Goal: Task Accomplishment & Management: Manage account settings

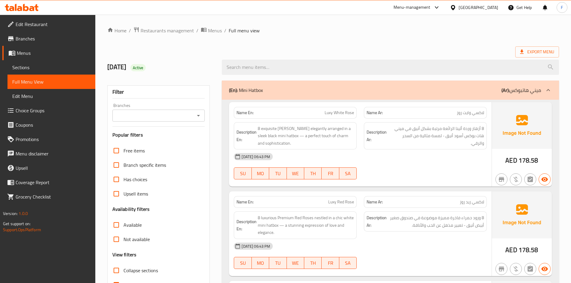
click at [19, 65] on span "Sections" at bounding box center [51, 67] width 78 height 7
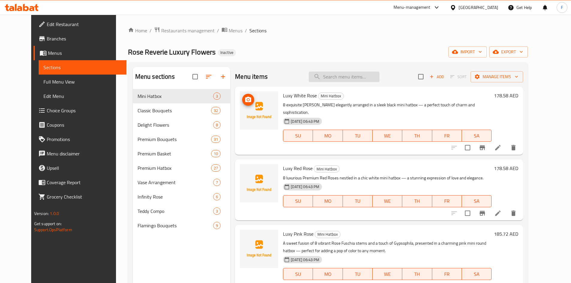
click at [360, 78] on input "search" at bounding box center [344, 77] width 71 height 10
click at [342, 57] on div "Rose Reverie Luxury Flowers Inactive import export" at bounding box center [328, 51] width 400 height 11
click at [189, 79] on input "checkbox" at bounding box center [195, 76] width 13 height 13
checkbox input "true"
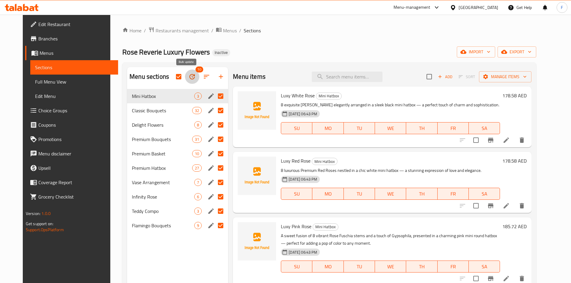
click at [190, 76] on icon "button" at bounding box center [192, 76] width 5 height 5
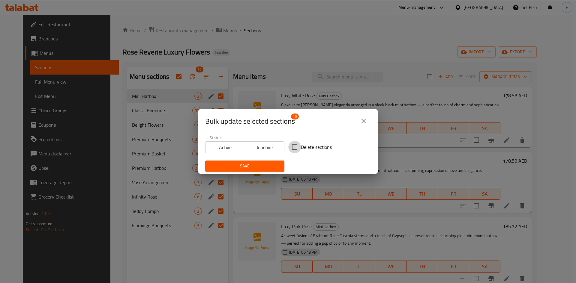
click at [290, 146] on input "Delete sections" at bounding box center [294, 147] width 13 height 13
checkbox input "true"
click at [268, 164] on span "Save" at bounding box center [245, 166] width 70 height 7
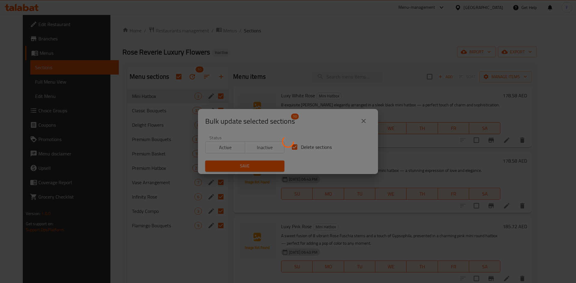
checkbox input "false"
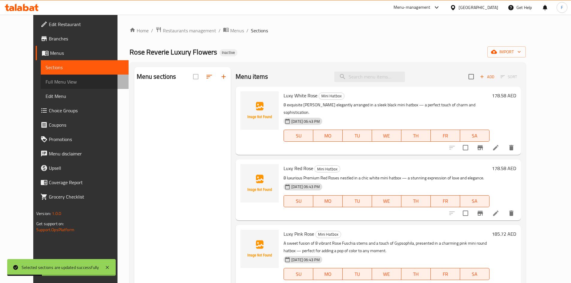
click at [46, 81] on span "Full Menu View" at bounding box center [85, 81] width 78 height 7
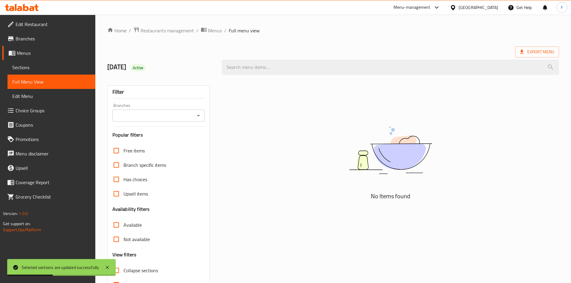
click at [34, 67] on span "Sections" at bounding box center [51, 67] width 78 height 7
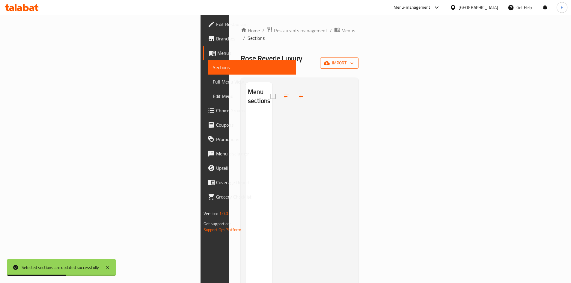
click at [354, 59] on span "import" at bounding box center [339, 62] width 29 height 7
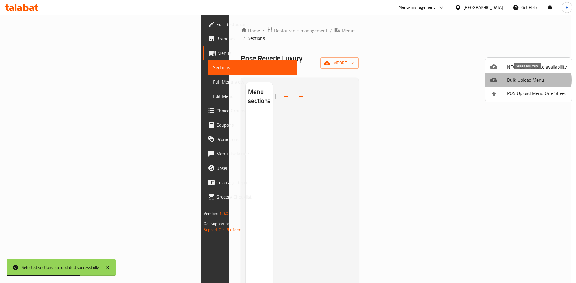
click at [521, 80] on span "Bulk Upload Menu" at bounding box center [537, 79] width 60 height 7
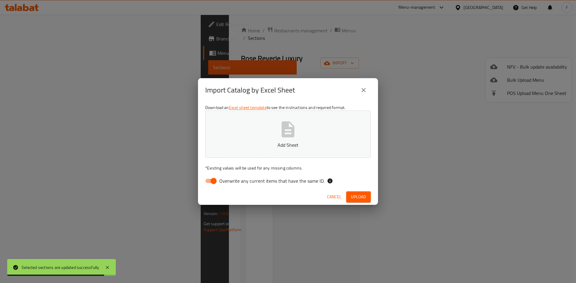
click at [207, 181] on input "Overwrite any current items that have the same ID." at bounding box center [213, 180] width 34 height 11
checkbox input "false"
click at [295, 131] on icon "button" at bounding box center [287, 129] width 19 height 19
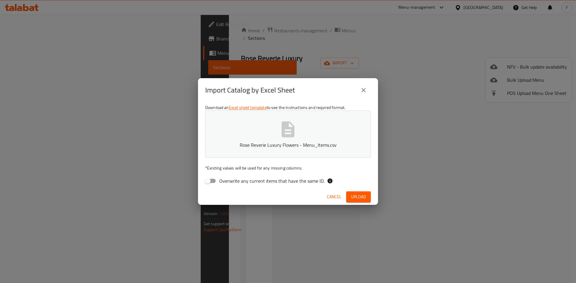
click at [359, 194] on span "Upload" at bounding box center [358, 196] width 15 height 7
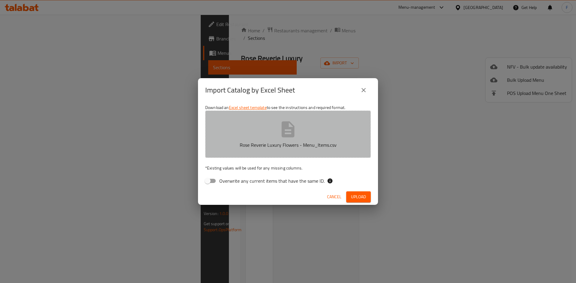
drag, startPoint x: 282, startPoint y: 131, endPoint x: 241, endPoint y: 137, distance: 40.9
click at [282, 131] on icon "button" at bounding box center [288, 129] width 13 height 16
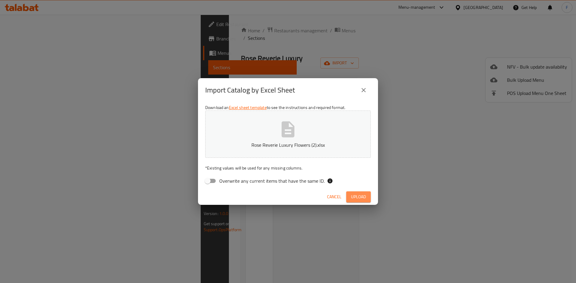
click at [361, 197] on span "Upload" at bounding box center [358, 196] width 15 height 7
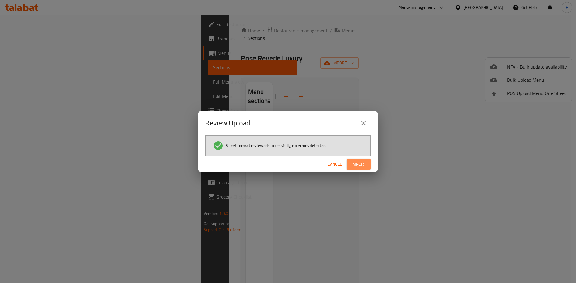
click at [365, 165] on span "Import" at bounding box center [359, 164] width 14 height 7
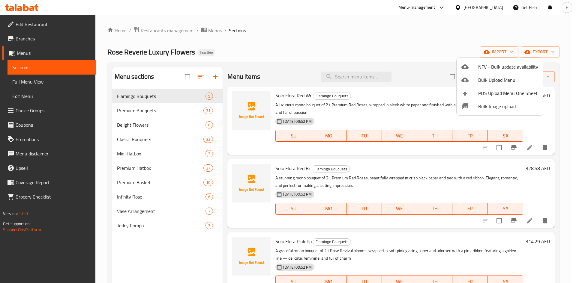
click at [379, 42] on div at bounding box center [288, 141] width 576 height 283
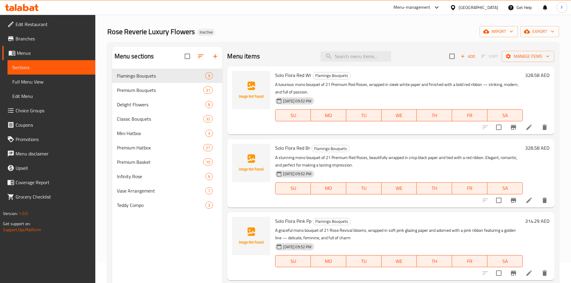
scroll to position [30, 0]
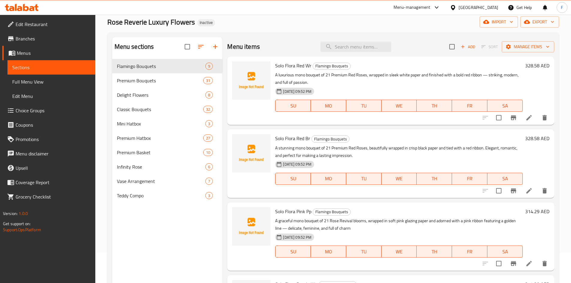
click at [21, 82] on span "Full Menu View" at bounding box center [51, 81] width 78 height 7
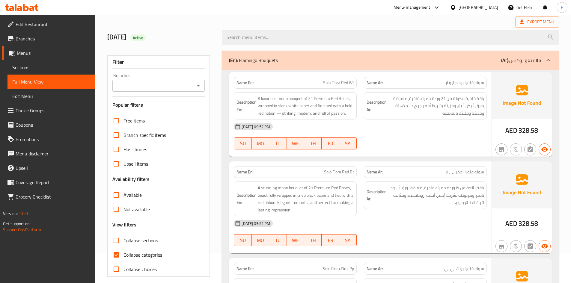
click at [475, 87] on div "Name Ar: سولو فلورا ريد دبليو ار" at bounding box center [425, 83] width 123 height 12
click at [343, 81] on span "Solo Flora Red Wr" at bounding box center [338, 83] width 31 height 6
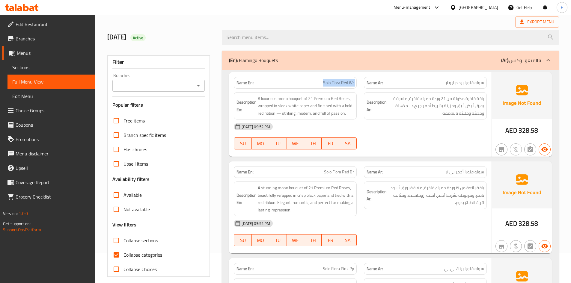
click at [343, 81] on span "Solo Flora Red Wr" at bounding box center [338, 83] width 31 height 6
click at [451, 84] on span "سولو فلورا ريد دبليو ار" at bounding box center [465, 83] width 39 height 6
click at [477, 100] on span "باقة فاخرة مكونة من 21 وردة حمراء فاخرة، ملفوفة بورق أبيض أنيق ومزينة بشريط أحم…" at bounding box center [436, 106] width 96 height 22
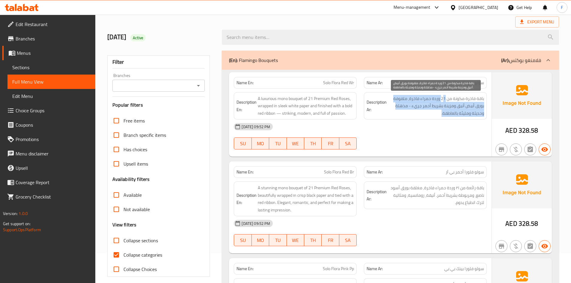
drag, startPoint x: 444, startPoint y: 100, endPoint x: 414, endPoint y: 114, distance: 32.5
click at [414, 114] on span "باقة فاخرة مكونة من 21 وردة حمراء فاخرة، ملفوفة بورق أبيض أنيق ومزينة بشريط أحم…" at bounding box center [436, 106] width 96 height 22
click at [422, 111] on span "باقة فاخرة مكونة من 21 وردة حمراء فاخرة، ملفوفة بورق أبيض أنيق ومزينة بشريط أحم…" at bounding box center [436, 106] width 96 height 22
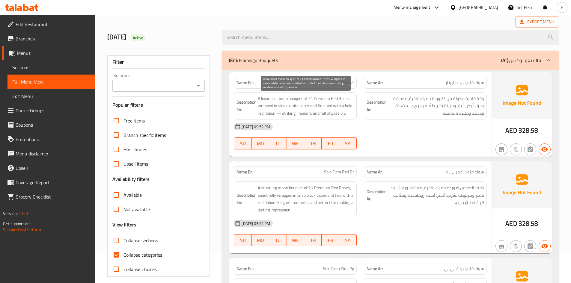
click at [277, 107] on span "A luxurious mono bouquet of 21 Premium Red Roses, wrapped in sleek white paper …" at bounding box center [306, 106] width 96 height 22
click at [276, 107] on span "A luxurious mono bouquet of 21 Premium Red Roses, wrapped in sleek white paper …" at bounding box center [306, 106] width 96 height 22
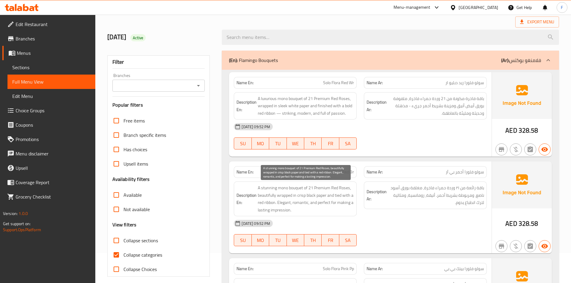
click at [323, 191] on span "A stunning mono bouquet of 21 Premium Red Roses, beautifully wrapped in crisp b…" at bounding box center [306, 198] width 96 height 29
click at [320, 197] on span "A stunning mono bouquet of 21 Premium Red Roses, beautifully wrapped in crisp b…" at bounding box center [306, 198] width 96 height 29
drag, startPoint x: 268, startPoint y: 188, endPoint x: 321, endPoint y: 187, distance: 52.8
click at [321, 187] on span "A stunning mono bouquet of 21 Premium Red Roses, beautifully wrapped in crisp b…" at bounding box center [306, 198] width 96 height 29
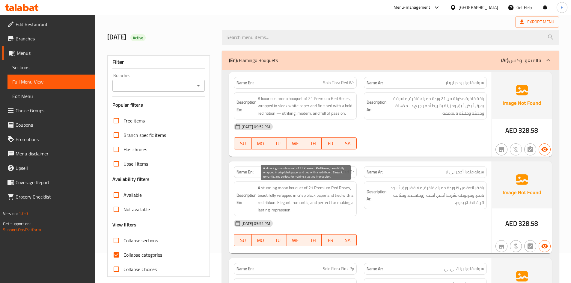
click at [319, 194] on span "A stunning mono bouquet of 21 Premium Red Roses, beautifully wrapped in crisp b…" at bounding box center [306, 198] width 96 height 29
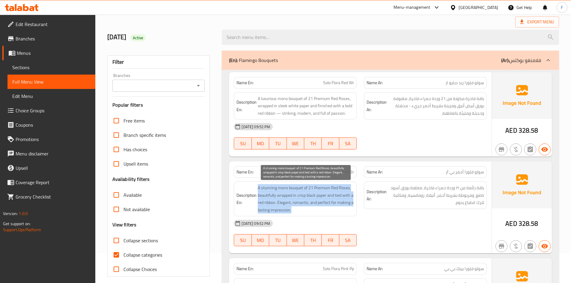
click at [319, 194] on span "A stunning mono bouquet of 21 Premium Red Roses, beautifully wrapped in crisp b…" at bounding box center [306, 198] width 96 height 29
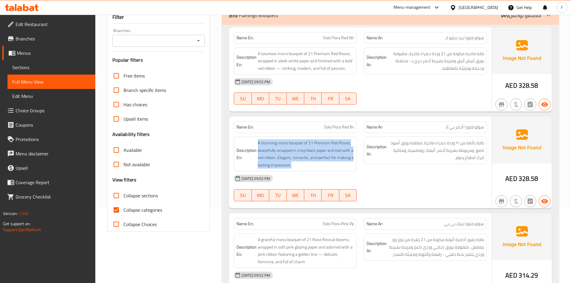
scroll to position [90, 0]
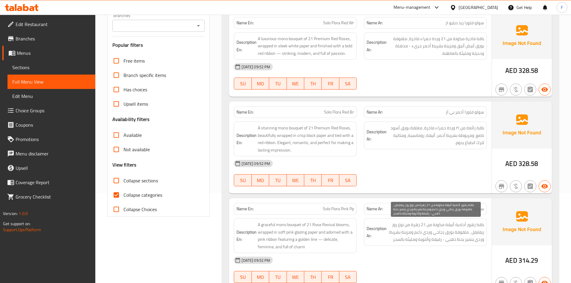
click at [449, 234] on span "باقة زهور أحادية أنيقة مكونة من 21 زهرة من نوع روز ريفايفل ، ملفوفة بورق زجاجي …" at bounding box center [436, 232] width 96 height 22
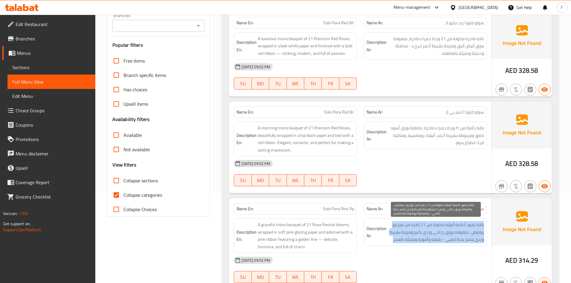
click at [449, 234] on span "باقة زهور أحادية أنيقة مكونة من 21 زهرة من نوع روز ريفايفل ، ملفوفة بورق زجاجي …" at bounding box center [436, 232] width 96 height 22
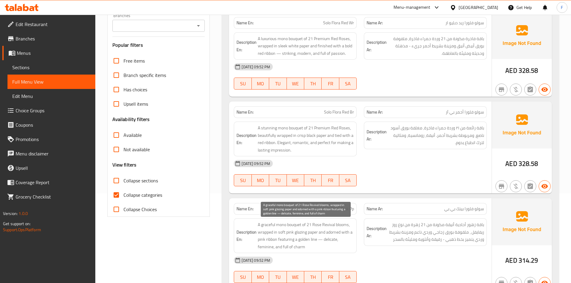
click at [325, 240] on span "A graceful mono bouquet of 21 Rose Revival blooms, wrapped in soft pink glazing…" at bounding box center [306, 235] width 96 height 29
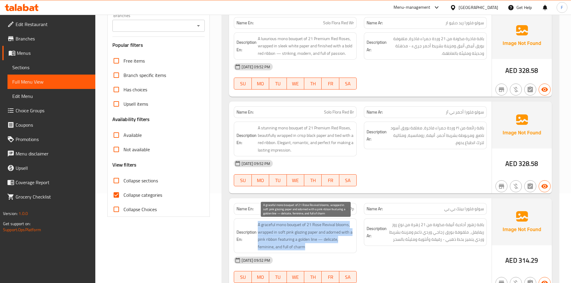
click at [325, 240] on span "A graceful mono bouquet of 21 Rose Revival blooms, wrapped in soft pink glazing…" at bounding box center [306, 235] width 96 height 29
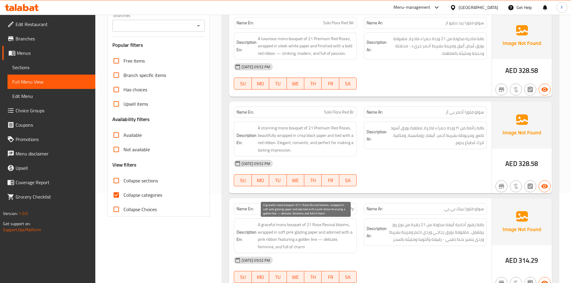
click at [298, 221] on span "A graceful mono bouquet of 21 Rose Revival blooms, wrapped in soft pink glazing…" at bounding box center [306, 235] width 96 height 29
click at [270, 222] on span "A graceful mono bouquet of 21 Rose Revival blooms, wrapped in soft pink glazing…" at bounding box center [306, 235] width 96 height 29
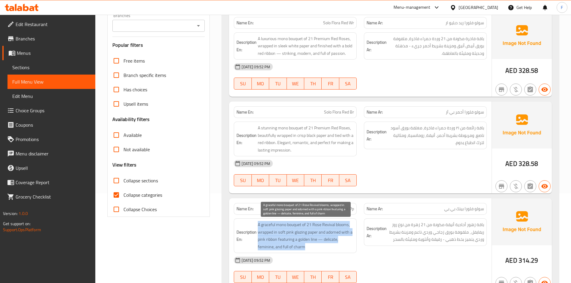
click at [270, 222] on span "A graceful mono bouquet of 21 Rose Revival blooms, wrapped in soft pink glazing…" at bounding box center [306, 235] width 96 height 29
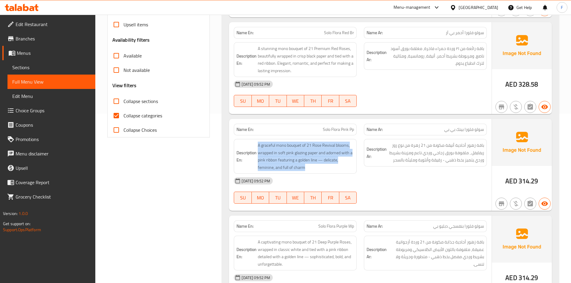
scroll to position [180, 0]
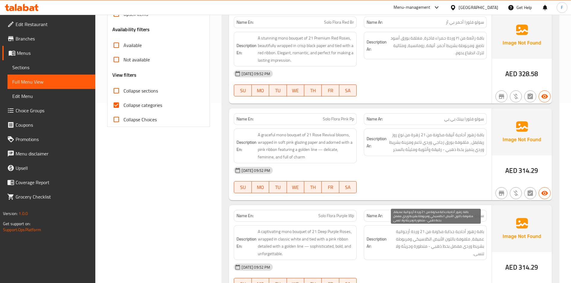
click at [436, 239] on span "باقة زهور أحادية جذابة مكونة من 21 وردة أرجوانية عميقة، ملفوفة باللون الأبيض ال…" at bounding box center [436, 242] width 96 height 29
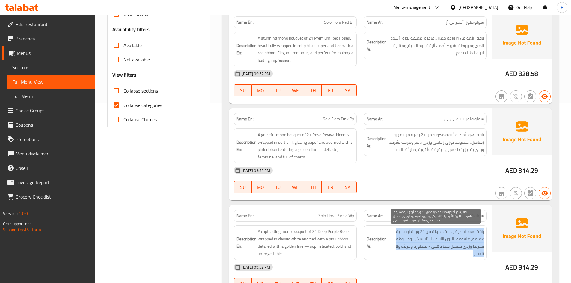
click at [436, 239] on span "باقة زهور أحادية جذابة مكونة من 21 وردة أرجوانية عميقة، ملفوفة باللون الأبيض ال…" at bounding box center [436, 242] width 96 height 29
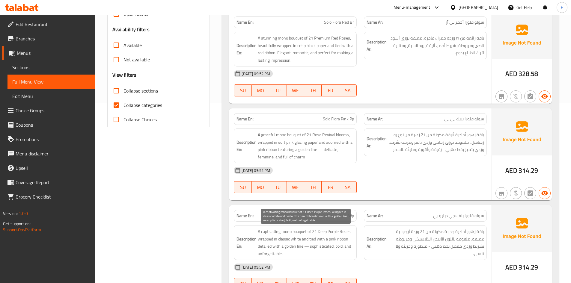
click at [336, 239] on span "A captivating mono bouquet of 21 Deep Purple Roses, wrapped in classic white an…" at bounding box center [306, 242] width 96 height 29
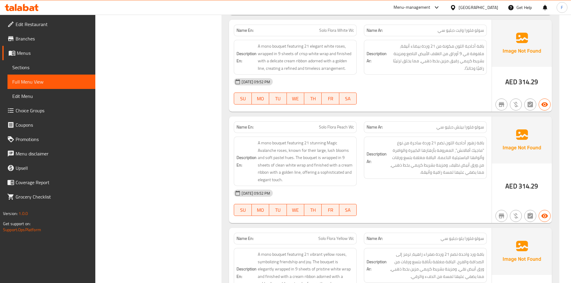
scroll to position [570, 0]
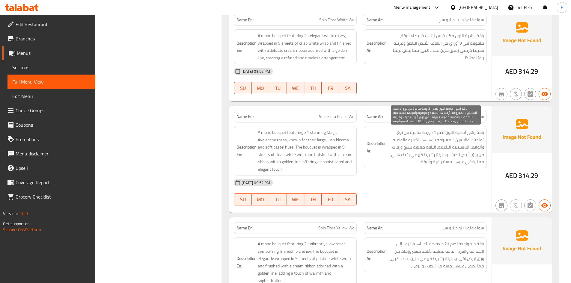
click at [397, 157] on span "باقة زهور أحادية اللون تضم 21 وردة ساحرة من نوع "ماجيك أفالانش"، المعروفة بأزها…" at bounding box center [436, 147] width 96 height 37
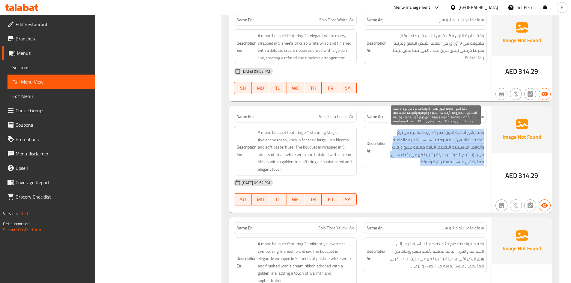
click at [397, 157] on span "باقة زهور أحادية اللون تضم 21 وردة ساحرة من نوع "ماجيك أفالانش"، المعروفة بأزها…" at bounding box center [436, 147] width 96 height 37
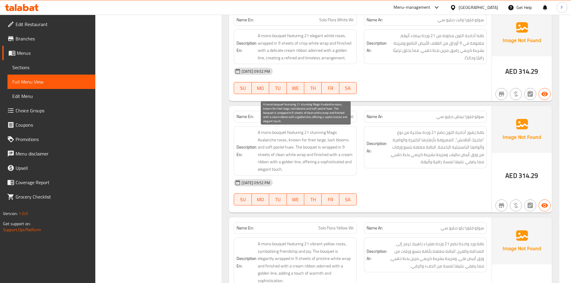
click at [315, 154] on span "A mono bouquet featuring 21 stunning Magic Avalanche roses, known for their lar…" at bounding box center [306, 151] width 96 height 44
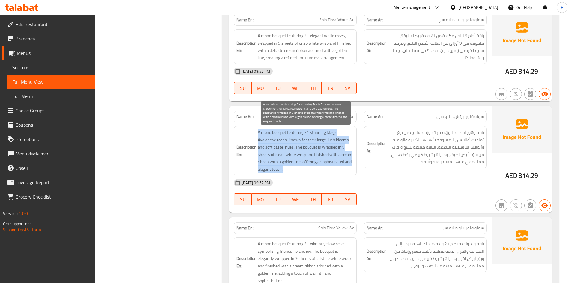
click at [315, 154] on span "A mono bouquet featuring 21 stunning Magic Avalanche roses, known for their lar…" at bounding box center [306, 151] width 96 height 44
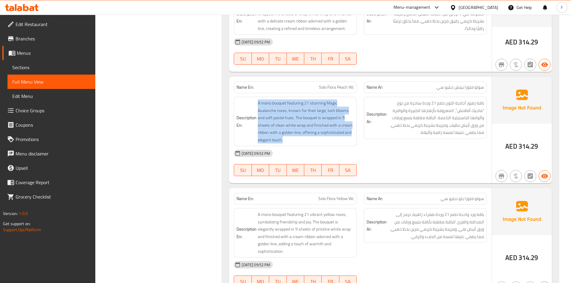
scroll to position [630, 0]
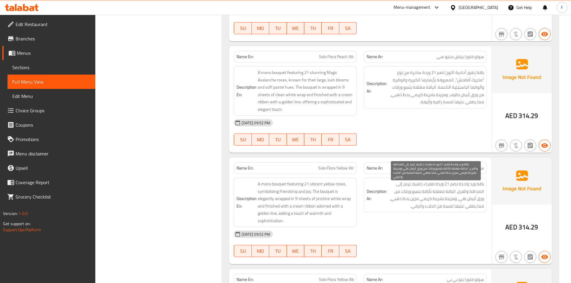
click at [440, 199] on span "باقة ورد واحدة تضم 21 وردة صفراء زاهية، ترمز إلى الصداقة والفرح. الباقة مغلفة ب…" at bounding box center [436, 195] width 96 height 29
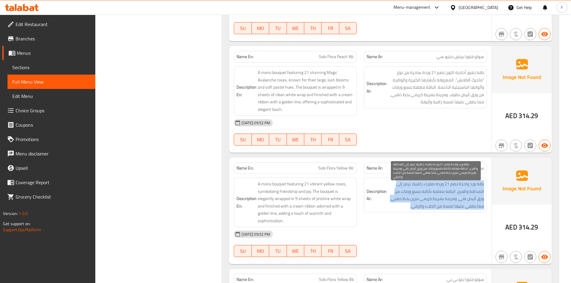
click at [440, 199] on span "باقة ورد واحدة تضم 21 وردة صفراء زاهية، ترمز إلى الصداقة والفرح. الباقة مغلفة ب…" at bounding box center [436, 195] width 96 height 29
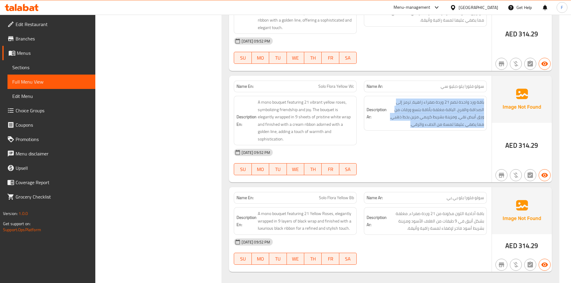
scroll to position [720, 0]
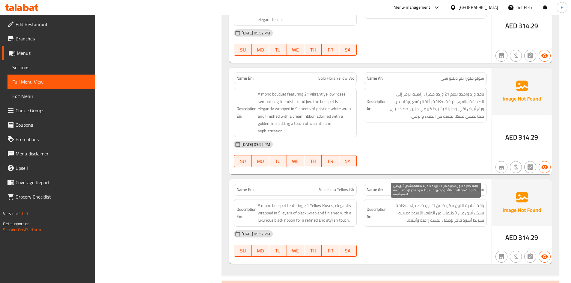
click at [436, 221] on span "باقة أحادية اللون مكونة من 21 وردة صفراء، مغلفة بشكل أنيق في 9 طبقات من الغلاف …" at bounding box center [436, 213] width 96 height 22
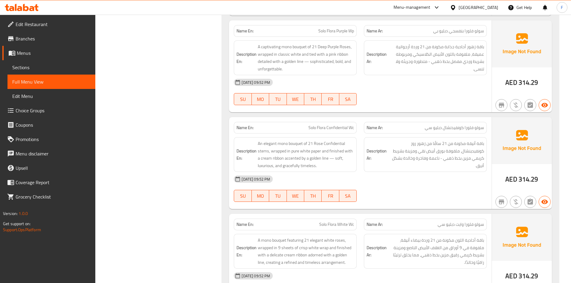
scroll to position [360, 0]
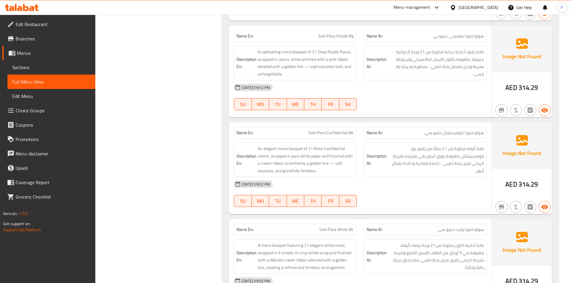
drag, startPoint x: 172, startPoint y: 235, endPoint x: 169, endPoint y: 232, distance: 3.7
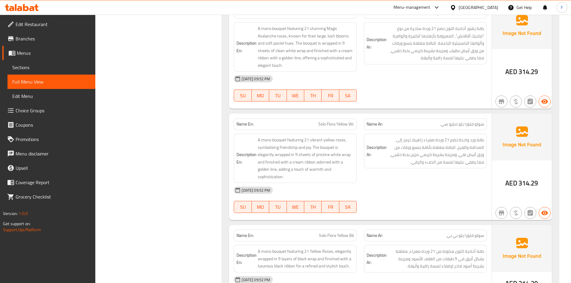
scroll to position [660, 0]
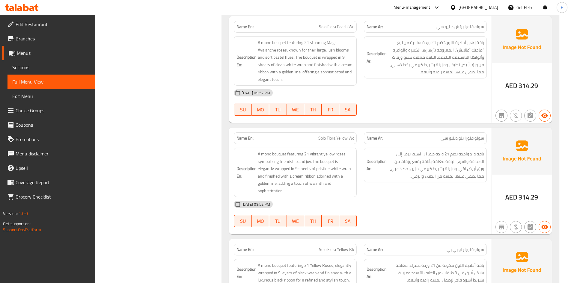
click at [461, 203] on div "[DATE] 09:52 PM" at bounding box center [360, 204] width 260 height 14
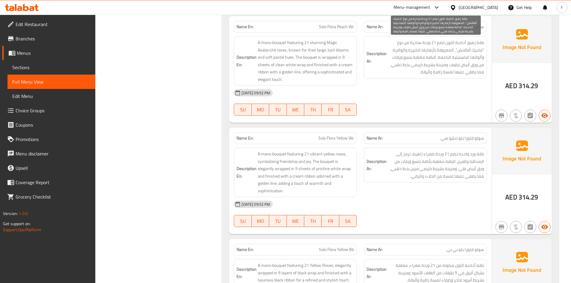
click at [406, 57] on span "باقة زهور أحادية اللون تضم 21 وردة ساحرة من نوع "ماجيك أفالانش"، المعروفة بأزها…" at bounding box center [436, 57] width 96 height 37
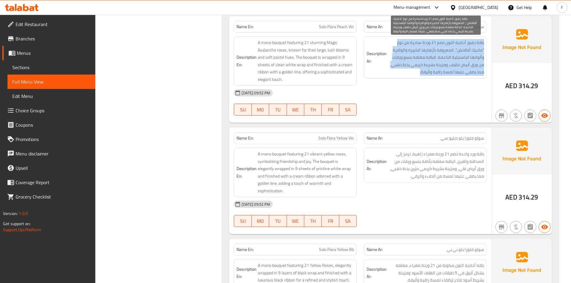
click at [406, 57] on span "باقة زهور أحادية اللون تضم 21 وردة ساحرة من نوع "ماجيك أفالانش"، المعروفة بأزها…" at bounding box center [436, 57] width 96 height 37
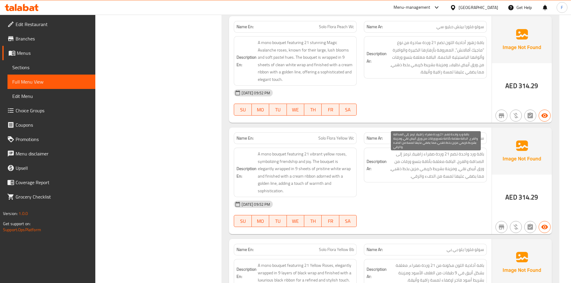
click at [463, 166] on span "باقة ورد واحدة تضم 21 وردة صفراء زاهية، ترمز إلى الصداقة والفرح. الباقة مغلفة ب…" at bounding box center [436, 165] width 96 height 29
click at [330, 27] on span "Solo Flora Peach Wc" at bounding box center [336, 27] width 35 height 6
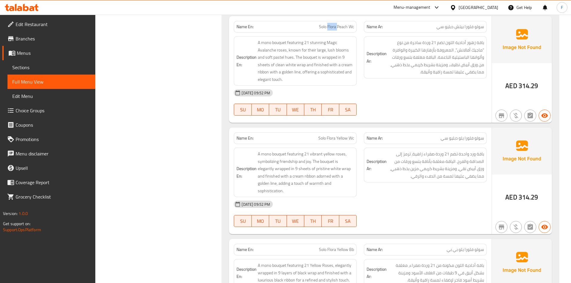
click at [330, 27] on span "Solo Flora Peach Wc" at bounding box center [336, 27] width 35 height 6
copy span "Solo Flora Peach Wc"
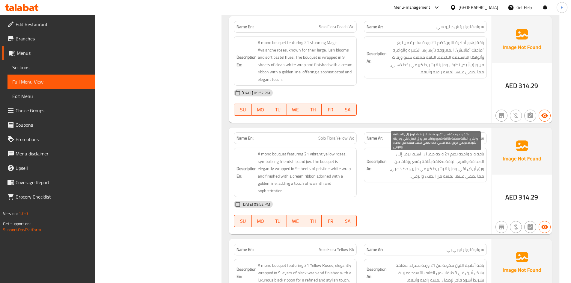
click at [429, 163] on span "باقة ورد واحدة تضم 21 وردة صفراء زاهية، ترمز إلى الصداقة والفرح. الباقة مغلفة ب…" at bounding box center [436, 165] width 96 height 29
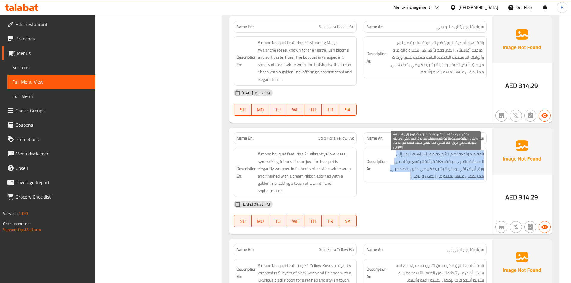
click at [429, 163] on span "باقة ورد واحدة تضم 21 وردة صفراء زاهية، ترمز إلى الصداقة والفرح. الباقة مغلفة ب…" at bounding box center [436, 165] width 96 height 29
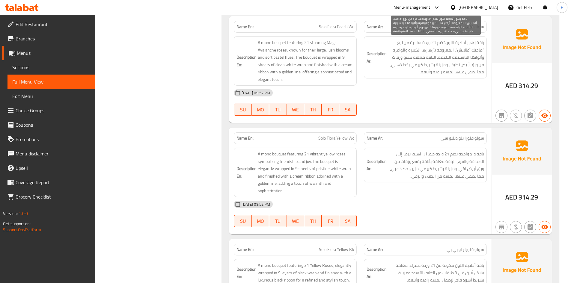
click at [429, 60] on span "باقة زهور أحادية اللون تضم 21 وردة ساحرة من نوع "ماجيك أفالانش"، المعروفة بأزها…" at bounding box center [436, 57] width 96 height 37
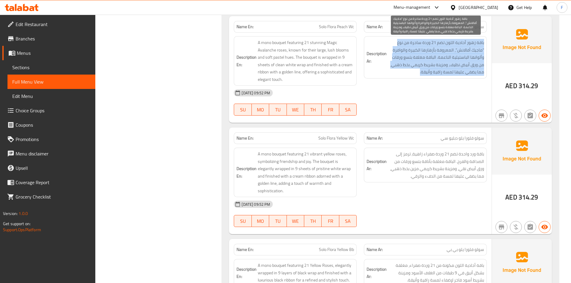
click at [429, 60] on span "باقة زهور أحادية اللون تضم 21 وردة ساحرة من نوع "ماجيك أفالانش"، المعروفة بأزها…" at bounding box center [436, 57] width 96 height 37
click at [428, 70] on span "باقة زهور أحادية اللون تضم 21 وردة ساحرة من نوع "ماجيك أفالانش"، المعروفة بأزها…" at bounding box center [436, 57] width 96 height 37
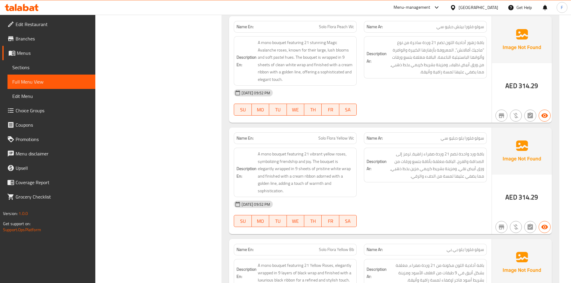
click at [325, 137] on span "Solo Flora Yellow Wc" at bounding box center [337, 138] width 36 height 6
copy span "Solo Flora Yellow Wc"
click at [440, 177] on span "باقة ورد واحدة تضم 21 وردة صفراء زاهية، ترمز إلى الصداقة والفرح. الباقة مغلفة ب…" at bounding box center [436, 165] width 96 height 29
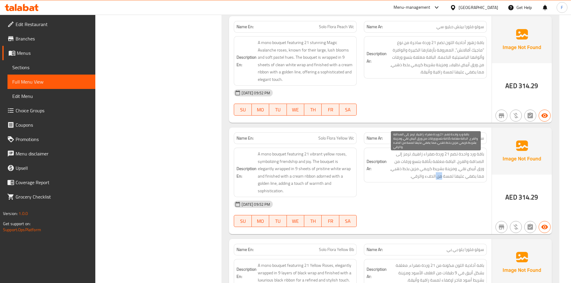
click at [440, 177] on span "باقة ورد واحدة تضم 21 وردة صفراء زاهية، ترمز إلى الصداقة والفرح. الباقة مغلفة ب…" at bounding box center [436, 165] width 96 height 29
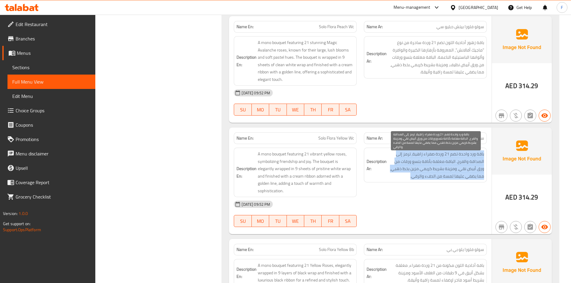
click at [440, 177] on span "باقة ورد واحدة تضم 21 وردة صفراء زاهية، ترمز إلى الصداقة والفرح. الباقة مغلفة ب…" at bounding box center [436, 165] width 96 height 29
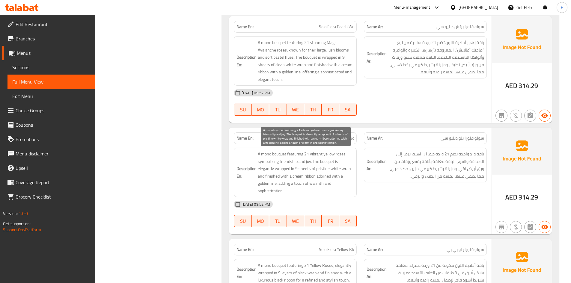
click at [312, 183] on span "A mono bouquet featuring 21 vibrant yellow roses, symbolizing friendship and jo…" at bounding box center [306, 173] width 96 height 44
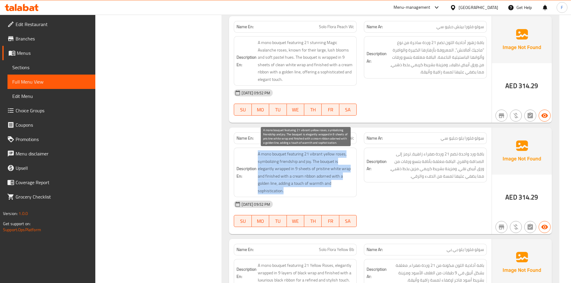
click at [312, 183] on span "A mono bouquet featuring 21 vibrant yellow roses, symbolizing friendship and jo…" at bounding box center [306, 173] width 96 height 44
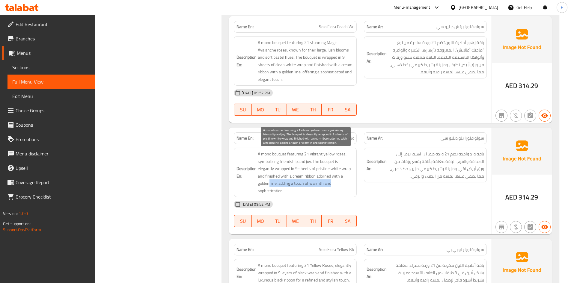
drag, startPoint x: 270, startPoint y: 186, endPoint x: 340, endPoint y: 187, distance: 69.9
click at [340, 187] on span "A mono bouquet featuring 21 vibrant yellow roses, symbolizing friendship and jo…" at bounding box center [306, 173] width 96 height 44
click at [335, 186] on span "A mono bouquet featuring 21 vibrant yellow roses, symbolizing friendship and jo…" at bounding box center [306, 173] width 96 height 44
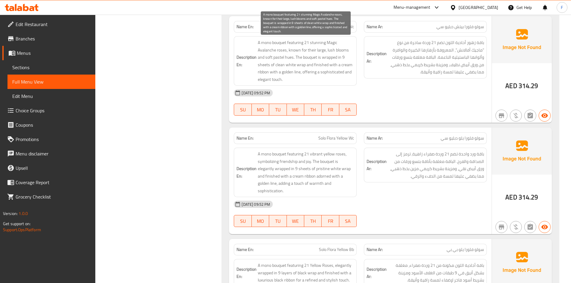
click at [306, 64] on span "A mono bouquet featuring 21 stunning Magic Avalanche roses, known for their lar…" at bounding box center [306, 61] width 96 height 44
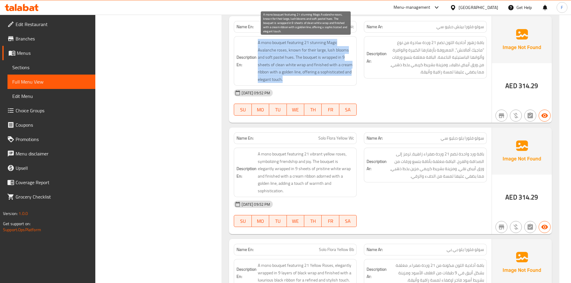
click at [306, 64] on span "A mono bouquet featuring 21 stunning Magic Avalanche roses, known for their lar…" at bounding box center [306, 61] width 96 height 44
click at [316, 64] on span "A mono bouquet featuring 21 stunning Magic Avalanche roses, known for their lar…" at bounding box center [306, 61] width 96 height 44
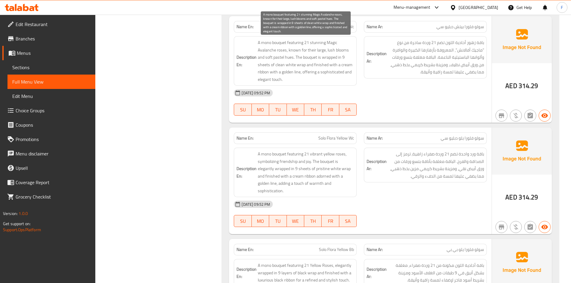
click at [323, 63] on span "A mono bouquet featuring 21 stunning Magic Avalanche roses, known for their lar…" at bounding box center [306, 61] width 96 height 44
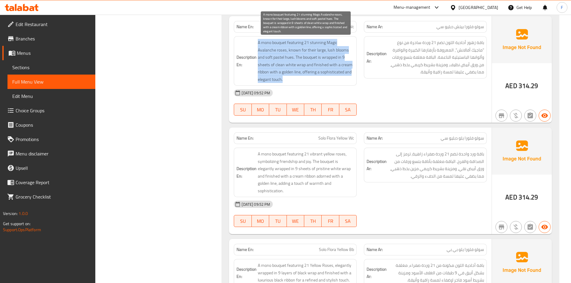
click at [323, 63] on span "A mono bouquet featuring 21 stunning Magic Avalanche roses, known for their lar…" at bounding box center [306, 61] width 96 height 44
click at [286, 49] on span "A mono bouquet featuring 21 stunning Magic Avalanche roses, known for their lar…" at bounding box center [306, 61] width 96 height 44
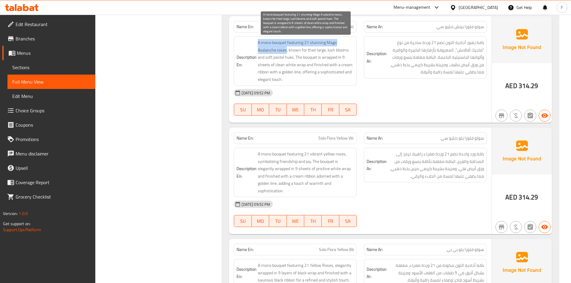
drag, startPoint x: 257, startPoint y: 42, endPoint x: 286, endPoint y: 50, distance: 29.5
click at [286, 50] on h6 "Description En: A mono bouquet featuring 21 stunning Magic Avalanche roses, kno…" at bounding box center [296, 61] width 118 height 44
copy span "A mono bouquet featuring 21 stunning Magic Avalanche roses"
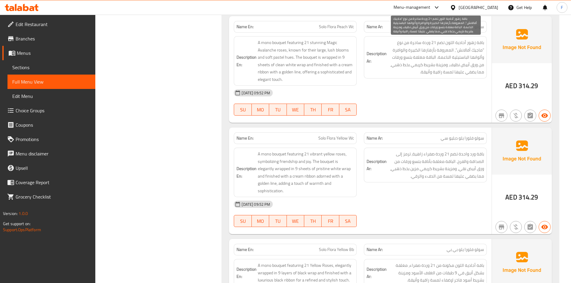
click at [449, 44] on span "باقة زهور أحادية اللون تضم 21 وردة ساحرة من نوع "ماجيك أفالانش"، المعروفة بأزها…" at bounding box center [436, 57] width 96 height 37
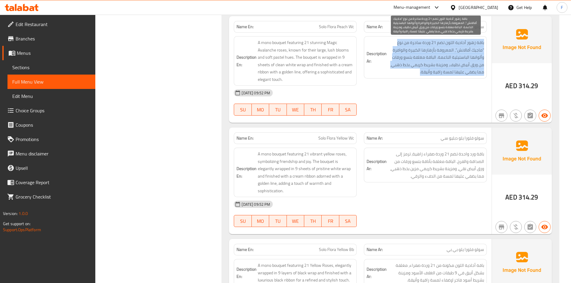
click at [449, 44] on span "باقة زهور أحادية اللون تضم 21 وردة ساحرة من نوع "ماجيك أفالانش"، المعروفة بأزها…" at bounding box center [436, 57] width 96 height 37
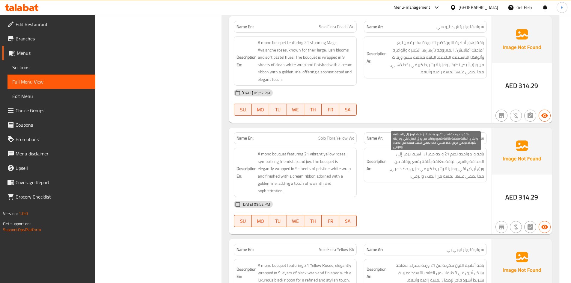
click at [452, 163] on span "باقة ورد واحدة تضم 21 وردة صفراء زاهية، ترمز إلى الصداقة والفرح. الباقة مغلفة ب…" at bounding box center [436, 165] width 96 height 29
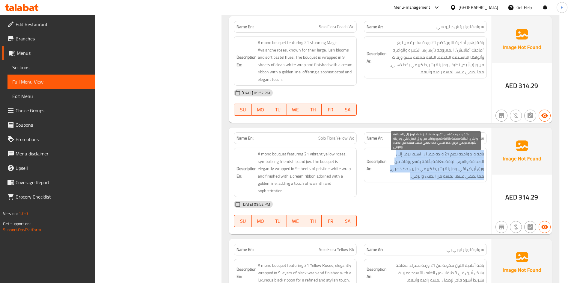
click at [452, 163] on span "باقة ورد واحدة تضم 21 وردة صفراء زاهية، ترمز إلى الصداقة والفرح. الباقة مغلفة ب…" at bounding box center [436, 165] width 96 height 29
click at [422, 170] on span "باقة ورد واحدة تضم 21 وردة صفراء زاهية، ترمز إلى الصداقة والفرح. الباقة مغلفة ب…" at bounding box center [436, 165] width 96 height 29
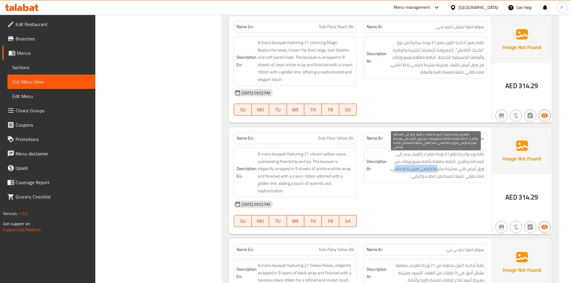
drag, startPoint x: 438, startPoint y: 171, endPoint x: 394, endPoint y: 169, distance: 43.8
click at [394, 169] on span "باقة ورد واحدة تضم 21 وردة صفراء زاهية، ترمز إلى الصداقة والفرح. الباقة مغلفة ب…" at bounding box center [436, 165] width 96 height 29
click at [463, 169] on span "باقة ورد واحدة تضم 21 وردة صفراء زاهية، ترمز إلى الصداقة والفرح. الباقة مغلفة ب…" at bounding box center [436, 165] width 96 height 29
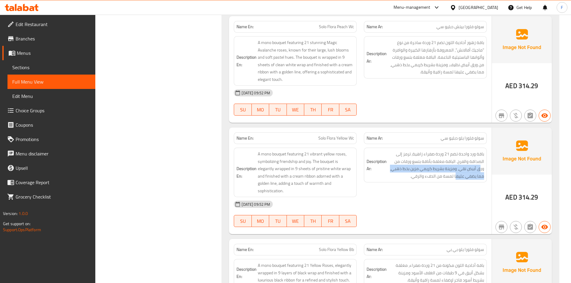
drag, startPoint x: 480, startPoint y: 171, endPoint x: 458, endPoint y: 183, distance: 25.6
click at [458, 183] on div "Description Ar: باقة ورد واحدة تضم 21 وردة صفراء زاهية، ترمز إلى الصداقة والفرح…" at bounding box center [426, 172] width 130 height 57
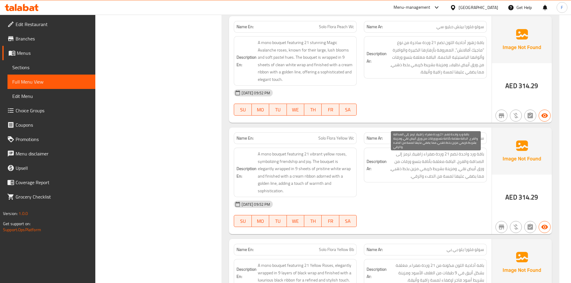
click at [421, 174] on span "باقة ورد واحدة تضم 21 وردة صفراء زاهية، ترمز إلى الصداقة والفرح. الباقة مغلفة ب…" at bounding box center [436, 165] width 96 height 29
click at [430, 163] on span "باقة ورد واحدة تضم 21 وردة صفراء زاهية، ترمز إلى الصداقة والفرح. الباقة مغلفة ب…" at bounding box center [436, 165] width 96 height 29
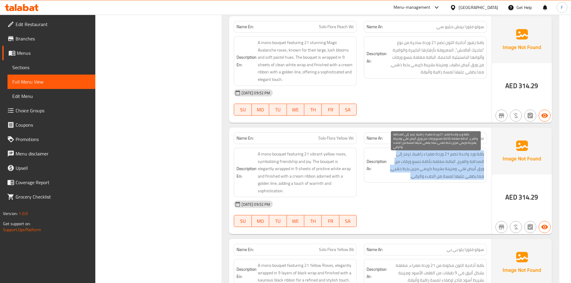
click at [430, 163] on span "باقة ورد واحدة تضم 21 وردة صفراء زاهية، ترمز إلى الصداقة والفرح. الباقة مغلفة ب…" at bounding box center [436, 165] width 96 height 29
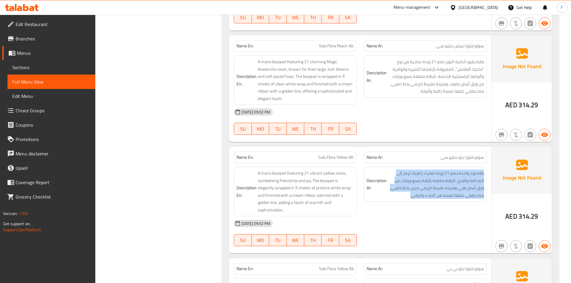
scroll to position [630, 0]
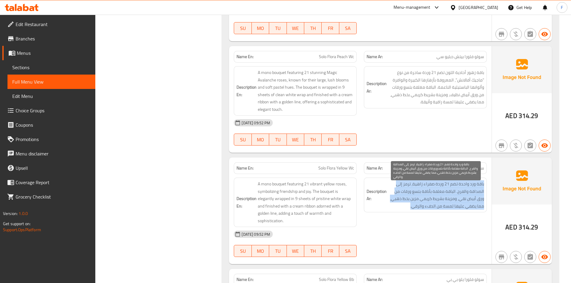
click at [418, 196] on span "باقة ورد واحدة تضم 21 وردة صفراء زاهية، ترمز إلى الصداقة والفرح. الباقة مغلفة ب…" at bounding box center [436, 195] width 96 height 29
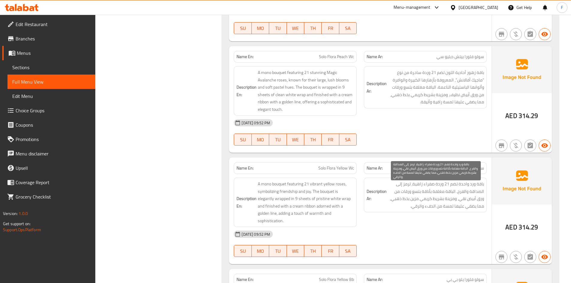
click at [416, 194] on span "باقة ورد واحدة تضم 21 وردة صفراء زاهية، ترمز إلى الصداقة والفرح. الباقة مغلفة ب…" at bounding box center [436, 195] width 96 height 29
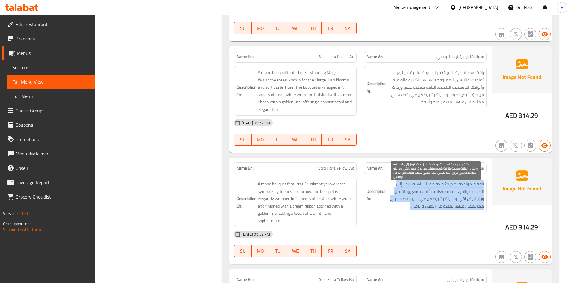
click at [416, 193] on span "باقة ورد واحدة تضم 21 وردة صفراء زاهية، ترمز إلى الصداقة والفرح. الباقة مغلفة ب…" at bounding box center [436, 195] width 96 height 29
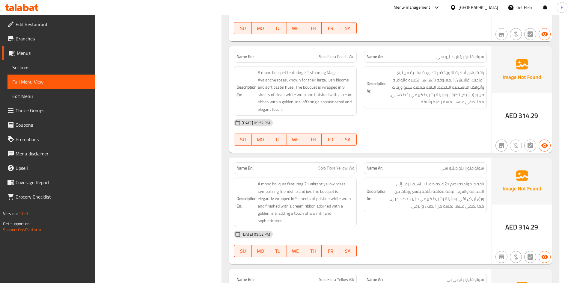
click at [328, 170] on span "Solo Flora Yellow Wc" at bounding box center [337, 168] width 36 height 6
copy span "Solo Flora Yellow Wc"
click at [444, 188] on span "باقة ورد واحدة تضم 21 وردة صفراء زاهية، ترمز إلى الصداقة والفرح. الباقة مغلفة ب…" at bounding box center [436, 195] width 96 height 29
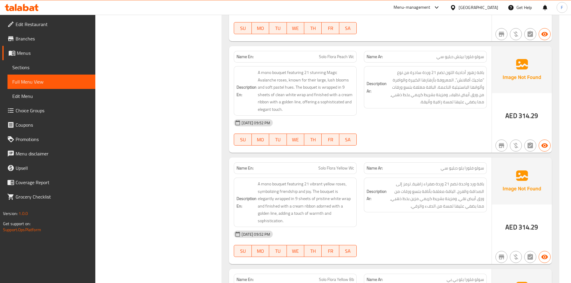
click at [328, 170] on span "Solo Flora Yellow Wc" at bounding box center [337, 168] width 36 height 6
copy span "Solo Flora Yellow Wc"
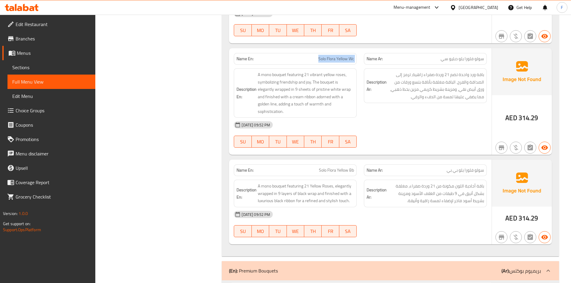
scroll to position [750, 0]
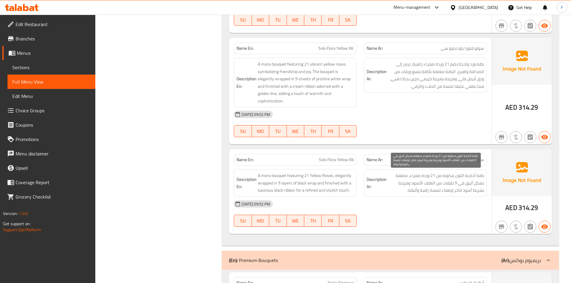
click at [458, 182] on span "باقة أحادية اللون مكونة من 21 وردة صفراء، مغلفة بشكل أنيق في 9 طبقات من الغلاف …" at bounding box center [436, 183] width 96 height 22
click at [418, 188] on span "باقة أحادية اللون مكونة من 21 وردة صفراء، مغلفة بشكل أنيق في 9 طبقات من الغلاف …" at bounding box center [436, 183] width 96 height 22
click at [452, 187] on span "باقة أحادية اللون مكونة من 21 وردة صفراء، مغلفة بشكل أنيق في 9 طبقات من الغلاف …" at bounding box center [436, 183] width 96 height 22
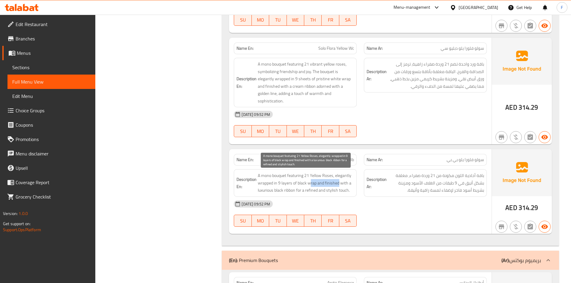
drag, startPoint x: 310, startPoint y: 180, endPoint x: 339, endPoint y: 185, distance: 29.7
click at [339, 185] on span "A mono bouquet featuring 21 Yellow Roses, elegantly wrapped in 9 layers of blac…" at bounding box center [306, 183] width 96 height 22
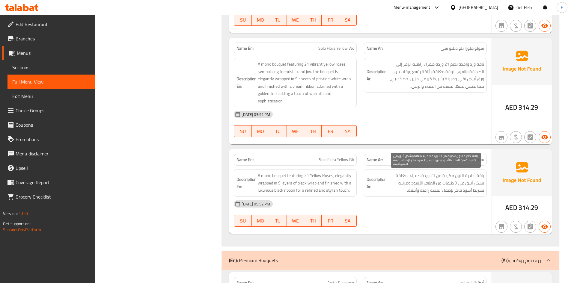
click at [431, 191] on span "باقة أحادية اللون مكونة من 21 وردة صفراء، مغلفة بشكل أنيق في 9 طبقات من الغلاف …" at bounding box center [436, 183] width 96 height 22
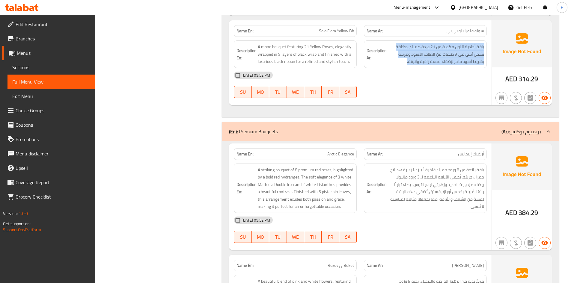
scroll to position [840, 0]
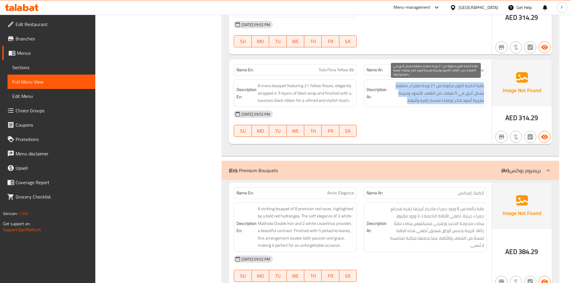
click at [460, 101] on span "باقة أحادية اللون مكونة من 21 وردة صفراء، مغلفة بشكل أنيق في 9 طبقات من الغلاف …" at bounding box center [436, 93] width 96 height 22
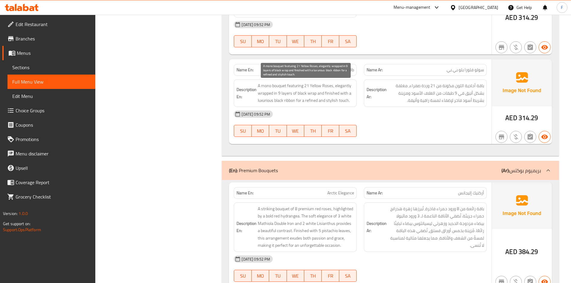
click at [314, 102] on span "A mono bouquet featuring 21 Yellow Roses, elegantly wrapped in 9 layers of blac…" at bounding box center [306, 93] width 96 height 22
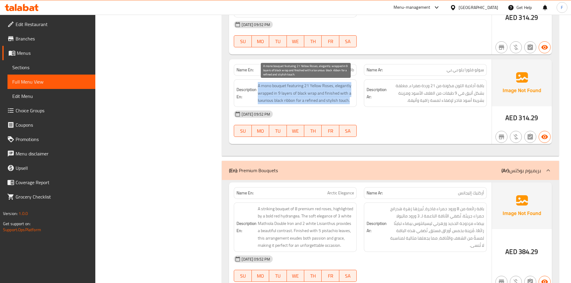
click at [314, 102] on span "A mono bouquet featuring 21 Yellow Roses, elegantly wrapped in 9 layers of blac…" at bounding box center [306, 93] width 96 height 22
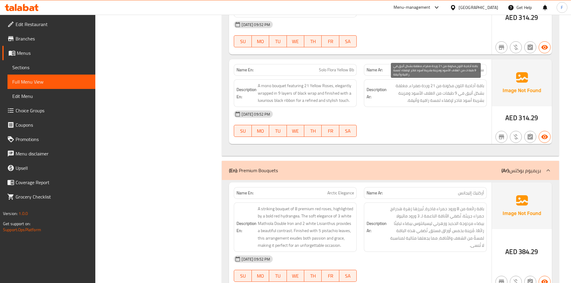
click at [462, 95] on span "باقة أحادية اللون مكونة من 21 وردة صفراء، مغلفة بشكل أنيق في 9 طبقات من الغلاف …" at bounding box center [436, 93] width 96 height 22
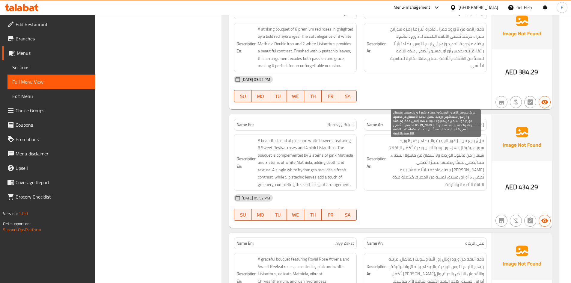
scroll to position [990, 0]
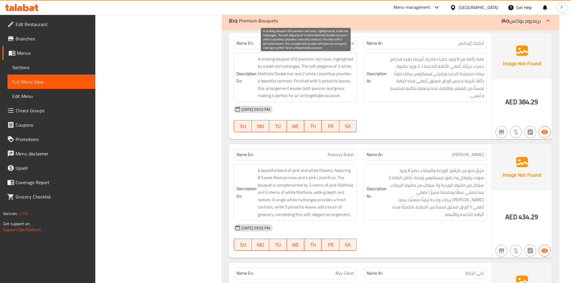
click at [331, 93] on span "A striking bouquet of 8 premium red roses, highlighted by a bold red hydrangea.…" at bounding box center [306, 77] width 96 height 44
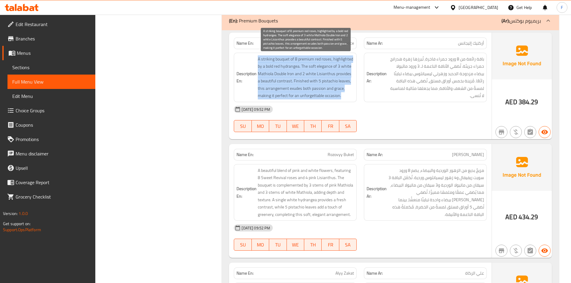
click at [331, 93] on span "A striking bouquet of 8 premium red roses, highlighted by a bold red hydrangea.…" at bounding box center [306, 77] width 96 height 44
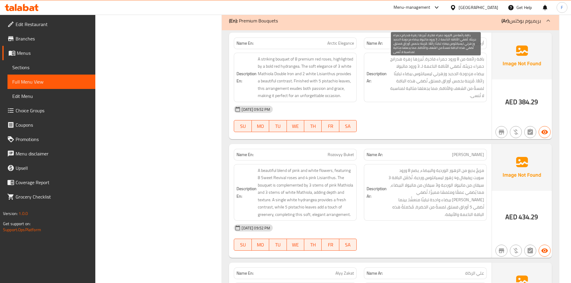
click at [436, 84] on span "باقة رائعة من 8 ورود حمراء فاخرة، تُبرزها زهرة هدرانج حمراء جريئة. تُضفي الأناق…" at bounding box center [436, 77] width 96 height 44
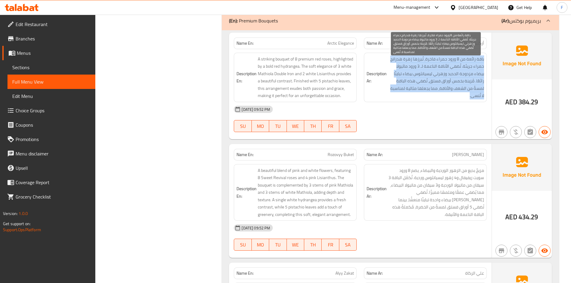
click at [436, 84] on span "باقة رائعة من 8 ورود حمراء فاخرة، تُبرزها زهرة هدرانج حمراء جريئة. تُضفي الأناق…" at bounding box center [436, 77] width 96 height 44
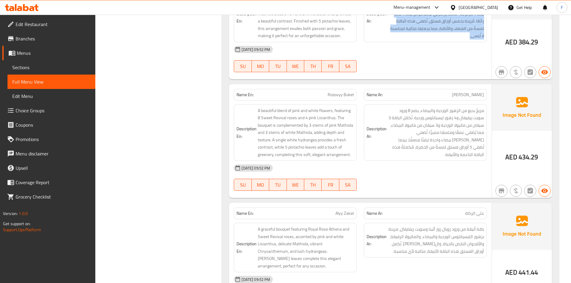
scroll to position [1020, 0]
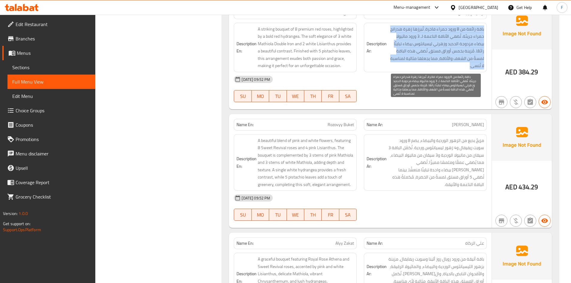
click at [441, 55] on span "باقة رائعة من 8 ورود حمراء فاخرة، تُبرزها زهرة هدرانج حمراء جريئة. تُضفي الأناق…" at bounding box center [436, 47] width 96 height 44
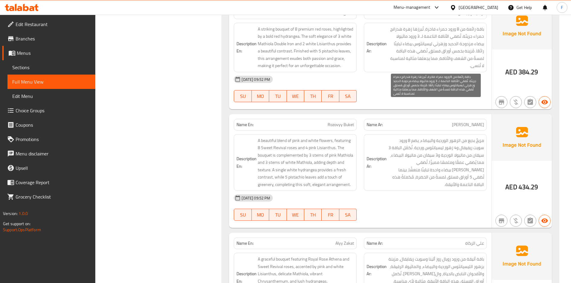
click at [428, 43] on span "باقة رائعة من 8 ورود حمراء فاخرة، تُبرزها زهرة هدرانج حمراء جريئة. تُضفي الأناق…" at bounding box center [436, 47] width 96 height 44
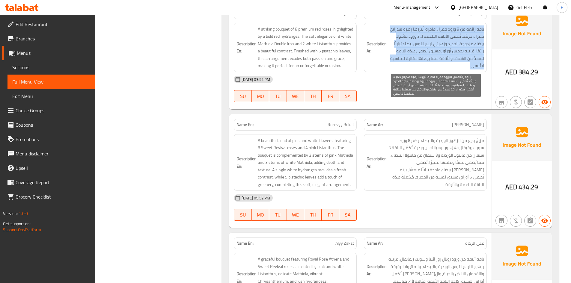
click at [428, 43] on span "باقة رائعة من 8 ورود حمراء فاخرة، تُبرزها زهرة هدرانج حمراء جريئة. تُضفي الأناق…" at bounding box center [436, 47] width 96 height 44
click at [461, 50] on span "باقة رائعة من 8 ورود حمراء فاخرة، تُبرزها زهرة هدرانج حمراء جريئة. تُضفي الأناق…" at bounding box center [436, 47] width 96 height 44
click at [462, 58] on span "باقة رائعة من 8 ورود حمراء فاخرة، تُبرزها زهرة هدرانج حمراء جريئة. تُضفي الأناق…" at bounding box center [436, 47] width 96 height 44
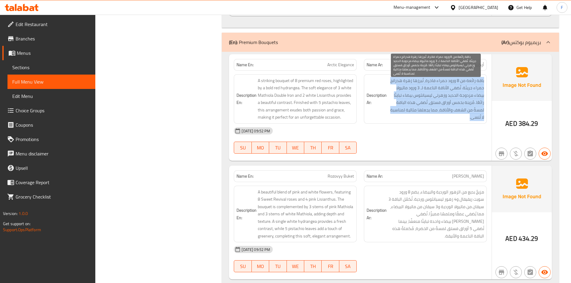
scroll to position [960, 0]
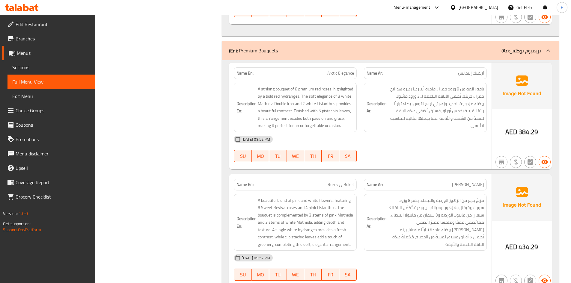
click at [340, 75] on span "Arctic Elegance" at bounding box center [341, 73] width 27 height 6
copy span "Arctic Elegance"
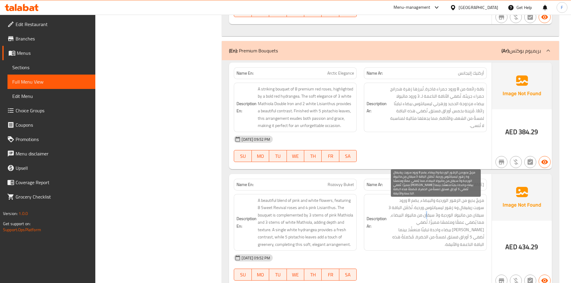
click at [427, 217] on span "مزيجٌ بديع من الزهور الوردية والبيضاء، يضم 8 ورود سويت ريفيفال و4 زهور ليسيانثو…" at bounding box center [436, 223] width 96 height 52
click at [426, 226] on span "مزيجٌ بديع من الزهور الوردية والبيضاء، يضم 8 ورود سويت ريفيفال و4 زهور ليسيانثو…" at bounding box center [436, 223] width 96 height 52
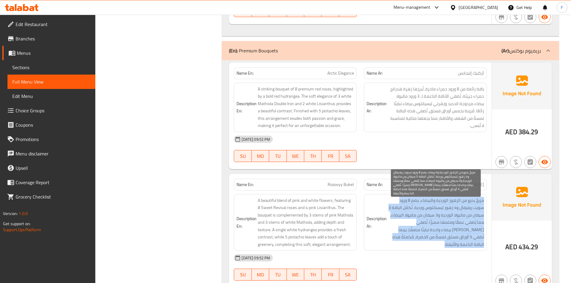
click at [426, 226] on span "مزيجٌ بديع من الزهور الوردية والبيضاء، يضم 8 ورود سويت ريفيفال و4 زهور ليسيانثو…" at bounding box center [436, 223] width 96 height 52
click at [425, 235] on span "مزيجٌ بديع من الزهور الوردية والبيضاء، يضم 8 ورود سويت ريفيفال و4 زهور ليسيانثو…" at bounding box center [436, 223] width 96 height 52
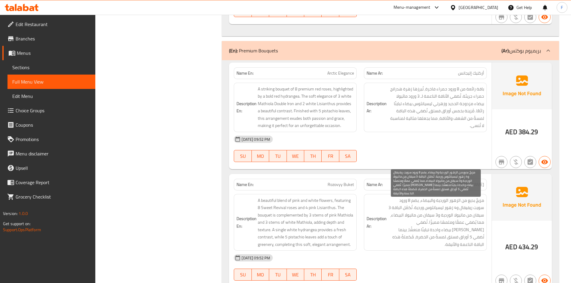
click at [433, 240] on span "مزيجٌ بديع من الزهور الوردية والبيضاء، يضم 8 ورود سويت ريفيفال و4 زهور ليسيانثو…" at bounding box center [436, 223] width 96 height 52
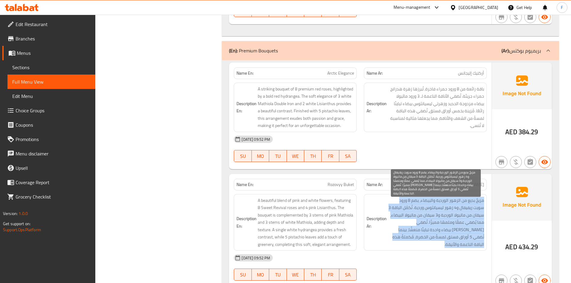
click at [433, 240] on span "مزيجٌ بديع من الزهور الوردية والبيضاء، يضم 8 ورود سويت ريفيفال و4 زهور ليسيانثو…" at bounding box center [436, 223] width 96 height 52
click at [421, 211] on span "مزيجٌ بديع من الزهور الوردية والبيضاء، يضم 8 ورود سويت ريفيفال و4 زهور ليسيانثو…" at bounding box center [436, 223] width 96 height 52
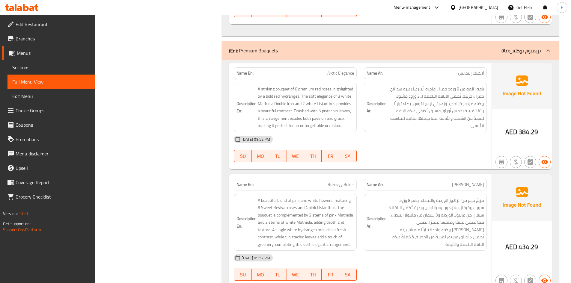
click at [329, 185] on span "Rozovyy Buket" at bounding box center [341, 185] width 26 height 6
copy span "Rozovyy Buket"
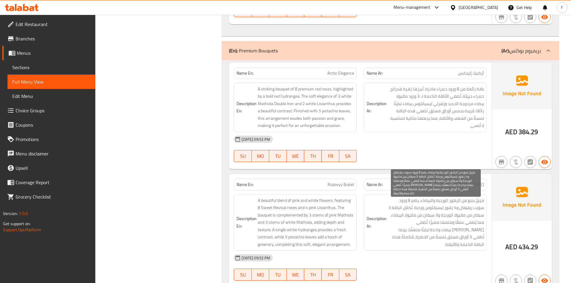
click at [424, 215] on span "مزيجٌ بديع من الزهور الوردية والبيضاء، يضم 8 ورود سويت ريفيفال و4 زهور ليسيانثو…" at bounding box center [436, 223] width 96 height 52
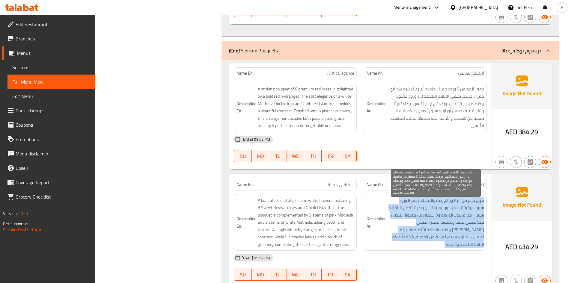
click at [424, 215] on span "مزيجٌ بديع من الزهور الوردية والبيضاء، يضم 8 ورود سويت ريفيفال و4 زهور ليسيانثو…" at bounding box center [436, 223] width 96 height 52
click at [422, 221] on span "مزيجٌ بديع من الزهور الوردية والبيضاء، يضم 8 ورود سويت ريفيفال و4 زهور ليسيانثو…" at bounding box center [436, 223] width 96 height 52
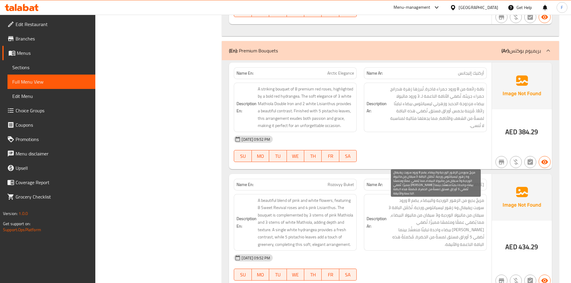
click at [423, 227] on span "مزيجٌ بديع من الزهور الوردية والبيضاء، يضم 8 ورود سويت ريفيفال و4 زهور ليسيانثو…" at bounding box center [436, 223] width 96 height 52
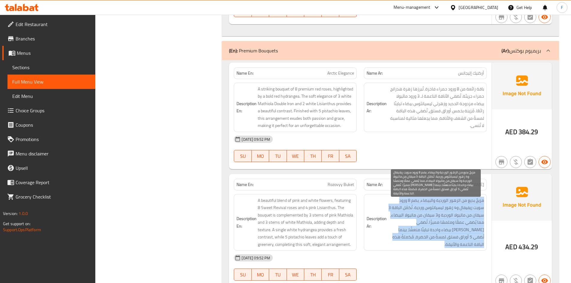
click at [423, 227] on span "مزيجٌ بديع من الزهور الوردية والبيضاء، يضم 8 ورود سويت ريفيفال و4 زهور ليسيانثو…" at bounding box center [436, 223] width 96 height 52
click at [414, 235] on span "مزيجٌ بديع من الزهور الوردية والبيضاء، يضم 8 ورود سويت ريفيفال و4 زهور ليسيانثو…" at bounding box center [436, 223] width 96 height 52
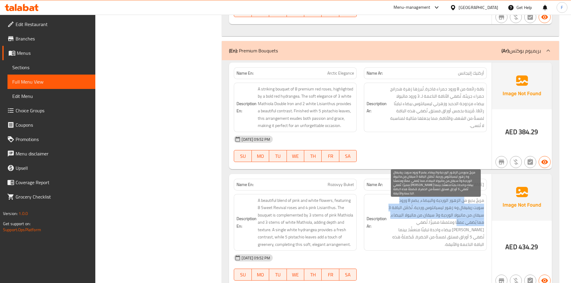
drag, startPoint x: 465, startPoint y: 202, endPoint x: 458, endPoint y: 223, distance: 22.0
click at [458, 223] on span "مزيجٌ بديع من الزهور الوردية والبيضاء، يضم 8 ورود سويت ريفيفال و4 زهور ليسيانثو…" at bounding box center [436, 223] width 96 height 52
click at [468, 213] on span "مزيجٌ بديع من الزهور الوردية والبيضاء، يضم 8 ورود سويت ريفيفال و4 زهور ليسيانثو…" at bounding box center [436, 223] width 96 height 52
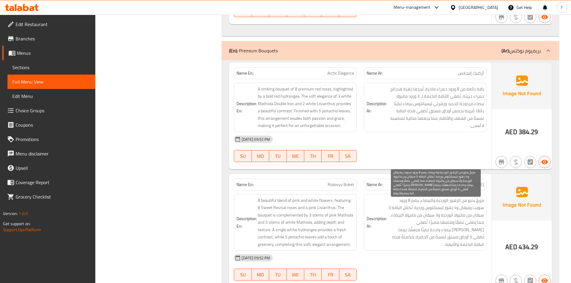
click at [469, 211] on span "مزيجٌ بديع من الزهور الوردية والبيضاء، يضم 8 ورود سويت ريفيفال و4 زهور ليسيانثو…" at bounding box center [436, 223] width 96 height 52
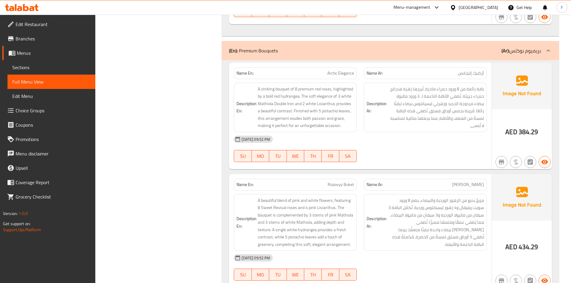
click at [343, 184] on span "Rozovyy Buket" at bounding box center [341, 185] width 26 height 6
copy span "Rozovyy Buket"
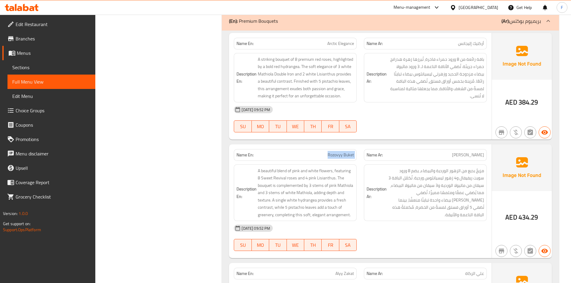
scroll to position [990, 0]
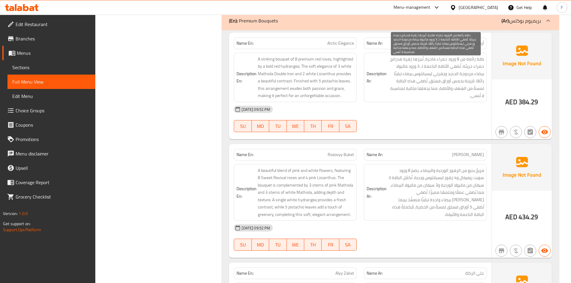
click at [412, 74] on span "باقة رائعة من 8 ورود حمراء فاخرة، تُبرزها زهرة هدرانج حمراء جريئة. تُضفي الأناق…" at bounding box center [436, 77] width 96 height 44
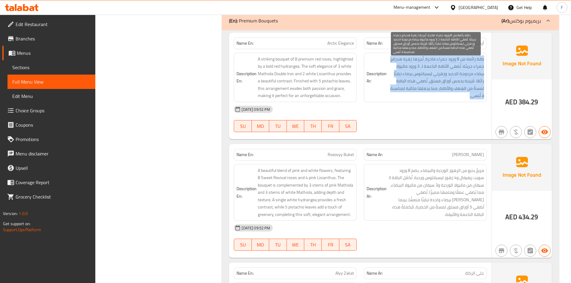
click at [412, 74] on span "باقة رائعة من 8 ورود حمراء فاخرة، تُبرزها زهرة هدرانج حمراء جريئة. تُضفي الأناق…" at bounding box center [436, 77] width 96 height 44
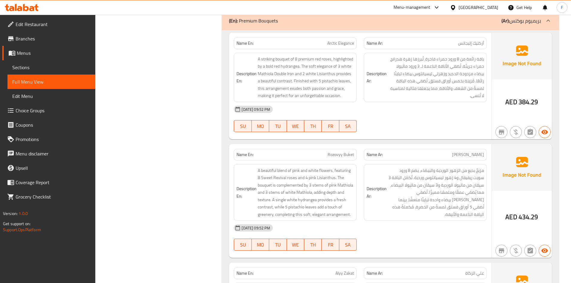
click at [333, 40] on span "Arctic Elegance" at bounding box center [341, 43] width 27 height 6
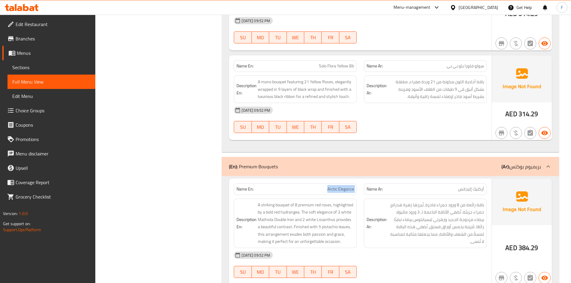
scroll to position [870, 0]
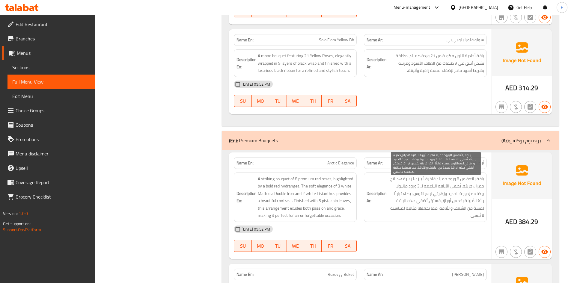
click at [433, 196] on span "باقة رائعة من 8 ورود حمراء فاخرة، تُبرزها زهرة هدرانج حمراء جريئة. تُضفي الأناق…" at bounding box center [436, 197] width 96 height 44
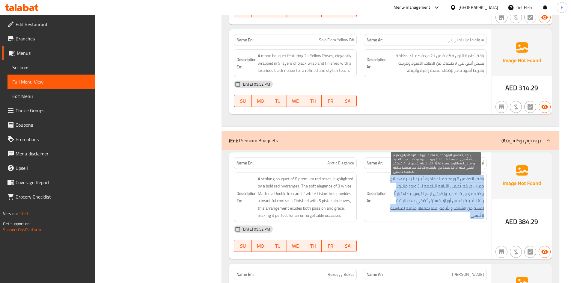
click at [433, 196] on span "باقة رائعة من 8 ورود حمراء فاخرة، تُبرزها زهرة هدرانج حمراء جريئة. تُضفي الأناق…" at bounding box center [436, 197] width 96 height 44
click at [429, 206] on span "باقة رائعة من 8 ورود حمراء فاخرة، تُبرزها زهرة هدرانج حمراء جريئة. تُضفي الأناق…" at bounding box center [436, 197] width 96 height 44
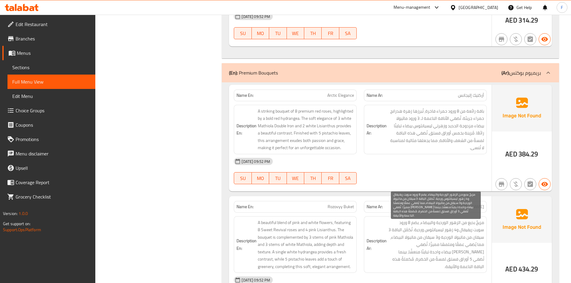
scroll to position [960, 0]
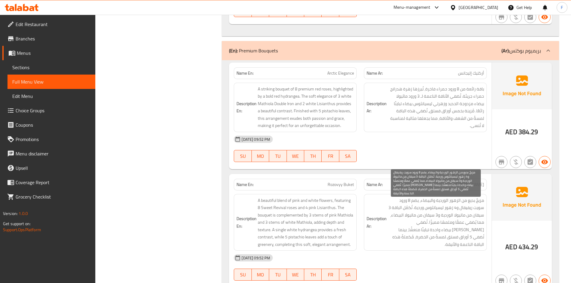
click at [430, 220] on span "مزيجٌ بديع من الزهور الوردية والبيضاء، يضم 8 ورود سويت ريفيفال و4 زهور ليسيانثو…" at bounding box center [436, 223] width 96 height 52
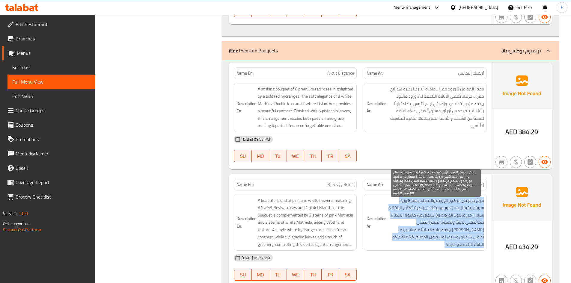
click at [430, 220] on span "مزيجٌ بديع من الزهور الوردية والبيضاء، يضم 8 ورود سويت ريفيفال و4 زهور ليسيانثو…" at bounding box center [436, 223] width 96 height 52
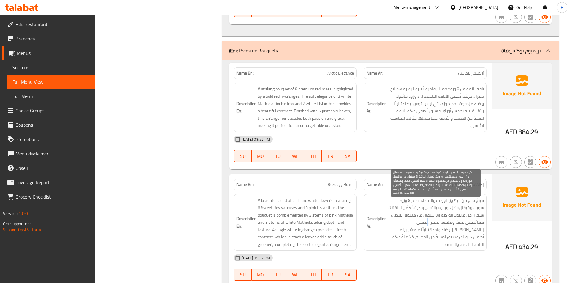
click at [430, 220] on span "مزيجٌ بديع من الزهور الوردية والبيضاء، يضم 8 ورود سويت ريفيفال و4 زهور ليسيانثو…" at bounding box center [436, 223] width 96 height 52
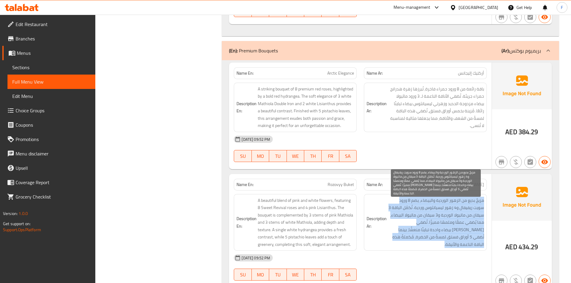
click at [430, 220] on span "مزيجٌ بديع من الزهور الوردية والبيضاء، يضم 8 ورود سويت ريفيفال و4 زهور ليسيانثو…" at bounding box center [436, 223] width 96 height 52
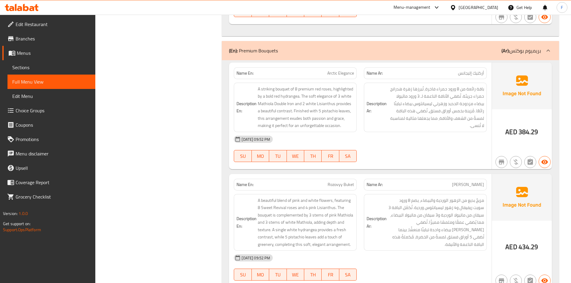
click at [340, 186] on span "Rozovyy Buket" at bounding box center [341, 185] width 26 height 6
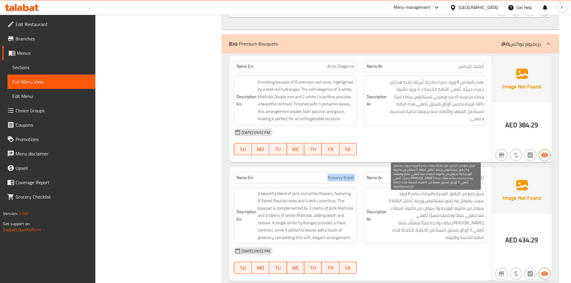
scroll to position [990, 0]
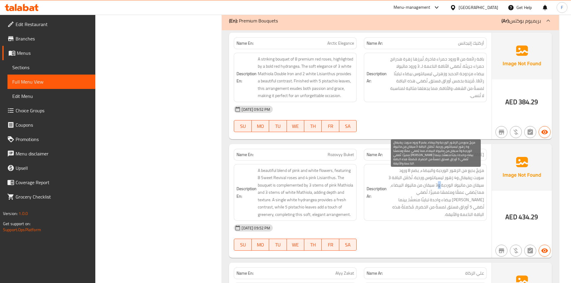
click at [441, 188] on span "مزيجٌ بديع من الزهور الوردية والبيضاء، يضم 8 ورود سويت ريفيفال و4 زهور ليسيانثو…" at bounding box center [436, 193] width 96 height 52
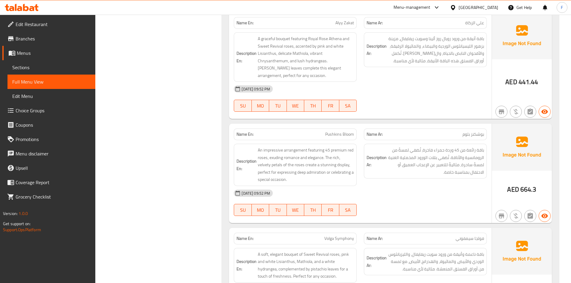
scroll to position [1230, 0]
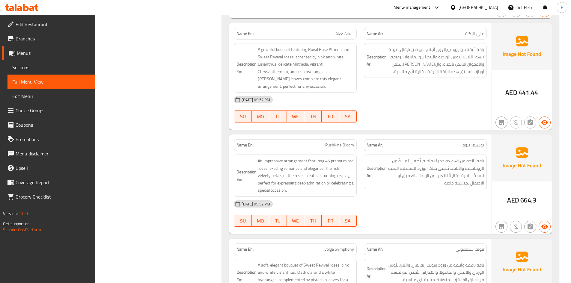
click at [345, 35] on span "Alyy Zakat" at bounding box center [345, 34] width 19 height 6
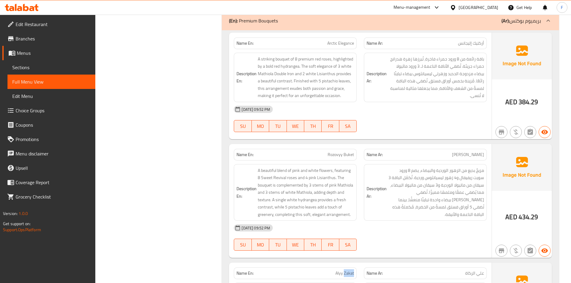
scroll to position [960, 0]
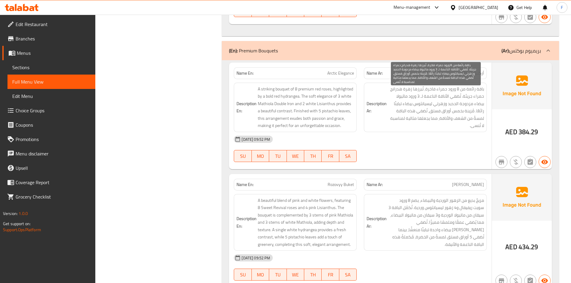
click at [420, 116] on span "باقة رائعة من 8 ورود حمراء فاخرة، تُبرزها زهرة هدرانج حمراء جريئة. تُضفي الأناق…" at bounding box center [436, 107] width 96 height 44
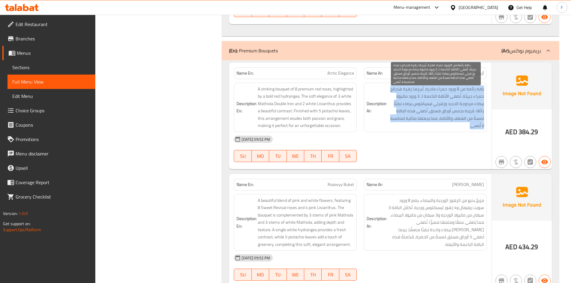
click at [420, 116] on span "باقة رائعة من 8 ورود حمراء فاخرة، تُبرزها زهرة هدرانج حمراء جريئة. تُضفي الأناق…" at bounding box center [436, 107] width 96 height 44
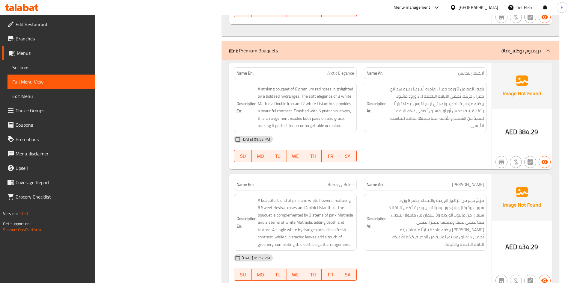
click at [341, 73] on span "Arctic Elegance" at bounding box center [341, 73] width 27 height 6
copy span "Arctic Elegance"
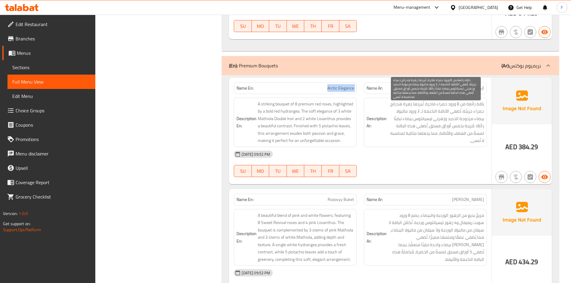
scroll to position [930, 0]
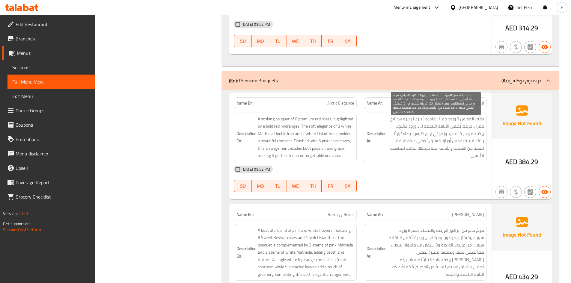
click at [442, 141] on span "باقة رائعة من 8 ورود حمراء فاخرة، تُبرزها زهرة هدرانج حمراء جريئة. تُضفي الأناق…" at bounding box center [436, 137] width 96 height 44
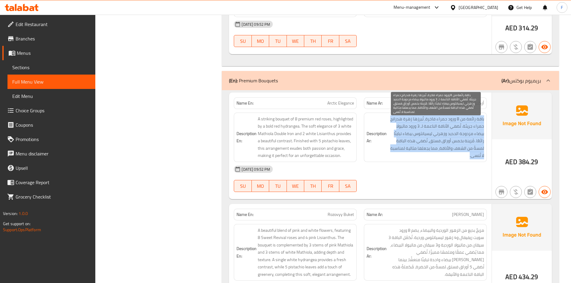
click at [442, 141] on span "باقة رائعة من 8 ورود حمراء فاخرة، تُبرزها زهرة هدرانج حمراء جريئة. تُضفي الأناق…" at bounding box center [436, 137] width 96 height 44
click at [426, 141] on span "باقة رائعة من 8 ورود حمراء فاخرة، تُبرزها زهرة هدرانج حمراء جريئة. تُضفي الأناق…" at bounding box center [436, 137] width 96 height 44
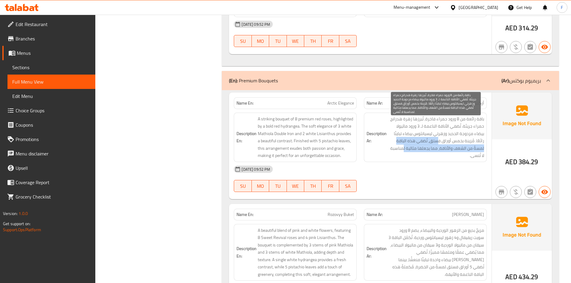
drag, startPoint x: 438, startPoint y: 141, endPoint x: 404, endPoint y: 151, distance: 35.1
click at [404, 151] on span "باقة رائعة من 8 ورود حمراء فاخرة، تُبرزها زهرة هدرانج حمراء جريئة. تُضفي الأناق…" at bounding box center [436, 137] width 96 height 44
click at [430, 139] on span "باقة رائعة من 8 ورود حمراء فاخرة، تُبرزها زهرة هدرانج حمراء جريئة. تُضفي الأناق…" at bounding box center [436, 137] width 96 height 44
click at [429, 151] on span "باقة رائعة من 8 ورود حمراء فاخرة، تُبرزها زهرة هدرانج حمراء جريئة. تُضفي الأناق…" at bounding box center [436, 137] width 96 height 44
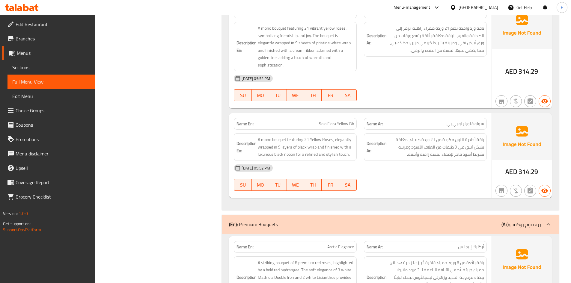
scroll to position [780, 0]
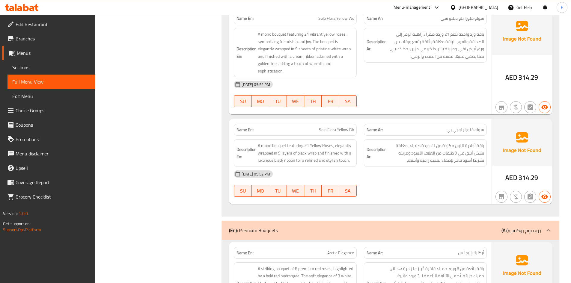
click at [26, 68] on span "Sections" at bounding box center [51, 67] width 78 height 7
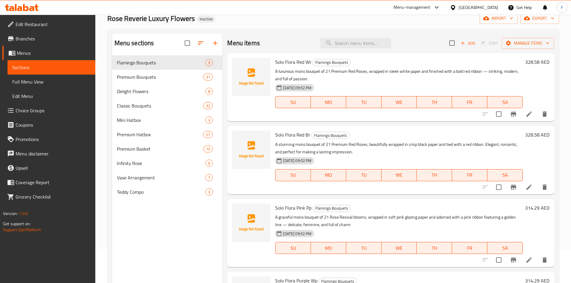
scroll to position [24, 0]
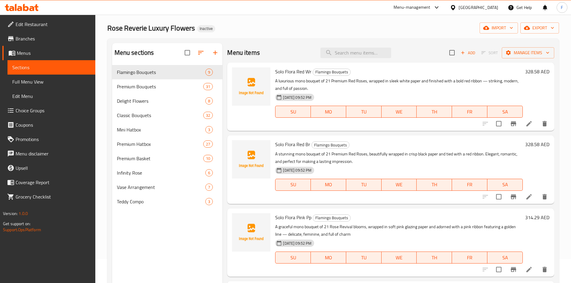
click at [328, 155] on p "A stunning mono bouquet of 21 Premium Red Roses, beautifully wrapped in crisp b…" at bounding box center [399, 158] width 248 height 15
click at [14, 81] on span "Full Menu View" at bounding box center [51, 81] width 78 height 7
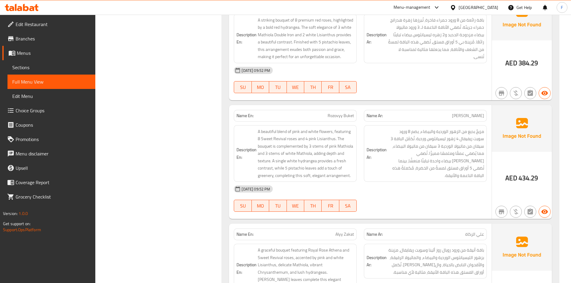
scroll to position [1044, 0]
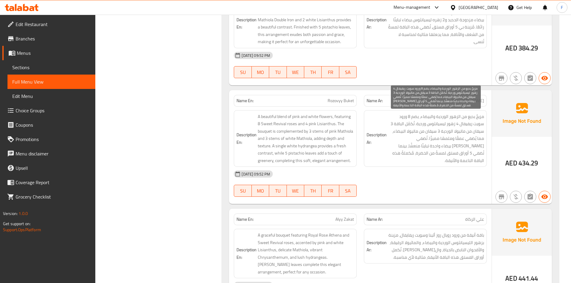
click at [428, 138] on span "مزيجٌ بديع من الزهور الوردية والبيضاء، يضم 8 ورود سويت ريفيفال 4 زهور ليسيانثوس…" at bounding box center [436, 139] width 96 height 52
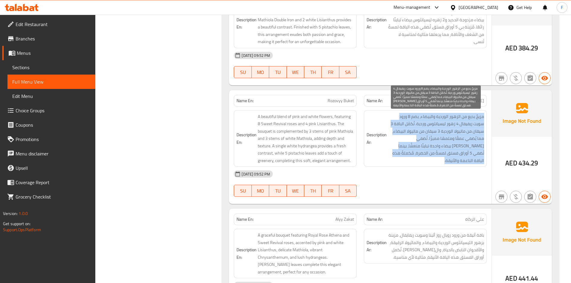
click at [428, 138] on span "مزيجٌ بديع من الزهور الوردية والبيضاء، يضم 8 ورود سويت ريفيفال 4 زهور ليسيانثوس…" at bounding box center [436, 139] width 96 height 52
click at [428, 148] on span "مزيجٌ بديع من الزهور الوردية والبيضاء، يضم 8 ورود سويت ريفيفال 4 زهور ليسيانثوس…" at bounding box center [436, 139] width 96 height 52
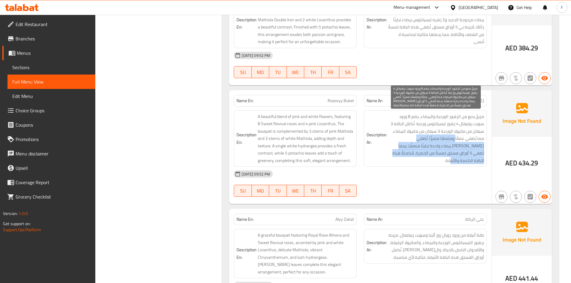
drag, startPoint x: 463, startPoint y: 137, endPoint x: 403, endPoint y: 151, distance: 61.6
click at [403, 151] on span "مزيجٌ بديع من الزهور الوردية والبيضاء، يضم 8 ورود سويت ريفيفال 4 زهور ليسيانثوس…" at bounding box center [436, 139] width 96 height 52
click at [420, 136] on span "مزيجٌ بديع من الزهور الوردية والبيضاء، يضم 8 ورود سويت ريفيفال 4 زهور ليسيانثوس…" at bounding box center [436, 139] width 96 height 52
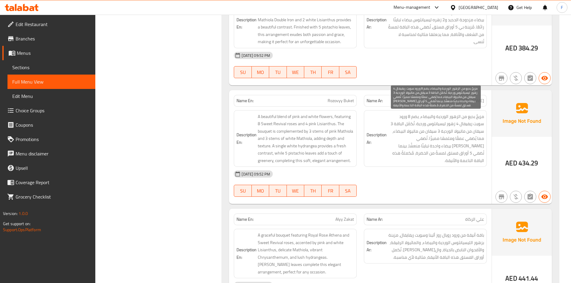
click at [461, 144] on span "مزيجٌ بديع من الزهور الوردية والبيضاء، يضم 8 ورود سويت ريفيفال 4 زهور ليسيانثوس…" at bounding box center [436, 139] width 96 height 52
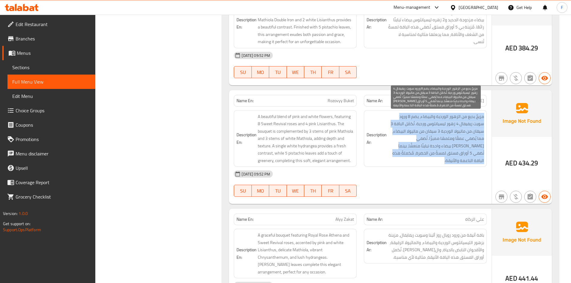
click at [461, 144] on span "مزيجٌ بديع من الزهور الوردية والبيضاء، يضم 8 ورود سويت ريفيفال 4 زهور ليسيانثوس…" at bounding box center [436, 139] width 96 height 52
click at [414, 145] on span "مزيجٌ بديع من الزهور الوردية والبيضاء، يضم 8 ورود سويت ريفيفال 4 زهور ليسيانثوس…" at bounding box center [436, 139] width 96 height 52
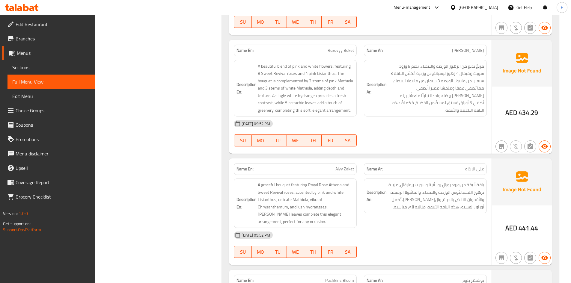
scroll to position [1104, 0]
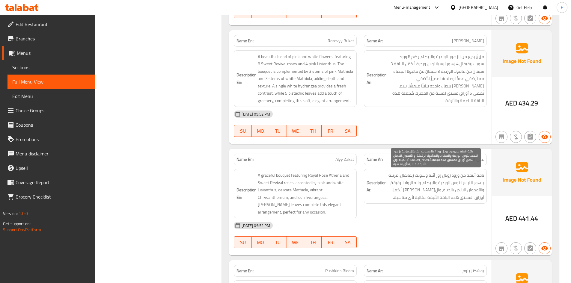
click at [414, 182] on span "باقة أنيقة من ورود رويال روز أثينا وسويت ريفايفال، مزينة بزهور الليسيانثوس الور…" at bounding box center [436, 186] width 96 height 29
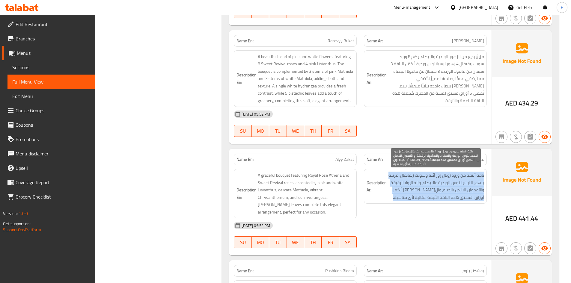
click at [414, 182] on span "باقة أنيقة من ورود رويال روز أثينا وسويت ريفايفال، مزينة بزهور الليسيانثوس الور…" at bounding box center [436, 186] width 96 height 29
click at [411, 196] on span "باقة أنيقة من ورود رويال روز أثينا وسويت ريفايفال، مزينة بزهور الليسيانثوس الور…" at bounding box center [436, 186] width 96 height 29
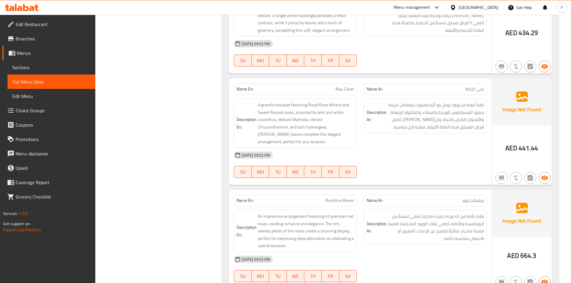
scroll to position [1194, 0]
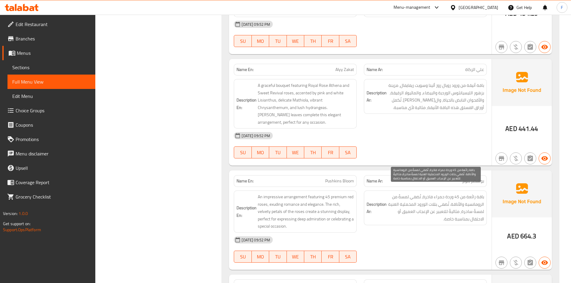
click at [446, 203] on span "باقة رائعة من 45 وردة حمراء فاخرة، تُضفي لمسةً من الرومانسية والأناقة. تُضفي بت…" at bounding box center [436, 207] width 96 height 29
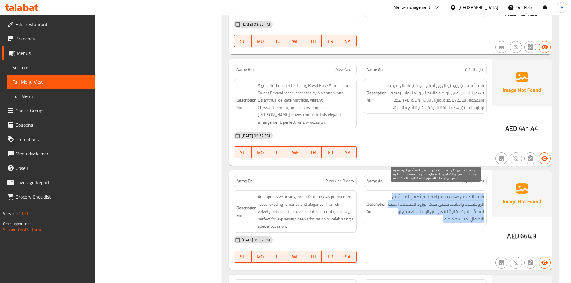
click at [446, 203] on span "باقة رائعة من 45 وردة حمراء فاخرة، تُضفي لمسةً من الرومانسية والأناقة. تُضفي بت…" at bounding box center [436, 207] width 96 height 29
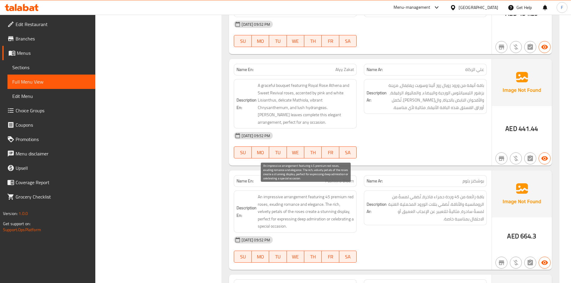
click at [319, 196] on span "An impressive arrangement featuring 45 premium red roses, exuding romance and e…" at bounding box center [306, 211] width 96 height 37
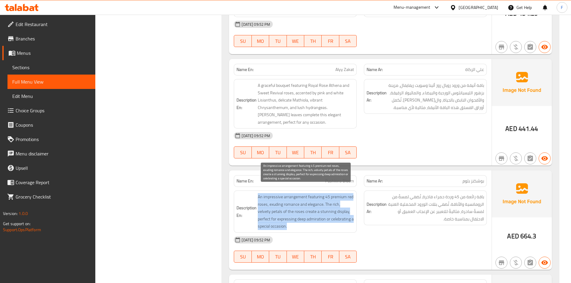
click at [319, 196] on span "An impressive arrangement featuring 45 premium red roses, exuding romance and e…" at bounding box center [306, 211] width 96 height 37
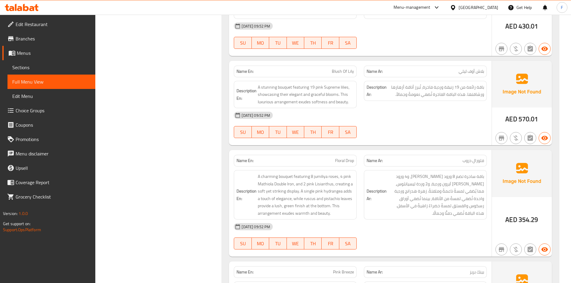
scroll to position [2184, 0]
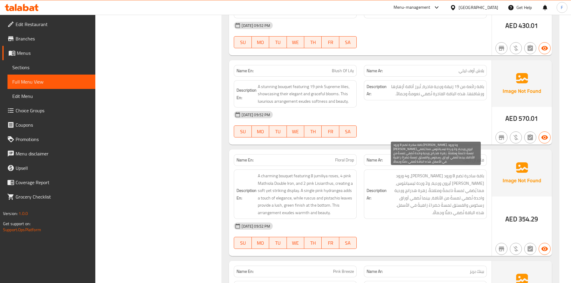
click at [437, 183] on span "باقة ساحرة تضم 8 ورود [PERSON_NAME]، و4 ورود [PERSON_NAME] آيرون وردية، و2 وردة…" at bounding box center [436, 194] width 96 height 44
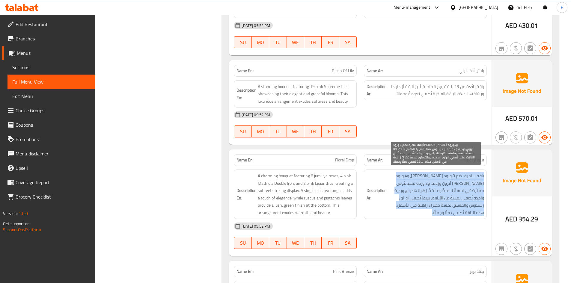
click at [437, 183] on span "باقة ساحرة تضم 8 ورود [PERSON_NAME]، و4 ورود [PERSON_NAME] آيرون وردية، و2 وردة…" at bounding box center [436, 194] width 96 height 44
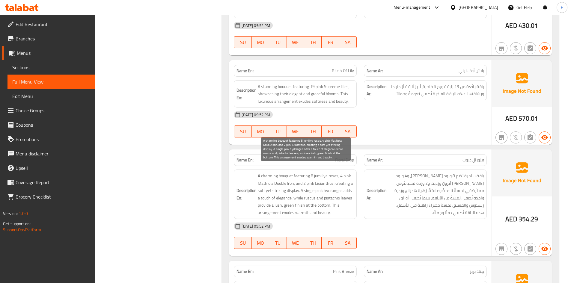
click at [332, 196] on span "A charming bouquet featuring 8 jumiliya roses, 4 pink Mathiola Double Iron, and…" at bounding box center [306, 194] width 96 height 44
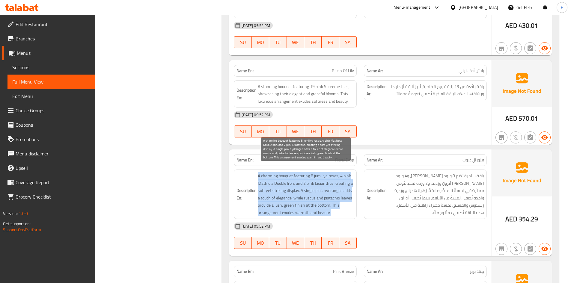
click at [332, 196] on span "A charming bouquet featuring 8 jumiliya roses, 4 pink Mathiola Double Iron, and…" at bounding box center [306, 194] width 96 height 44
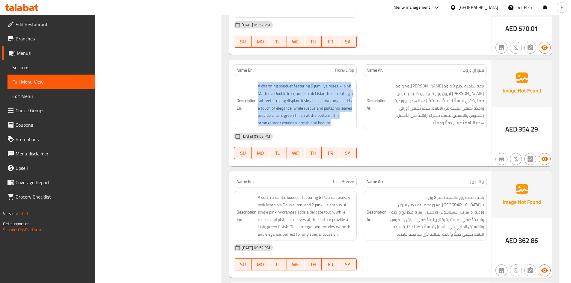
scroll to position [2364, 0]
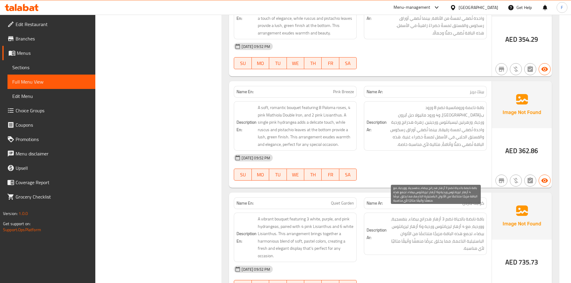
click at [446, 227] on span "باقة نابضة بالحياة تضم 3 أزهار هدرانج بيضاء، بنفسجية، ووردية، مع 4 أزهار ليزيان…" at bounding box center [436, 234] width 96 height 37
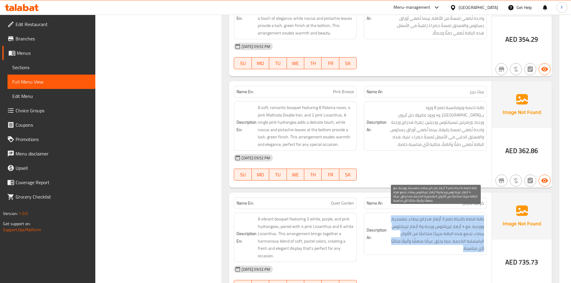
click at [446, 227] on span "باقة نابضة بالحياة تضم 3 أزهار هدرانج بيضاء، بنفسجية، ووردية، مع 4 أزهار ليزيان…" at bounding box center [436, 234] width 96 height 37
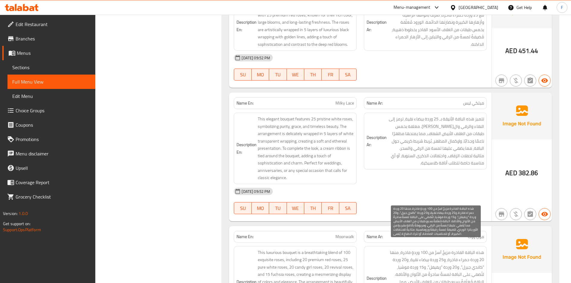
scroll to position [3503, 0]
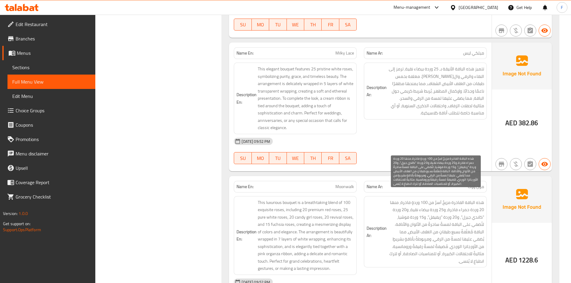
click at [445, 233] on span "هذه الباقة الفاخرة مزيجٌ آسرٌ من 100 وردةٍ فاخرة، منها 20 وردة حمراء فاخرة، و25…" at bounding box center [436, 232] width 96 height 66
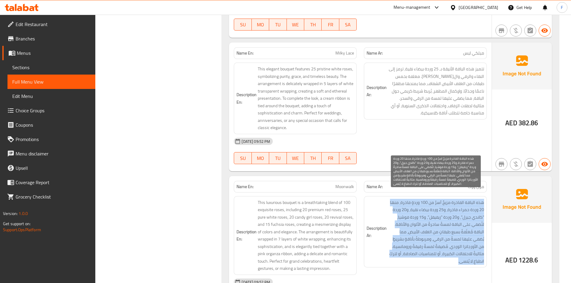
click at [445, 233] on span "هذه الباقة الفاخرة مزيجٌ آسرٌ من 100 وردةٍ فاخرة، منها 20 وردة حمراء فاخرة، و25…" at bounding box center [436, 232] width 96 height 66
click at [448, 220] on span "هذه الباقة الفاخرة مزيجٌ آسرٌ من 100 وردةٍ فاخرة، منها 20 وردة حمراء فاخرة، و25…" at bounding box center [436, 232] width 96 height 66
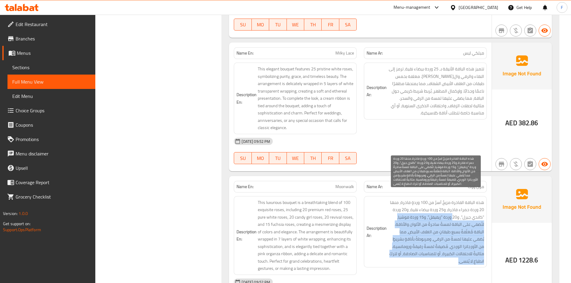
drag, startPoint x: 452, startPoint y: 212, endPoint x: 411, endPoint y: 251, distance: 56.4
click at [411, 251] on span "هذه الباقة الفاخرة مزيجٌ آسرٌ من 100 وردةٍ فاخرة، منها 20 وردة حمراء فاخرة، و25…" at bounding box center [436, 232] width 96 height 66
click at [427, 235] on span "هذه الباقة الفاخرة مزيجٌ آسرٌ من 100 وردةٍ فاخرة، منها 20 وردة حمراء فاخرة، و25…" at bounding box center [436, 232] width 96 height 66
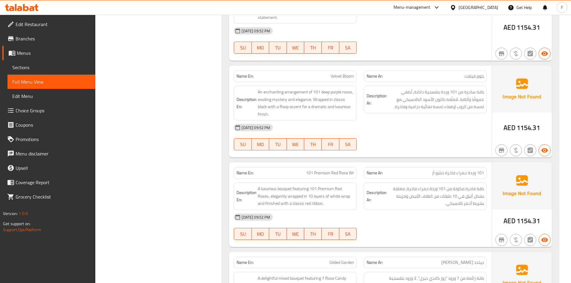
scroll to position [3863, 0]
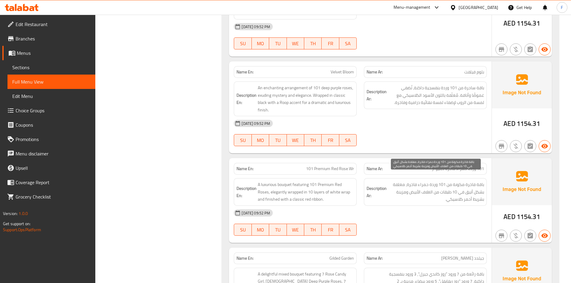
click at [448, 189] on span "باقة فاخرة مكونة من 101 وردة حمراء فاخرة، مغلفة بشكل أنيق في 10 طبقات من الغلاف…" at bounding box center [436, 192] width 96 height 22
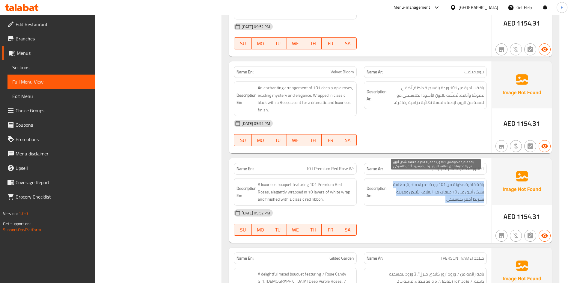
click at [448, 189] on span "باقة فاخرة مكونة من 101 وردة حمراء فاخرة، مغلفة بشكل أنيق في 10 طبقات من الغلاف…" at bounding box center [436, 192] width 96 height 22
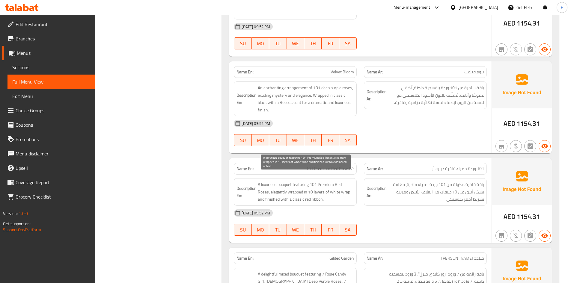
click at [318, 193] on span "A luxurious bouquet featuring 101 Premium Red Roses, elegantly wrapped in 10 la…" at bounding box center [306, 192] width 96 height 22
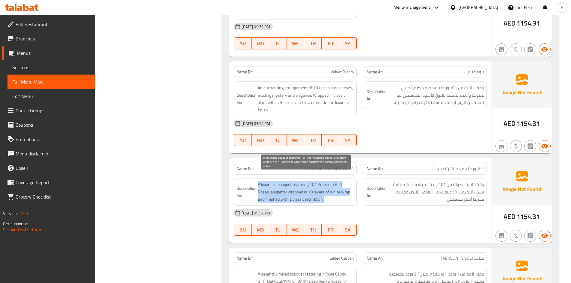
click at [318, 193] on span "A luxurious bouquet featuring 101 Premium Red Roses, elegantly wrapped in 10 la…" at bounding box center [306, 192] width 96 height 22
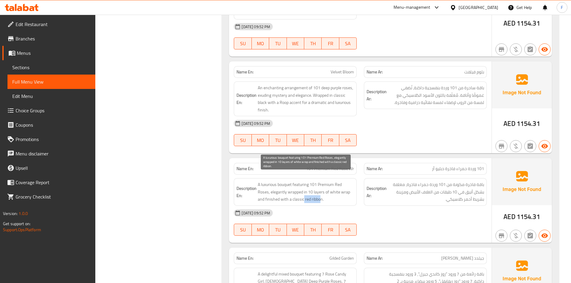
drag, startPoint x: 304, startPoint y: 193, endPoint x: 321, endPoint y: 195, distance: 16.9
click at [321, 195] on span "A luxurious bouquet featuring 101 Premium Red Roses, elegantly wrapped in 10 la…" at bounding box center [306, 192] width 96 height 22
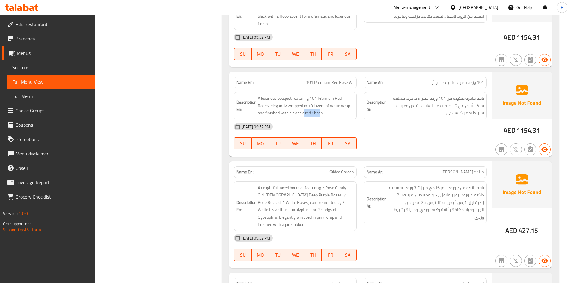
scroll to position [3953, 0]
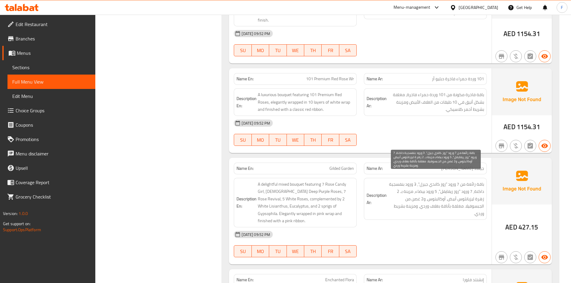
click at [461, 185] on span "باقة رائعة من 7 ورود "روز كاندي جيرل"، 3 ورود بنفسجية داكنة، 7 ورود "روز ريفايف…" at bounding box center [436, 199] width 96 height 37
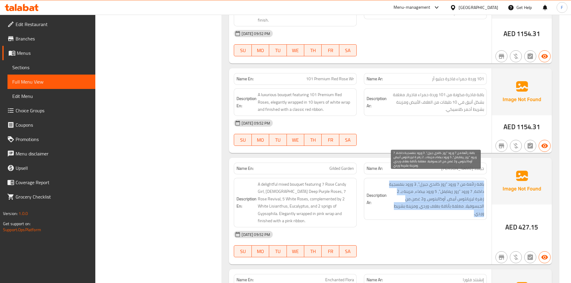
click at [461, 185] on span "باقة رائعة من 7 ورود "روز كاندي جيرل"، 3 ورود بنفسجية داكنة، 7 ورود "روز ريفايف…" at bounding box center [436, 199] width 96 height 37
click at [434, 193] on span "باقة رائعة من 7 ورود "روز كاندي جيرل"، 3 ورود بنفسجية داكنة، 7 ورود "روز ريفايف…" at bounding box center [436, 199] width 96 height 37
drag, startPoint x: 475, startPoint y: 194, endPoint x: 401, endPoint y: 204, distance: 74.4
click at [401, 204] on span "باقة رائعة من 7 ورود "روز كاندي جيرل"، 3 ورود بنفسجية داكنة، 7 ورود "روز ريفايف…" at bounding box center [436, 199] width 96 height 37
click at [421, 205] on span "باقة رائعة من 7 ورود "روز كاندي جيرل"، 3 ورود بنفسجية داكنة، 7 ورود "روز ريفايف…" at bounding box center [436, 199] width 96 height 37
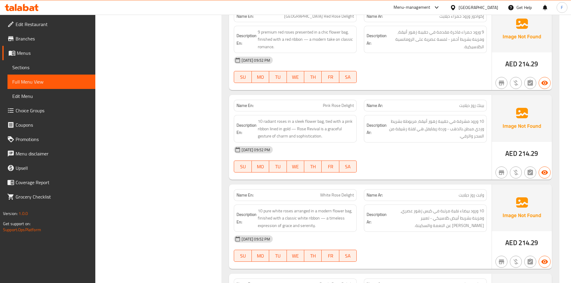
scroll to position [4373, 0]
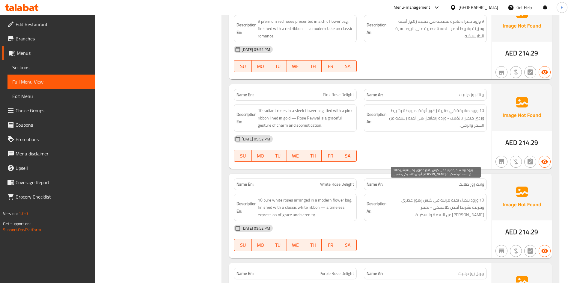
click at [425, 197] on span "10 ورود بيضاء نقية مرتبة في كيس زهور عصري، ومزينة بشريط أبيض كلاسيكي - تعبير [P…" at bounding box center [436, 208] width 96 height 22
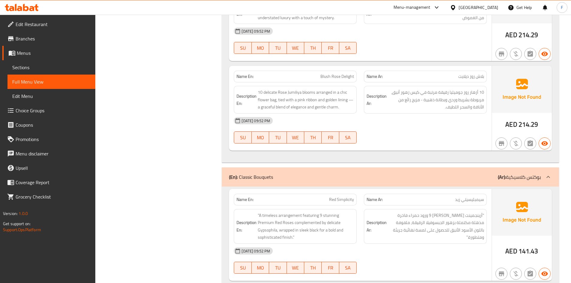
scroll to position [4943, 0]
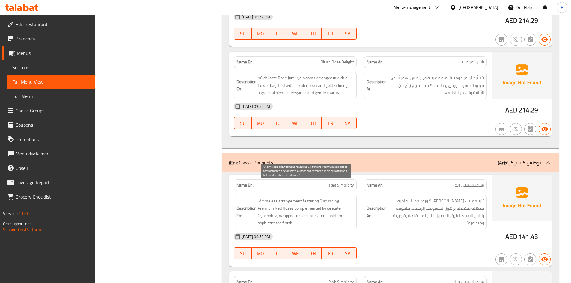
click at [332, 204] on span ""A timeless arrangement featuring 9 stunning Premium Red Roses complemented by …" at bounding box center [306, 212] width 96 height 29
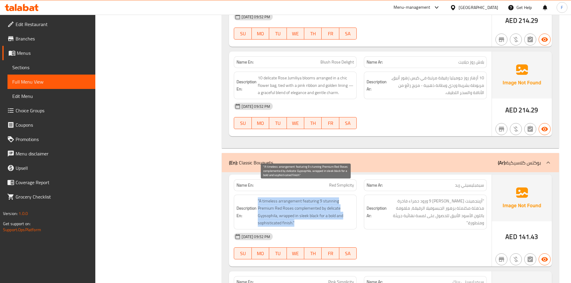
drag, startPoint x: 332, startPoint y: 204, endPoint x: 394, endPoint y: 201, distance: 62.5
click at [332, 203] on span ""A timeless arrangement featuring 9 stunning Premium Red Roses complemented by …" at bounding box center [306, 212] width 96 height 29
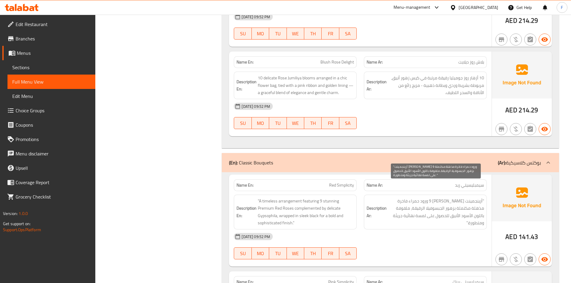
click at [465, 210] on span ""أرينجمينت [PERSON_NAME] 9 ورود حمراء فاخرة مذهلة مكتملة بزهور الجبسوفيلا الرقي…" at bounding box center [436, 212] width 96 height 29
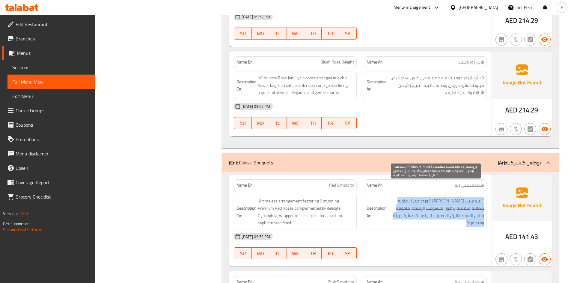
click at [465, 210] on span ""أرينجمينت [PERSON_NAME] 9 ورود حمراء فاخرة مذهلة مكتملة بزهور الجبسوفيلا الرقي…" at bounding box center [436, 212] width 96 height 29
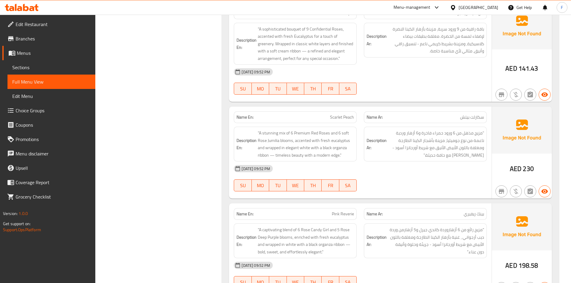
scroll to position [6053, 0]
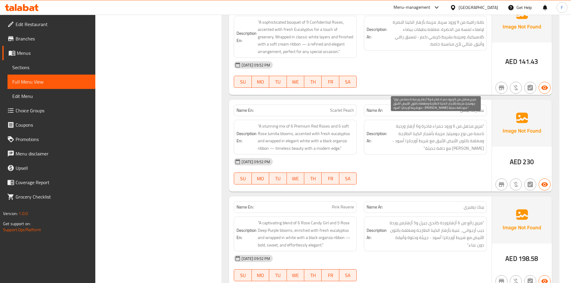
click at [463, 139] on span ""مزيج مذهل من 6 ورود حمراء فاخرة و6 أزهار وردية ناعمة من نوع جوميليا، مزينة بأش…" at bounding box center [436, 137] width 96 height 29
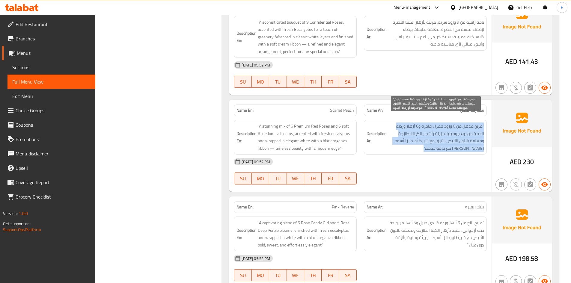
click at [463, 139] on span ""مزيج مذهل من 6 ورود حمراء فاخرة و6 أزهار وردية ناعمة من نوع جوميليا، مزينة بأش…" at bounding box center [436, 137] width 96 height 29
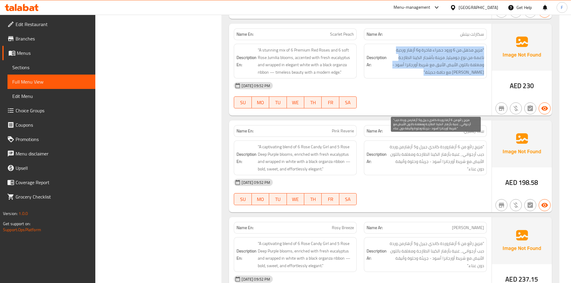
scroll to position [6143, 0]
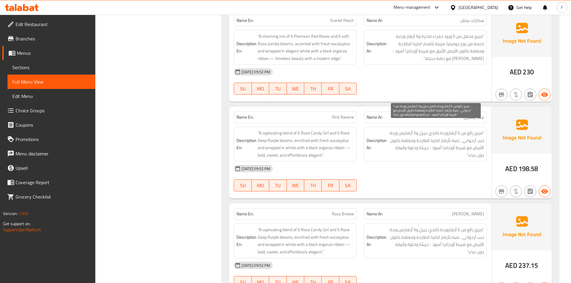
click at [460, 139] on span ""مزيج رائع من 6 أزهاروردة كاندي جيرل و5 أزهارمن وردة ديب أرجواني ، غنية بأزهار …" at bounding box center [436, 144] width 96 height 29
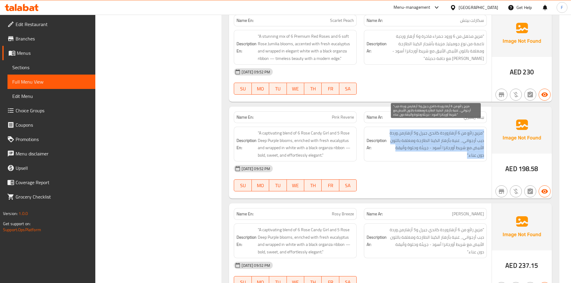
click at [460, 139] on span ""مزيج رائع من 6 أزهاروردة كاندي جيرل و5 أزهارمن وردة ديب أرجواني ، غنية بأزهار …" at bounding box center [436, 144] width 96 height 29
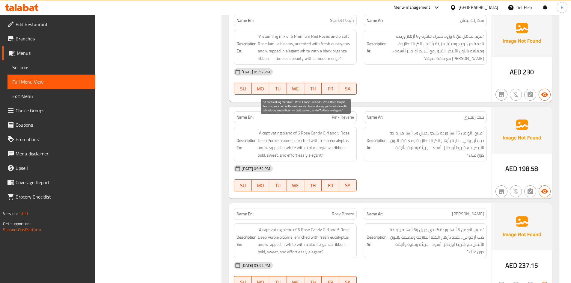
click at [300, 138] on span ""A captivating blend of 6 Rose Candy Girl and 5 Rose Deep Purple blooms, enrich…" at bounding box center [306, 144] width 96 height 29
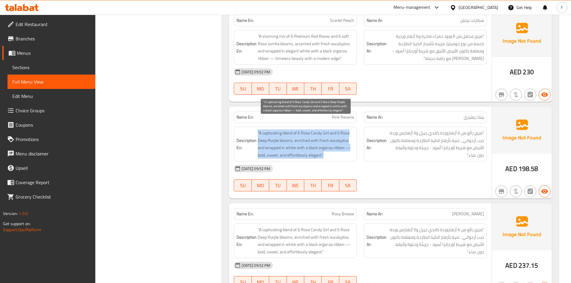
click at [300, 138] on span ""A captivating blend of 6 Rose Candy Girl and 5 Rose Deep Purple blooms, enrich…" at bounding box center [306, 144] width 96 height 29
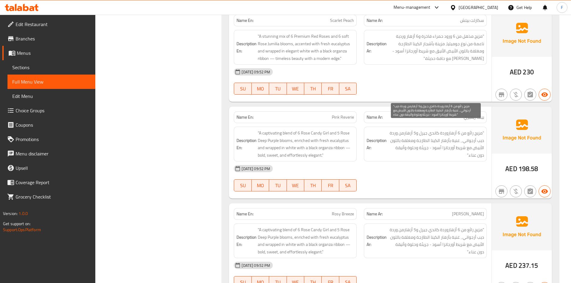
click at [423, 134] on span ""مزيج رائع من 6 أزهاروردة كاندي جيرل و5 أزهارمن وردة ديب أرجواني ، غنية بأزهار …" at bounding box center [436, 144] width 96 height 29
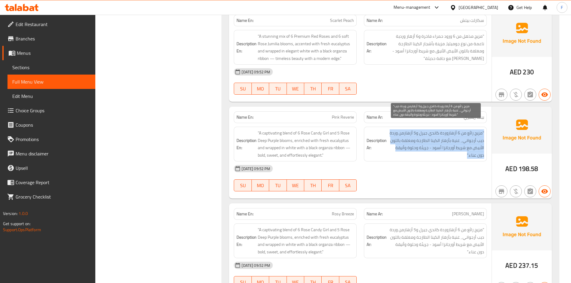
click at [423, 134] on span ""مزيج رائع من 6 أزهاروردة كاندي جيرل و5 أزهارمن وردة ديب أرجواني ، غنية بأزهار …" at bounding box center [436, 144] width 96 height 29
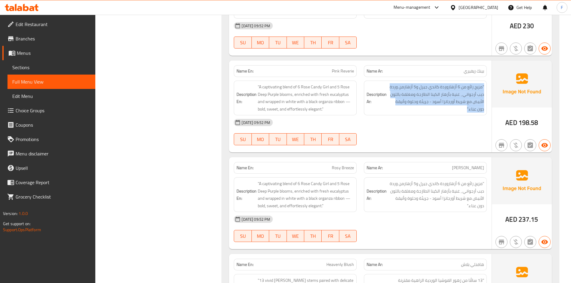
scroll to position [6203, 0]
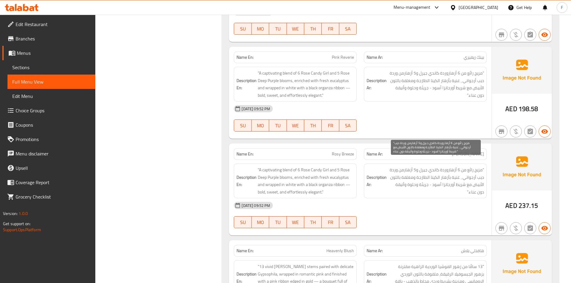
click at [430, 166] on span ""مزيج رائع من 6 أزهاروردة كاندي جيرل و5 أزهارمن وردة ديب أرجواني ، غنية بأزهار …" at bounding box center [436, 180] width 96 height 29
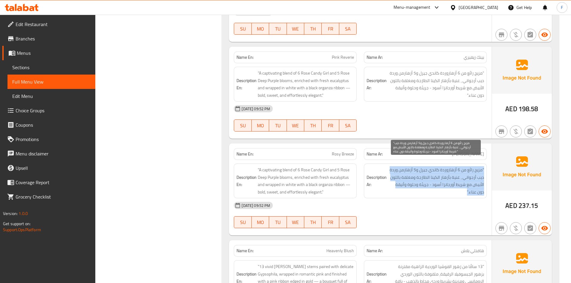
click at [430, 166] on span ""مزيج رائع من 6 أزهاروردة كاندي جيرل و5 أزهارمن وردة ديب أرجواني ، غنية بأزهار …" at bounding box center [436, 180] width 96 height 29
click at [430, 176] on span ""مزيج رائع من 6 أزهاروردة كاندي جيرل و5 أزهارمن وردة ديب أرجواني ، غنية بأزهار …" at bounding box center [436, 180] width 96 height 29
drag, startPoint x: 400, startPoint y: 181, endPoint x: 394, endPoint y: 192, distance: 12.7
click at [394, 192] on div "Name En: Rosy Breeze Name Ar: روزي بريز Description En: "A captivating blend of…" at bounding box center [360, 190] width 263 height 92
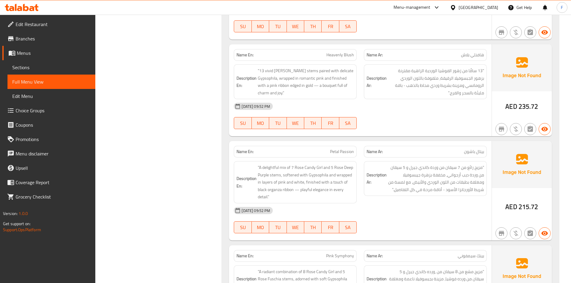
scroll to position [6413, 0]
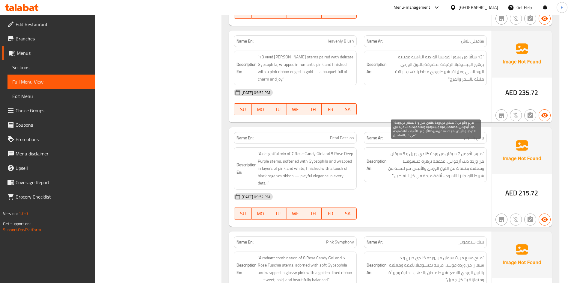
click at [441, 156] on span ""مزيج رائع من 7 سيقان من وردة كاندي جيرل و 5 سيقان من وردة ديب أرجواني، مخففة ب…" at bounding box center [436, 164] width 96 height 29
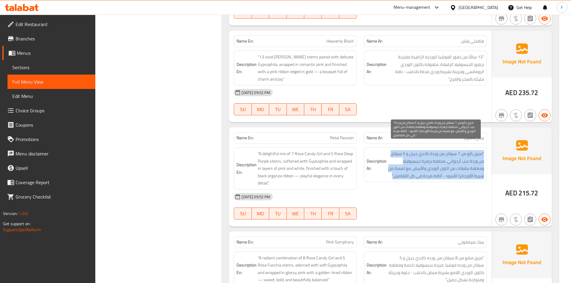
click at [441, 156] on span ""مزيج رائع من 7 سيقان من وردة كاندي جيرل و 5 سيقان من وردة ديب أرجواني، مخففة ب…" at bounding box center [436, 164] width 96 height 29
click at [433, 159] on span ""مزيج رائع من 7 سيقان من وردة كاندي جيرل و 5 سيقان من وردة ديب أرجواني، مخففة ب…" at bounding box center [436, 164] width 96 height 29
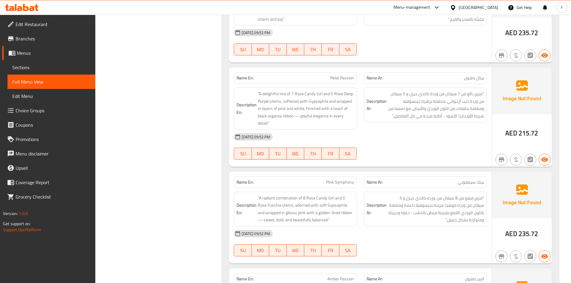
scroll to position [6503, 0]
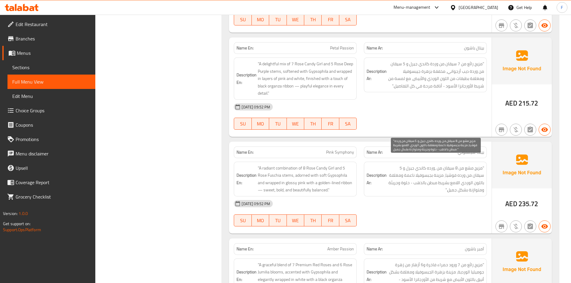
click at [431, 166] on span ""مزيج مشع من 8 سيقان من ,ورده كاندي جيرل و 5 سيقان من ورده فوشيا، مزينة بجبسوفي…" at bounding box center [436, 179] width 96 height 29
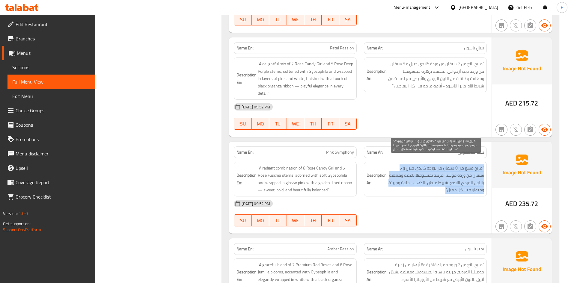
click at [431, 166] on span ""مزيج مشع من 8 سيقان من ,ورده كاندي جيرل و 5 سيقان من ورده فوشيا، مزينة بجبسوفي…" at bounding box center [436, 179] width 96 height 29
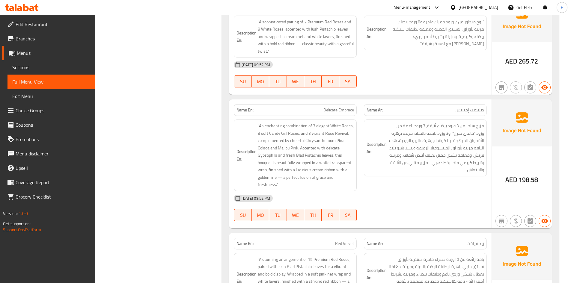
scroll to position [6833, 0]
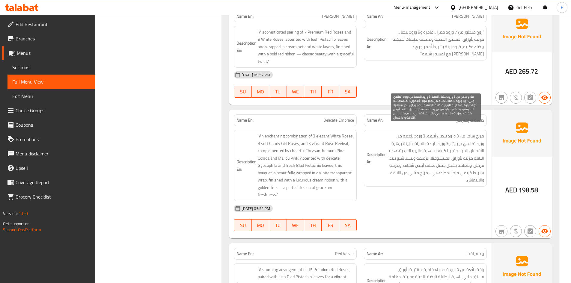
click at [434, 153] on span "مزيج ساحر من 3 ورود بيضاء أنيقة، 3 ورود ناعمة من ورود "كاندي جيرل"، و3 ورود ناب…" at bounding box center [436, 159] width 96 height 52
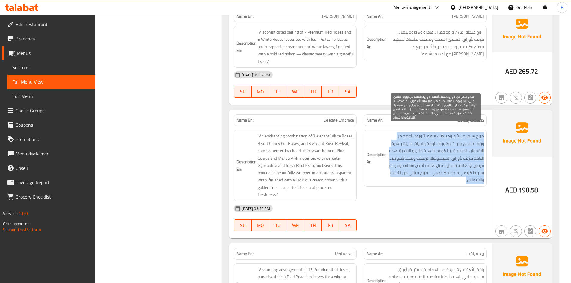
click at [434, 153] on span "مزيج ساحر من 3 ورود بيضاء أنيقة، 3 ورود ناعمة من ورود "كاندي جيرل"، و3 ورود ناب…" at bounding box center [436, 159] width 96 height 52
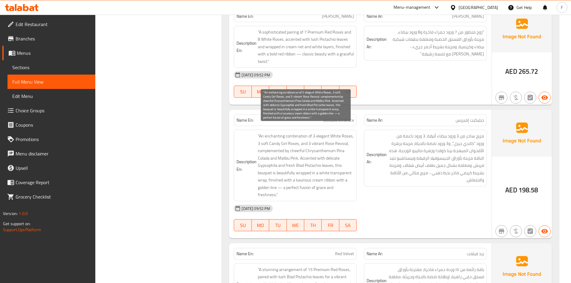
click at [337, 147] on span ""An enchanting combination of 3 elegant White Roses, 3 soft Candy Girl Roses, a…" at bounding box center [306, 166] width 96 height 66
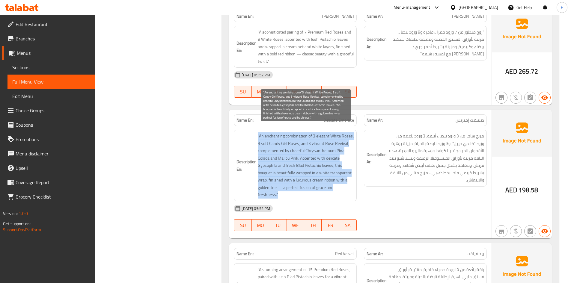
click at [337, 147] on span ""An enchanting combination of 3 elegant White Roses, 3 soft Candy Girl Roses, a…" at bounding box center [306, 166] width 96 height 66
click at [336, 157] on span ""An enchanting combination of 3 elegant White Roses, 3 soft Candy Girl Roses, a…" at bounding box center [306, 166] width 96 height 66
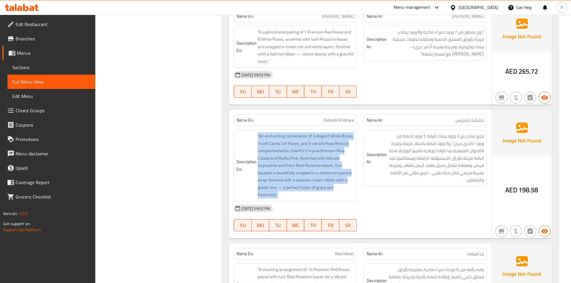
drag, startPoint x: 266, startPoint y: 165, endPoint x: 324, endPoint y: 197, distance: 66.2
click at [323, 197] on div "Name En: Delicate Embrace Name Ar: ديليكيت إمبريس Description En: "An enchantin…" at bounding box center [360, 174] width 263 height 129
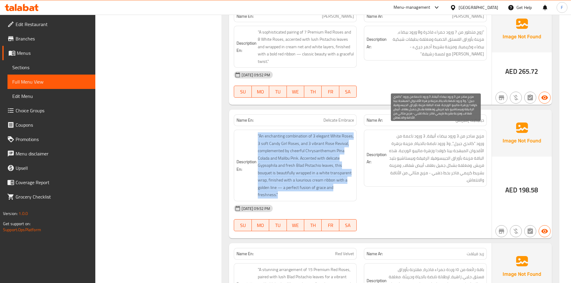
click at [427, 164] on span "مزيج ساحر من 3 ورود بيضاء أنيقة، 3 ورود ناعمة من ورود "كاندي جيرل"، و3 ورود ناب…" at bounding box center [436, 159] width 96 height 52
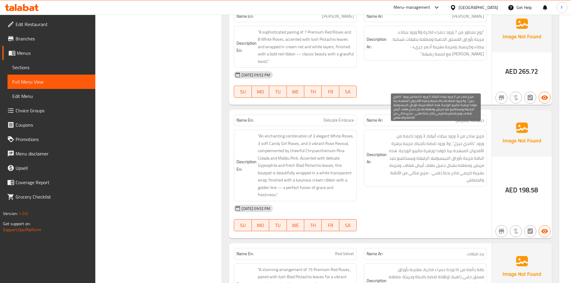
click at [455, 168] on span "مزيج ساحر من 3 ورود بيضاء أنيقة، 3 ورود ناعمة من ورود "كاندي جيرل"، و3 ورود ناب…" at bounding box center [436, 159] width 96 height 52
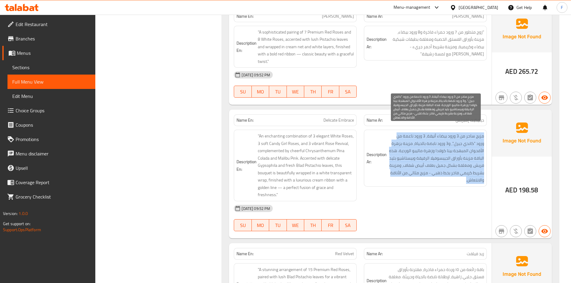
click at [455, 168] on span "مزيج ساحر من 3 ورود بيضاء أنيقة، 3 ورود ناعمة من ورود "كاندي جيرل"، و3 ورود ناب…" at bounding box center [436, 159] width 96 height 52
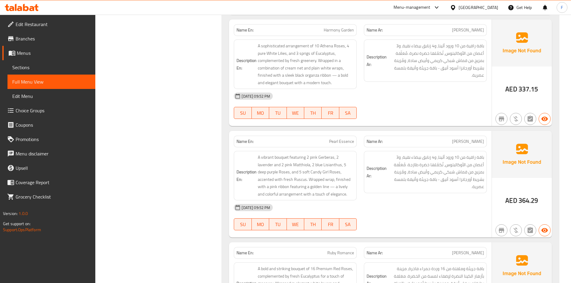
scroll to position [7973, 0]
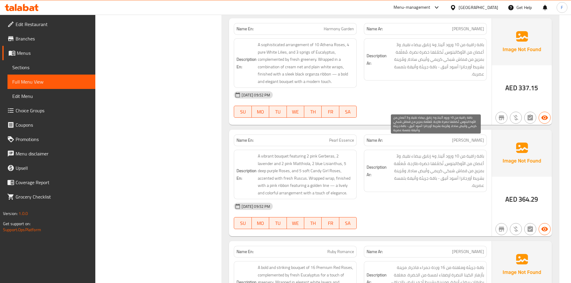
click at [458, 156] on span "باقة راقية من 10 ورود أثينا، و4 زنابق بيضاء نقية، و3 أغصان من الأوكالبتوس، تُكم…" at bounding box center [436, 171] width 96 height 37
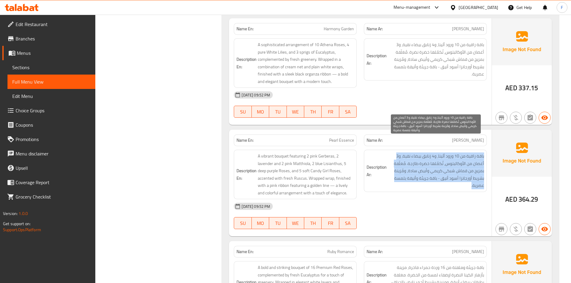
click at [458, 156] on span "باقة راقية من 10 ورود أثينا، و4 زنابق بيضاء نقية، و3 أغصان من الأوكالبتوس، تُكم…" at bounding box center [436, 171] width 96 height 37
click at [470, 153] on span "باقة راقية من 10 ورود أثينا، و4 زنابق بيضاء نقية، و3 أغصان من الأوكالبتوس، تُكم…" at bounding box center [436, 171] width 96 height 37
drag, startPoint x: 460, startPoint y: 139, endPoint x: 403, endPoint y: 156, distance: 59.0
click at [403, 156] on span "باقة راقية من 10 ورود أثينا، و4 زنابق بيضاء نقية، و3 أغصان من الأوكالبتوس، تُكم…" at bounding box center [436, 171] width 96 height 37
click at [415, 153] on span "باقة راقية من 10 ورود أثينا، و4 زنابق بيضاء نقية، و3 أغصان من الأوكالبتوس، تُكم…" at bounding box center [436, 171] width 96 height 37
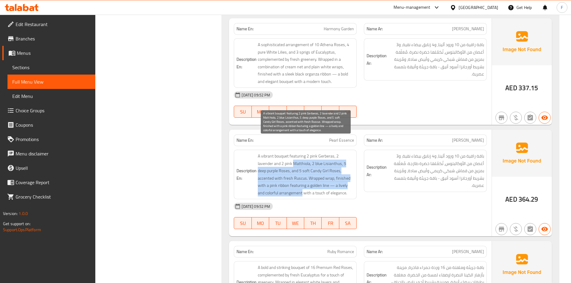
drag, startPoint x: 294, startPoint y: 152, endPoint x: 302, endPoint y: 177, distance: 26.8
click at [302, 177] on span "A vibrant bouquet featuring 2 pink Gerberas, 2 lavender and 2 pink Matthiola, 2…" at bounding box center [306, 175] width 96 height 44
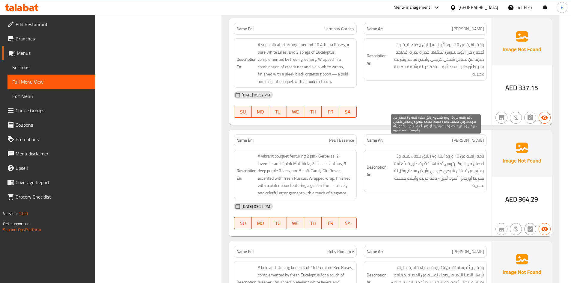
click at [450, 169] on span "باقة راقية من 10 ورود أثينا، و4 زنابق بيضاء نقية، و3 أغصان من الأوكالبتوس، تُكم…" at bounding box center [436, 171] width 96 height 37
click at [334, 137] on span "Pearl Essence" at bounding box center [341, 140] width 25 height 6
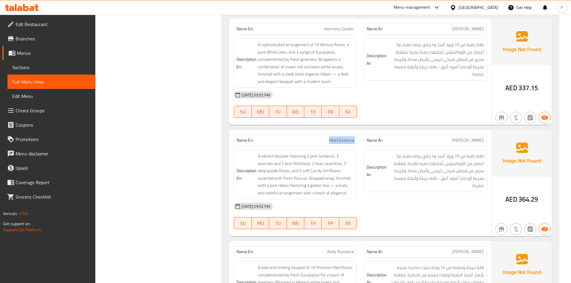
click at [334, 137] on span "Pearl Essence" at bounding box center [341, 140] width 25 height 6
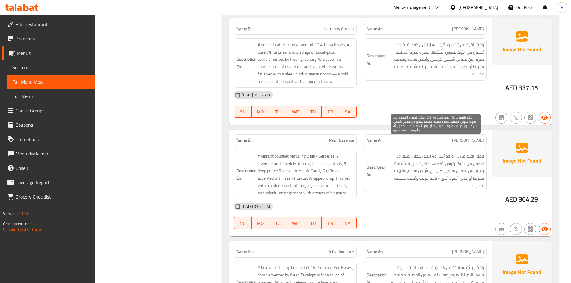
click at [405, 165] on span "باقة راقية من 10 ورود أثينا، و4 زنابق بيضاء نقية، و3 أغصان من الأوكالبتوس، تُكم…" at bounding box center [436, 171] width 96 height 37
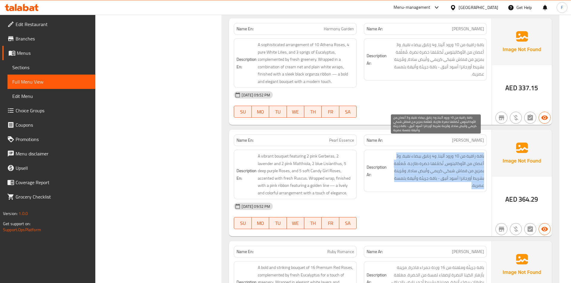
click at [405, 165] on span "باقة راقية من 10 ورود أثينا، و4 زنابق بيضاء نقية، و3 أغصان من الأوكالبتوس، تُكم…" at bounding box center [436, 171] width 96 height 37
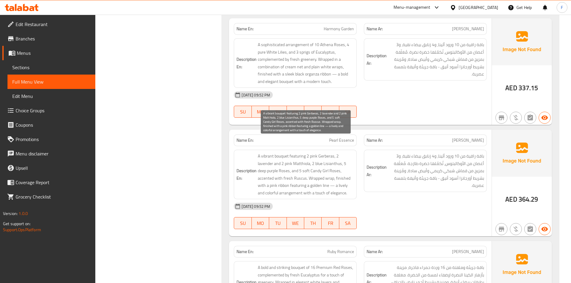
click at [331, 180] on span "A vibrant bouquet featuring 2 pink Gerberas, 2 lavender and 2 pink Matthiola, 2…" at bounding box center [306, 175] width 96 height 44
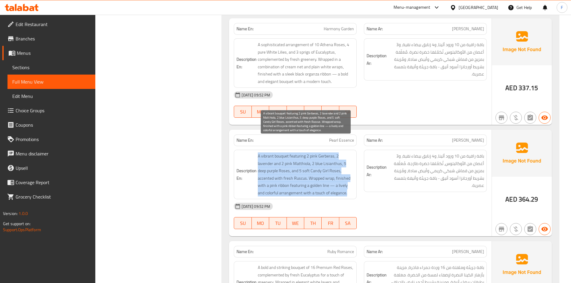
click at [331, 180] on span "A vibrant bouquet featuring 2 pink Gerberas, 2 lavender and 2 pink Matthiola, 2…" at bounding box center [306, 175] width 96 height 44
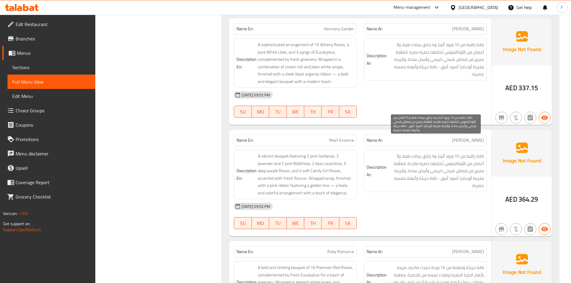
click at [429, 164] on span "باقة راقية من 10 ورود أثينا، و4 زنابق بيضاء نقية، و3 أغصان من الأوكالبتوس، تُكم…" at bounding box center [436, 171] width 96 height 37
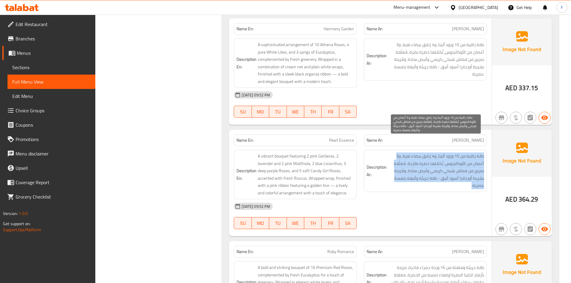
click at [429, 164] on span "باقة راقية من 10 ورود أثينا، و4 زنابق بيضاء نقية، و3 أغصان من الأوكالبتوس، تُكم…" at bounding box center [436, 171] width 96 height 37
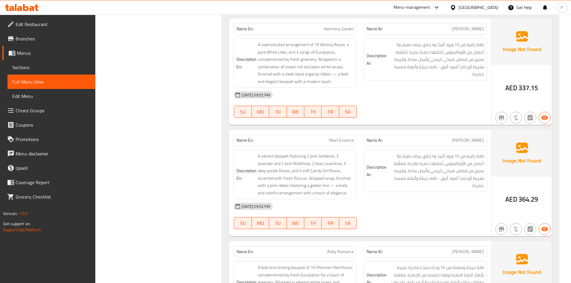
click at [334, 137] on span "Pearl Essence" at bounding box center [341, 140] width 25 height 6
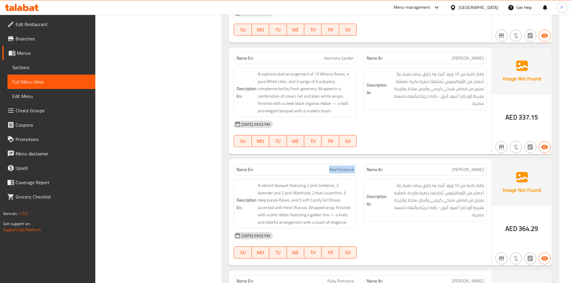
scroll to position [7943, 0]
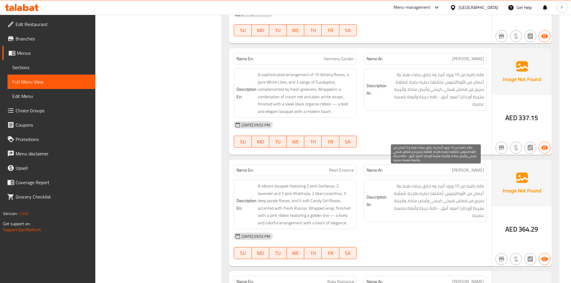
click at [404, 196] on span "باقة راقية من 10 ورود أثينا، و4 زنابق بيضاء نقية، و3 أغصان من الأوكالبتوس، تُكم…" at bounding box center [436, 201] width 96 height 37
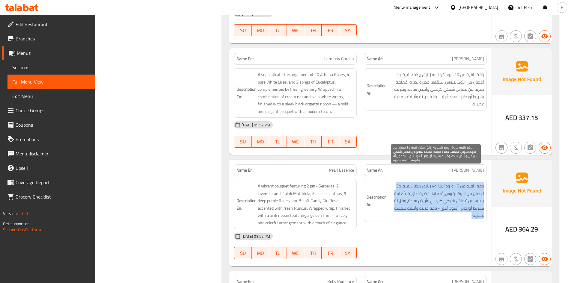
click at [404, 196] on span "باقة راقية من 10 ورود أثينا، و4 زنابق بيضاء نقية، و3 أغصان من الأوكالبتوس، تُكم…" at bounding box center [436, 201] width 96 height 37
click at [431, 183] on span "باقة راقية من 10 ورود أثينا، و4 زنابق بيضاء نقية، و3 أغصان من الأوكالبتوس، تُكم…" at bounding box center [436, 201] width 96 height 37
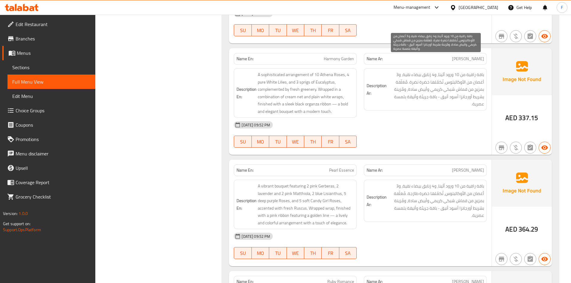
click at [435, 79] on span "باقة راقية من 10 ورود أثينا، و4 زنابق بيضاء نقية، و3 أغصان من الأوكالبتوس، تُكم…" at bounding box center [436, 89] width 96 height 37
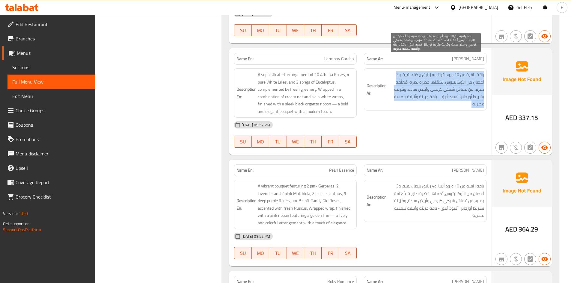
click at [435, 79] on span "باقة راقية من 10 ورود أثينا، و4 زنابق بيضاء نقية، و3 أغصان من الأوكالبتوس، تُكم…" at bounding box center [436, 89] width 96 height 37
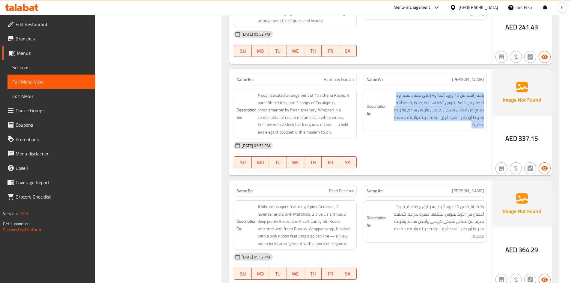
scroll to position [7913, 0]
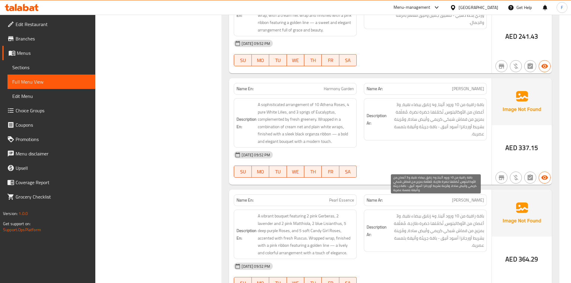
click at [466, 217] on span "باقة راقية من 10 ورود أثينا، و4 زنابق بيضاء نقية، و3 أغصان من الأوكالبتوس، تُكم…" at bounding box center [436, 231] width 96 height 37
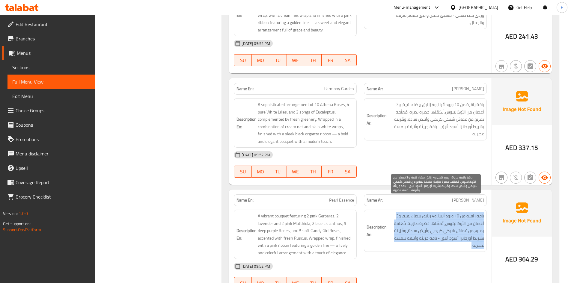
click at [466, 217] on span "باقة راقية من 10 ورود أثينا، و4 زنابق بيضاء نقية، و3 أغصان من الأوكالبتوس، تُكم…" at bounding box center [436, 231] width 96 height 37
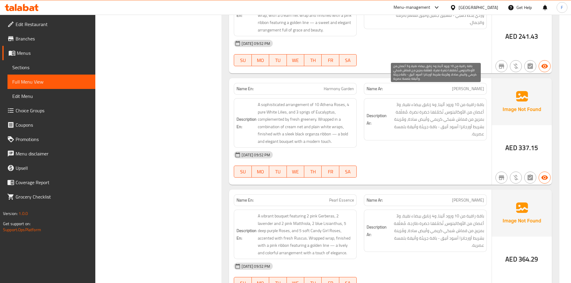
click at [434, 113] on span "باقة راقية من 10 ورود أثينا، و4 زنابق بيضاء نقية، و3 أغصان من الأوكالبتوس، تُكم…" at bounding box center [436, 119] width 96 height 37
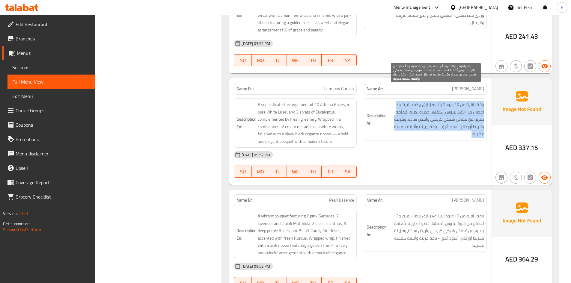
click at [434, 113] on span "باقة راقية من 10 ورود أثينا، و4 زنابق بيضاء نقية، و3 أغصان من الأوكالبتوس، تُكم…" at bounding box center [436, 119] width 96 height 37
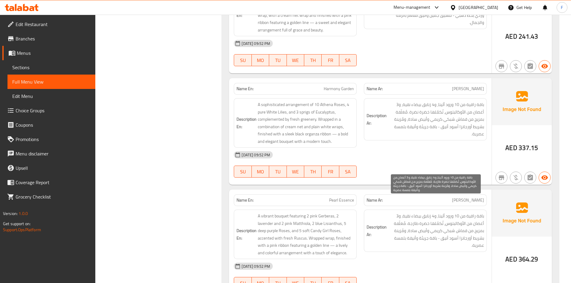
click at [463, 215] on span "باقة راقية من 10 ورود أثينا، و4 زنابق بيضاء نقية، و3 أغصان من الأوكالبتوس، تُكم…" at bounding box center [436, 231] width 96 height 37
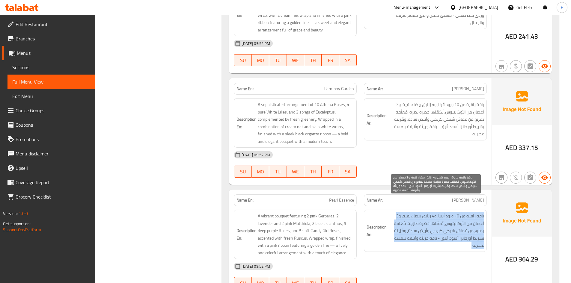
click at [463, 215] on span "باقة راقية من 10 ورود أثينا، و4 زنابق بيضاء نقية، و3 أغصان من الأوكالبتوس، تُكم…" at bounding box center [436, 231] width 96 height 37
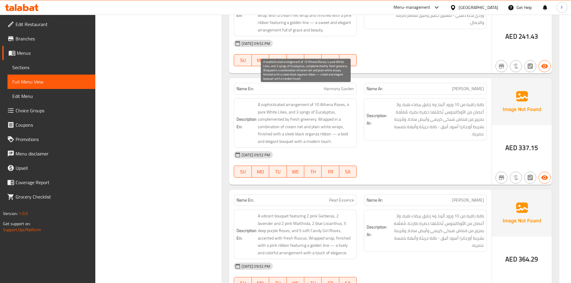
click at [315, 127] on span "A sophisticated arrangement of 10 Athena Roses, 4 pure White Lilies, and 3 spri…" at bounding box center [306, 123] width 96 height 44
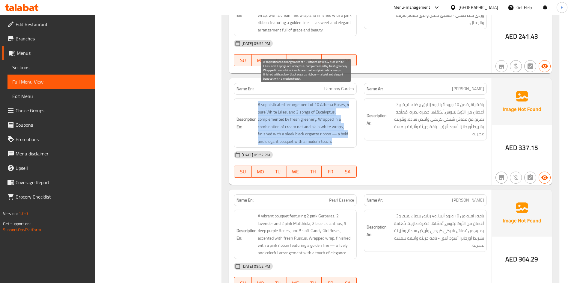
click at [315, 127] on span "A sophisticated arrangement of 10 Athena Roses, 4 pure White Lilies, and 3 spri…" at bounding box center [306, 123] width 96 height 44
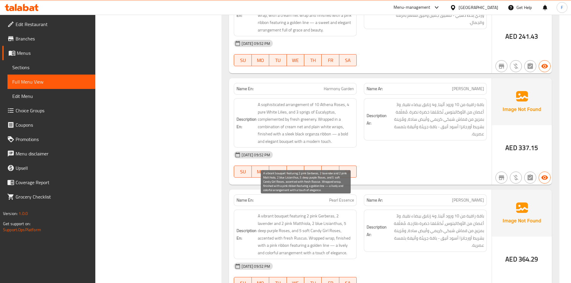
click at [335, 229] on span "A vibrant bouquet featuring 2 pink Gerberas, 2 lavender and 2 pink Matthiola, 2…" at bounding box center [306, 235] width 96 height 44
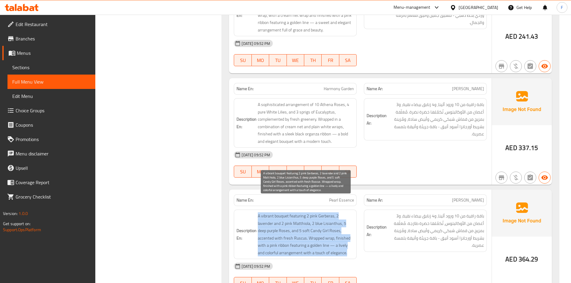
click at [335, 229] on span "A vibrant bouquet featuring 2 pink Gerberas, 2 lavender and 2 pink Matthiola, 2…" at bounding box center [306, 235] width 96 height 44
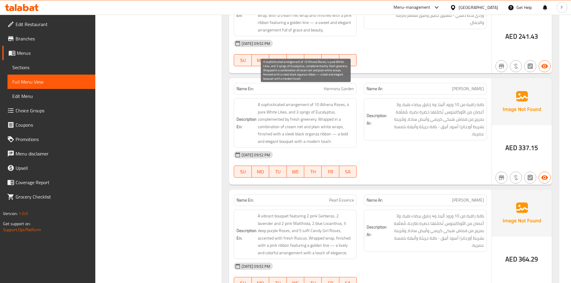
click at [326, 110] on span "A sophisticated arrangement of 10 Athena Roses, 4 pure White Lilies, and 3 spri…" at bounding box center [306, 123] width 96 height 44
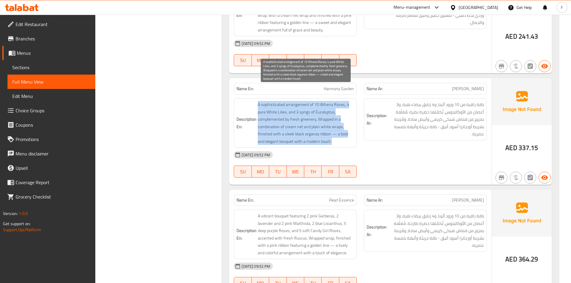
click at [326, 110] on span "A sophisticated arrangement of 10 Athena Roses, 4 pure White Lilies, and 3 spri…" at bounding box center [306, 123] width 96 height 44
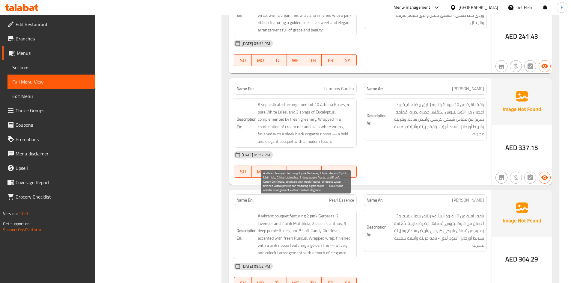
click at [314, 217] on span "A vibrant bouquet featuring 2 pink Gerberas, 2 lavender and 2 pink Matthiola, 2…" at bounding box center [306, 235] width 96 height 44
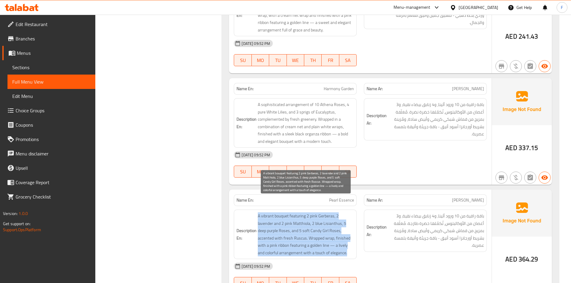
click at [314, 217] on span "A vibrant bouquet featuring 2 pink Gerberas, 2 lavender and 2 pink Matthiola, 2…" at bounding box center [306, 235] width 96 height 44
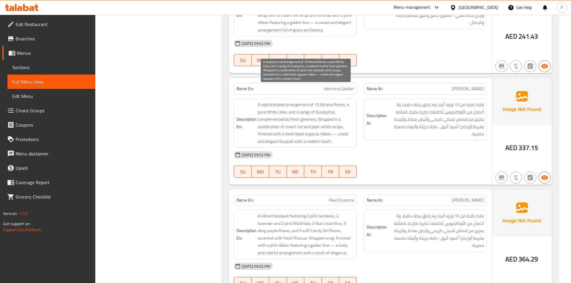
click at [320, 101] on span "A sophisticated arrangement of 10 Athena Roses, 4 pure White Lilies, and 3 spri…" at bounding box center [306, 123] width 96 height 44
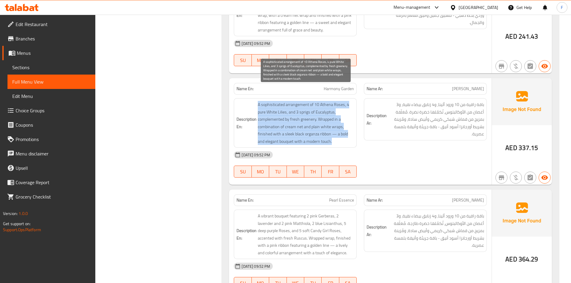
click at [320, 101] on span "A sophisticated arrangement of 10 Athena Roses, 4 pure White Lilies, and 3 spri…" at bounding box center [306, 123] width 96 height 44
click at [299, 108] on span "A sophisticated arrangement of 10 Athena Roses, 4 pure White Lilies, and 3 spri…" at bounding box center [306, 123] width 96 height 44
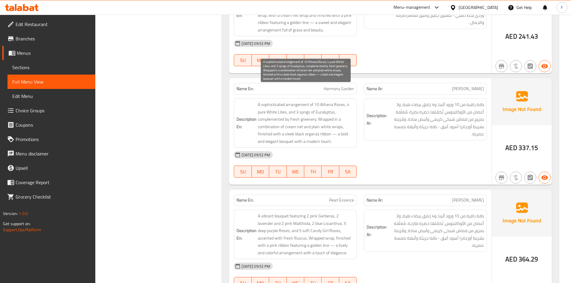
click at [275, 101] on span "A sophisticated arrangement of 10 Athena Roses, 4 pure White Lilies, and 3 spri…" at bounding box center [306, 123] width 96 height 44
click at [281, 101] on span "A sophisticated arrangement of 10 Athena Roses, 4 pure White Lilies, and 3 spri…" at bounding box center [306, 123] width 96 height 44
click at [263, 101] on span "A sophisticated arrangement of 10 Athena Roses, 4 pure White Lilies, and 3 spri…" at bounding box center [306, 123] width 96 height 44
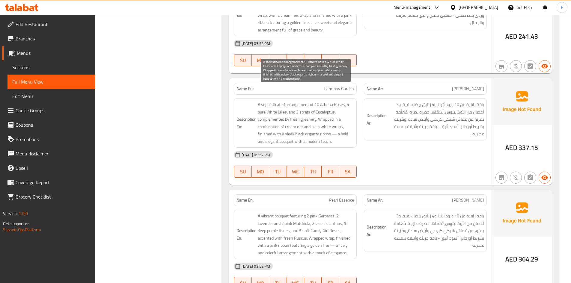
click at [270, 101] on span "A sophisticated arrangement of 10 Athena Roses, 4 pure White Lilies, and 3 spri…" at bounding box center [306, 123] width 96 height 44
click at [282, 101] on span "A sophisticated arrangement of 10 Athena Roses, 4 pure White Lilies, and 3 spri…" at bounding box center [306, 123] width 96 height 44
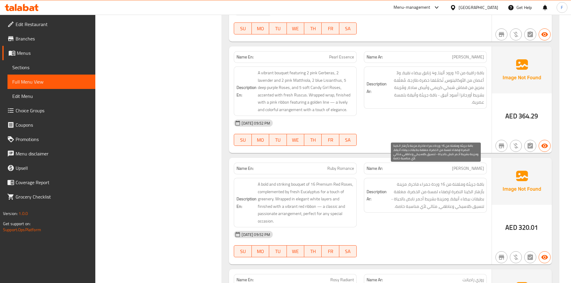
scroll to position [8063, 0]
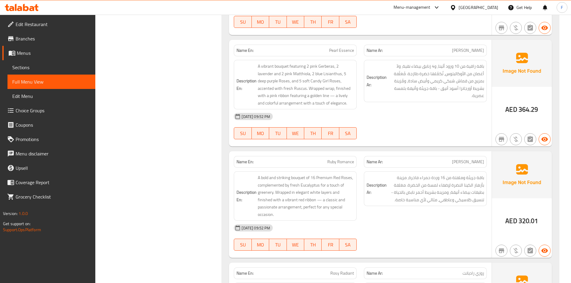
click at [328, 159] on span "Ruby Romance" at bounding box center [341, 162] width 27 height 6
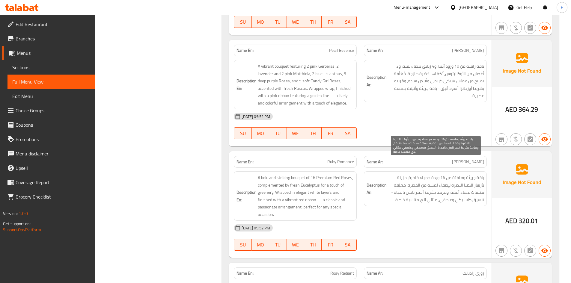
click at [440, 183] on span "باقة جريئة وملفتة من 16 وردة حمراء فاخرة، مزينة بأزهار الكينا النضرة لإضفاء لمس…" at bounding box center [436, 188] width 96 height 29
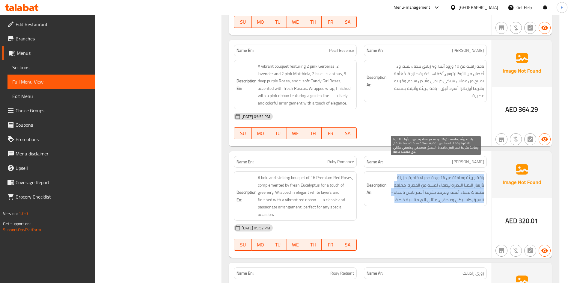
click at [440, 183] on span "باقة جريئة وملفتة من 16 وردة حمراء فاخرة، مزينة بأزهار الكينا النضرة لإضفاء لمس…" at bounding box center [436, 188] width 96 height 29
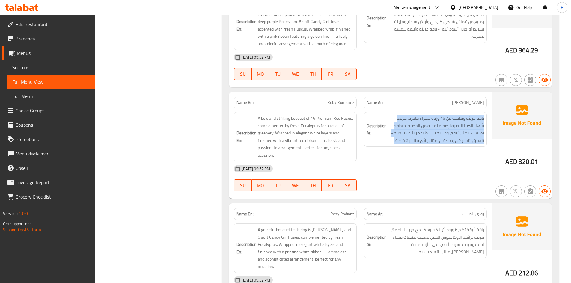
scroll to position [8123, 0]
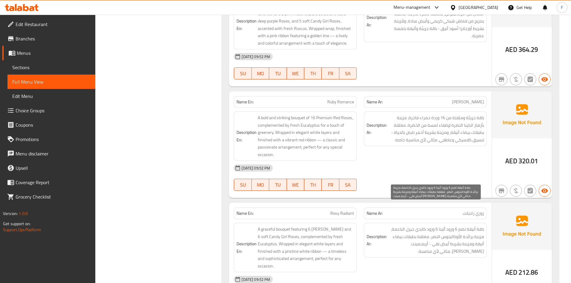
click at [429, 226] on span "باقة أنيقة تضم 6 ورود أثينا 6 ورود كاندي جيرل الناعمة، مزينة برائحة الأوكالبتوس…" at bounding box center [436, 240] width 96 height 29
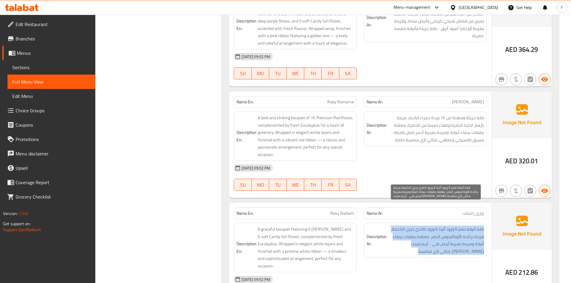
click at [429, 226] on span "باقة أنيقة تضم 6 ورود أثينا 6 ورود كاندي جيرل الناعمة، مزينة برائحة الأوكالبتوس…" at bounding box center [436, 240] width 96 height 29
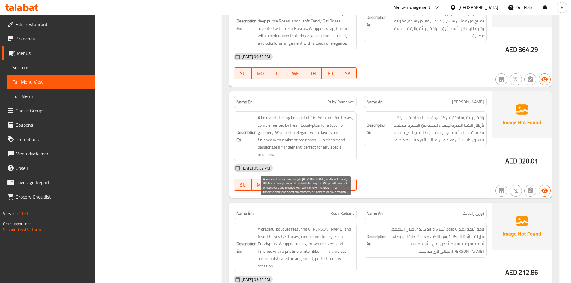
click at [319, 226] on span "A graceful bouquet featuring 6 [PERSON_NAME] and 6 soft Candy Girl Roses, compl…" at bounding box center [306, 248] width 96 height 44
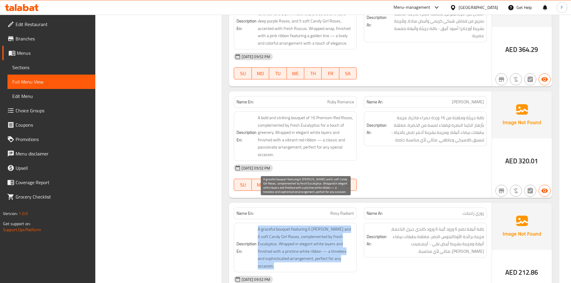
click at [319, 226] on span "A graceful bouquet featuring 6 [PERSON_NAME] and 6 soft Candy Girl Roses, compl…" at bounding box center [306, 248] width 96 height 44
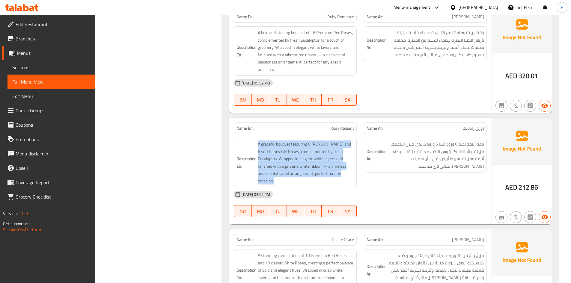
scroll to position [8213, 0]
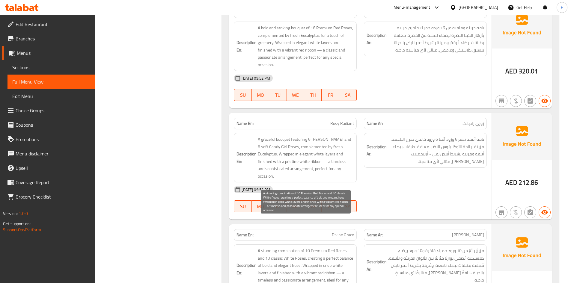
click at [314, 247] on span "A stunning combination of 10 Premium Red Roses and 10 classic White Roses, crea…" at bounding box center [306, 269] width 96 height 44
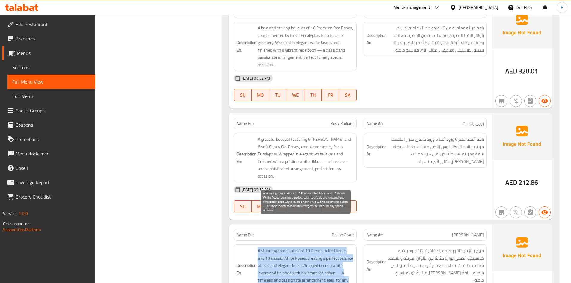
click at [314, 247] on span "A stunning combination of 10 Premium Red Roses and 10 classic White Roses, crea…" at bounding box center [306, 269] width 96 height 44
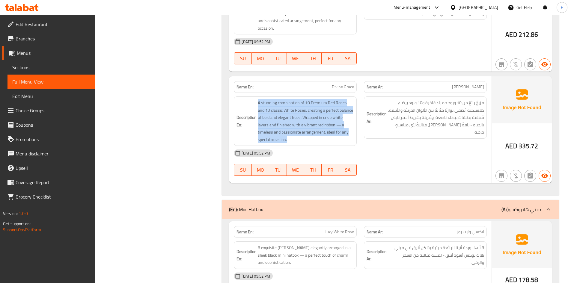
scroll to position [8363, 0]
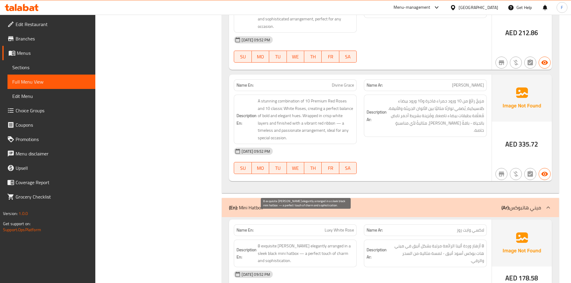
click at [316, 243] on span "8 exquisite [PERSON_NAME] elegantly arranged in a sleek black mini hatbox — a p…" at bounding box center [306, 254] width 96 height 22
drag, startPoint x: 276, startPoint y: 223, endPoint x: 301, endPoint y: 226, distance: 25.1
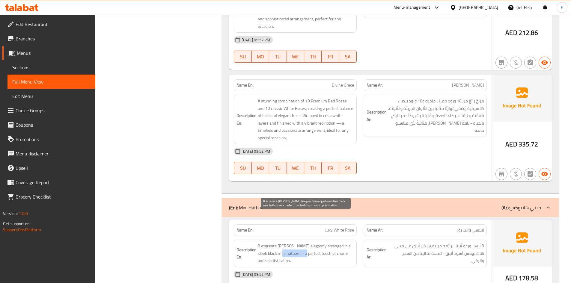
click at [301, 243] on span "8 exquisite [PERSON_NAME] elegantly arranged in a sleek black mini hatbox — a p…" at bounding box center [306, 254] width 96 height 22
click at [298, 243] on span "8 exquisite [PERSON_NAME] elegantly arranged in a sleek black mini hatbox — a p…" at bounding box center [306, 254] width 96 height 22
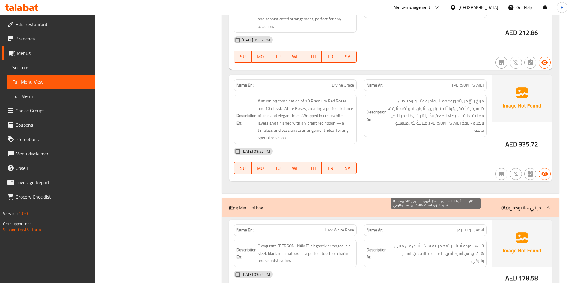
click at [420, 243] on span "8 أزهار وردة أثينا الرائعة مرتبة بشكل أنيق في ميني هات بوكس أسود أنيق - لمسة مث…" at bounding box center [436, 254] width 96 height 22
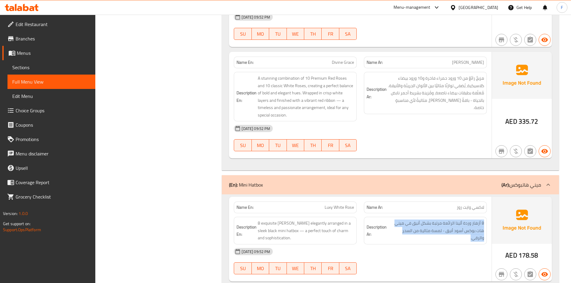
scroll to position [8453, 0]
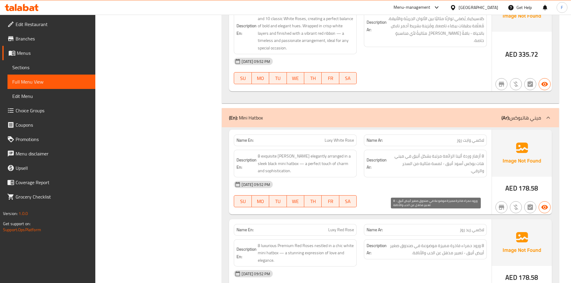
click at [420, 242] on span "8 ورود حمراء فاخرة مميزة موضوعة في صندوق صغير أبيض أنيق - تعبير مذهل عن الحب وا…" at bounding box center [436, 249] width 96 height 15
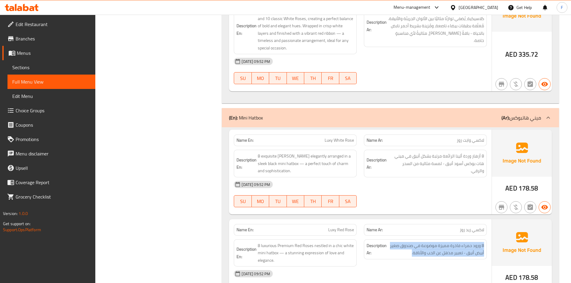
click at [465, 236] on div "Description Ar: 8 ورود حمراء فاخرة مميزة موضوعة في صندوق صغير أبيض أنيق - تعبير…" at bounding box center [426, 253] width 130 height 35
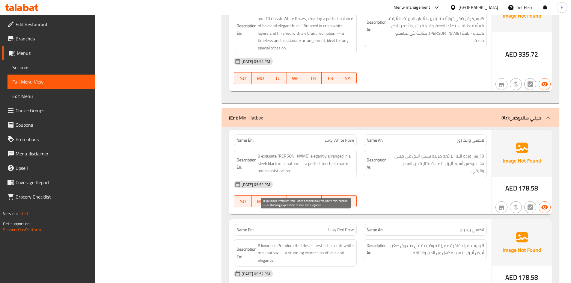
click at [311, 242] on span "8 luxurious Premium Red Roses nestled in a chic white mini hatbox — a stunning …" at bounding box center [306, 253] width 96 height 22
click at [333, 227] on span "Luxy Red Rose" at bounding box center [341, 230] width 26 height 6
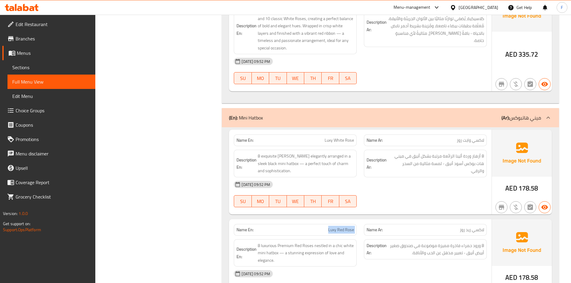
click at [333, 227] on span "Luxy Red Rose" at bounding box center [341, 230] width 26 height 6
click at [344, 153] on span "8 exquisite [PERSON_NAME] elegantly arranged in a sleek black mini hatbox — a p…" at bounding box center [306, 164] width 96 height 22
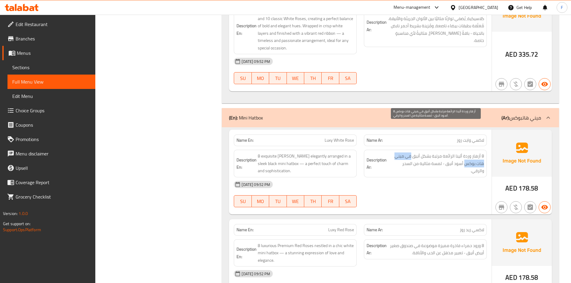
drag, startPoint x: 412, startPoint y: 127, endPoint x: 465, endPoint y: 137, distance: 54.0
click at [465, 153] on span "8 أزهار وردة أثينا الرائعة مرتبة بشكل أنيق في ميني هات بوكس أسود أنيق - لمسة مث…" at bounding box center [436, 164] width 96 height 22
drag, startPoint x: 476, startPoint y: 136, endPoint x: 473, endPoint y: 134, distance: 3.9
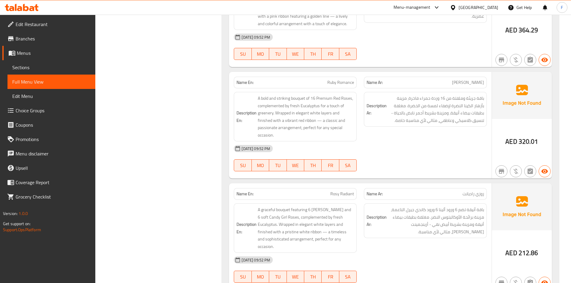
scroll to position [8123, 0]
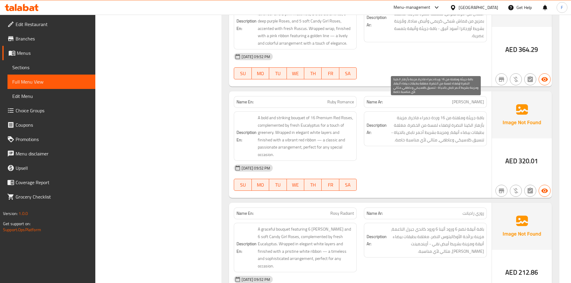
click at [430, 127] on span "باقة جريئة وملفتة من 16 وردة حمراء فاخرة، مزينة بأزهار الكينا النضرة لإضفاء لمس…" at bounding box center [436, 128] width 96 height 29
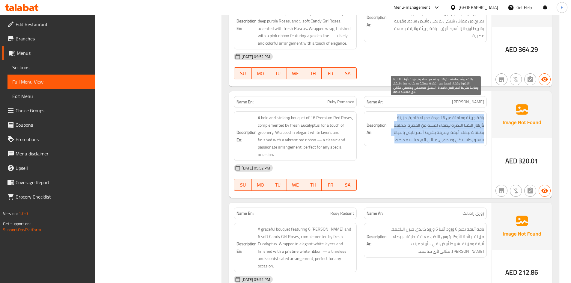
click at [430, 127] on span "باقة جريئة وملفتة من 16 وردة حمراء فاخرة، مزينة بأزهار الكينا النضرة لإضفاء لمس…" at bounding box center [436, 128] width 96 height 29
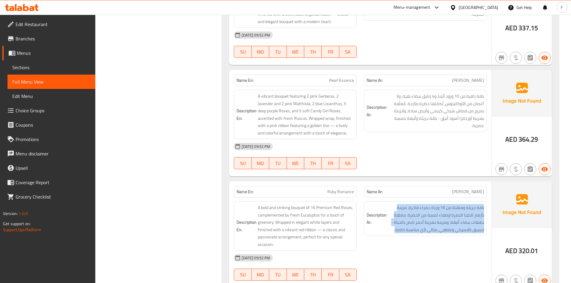
scroll to position [8003, 0]
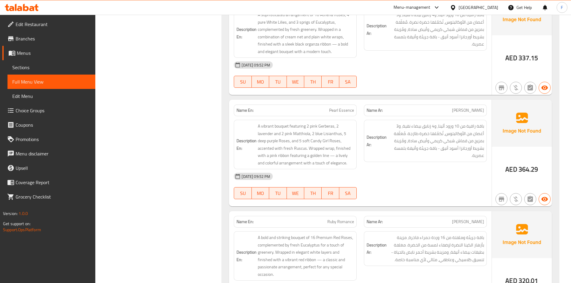
click at [346, 107] on span "Pearl Essence" at bounding box center [341, 110] width 25 height 6
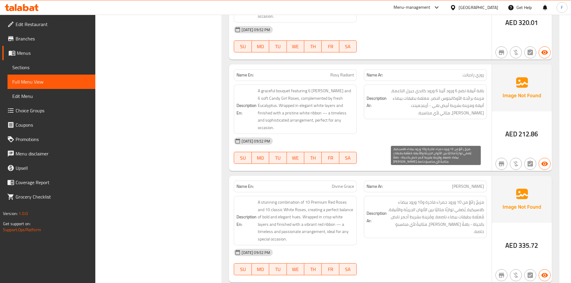
scroll to position [8273, 0]
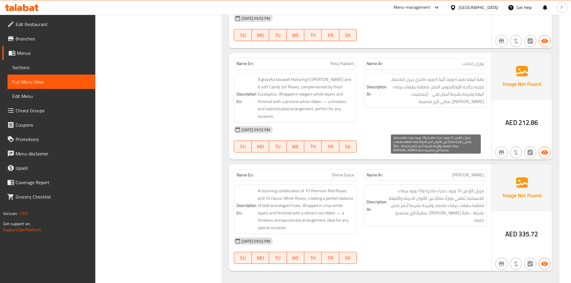
click at [469, 193] on span "مزيجٌ رائعٌ من 10 ورود حمراء فاخرة و10 ورود بيضاء كلاسيكية، يُضفي توازنًا مثالي…" at bounding box center [436, 205] width 96 height 37
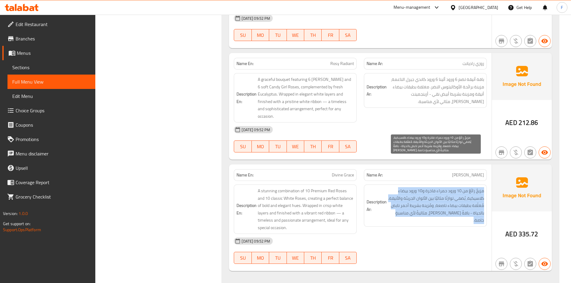
click at [469, 193] on span "مزيجٌ رائعٌ من 10 ورود حمراء فاخرة و10 ورود بيضاء كلاسيكية، يُضفي توازنًا مثالي…" at bounding box center [436, 205] width 96 height 37
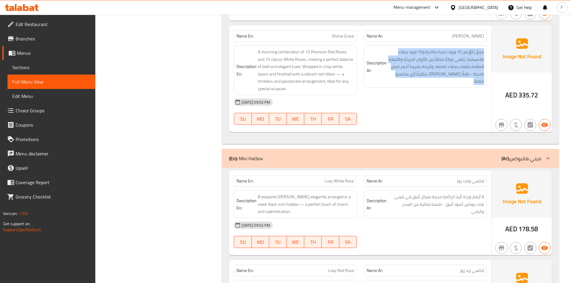
scroll to position [8423, 0]
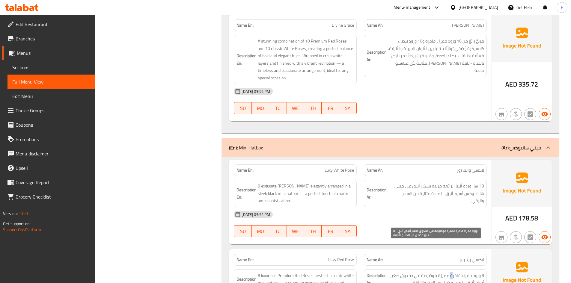
click at [453, 272] on span "8 ورود حمراء فاخرة مميزة موضوعة في صندوق صغير أبيض أنيق - تعبير مذهل عن الحب وا…" at bounding box center [436, 279] width 96 height 15
click at [451, 270] on div "Description Ar: 8 ورود حمراء فاخرة مميزة موضوعة في صندوق صغير أبيض أنيق - تعبير…" at bounding box center [425, 280] width 123 height 20
click at [451, 272] on span "8 ورود حمراء فاخرة مميزة موضوعة في صندوق صغير أبيض أنيق - تعبير مذهل عن الحب وا…" at bounding box center [436, 279] width 96 height 15
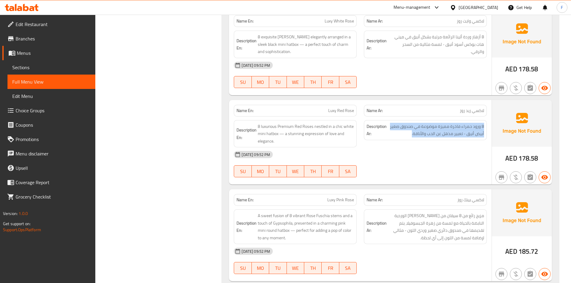
scroll to position [8573, 0]
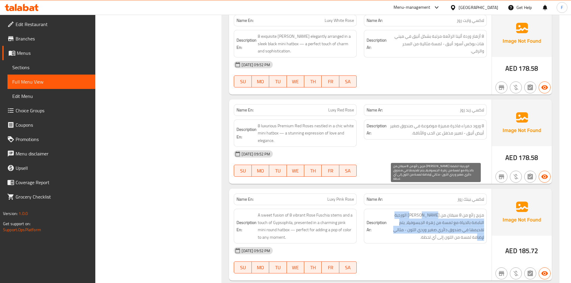
drag, startPoint x: 430, startPoint y: 187, endPoint x: 407, endPoint y: 204, distance: 28.1
click at [407, 212] on span "مزيج رائع من 8 سيقان من [PERSON_NAME] الوردية النابضة بالحياة مع لمسة من زهرة ا…" at bounding box center [436, 226] width 96 height 29
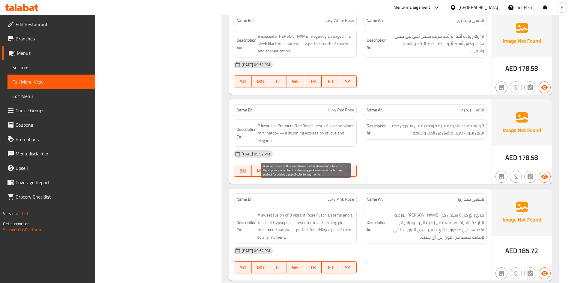
click at [327, 212] on span "A sweet fusion of 8 vibrant Rose Fuschia stems and a touch of Gypsophila, prese…" at bounding box center [306, 226] width 96 height 29
drag, startPoint x: 257, startPoint y: 208, endPoint x: 292, endPoint y: 208, distance: 34.8
click at [292, 212] on h6 "Description En: A sweet fusion of 8 vibrant Rose Fuschia stems and a touch of G…" at bounding box center [296, 226] width 118 height 29
click at [295, 212] on span "A sweet fusion of 8 vibrant Rose Fuschia stems and a touch of Gypsophila, prese…" at bounding box center [306, 226] width 96 height 29
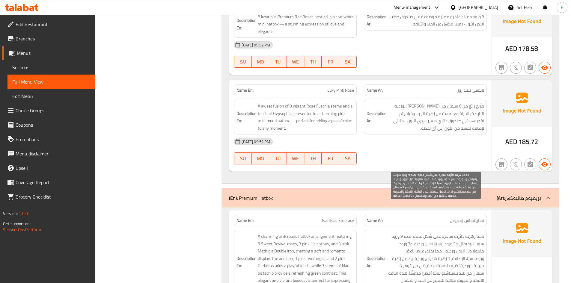
scroll to position [8693, 0]
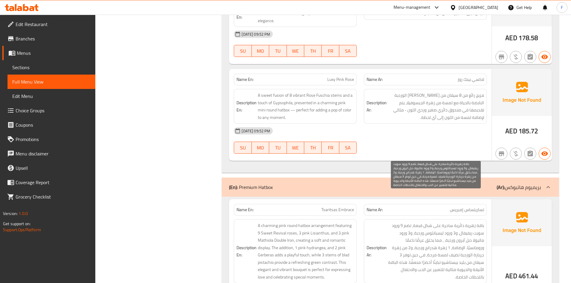
click at [412, 229] on span "باقة زهرية دائرية ساحرة على شكل قبعة، تضم 9 ورود سويت ريفيفال، و3 ورود ليسيانثو…" at bounding box center [436, 251] width 96 height 59
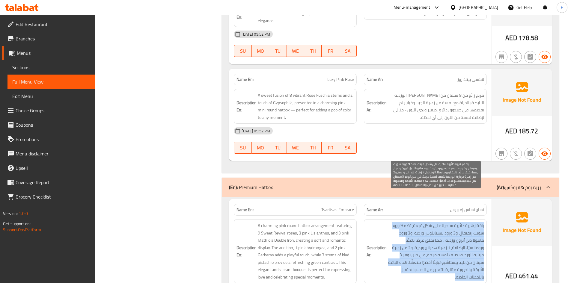
click at [412, 229] on span "باقة زهرية دائرية ساحرة على شكل قبعة، تضم 9 ورود سويت ريفيفال، و3 ورود ليسيانثو…" at bounding box center [436, 251] width 96 height 59
click at [409, 238] on span "باقة زهرية دائرية ساحرة على شكل قبعة، تضم 9 ورود سويت ريفيفال، و3 ورود ليسيانثو…" at bounding box center [436, 251] width 96 height 59
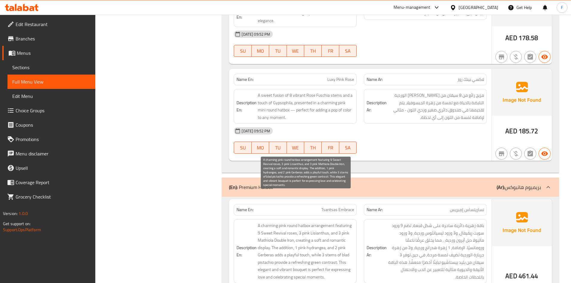
click at [307, 247] on span "A charming pink round hatbox arrangement featuring 9 Sweet Revival roses, 3 pin…" at bounding box center [306, 251] width 96 height 59
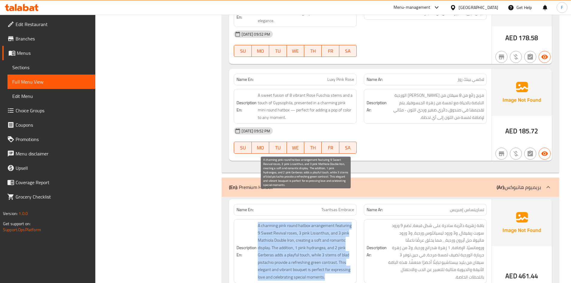
click at [307, 247] on span "A charming pink round hatbox arrangement featuring 9 Sweet Revival roses, 3 pin…" at bounding box center [306, 251] width 96 height 59
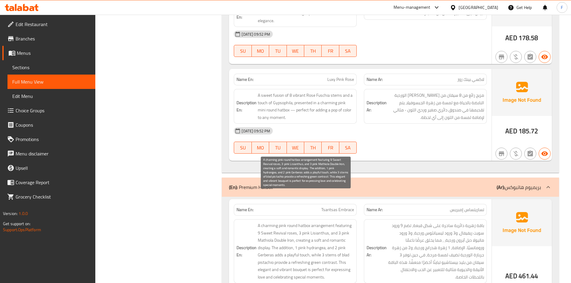
click at [309, 222] on span "A charming pink round hatbox arrangement featuring 9 Sweet Revival roses, 3 pin…" at bounding box center [306, 251] width 96 height 59
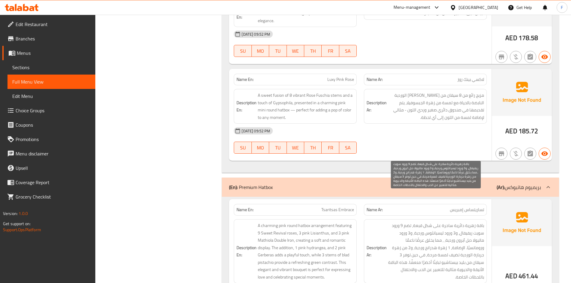
click at [416, 227] on span "باقة زهرية دائرية ساحرة على شكل قبعة، تضم 9 ورود سويت ريفيفال، و3 ورود ليسيانثو…" at bounding box center [436, 251] width 96 height 59
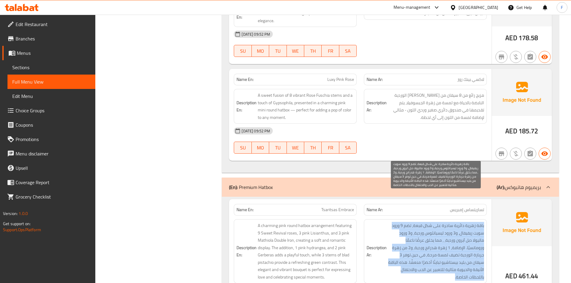
click at [416, 227] on span "باقة زهرية دائرية ساحرة على شكل قبعة، تضم 9 ورود سويت ريفيفال، و3 ورود ليسيانثو…" at bounding box center [436, 251] width 96 height 59
click at [416, 235] on span "باقة زهرية دائرية ساحرة على شكل قبعة، تضم 9 ورود سويت ريفيفال، و3 ورود ليسيانثو…" at bounding box center [436, 251] width 96 height 59
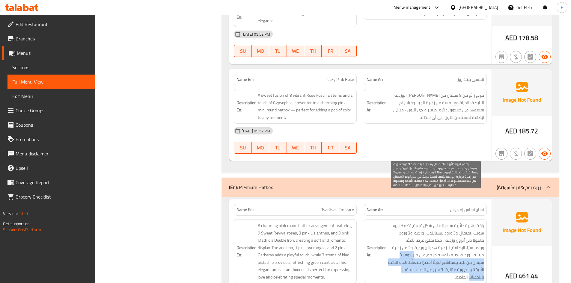
drag, startPoint x: 415, startPoint y: 226, endPoint x: 394, endPoint y: 240, distance: 24.6
click at [394, 240] on span "باقة زهرية دائرية ساحرة على شكل قبعة، تضم 9 ورود سويت ريفيفال، و3 ورود ليسيانثو…" at bounding box center [436, 251] width 96 height 59
click at [414, 232] on span "باقة زهرية دائرية ساحرة على شكل قبعة، تضم 9 ورود سويت ريفيفال، و3 ورود ليسيانثو…" at bounding box center [436, 251] width 96 height 59
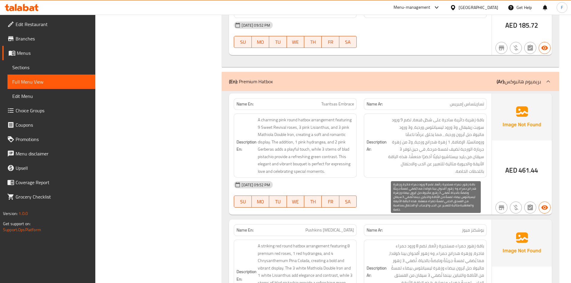
scroll to position [8813, 0]
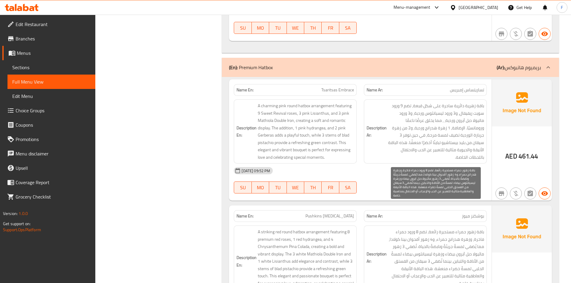
click at [431, 238] on span "باقة زهور حمراء مستديرة رائعة، تضم 8 ورود حمراء فاخرة، وزهرة هدرانج حمراء، و4 ز…" at bounding box center [436, 258] width 96 height 59
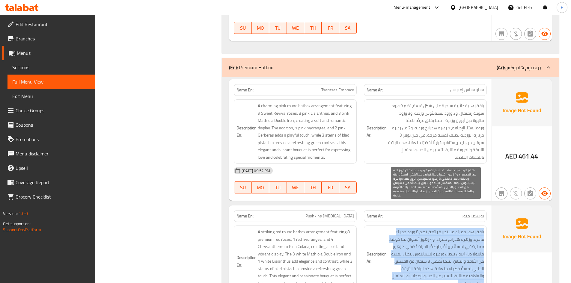
click at [431, 238] on span "باقة زهور حمراء مستديرة رائعة، تضم 8 ورود حمراء فاخرة، وزهرة هدرانج حمراء، و4 ز…" at bounding box center [436, 258] width 96 height 59
click at [426, 242] on span "باقة زهور حمراء مستديرة رائعة، تضم 8 ورود حمراء فاخرة، وزهرة هدرانج حمراء، و4 ز…" at bounding box center [436, 258] width 96 height 59
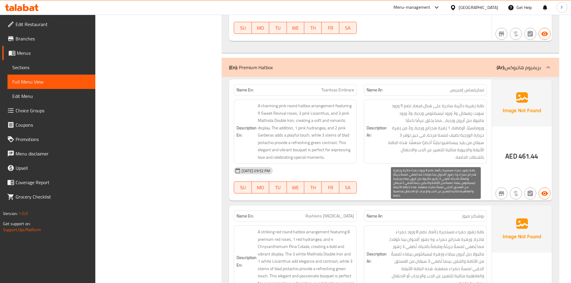
click at [425, 229] on span "باقة زهور حمراء مستديرة رائعة، تضم 8 ورود حمراء فاخرة، وزهرة هدرانج حمراء، و4 ز…" at bounding box center [436, 258] width 96 height 59
drag, startPoint x: 410, startPoint y: 234, endPoint x: 399, endPoint y: 237, distance: 11.1
click at [399, 237] on span "باقة زهور حمراء مستديرة رائعة، تضم 8 ورود حمراء فاخرة، وزهرة هدرانج حمراء، و4 ز…" at bounding box center [436, 258] width 96 height 59
click at [444, 244] on span "باقة زهور حمراء مستديرة رائعة، تضم 8 ورود حمراء فاخرة، وزهرة هدرانج حمراء، و4 ز…" at bounding box center [436, 258] width 96 height 59
drag, startPoint x: 449, startPoint y: 242, endPoint x: 418, endPoint y: 251, distance: 32.2
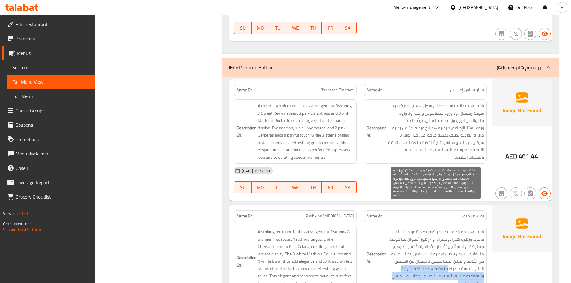
click at [418, 251] on span "باقة زهور حمراء مستديرة رائعة، تضم 8 ورود حمراء فاخرة، وزهرة هدرانج حمراء، و4 ز…" at bounding box center [436, 258] width 96 height 59
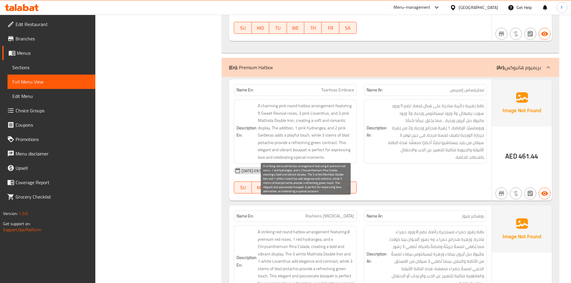
click at [322, 244] on span "A striking red round hatbox arrangement featuring 8 premium red roses, 1 red hy…" at bounding box center [306, 262] width 96 height 66
click at [304, 241] on span "A striking red round hatbox arrangement featuring 8 premium red roses, 1 red hy…" at bounding box center [306, 262] width 96 height 66
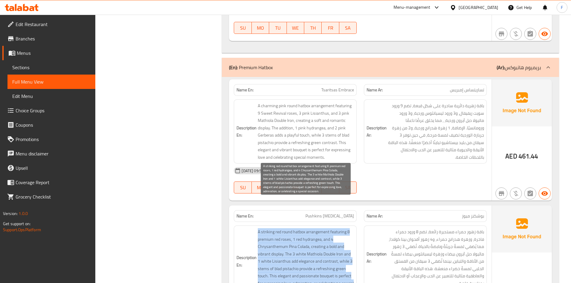
click at [304, 241] on span "A striking red round hatbox arrangement featuring 8 premium red roses, 1 red hy…" at bounding box center [306, 262] width 96 height 66
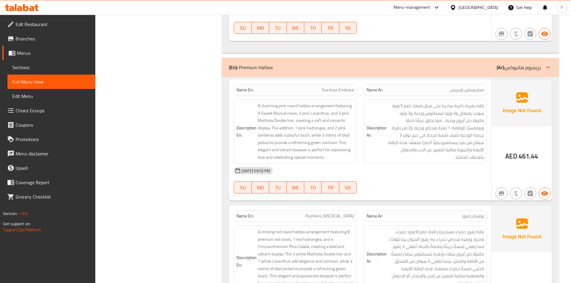
click at [383, 251] on strong "Description Ar:" at bounding box center [377, 258] width 20 height 15
click at [341, 213] on span "Pushkins [MEDICAL_DATA]" at bounding box center [330, 216] width 49 height 6
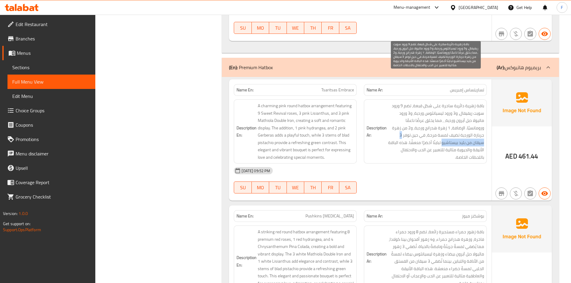
drag, startPoint x: 403, startPoint y: 106, endPoint x: 454, endPoint y: 111, distance: 50.9
click at [454, 111] on span "باقة زهرية دائرية ساحرة على شكل قبعة، تضم 9 ورود سويت ريفيفال، و3 ورود ليسيانثو…" at bounding box center [436, 131] width 96 height 59
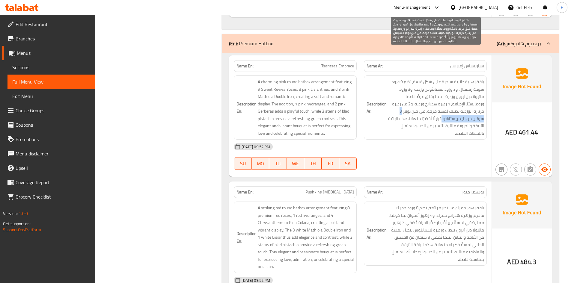
scroll to position [8843, 0]
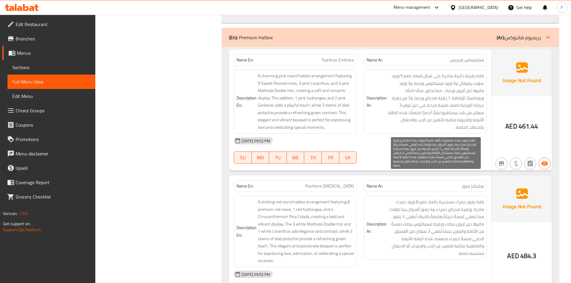
click at [406, 220] on span "باقة زهور حمراء مستديرة رائعة، تضم 8 ورود حمراء فاخرة، وزهرة هدرانج حمراء، و4 ز…" at bounding box center [436, 228] width 96 height 59
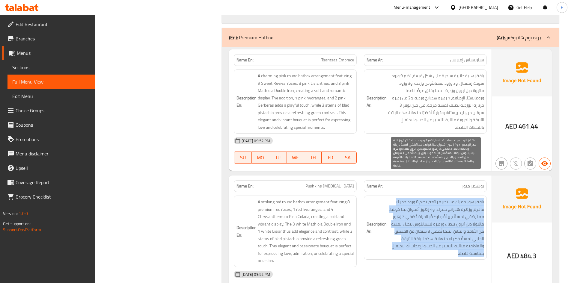
click at [406, 220] on span "باقة زهور حمراء مستديرة رائعة، تضم 8 ورود حمراء فاخرة، وزهرة هدرانج حمراء، و4 ز…" at bounding box center [436, 228] width 96 height 59
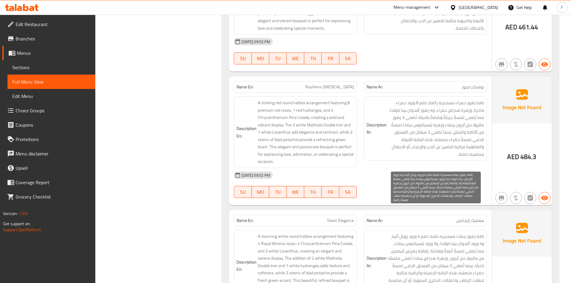
scroll to position [8963, 0]
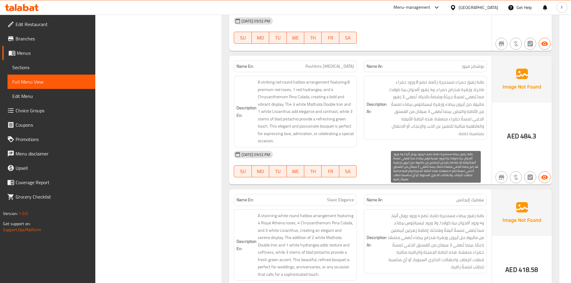
click at [406, 220] on span "باقة زهور بيضاء مستديرة خلابة، تضم 4 ورود رويال أثينا، و4 ورود أقحوان بينا كولا…" at bounding box center [436, 241] width 96 height 59
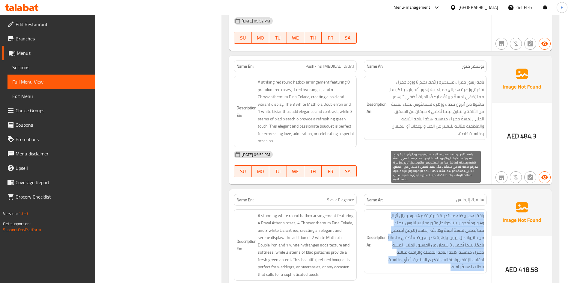
click at [406, 220] on span "باقة زهور بيضاء مستديرة خلابة، تضم 4 ورود رويال أثينا، و4 ورود أقحوان بينا كولا…" at bounding box center [436, 241] width 96 height 59
click at [417, 216] on span "باقة زهور بيضاء مستديرة خلابة، تضم 4 ورود رويال أثينا، و4 ورود أقحوان بينا كولا…" at bounding box center [436, 241] width 96 height 59
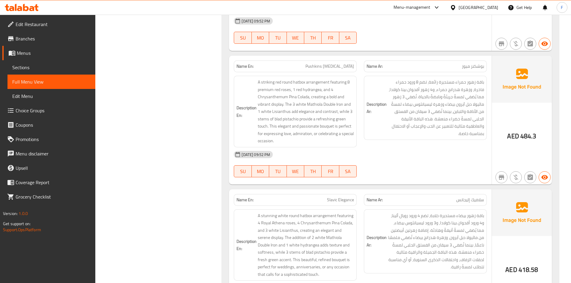
click at [347, 197] on span "Slavic Elegance" at bounding box center [340, 200] width 27 height 6
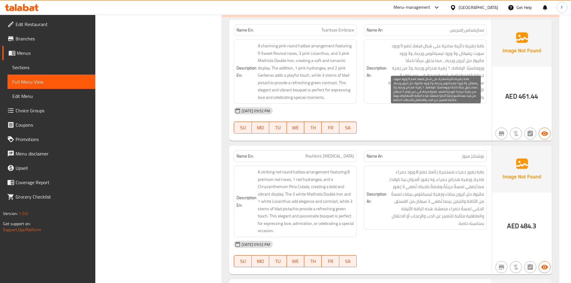
scroll to position [8843, 0]
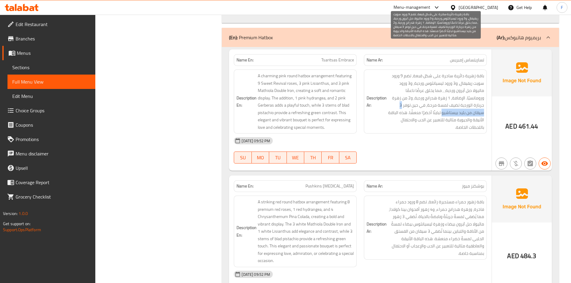
drag, startPoint x: 399, startPoint y: 77, endPoint x: 454, endPoint y: 85, distance: 55.7
click at [454, 85] on span "باقة زهرية دائرية ساحرة على شكل قبعة، تضم 9 ورود سويت ريفيفال، و3 ورود ليسيانثو…" at bounding box center [436, 101] width 96 height 59
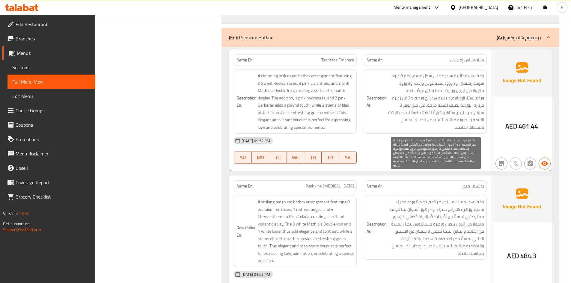
click at [427, 203] on span "باقة زهور حمراء مستديرة رائعة، تضم 8 ورود حمراء فاخرة، وزهرة هدرانج حمراء، و4 ز…" at bounding box center [436, 228] width 96 height 59
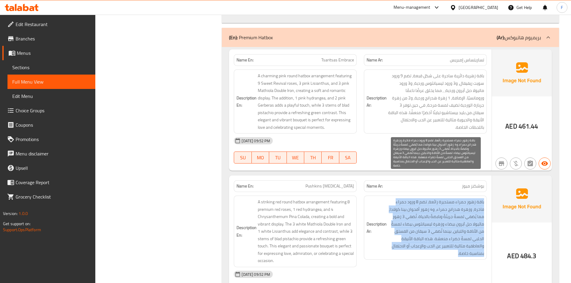
click at [427, 203] on span "باقة زهور حمراء مستديرة رائعة، تضم 8 ورود حمراء فاخرة، وزهرة هدرانج حمراء، و4 ز…" at bounding box center [436, 228] width 96 height 59
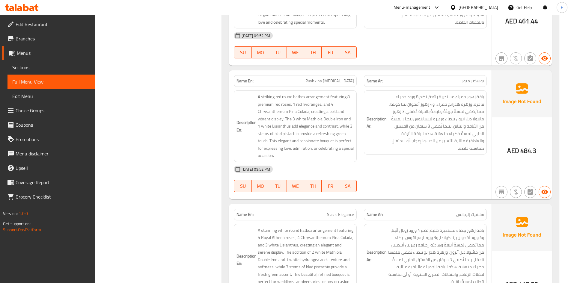
scroll to position [8963, 0]
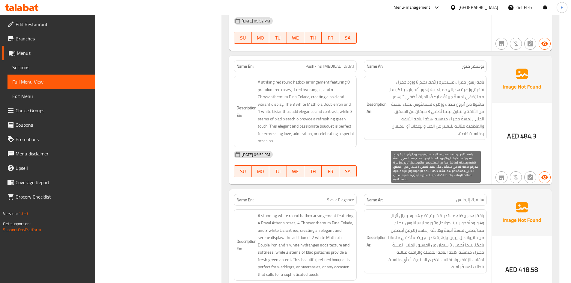
click at [427, 217] on span "باقة زهور بيضاء مستديرة خلابة، تضم 4 ورود رويال أثينا، و4 ورود أقحوان بينا كولا…" at bounding box center [436, 241] width 96 height 59
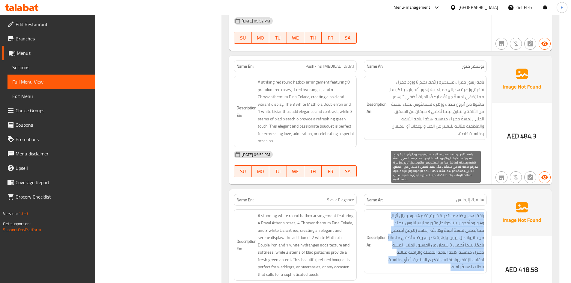
click at [427, 217] on span "باقة زهور بيضاء مستديرة خلابة، تضم 4 ورود رويال أثينا، و4 ورود أقحوان بينا كولا…" at bounding box center [436, 241] width 96 height 59
click at [427, 228] on span "باقة زهور بيضاء مستديرة خلابة، تضم 4 ورود رويال أثينا، و4 ورود أقحوان بينا كولا…" at bounding box center [436, 241] width 96 height 59
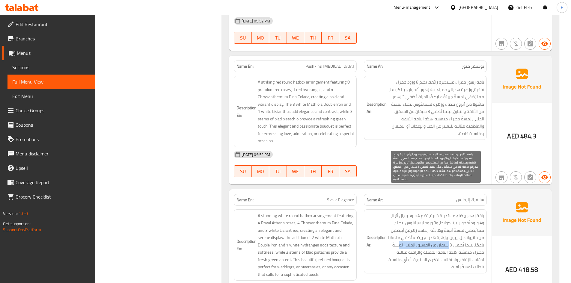
drag, startPoint x: 449, startPoint y: 219, endPoint x: 400, endPoint y: 216, distance: 49.3
click at [400, 216] on span "باقة زهور بيضاء مستديرة خلابة، تضم 4 ورود رويال أثينا، و4 ورود أقحوان بينا كولا…" at bounding box center [436, 241] width 96 height 59
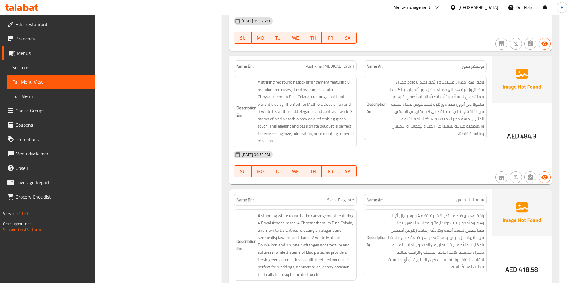
click at [379, 234] on strong "Description Ar:" at bounding box center [377, 241] width 20 height 15
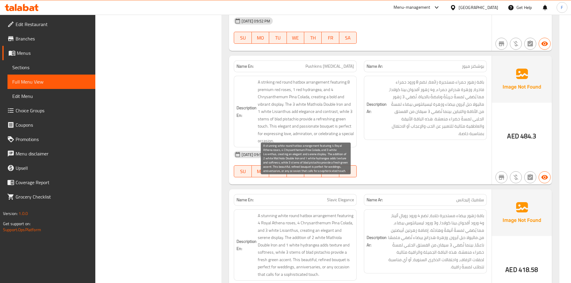
click at [275, 227] on span "A stunning white round hatbox arrangement featuring 4 Royal Athena roses, 4 Chr…" at bounding box center [306, 245] width 96 height 66
drag, startPoint x: 287, startPoint y: 224, endPoint x: 336, endPoint y: 222, distance: 49.5
click at [336, 222] on span "A stunning white round hatbox arrangement featuring 4 Royal Athena roses, 4 Chr…" at bounding box center [306, 245] width 96 height 66
click at [331, 223] on span "A stunning white round hatbox arrangement featuring 4 Royal Athena roses, 4 Chr…" at bounding box center [306, 245] width 96 height 66
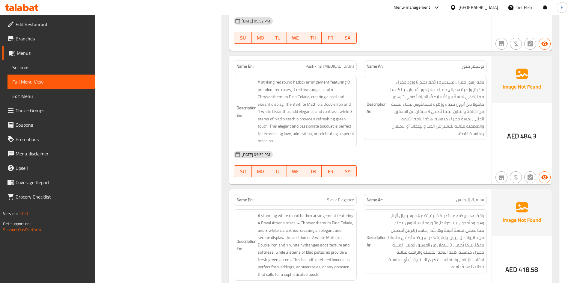
click at [333, 197] on span "Slavic Elegance" at bounding box center [340, 200] width 27 height 6
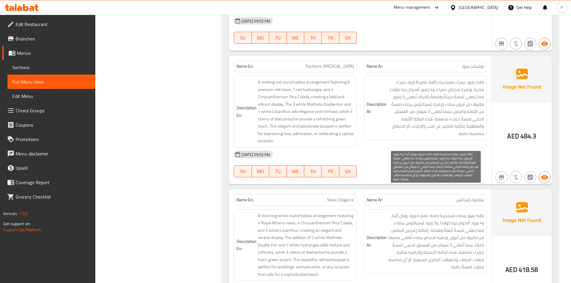
click at [460, 224] on span "باقة زهور بيضاء مستديرة خلابة، تضم 4 ورود رويال أثينا، و4 ورود أقحوان بينا كولا…" at bounding box center [436, 241] width 96 height 59
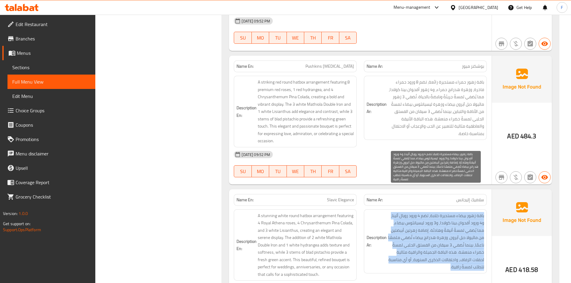
click at [460, 224] on span "باقة زهور بيضاء مستديرة خلابة، تضم 4 ورود رويال أثينا، و4 ورود أقحوان بينا كولا…" at bounding box center [436, 241] width 96 height 59
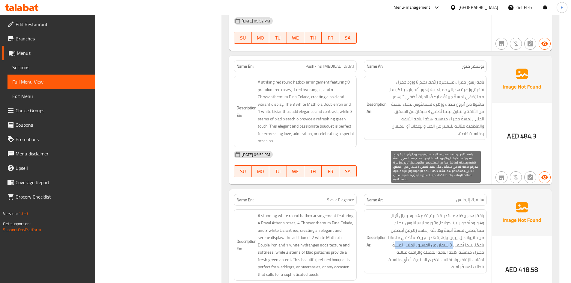
drag, startPoint x: 453, startPoint y: 215, endPoint x: 395, endPoint y: 219, distance: 58.3
click at [395, 219] on span "باقة زهور بيضاء مستديرة خلابة، تضم 4 ورود رويال أثينا، و4 ورود أقحوان بينا كولا…" at bounding box center [436, 241] width 96 height 59
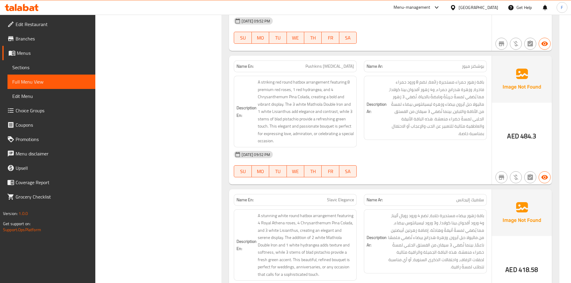
click at [329, 197] on span "Slavic Elegance" at bounding box center [340, 200] width 27 height 6
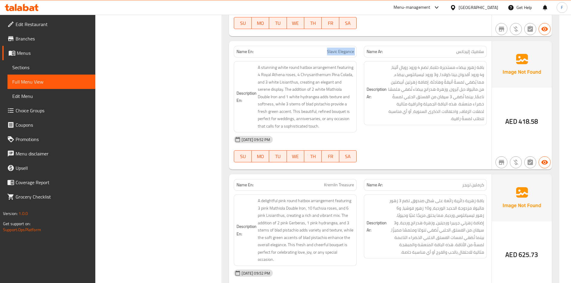
scroll to position [9113, 0]
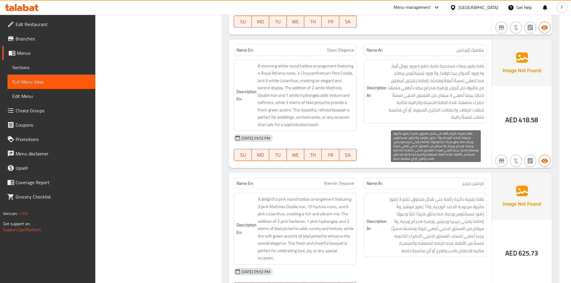
click at [432, 214] on span "باقة زهرية دائرية رائعة على شكل صندوق، تضم 3 زهور ماثيولا مزدوجة الحديد الوردية…" at bounding box center [436, 225] width 96 height 59
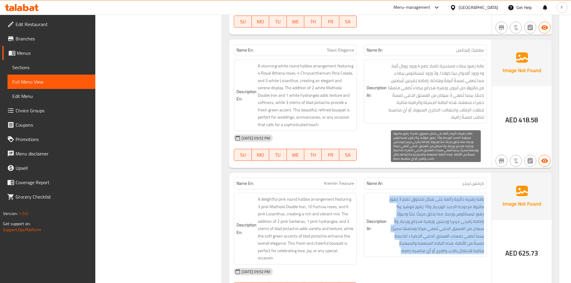
click at [432, 214] on span "باقة زهرية دائرية رائعة على شكل صندوق، تضم 3 زهور ماثيولا مزدوجة الحديد الوردية…" at bounding box center [436, 225] width 96 height 59
click at [427, 211] on span "باقة زهرية دائرية رائعة على شكل صندوق، تضم 3 زهور ماثيولا مزدوجة الحديد الوردية…" at bounding box center [436, 225] width 96 height 59
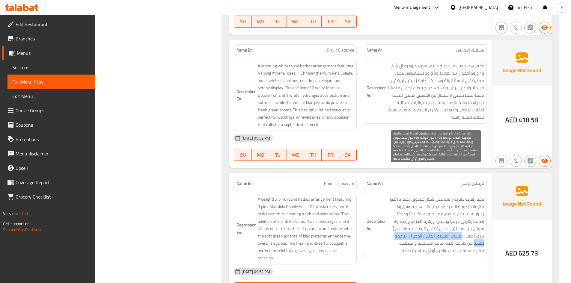
drag, startPoint x: 471, startPoint y: 210, endPoint x: 392, endPoint y: 207, distance: 79.2
click at [392, 207] on span "باقة زهرية دائرية رائعة على شكل صندوق، تضم 3 زهور ماثيولا مزدوجة الحديد الوردية…" at bounding box center [436, 225] width 96 height 59
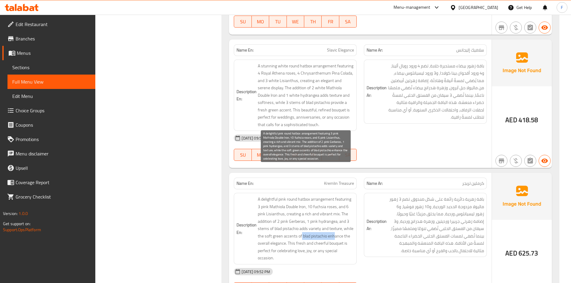
drag, startPoint x: 302, startPoint y: 209, endPoint x: 335, endPoint y: 207, distance: 33.3
click at [335, 207] on span "A delightful pink round hatbox arrangement featuring 3 pink Mathiola Double Iro…" at bounding box center [306, 229] width 96 height 66
click at [260, 214] on span "A delightful pink round hatbox arrangement featuring 3 pink Mathiola Double Iro…" at bounding box center [306, 229] width 96 height 66
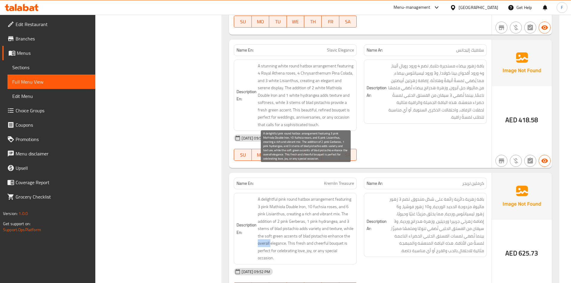
click at [260, 214] on span "A delightful pink round hatbox arrangement featuring 3 pink Mathiola Double Iro…" at bounding box center [306, 229] width 96 height 66
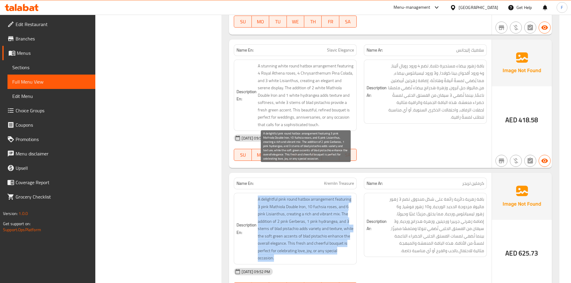
click at [260, 214] on span "A delightful pink round hatbox arrangement featuring 3 pink Mathiola Double Iro…" at bounding box center [306, 229] width 96 height 66
click at [282, 214] on span "A delightful pink round hatbox arrangement featuring 3 pink Mathiola Double Iro…" at bounding box center [306, 229] width 96 height 66
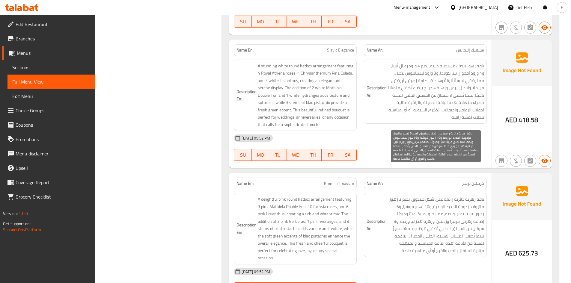
click at [410, 211] on span "باقة زهرية دائرية رائعة على شكل صندوق، تضم 3 زهور ماثيولا مزدوجة الحديد الوردية…" at bounding box center [436, 225] width 96 height 59
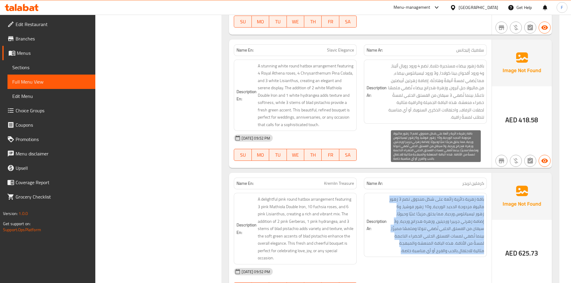
click at [410, 211] on span "باقة زهرية دائرية رائعة على شكل صندوق، تضم 3 زهور ماثيولا مزدوجة الحديد الوردية…" at bounding box center [436, 225] width 96 height 59
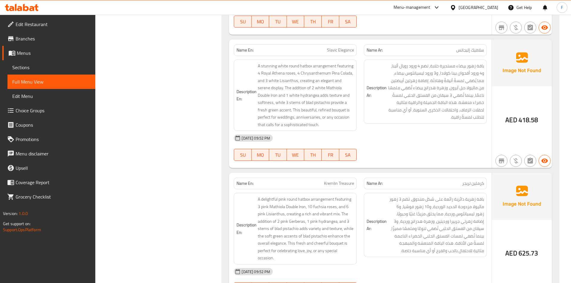
click at [327, 181] on span "Kremlin Treasure" at bounding box center [339, 184] width 30 height 6
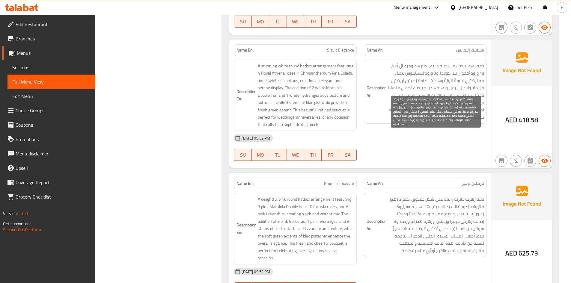
click at [450, 67] on span "باقة زهور بيضاء مستديرة خلابة، تضم 4 ورود رويال أثينا، و4 ورود أقحوان بينا كولا…" at bounding box center [436, 91] width 96 height 59
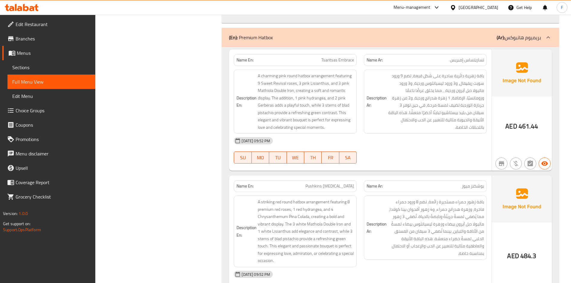
scroll to position [8813, 0]
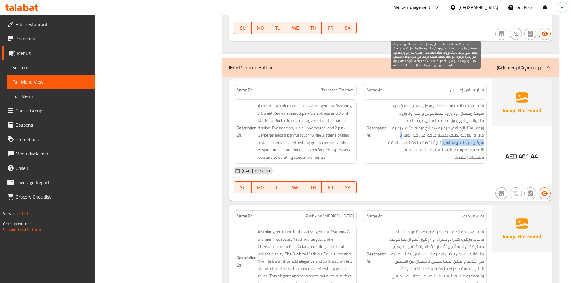
drag, startPoint x: 403, startPoint y: 105, endPoint x: 454, endPoint y: 114, distance: 52.1
click at [454, 114] on span "باقة زهرية دائرية ساحرة على شكل قبعة، تضم 9 ورود سويت ريفيفال، و3 ورود ليسيانثو…" at bounding box center [436, 131] width 96 height 59
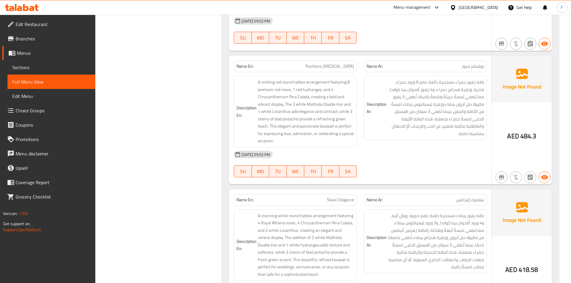
scroll to position [8993, 0]
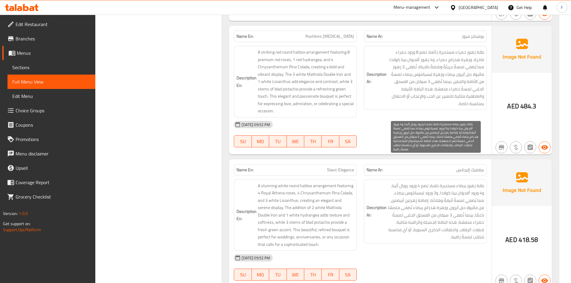
click at [454, 207] on span "باقة زهور بيضاء مستديرة خلابة، تضم 4 ورود رويال أثينا، و4 ورود أقحوان بينا كولا…" at bounding box center [436, 211] width 96 height 59
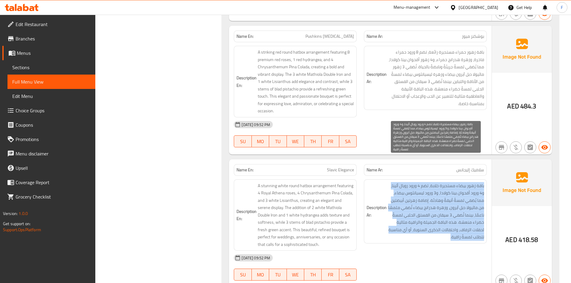
click at [454, 207] on span "باقة زهور بيضاء مستديرة خلابة، تضم 4 ورود رويال أثينا، و4 ورود أقحوان بينا كولا…" at bounding box center [436, 211] width 96 height 59
click at [429, 187] on span "باقة زهور بيضاء مستديرة خلابة، تضم 4 ورود رويال أثينا، و4 ورود أقحوان بينا كولا…" at bounding box center [436, 211] width 96 height 59
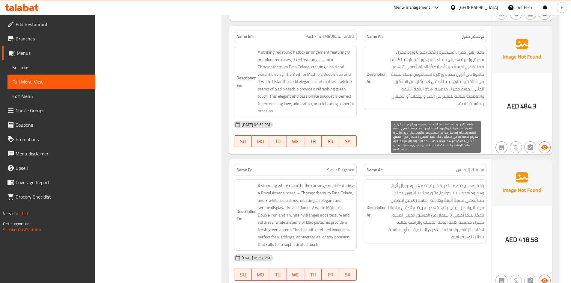
click at [447, 185] on span "باقة زهور بيضاء مستديرة خلابة، تضم 4 ورود رويال أثينا، و4 ورود أقحوان بينا كولا…" at bounding box center [436, 211] width 96 height 59
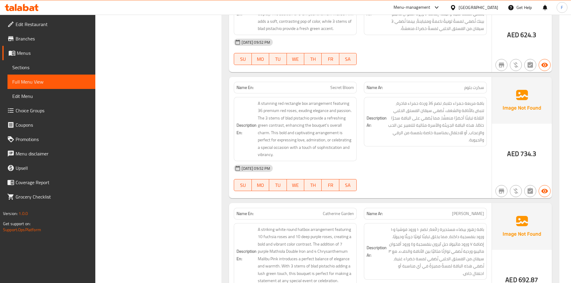
scroll to position [9862, 0]
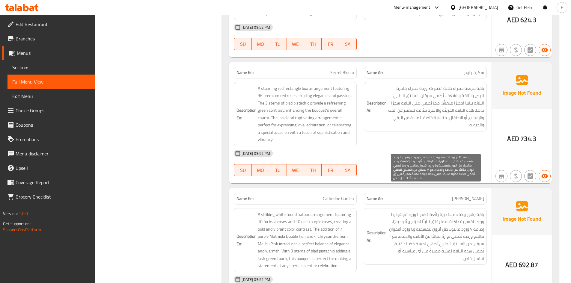
click at [422, 216] on span "باقة زهور بيضاء مستديرة رائعة، تضم ١٠ ورود فوشيا و١٠ ورود بنفسجية داكنة، مما يخ…" at bounding box center [436, 237] width 96 height 52
click at [472, 218] on span "باقة زهور بيضاء مستديرة رائعة، تضم ١٠ ورود فوشيا و١٠ ورود بنفسجية داكنة، مما يخ…" at bounding box center [436, 237] width 96 height 52
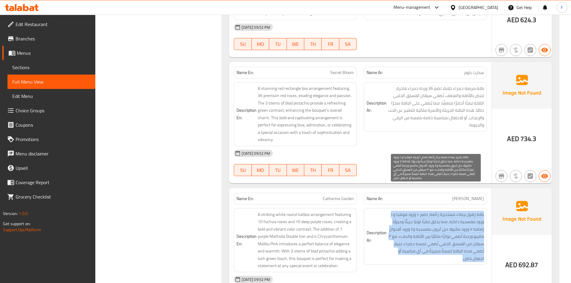
click at [472, 218] on span "باقة زهور بيضاء مستديرة رائعة، تضم ١٠ ورود فوشيا و١٠ ورود بنفسجية داكنة، مما يخ…" at bounding box center [436, 237] width 96 height 52
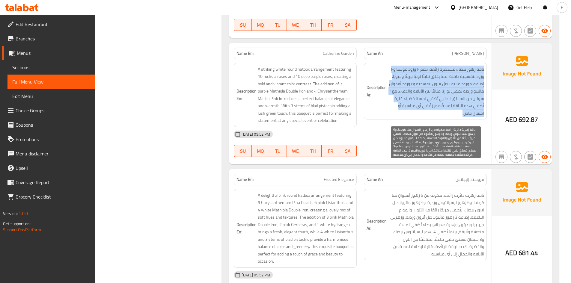
scroll to position [10012, 0]
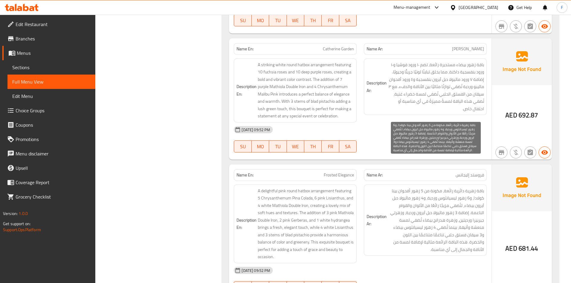
click at [439, 210] on span "باقة زهرية دائرية رائعة، مكونة من 5 زهور أقحوان بينا كولادا، و6 زهور ليسيانثوس …" at bounding box center [436, 220] width 96 height 66
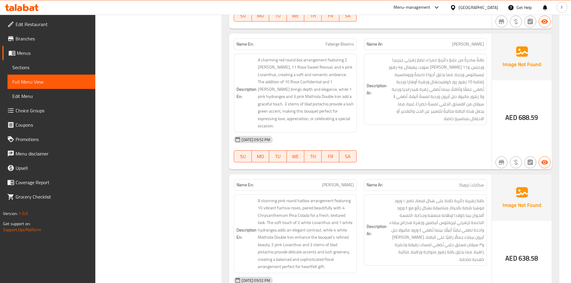
scroll to position [10432, 0]
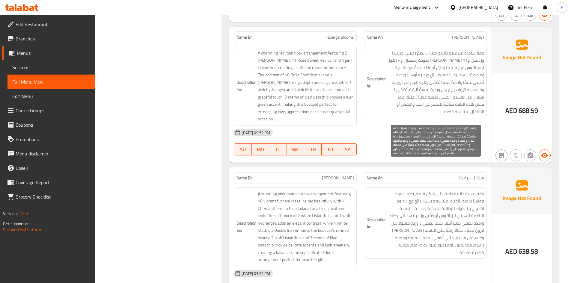
click at [457, 210] on span "باقة زهرية دائرية خلابة على شكل قبعة، تضم ١٠ ورود فوشيا نابضة بالحياة، متناسقة …" at bounding box center [436, 223] width 96 height 66
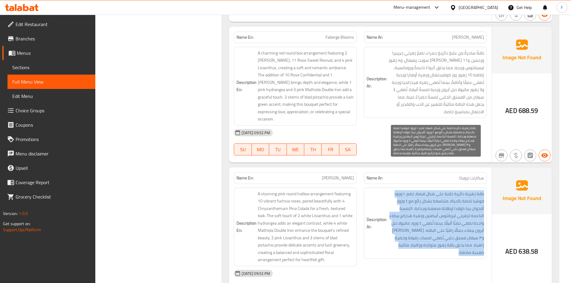
click at [457, 210] on span "باقة زهرية دائرية خلابة على شكل قبعة، تضم ١٠ ورود فوشيا نابضة بالحياة، متناسقة …" at bounding box center [436, 223] width 96 height 66
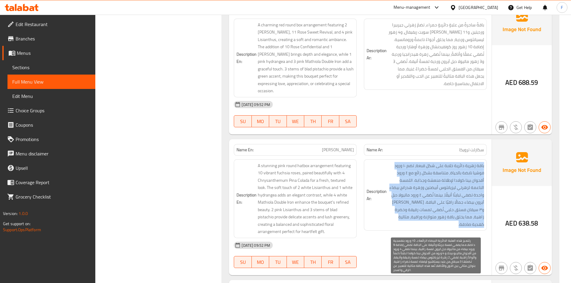
scroll to position [10552, 0]
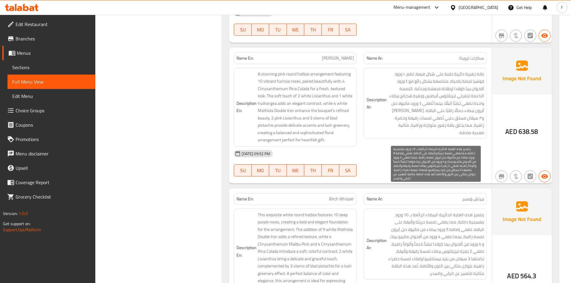
click at [454, 231] on span "رتتميز هذه العلبة الدائرية البيضاء الرائعة بـ 10 ورود بنفسجية داكنة، مما يضفي ل…" at bounding box center [436, 244] width 96 height 66
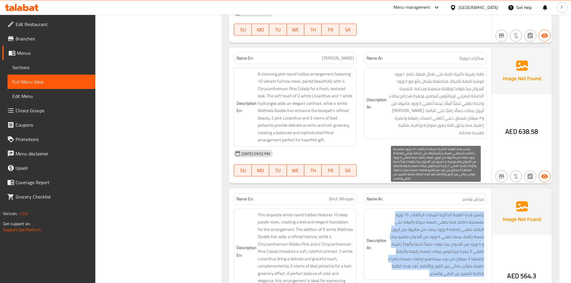
click at [454, 231] on span "رتتميز هذه العلبة الدائرية البيضاء الرائعة بـ 10 ورود بنفسجية داكنة، مما يضفي ل…" at bounding box center [436, 244] width 96 height 66
click at [449, 231] on span "رتتميز هذه العلبة الدائرية البيضاء الرائعة بـ 10 ورود بنفسجية داكنة، مما يضفي ل…" at bounding box center [436, 244] width 96 height 66
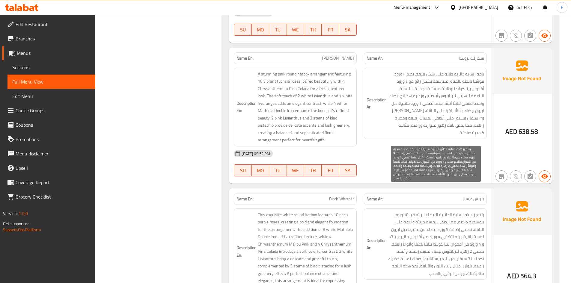
click at [465, 231] on span "رتتميز هذه العلبة الدائرية البيضاء الرائعة بـ 10 ورود بنفسجية داكنة، مما يضفي ل…" at bounding box center [436, 244] width 96 height 66
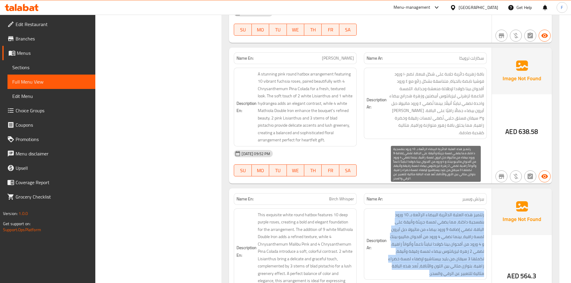
click at [465, 231] on span "رتتميز هذه العلبة الدائرية البيضاء الرائعة بـ 10 ورود بنفسجية داكنة، مما يضفي ل…" at bounding box center [436, 244] width 96 height 66
click at [459, 229] on span "رتتميز هذه العلبة الدائرية البيضاء الرائعة بـ 10 ورود بنفسجية داكنة، مما يضفي ل…" at bounding box center [436, 244] width 96 height 66
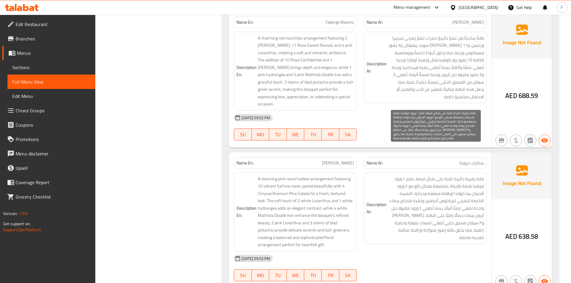
scroll to position [10462, 0]
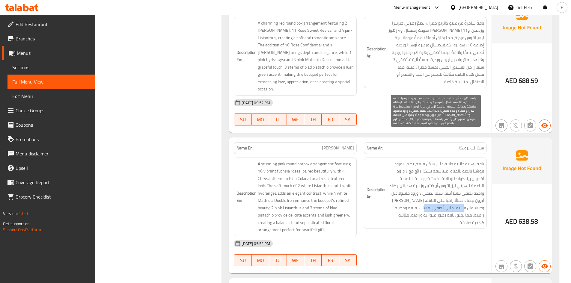
drag, startPoint x: 470, startPoint y: 178, endPoint x: 433, endPoint y: 178, distance: 37.2
click at [433, 178] on span "باقة زهرية دائرية خلابة على شكل قبعة، تضم ١٠ ورود فوشيا نابضة بالحياة، متناسقة …" at bounding box center [436, 193] width 96 height 66
click at [448, 181] on span "باقة زهرية دائرية خلابة على شكل قبعة، تضم ١٠ ورود فوشيا نابضة بالحياة، متناسقة …" at bounding box center [436, 193] width 96 height 66
drag, startPoint x: 469, startPoint y: 178, endPoint x: 433, endPoint y: 177, distance: 35.1
click at [433, 177] on span "باقة زهرية دائرية خلابة على شكل قبعة، تضم ١٠ ورود فوشيا نابضة بالحياة، متناسقة …" at bounding box center [436, 193] width 96 height 66
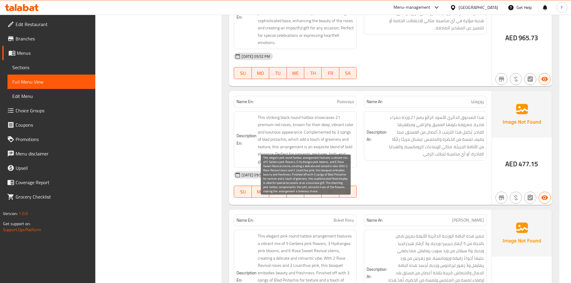
scroll to position [10942, 0]
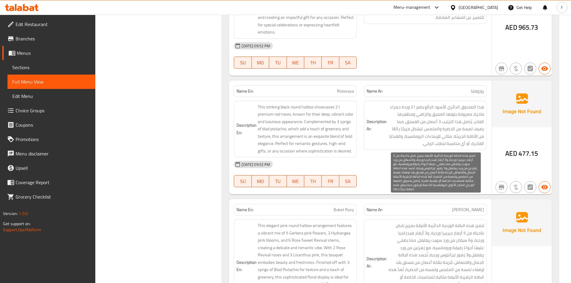
click at [399, 222] on span "تتميز هذه الباقة الوردية الدائرية الأنيقة بمزيج نابض بالحياة من 5 أزهار جيربيرا…" at bounding box center [436, 262] width 96 height 81
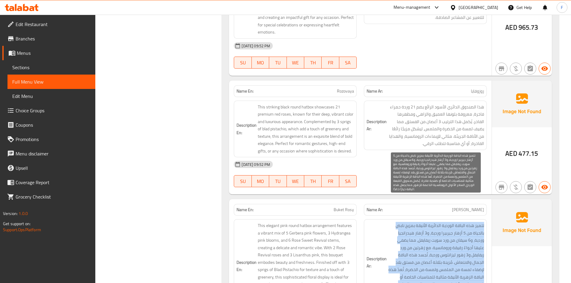
click at [399, 222] on span "تتميز هذه الباقة الوردية الدائرية الأنيقة بمزيج نابض بالحياة من 5 أزهار جيربيرا…" at bounding box center [436, 262] width 96 height 81
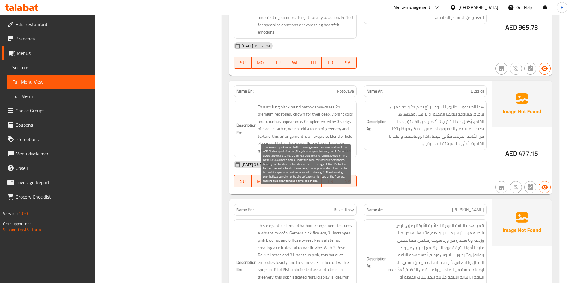
click at [313, 222] on span "This elegant pink round hatbox arrangement features a vibrant mix of 5 Gerbera …" at bounding box center [306, 266] width 96 height 88
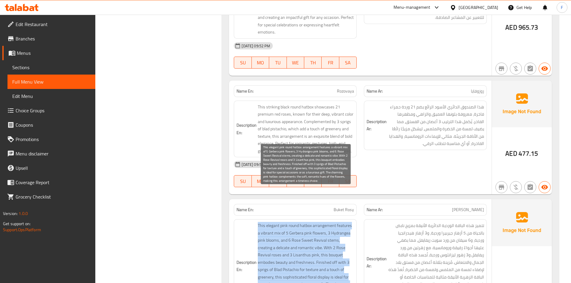
click at [313, 222] on span "This elegant pink round hatbox arrangement features a vibrant mix of 5 Gerbera …" at bounding box center [306, 266] width 96 height 88
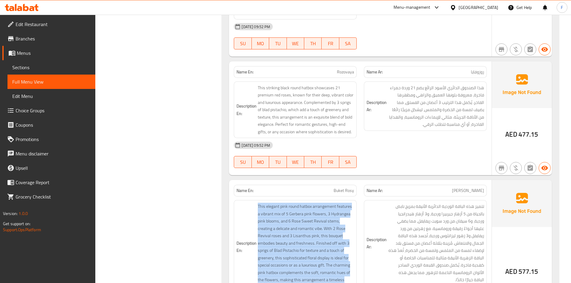
scroll to position [10972, 0]
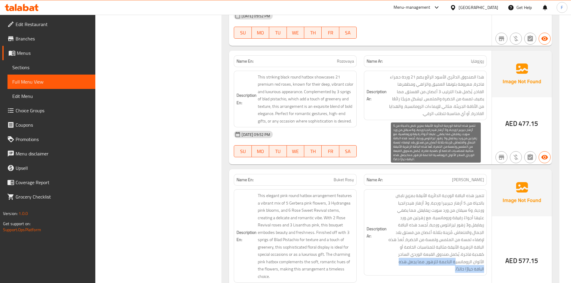
drag, startPoint x: 469, startPoint y: 234, endPoint x: 397, endPoint y: 239, distance: 72.2
click at [397, 239] on span "تتميز هذه الباقة الوردية الدائرية الأنيقة بمزيج نابض بالحياة من 5 أزهار جيربيرا…" at bounding box center [436, 232] width 96 height 81
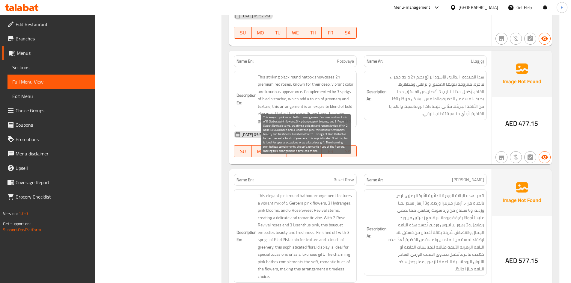
click at [330, 237] on span "This elegant pink round hatbox arrangement features a vibrant mix of 5 Gerbera …" at bounding box center [306, 236] width 96 height 88
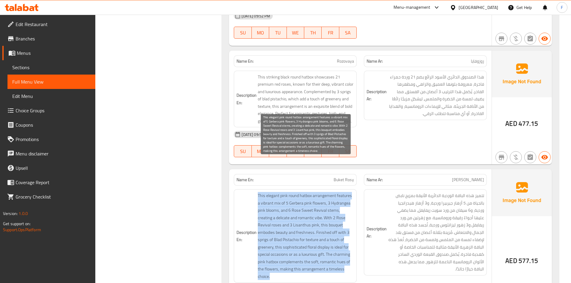
click at [330, 237] on span "This elegant pink round hatbox arrangement features a vibrant mix of 5 Gerbera …" at bounding box center [306, 236] width 96 height 88
click at [329, 241] on span "This elegant pink round hatbox arrangement features a vibrant mix of 5 Gerbera …" at bounding box center [306, 236] width 96 height 88
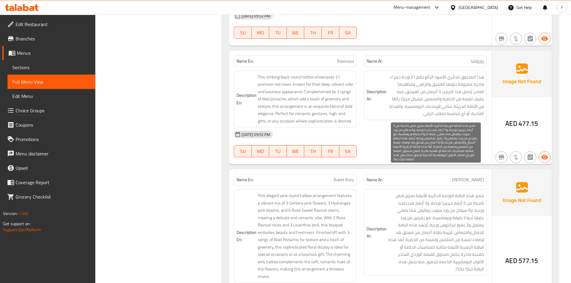
click at [436, 235] on span "تتميز هذه الباقة الوردية الدائرية الأنيقة بمزيج نابض بالحياة من 5 أزهار جيربيرا…" at bounding box center [436, 232] width 96 height 81
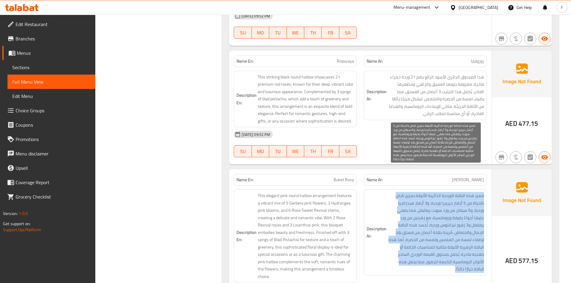
click at [436, 235] on span "تتميز هذه الباقة الوردية الدائرية الأنيقة بمزيج نابض بالحياة من 5 أزهار جيربيرا…" at bounding box center [436, 232] width 96 height 81
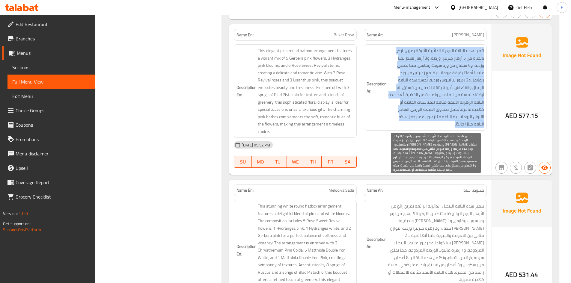
scroll to position [11122, 0]
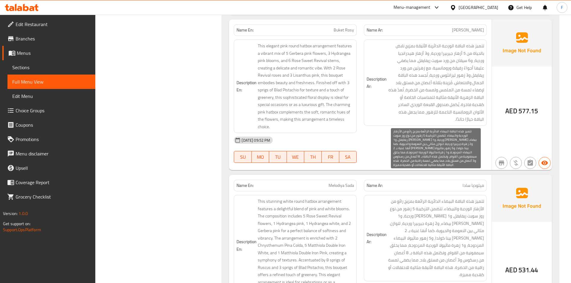
click at [443, 210] on span "تتميز هذه الباقة البيضاء الدائرية الرائعة بمزيج رائع من الأزهار الوردية والبيضا…" at bounding box center [436, 238] width 96 height 81
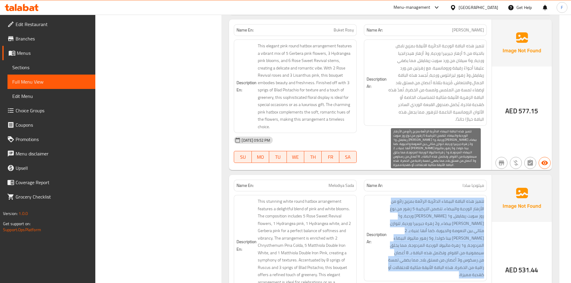
click at [443, 210] on span "تتميز هذه الباقة البيضاء الدائرية الرائعة بمزيج رائع من الأزهار الوردية والبيضا…" at bounding box center [436, 238] width 96 height 81
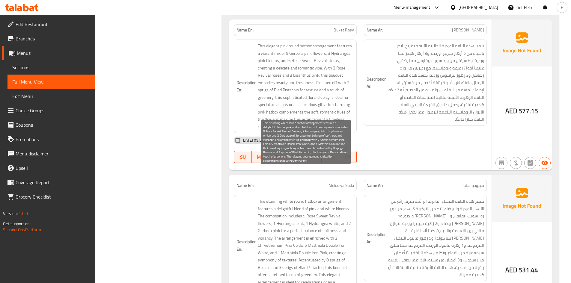
click at [282, 198] on span "This stunning white round hatbox arrangement features a delightful blend of pin…" at bounding box center [306, 246] width 96 height 96
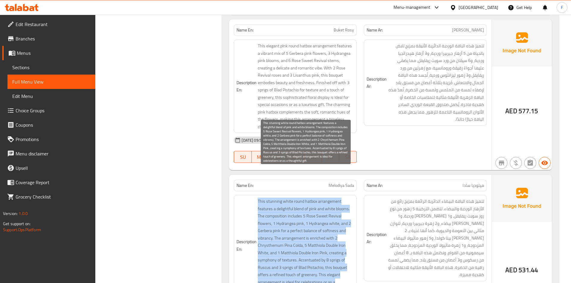
click at [282, 198] on span "This stunning white round hatbox arrangement features a delightful blend of pin…" at bounding box center [306, 246] width 96 height 96
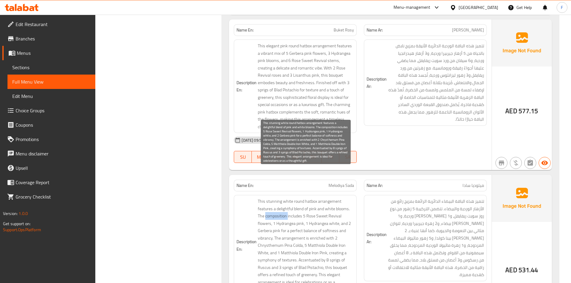
click at [282, 198] on span "This stunning white round hatbox arrangement features a delightful blend of pin…" at bounding box center [306, 246] width 96 height 96
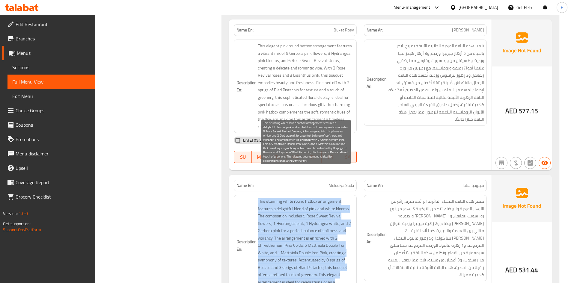
click at [282, 198] on span "This stunning white round hatbox arrangement features a delightful blend of pin…" at bounding box center [306, 246] width 96 height 96
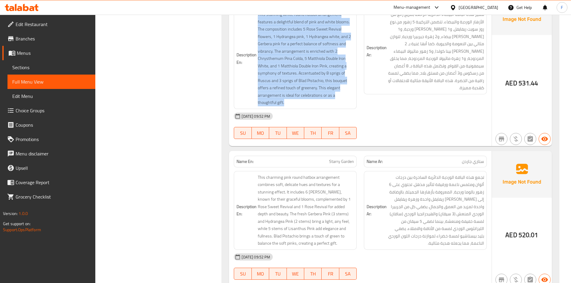
scroll to position [11332, 0]
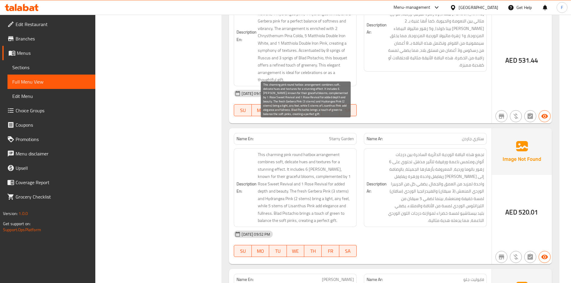
click at [289, 168] on span "This charming pink round hatbox arrangement combines soft, delicate hues and te…" at bounding box center [306, 187] width 96 height 73
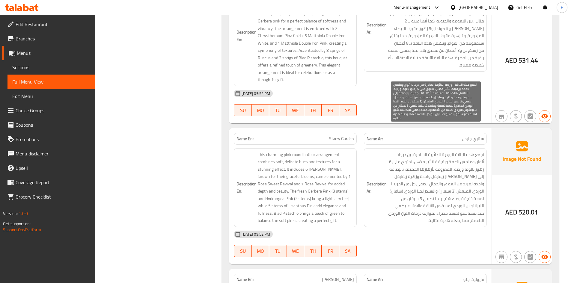
click at [406, 151] on span "تجمع هذه الباقة الوردية الدائرية الساحرة بين درجات ألوان وملمس ناعمة ورقيقة لتأ…" at bounding box center [436, 187] width 96 height 73
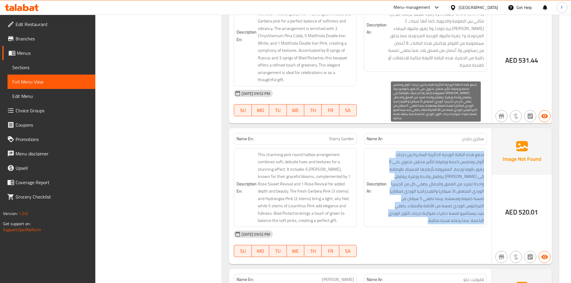
click at [406, 151] on span "تجمع هذه الباقة الوردية الدائرية الساحرة بين درجات ألوان وملمس ناعمة ورقيقة لتأ…" at bounding box center [436, 187] width 96 height 73
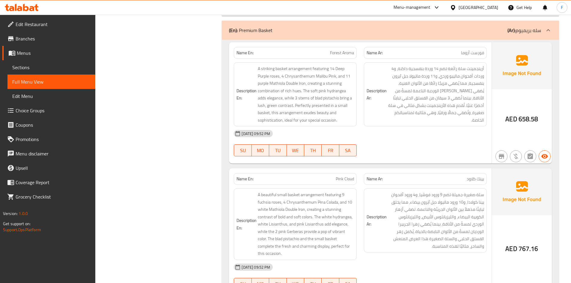
scroll to position [12532, 0]
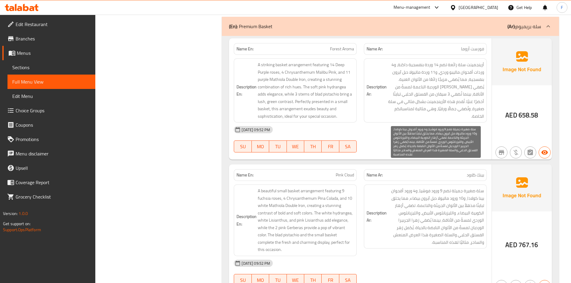
click at [406, 187] on span "سلة صغيرة جميلة تضم 9 ورود فوشيا، و4 ورود أقحوان بينا كولادا، و10 ورود ماتيولا …" at bounding box center [436, 216] width 96 height 59
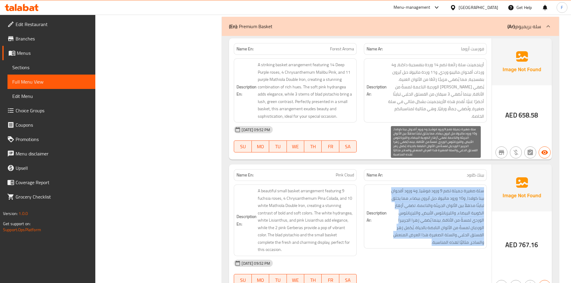
click at [406, 187] on span "سلة صغيرة جميلة تضم 9 ورود فوشيا، و4 ورود أقحوان بينا كولادا، و10 ورود ماتيولا …" at bounding box center [436, 216] width 96 height 59
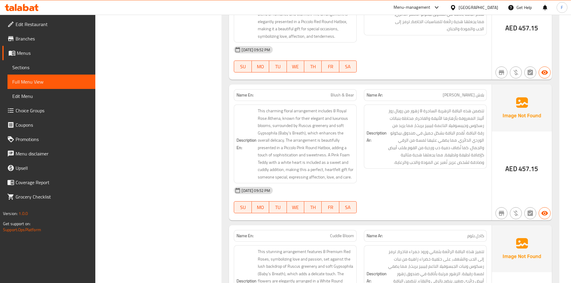
scroll to position [15470, 0]
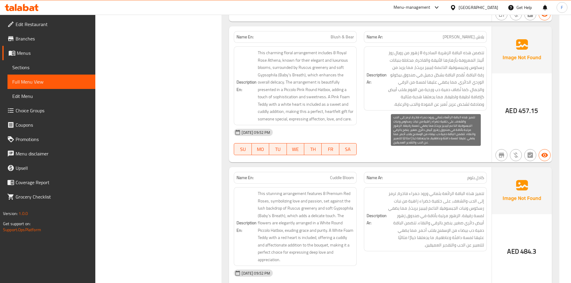
click at [418, 190] on span "تتميز هذه الباقة الرائعة بثماني ورود حمراء فاخرة، ترمز إلى الحب والشغف، على خلف…" at bounding box center [436, 219] width 96 height 59
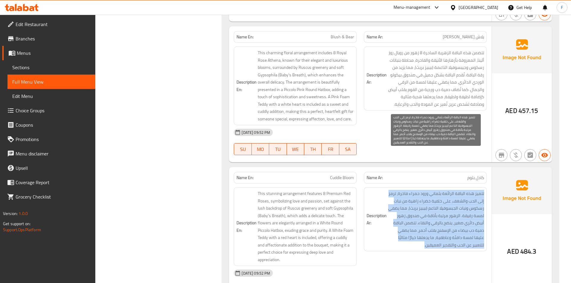
click at [418, 190] on span "تتميز هذه الباقة الرائعة بثماني ورود حمراء فاخرة، ترمز إلى الحب والشغف، على خلف…" at bounding box center [436, 219] width 96 height 59
click at [415, 190] on span "تتميز هذه الباقة الرائعة بثماني ورود حمراء فاخرة، ترمز إلى الحب والشغف، على خلف…" at bounding box center [436, 219] width 96 height 59
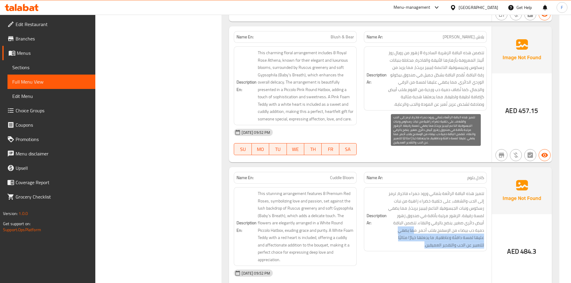
drag, startPoint x: 414, startPoint y: 187, endPoint x: 404, endPoint y: 201, distance: 17.0
click at [404, 201] on span "تتميز هذه الباقة الرائعة بثماني ورود حمراء فاخرة، ترمز إلى الحب والشغف، على خلف…" at bounding box center [436, 219] width 96 height 59
click at [418, 195] on span "تتميز هذه الباقة الرائعة بثماني ورود حمراء فاخرة، ترمز إلى الحب والشغف، على خلف…" at bounding box center [436, 219] width 96 height 59
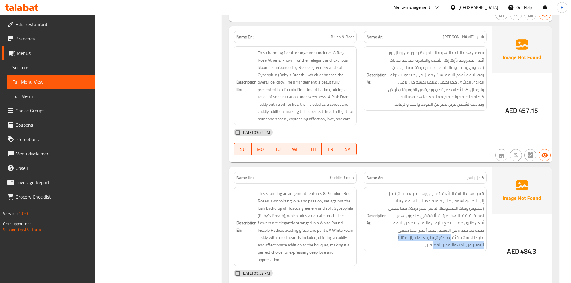
drag, startPoint x: 452, startPoint y: 192, endPoint x: 434, endPoint y: 213, distance: 27.8
click at [434, 213] on div "Description Ar: تتميز هذه الباقة الرائعة بثماني ورود حمراء فاخرة، ترمز إلى الحب…" at bounding box center [426, 227] width 130 height 86
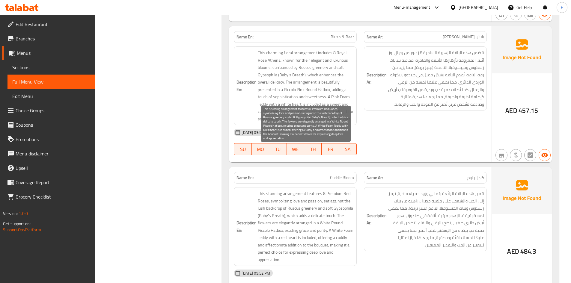
click at [326, 208] on span "This stunning arrangement features 8 Premium Red Roses, symbolizing love and pa…" at bounding box center [306, 226] width 96 height 73
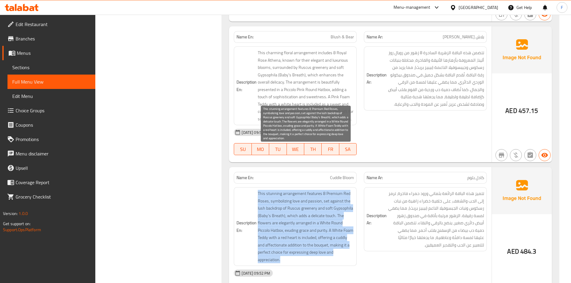
click at [326, 208] on span "This stunning arrangement features 8 Premium Red Roses, symbolizing love and pa…" at bounding box center [306, 226] width 96 height 73
click at [325, 208] on span "This stunning arrangement features 8 Premium Red Roses, symbolizing love and pa…" at bounding box center [306, 226] width 96 height 73
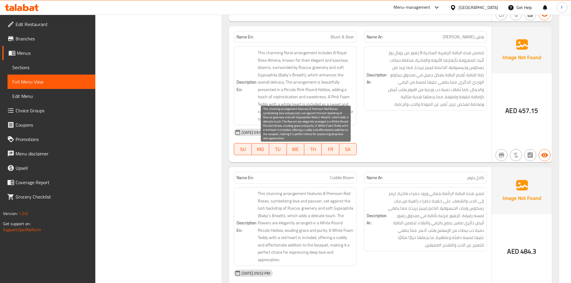
click at [321, 190] on span "This stunning arrangement features 8 Premium Red Roses, symbolizing love and pa…" at bounding box center [306, 226] width 96 height 73
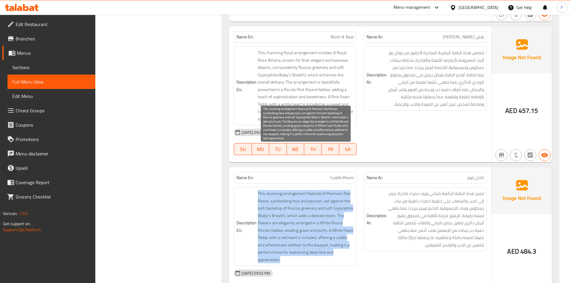
click at [321, 190] on span "This stunning arrangement features 8 Premium Red Roses, symbolizing love and pa…" at bounding box center [306, 226] width 96 height 73
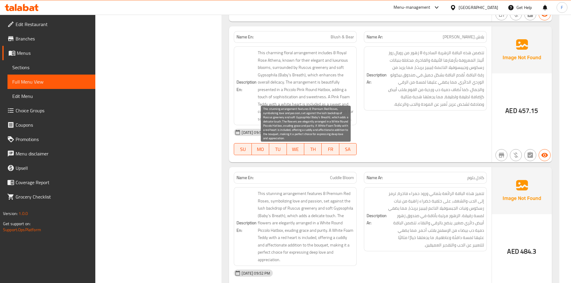
drag, startPoint x: 321, startPoint y: 187, endPoint x: 426, endPoint y: 165, distance: 107.5
click at [426, 190] on span "تتميز هذه الباقة الرائعة بثماني ورود حمراء فاخرة، ترمز إلى الحب والشغف، على خلف…" at bounding box center [436, 219] width 96 height 59
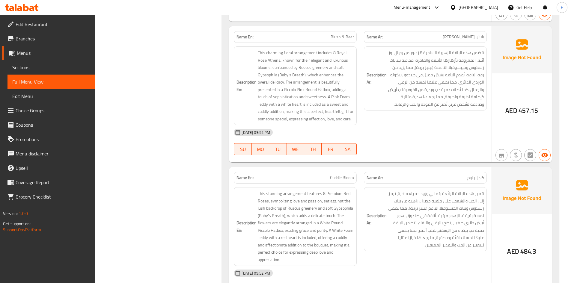
click at [343, 175] on span "Cuddle Bloom" at bounding box center [342, 178] width 24 height 6
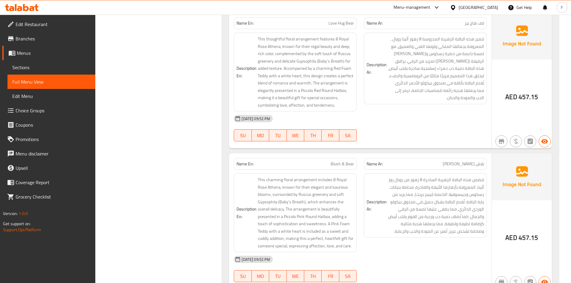
scroll to position [15320, 0]
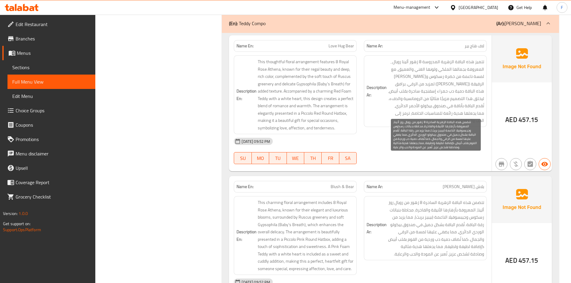
click at [442, 205] on span "تتضمن هذه الباقة الزهرية الساحرة 8 زهور من رويال روز أثينا، المعروفة بأزهارها ا…" at bounding box center [436, 228] width 96 height 59
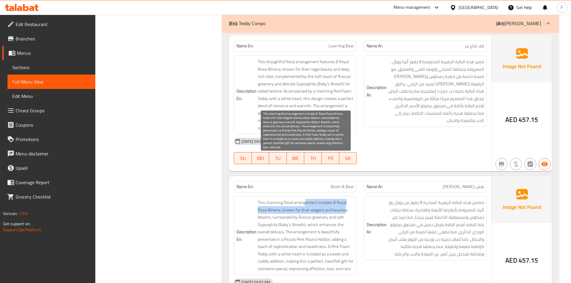
drag, startPoint x: 304, startPoint y: 159, endPoint x: 346, endPoint y: 168, distance: 43.2
click at [346, 199] on span "This charming floral arrangement includes 8 Royal Rose Athena, known for their …" at bounding box center [306, 235] width 96 height 73
click at [298, 199] on span "This charming floral arrangement includes 8 Royal Rose Athena, known for their …" at bounding box center [306, 235] width 96 height 73
click at [274, 199] on span "This charming floral arrangement includes 8 Royal Rose Athena, known for their …" at bounding box center [306, 235] width 96 height 73
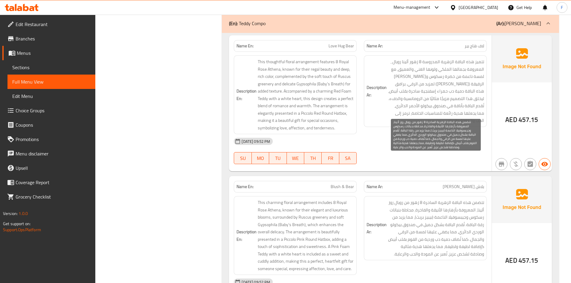
click at [418, 199] on span "تتضمن هذه الباقة الزهرية الساحرة 8 زهور من رويال روز أثينا، المعروفة بأزهارها ا…" at bounding box center [436, 228] width 96 height 59
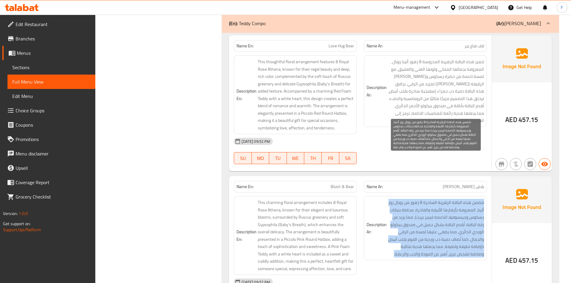
click at [418, 199] on span "تتضمن هذه الباقة الزهرية الساحرة 8 زهور من رويال روز أثينا، المعروفة بأزهارها ا…" at bounding box center [436, 228] width 96 height 59
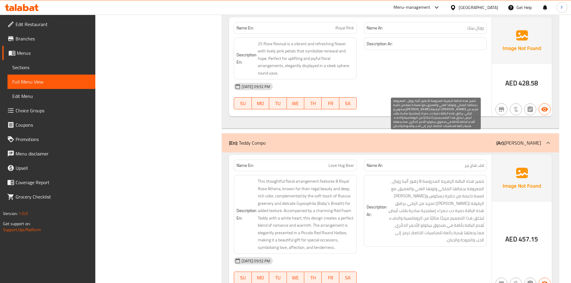
scroll to position [15200, 0]
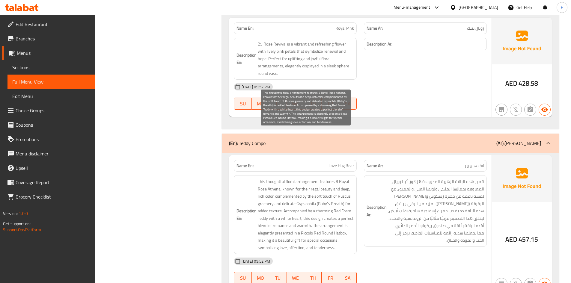
click at [298, 178] on span "This thoughtful floral arrangement features 8 Royal Rose Athena, known for thei…" at bounding box center [306, 214] width 96 height 73
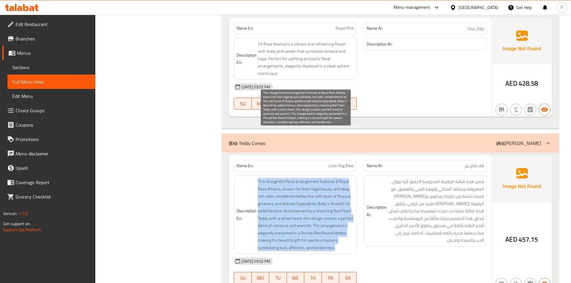
click at [298, 178] on span "This thoughtful floral arrangement features 8 Royal Rose Athena, known for thei…" at bounding box center [306, 214] width 96 height 73
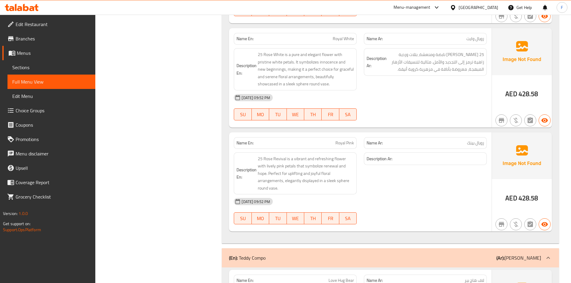
scroll to position [15080, 0]
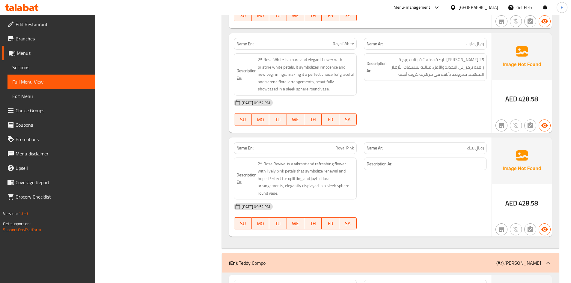
click at [406, 160] on h6 "Description Ar:" at bounding box center [426, 163] width 118 height 7
click at [342, 145] on span "Royal Pink" at bounding box center [345, 148] width 19 height 6
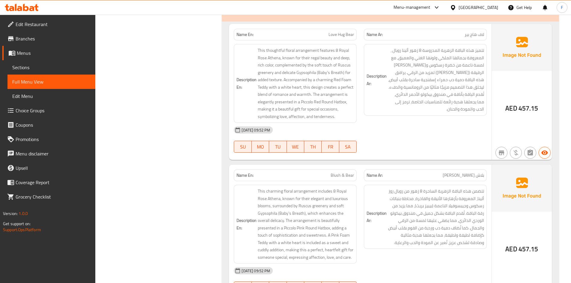
scroll to position [15350, 0]
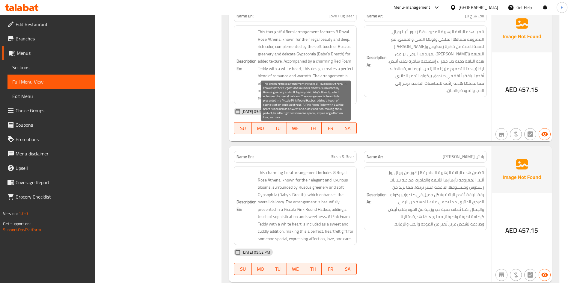
click at [274, 169] on span "This charming floral arrangement includes 8 Royal Rose Athena, known for their …" at bounding box center [306, 205] width 96 height 73
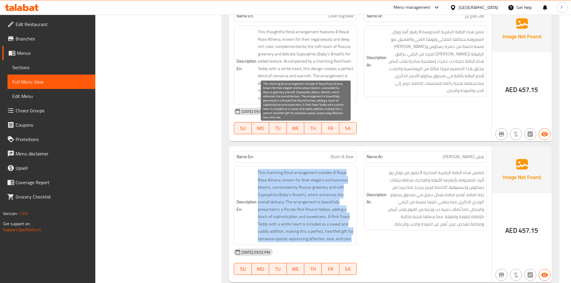
click at [274, 169] on span "This charming floral arrangement includes 8 Royal Rose Athena, known for their …" at bounding box center [306, 205] width 96 height 73
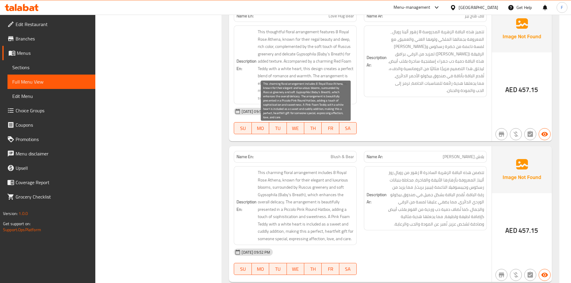
click at [265, 169] on span "This charming floral arrangement includes 8 Royal Rose Athena, known for their …" at bounding box center [306, 205] width 96 height 73
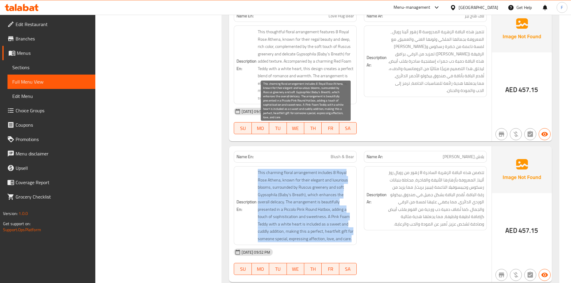
click at [265, 169] on span "This charming floral arrangement includes 8 Royal Rose Athena, known for their …" at bounding box center [306, 205] width 96 height 73
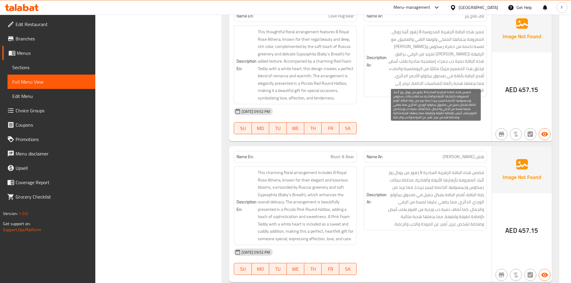
click at [439, 169] on span "تتضمن هذه الباقة الزهرية الساحرة 8 زهور من رويال روز أثينا، المعروفة بأزهارها ا…" at bounding box center [436, 198] width 96 height 59
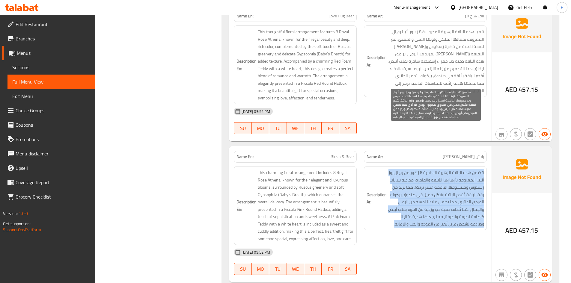
click at [439, 169] on span "تتضمن هذه الباقة الزهرية الساحرة 8 زهور من رويال روز أثينا، المعروفة بأزهارها ا…" at bounding box center [436, 198] width 96 height 59
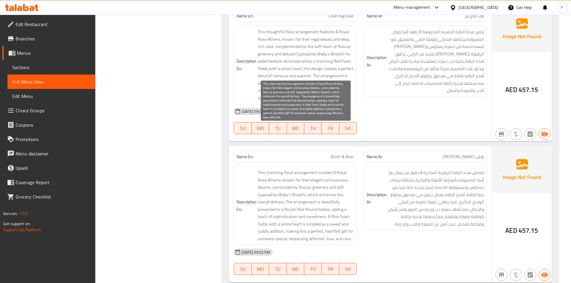
click at [345, 196] on span "This charming floral arrangement includes 8 Royal Rose Athena, known for their …" at bounding box center [306, 205] width 96 height 73
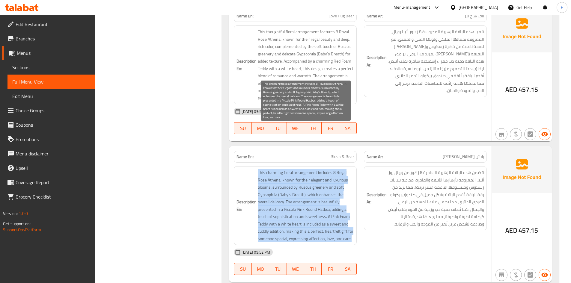
click at [345, 196] on span "This charming floral arrangement includes 8 Royal Rose Athena, known for their …" at bounding box center [306, 205] width 96 height 73
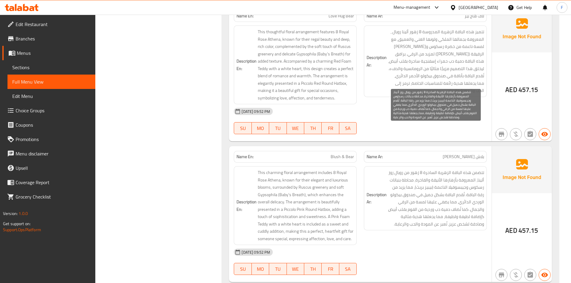
click at [413, 169] on span "تتضمن هذه الباقة الزهرية الساحرة 8 زهور من رويال روز أثينا، المعروفة بأزهارها ا…" at bounding box center [436, 198] width 96 height 59
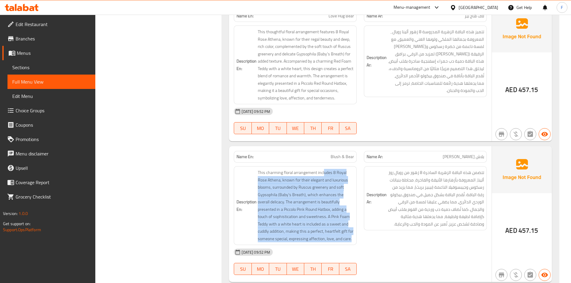
drag, startPoint x: 323, startPoint y: 130, endPoint x: 361, endPoint y: 128, distance: 37.6
click at [361, 163] on div "Description En: This charming floral arrangement includes 8 Royal Rose Athena, …" at bounding box center [360, 206] width 260 height 86
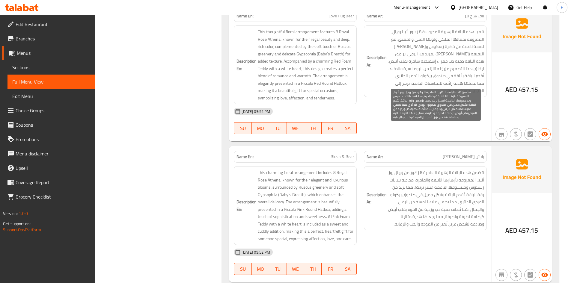
click at [434, 169] on span "تتضمن هذه الباقة الزهرية الساحرة 8 زهور من رويال روز أثينا، المعروفة بأزهارها ا…" at bounding box center [436, 198] width 96 height 59
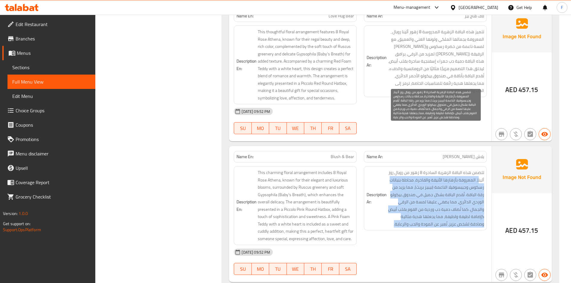
drag, startPoint x: 478, startPoint y: 136, endPoint x: 390, endPoint y: 181, distance: 98.7
click at [390, 181] on span "تتضمن هذه الباقة الزهرية الساحرة 8 زهور من رويال روز أثينا، المعروفة بأزهارها ا…" at bounding box center [436, 198] width 96 height 59
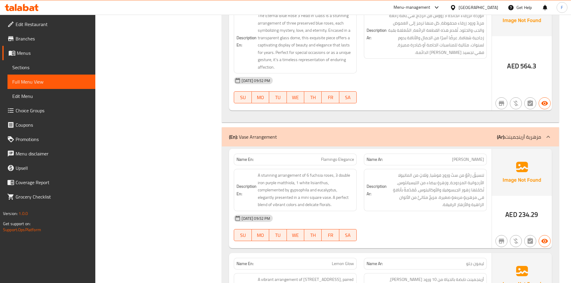
scroll to position [14450, 0]
click at [436, 172] on span "تنسيقٌ رائعٌ من ستّ ورودٍ فوشيا، وثلاثٍ من الماتيولا الأرجوانية المزدوجة، وزهرة…" at bounding box center [436, 190] width 96 height 37
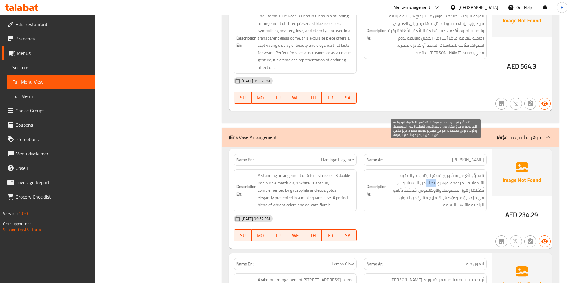
click at [436, 172] on span "تنسيقٌ رائعٌ من ستّ ورودٍ فوشيا، وثلاثٍ من الماتيولا الأرجوانية المزدوجة، وزهرة…" at bounding box center [436, 190] width 96 height 37
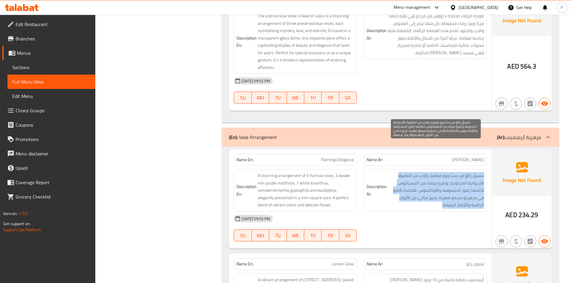
click at [436, 172] on span "تنسيقٌ رائعٌ من ستّ ورودٍ فوشيا، وثلاثٍ من الماتيولا الأرجوانية المزدوجة، وزهرة…" at bounding box center [436, 190] width 96 height 37
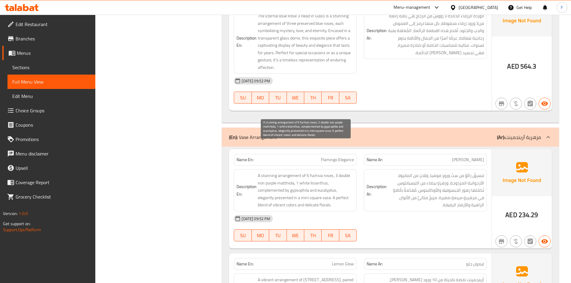
click at [306, 172] on span "A stunning arrangement of 6 fuchsia roses, 3 double iron purple matthiola, 1 wh…" at bounding box center [306, 190] width 96 height 37
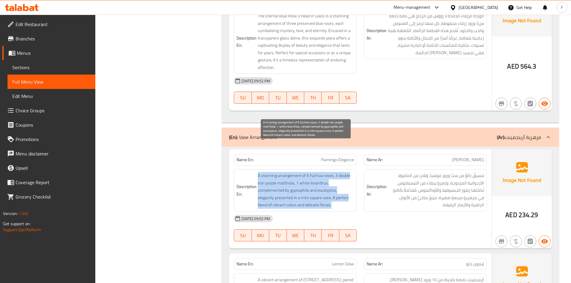
click at [306, 172] on span "A stunning arrangement of 6 fuchsia roses, 3 double iron purple matthiola, 1 wh…" at bounding box center [306, 190] width 96 height 37
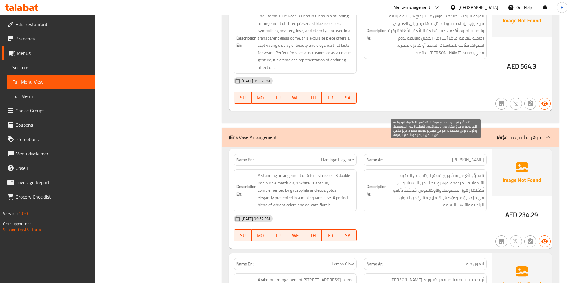
click at [413, 172] on span "تنسيقٌ رائعٌ من ستّ ورودٍ فوشيا، وثلاثٍ من الماتيولا الأرجوانية المزدوجة، وزهرة…" at bounding box center [436, 190] width 96 height 37
click at [336, 157] on span "Flamingo Elegance" at bounding box center [337, 160] width 33 height 6
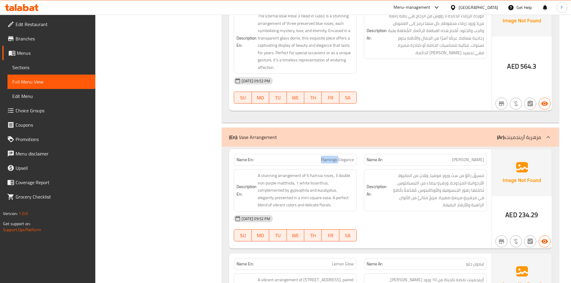
click at [336, 157] on span "Flamingo Elegance" at bounding box center [337, 160] width 33 height 6
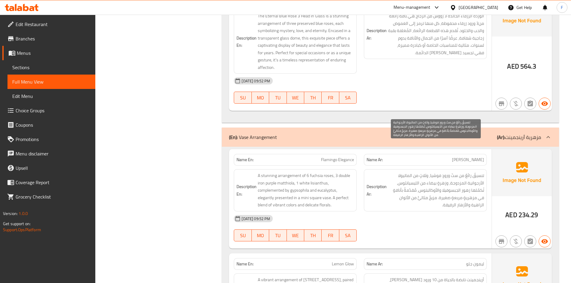
click at [405, 172] on span "تنسيقٌ رائعٌ من ستّ ورودٍ فوشيا، وثلاثٍ من الماتيولا الأرجوانية المزدوجة، وزهرة…" at bounding box center [436, 190] width 96 height 37
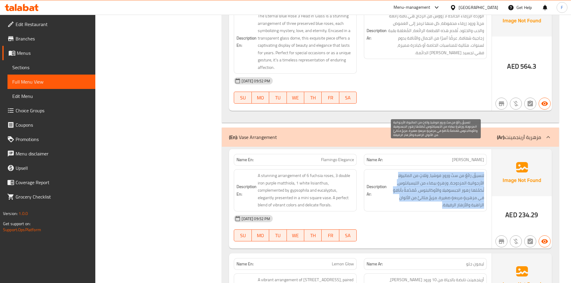
click at [405, 172] on span "تنسيقٌ رائعٌ من ستّ ورودٍ فوشيا، وثلاثٍ من الماتيولا الأرجوانية المزدوجة، وزهرة…" at bounding box center [436, 190] width 96 height 37
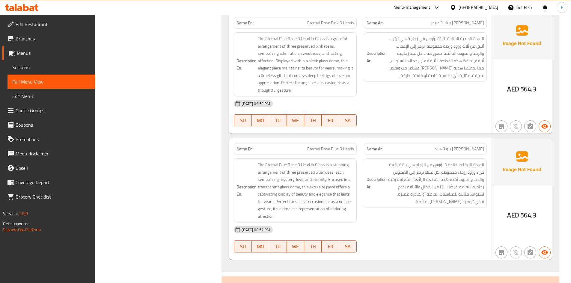
scroll to position [14300, 0]
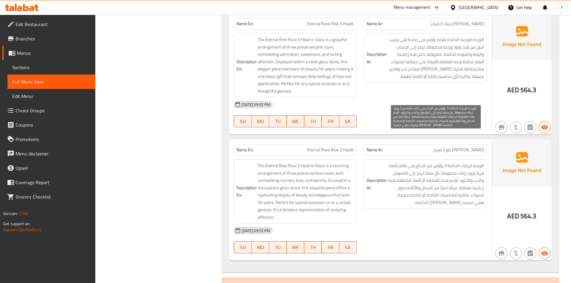
click at [449, 162] on span "الوردة الزرقاء الخالدة 3 رؤوس من الزجاج هي باقة رائعة من3 ورود زرقاء محفوظة، كل…" at bounding box center [436, 184] width 96 height 44
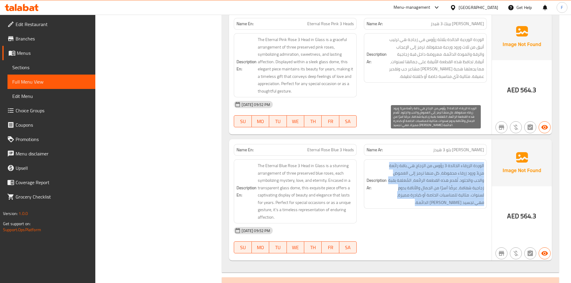
click at [449, 162] on span "الوردة الزرقاء الخالدة 3 رؤوس من الزجاج هي باقة رائعة من3 ورود زرقاء محفوظة، كل…" at bounding box center [436, 184] width 96 height 44
click at [442, 169] on span "الوردة الزرقاء الخالدة 3 رؤوس من الزجاج هي باقة رائعة من3 ورود زرقاء محفوظة، كل…" at bounding box center [436, 184] width 96 height 44
drag, startPoint x: 444, startPoint y: 146, endPoint x: 399, endPoint y: 169, distance: 50.0
click at [399, 169] on span "الوردة الزرقاء الخالدة 3 رؤوس من الزجاج هي باقة رائعة من3 ورود زرقاء محفوظة، كل…" at bounding box center [436, 184] width 96 height 44
click at [424, 162] on span "الوردة الزرقاء الخالدة 3 رؤوس من الزجاج هي باقة رائعة من3 ورود زرقاء محفوظة، كل…" at bounding box center [436, 184] width 96 height 44
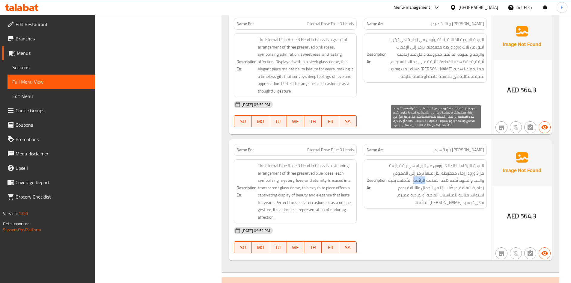
click at [424, 162] on span "الوردة الزرقاء الخالدة 3 رؤوس من الزجاج هي باقة رائعة من3 ورود زرقاء محفوظة، كل…" at bounding box center [436, 184] width 96 height 44
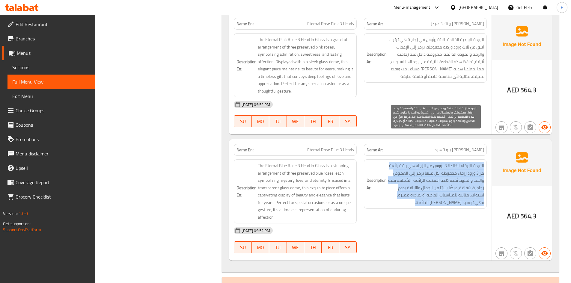
click at [424, 162] on span "الوردة الزرقاء الخالدة 3 رؤوس من الزجاج هي باقة رائعة من3 ورود زرقاء محفوظة، كل…" at bounding box center [436, 184] width 96 height 44
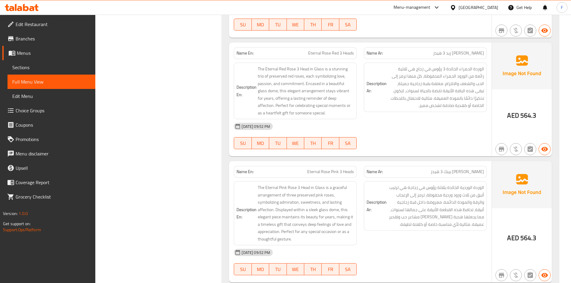
scroll to position [14150, 0]
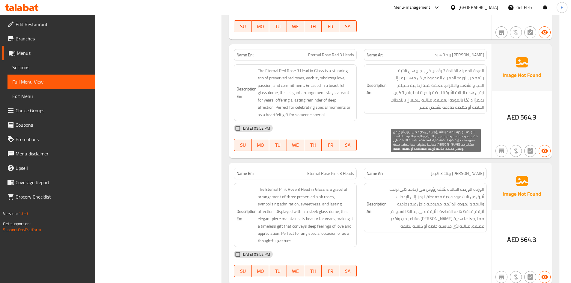
click at [422, 186] on span "الوردة الوردية الخالدة بثلاثة رؤوس في زجاجة هي ترتيب أنيق من ثلاث ورود وردية مح…" at bounding box center [436, 208] width 96 height 44
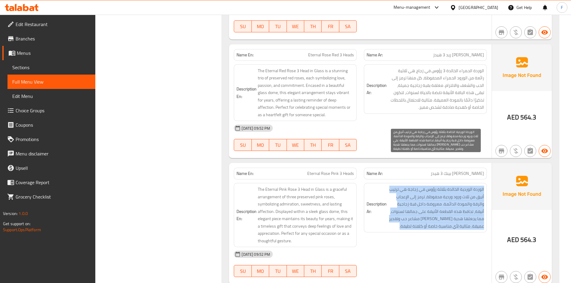
click at [422, 186] on span "الوردة الوردية الخالدة بثلاثة رؤوس في زجاجة هي ترتيب أنيق من ثلاث ورود وردية مح…" at bounding box center [436, 208] width 96 height 44
click at [441, 186] on span "الوردة الوردية الخالدة بثلاثة رؤوس في زجاجة هي ترتيب أنيق من ثلاث ورود وردية مح…" at bounding box center [436, 208] width 96 height 44
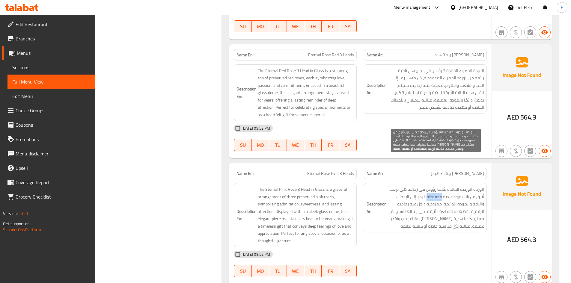
click at [441, 186] on span "الوردة الوردية الخالدة بثلاثة رؤوس في زجاجة هي ترتيب أنيق من ثلاث ورود وردية مح…" at bounding box center [436, 208] width 96 height 44
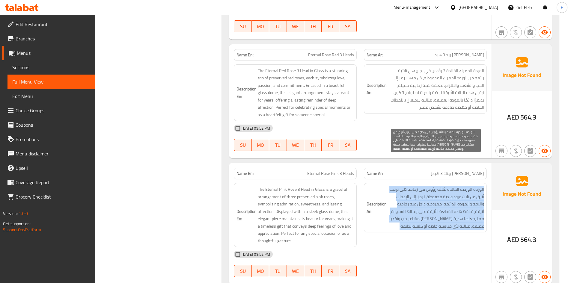
click at [441, 186] on span "الوردة الوردية الخالدة بثلاثة رؤوس في زجاجة هي ترتيب أنيق من ثلاث ورود وردية مح…" at bounding box center [436, 208] width 96 height 44
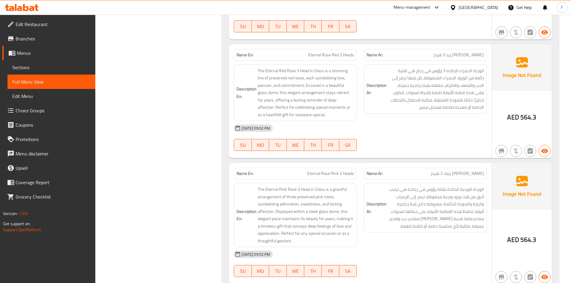
click at [338, 171] on span "Eternal Rose Pink 3 Heads" at bounding box center [330, 174] width 47 height 6
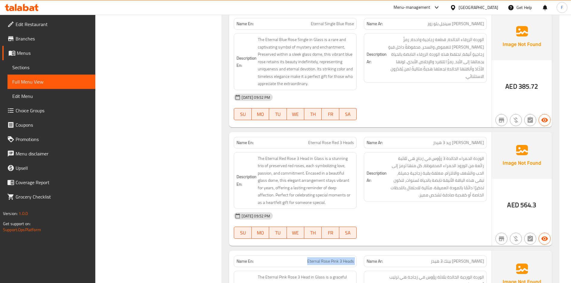
scroll to position [14060, 0]
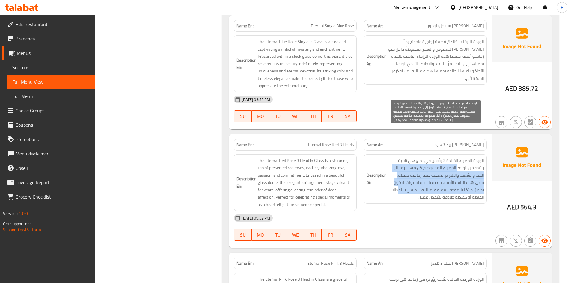
drag, startPoint x: 468, startPoint y: 140, endPoint x: 419, endPoint y: 163, distance: 54.2
click at [419, 163] on span "الوردة الحمراء الخالدة 3 رؤوس في زجاج هي ثلاثية رائعة من الورود الحمراء المحفوظ…" at bounding box center [436, 179] width 96 height 44
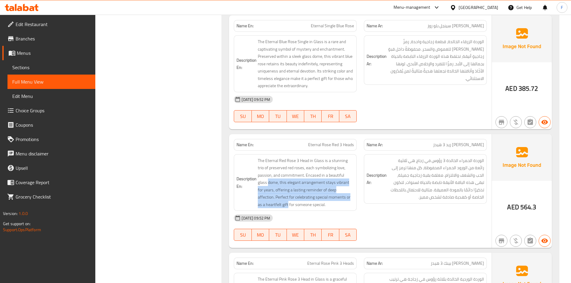
drag, startPoint x: 340, startPoint y: 146, endPoint x: 360, endPoint y: 171, distance: 32.2
click at [360, 171] on div "Description En: The Eternal Red Rose 3 Head in Glass is a stunning trio of pres…" at bounding box center [295, 183] width 130 height 64
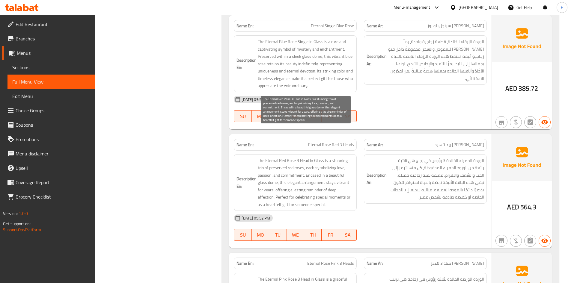
click at [320, 175] on span "The Eternal Red Rose 3 Head in Glass is a stunning trio of preserved red roses,…" at bounding box center [306, 183] width 96 height 52
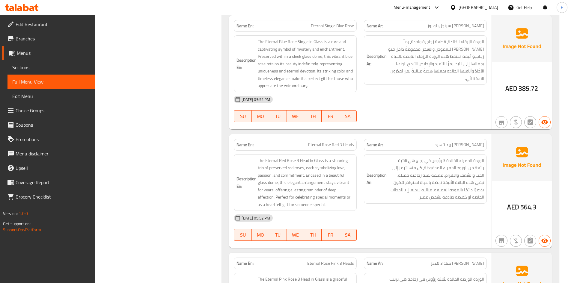
drag, startPoint x: 271, startPoint y: 177, endPoint x: 331, endPoint y: 182, distance: 60.2
click at [331, 182] on div "Name En: Eternal Rose Red 3 Heads Name Ar: [PERSON_NAME] ريد 3 هيدز Description…" at bounding box center [360, 191] width 263 height 114
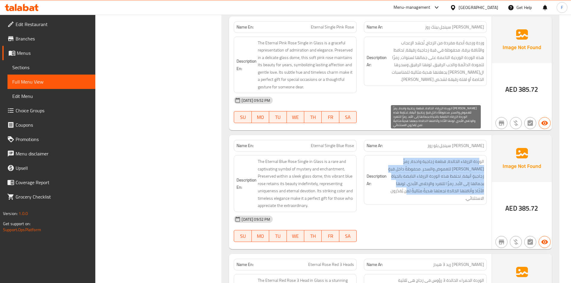
drag, startPoint x: 480, startPoint y: 131, endPoint x: 429, endPoint y: 163, distance: 60.3
click at [429, 163] on span "الوردة الزرقاء الخالدة، قطعة زجاجية واحدة، رمزٌ [PERSON_NAME] للغموض والسحر. مح…" at bounding box center [436, 180] width 96 height 44
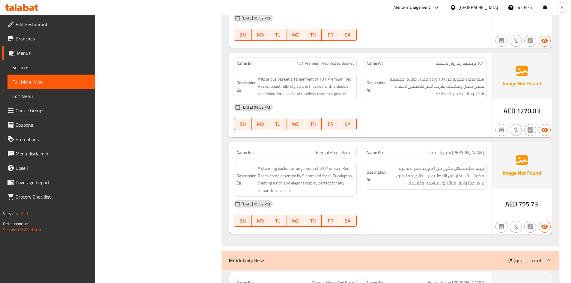
scroll to position [13550, 0]
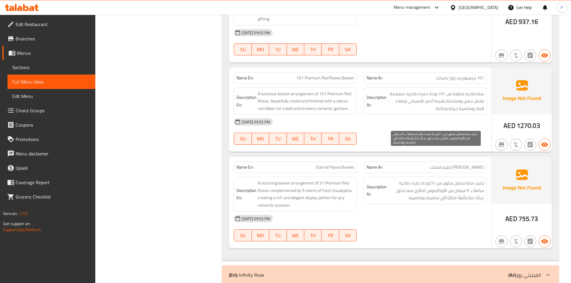
click at [441, 180] on span "ترتيب سلة مذهل مكون من 51 وردة حمراء فاخرة مكملاً بـ 9 سيقان من الأوكالبتوس الط…" at bounding box center [436, 191] width 96 height 22
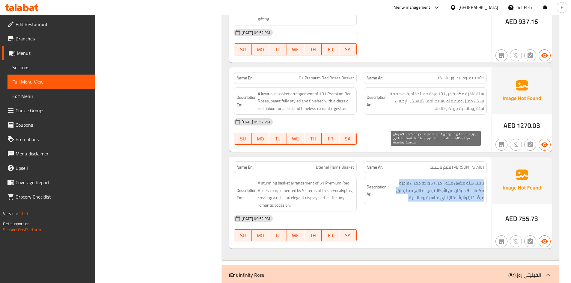
click at [441, 180] on span "ترتيب سلة مذهل مكون من 51 وردة حمراء فاخرة مكملاً بـ 9 سيقان من الأوكالبتوس الط…" at bounding box center [436, 191] width 96 height 22
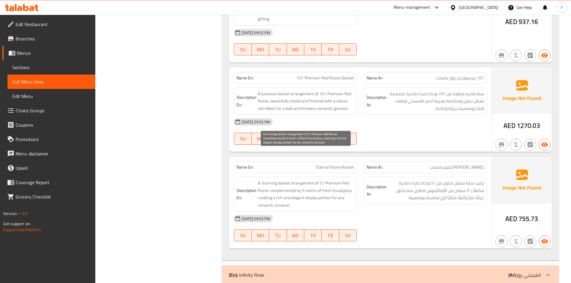
click at [319, 180] on span "A stunning basket arrangement of 51 Premium Red Roses complemented by 9 stems o…" at bounding box center [306, 194] width 96 height 29
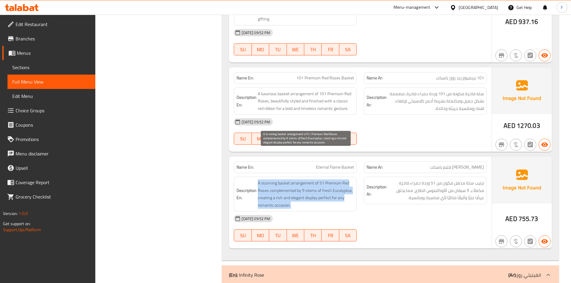
click at [319, 180] on span "A stunning basket arrangement of 51 Premium Red Roses complemented by 9 stems o…" at bounding box center [306, 194] width 96 height 29
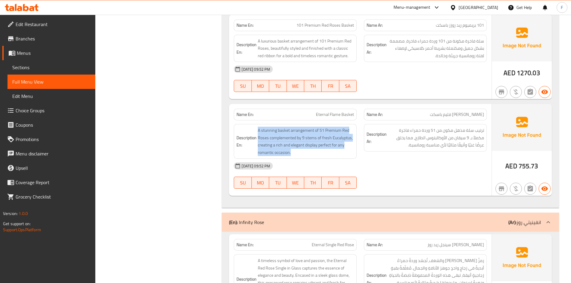
scroll to position [13640, 0]
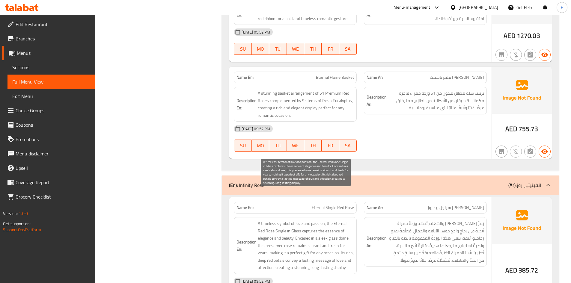
click at [320, 220] on span "A timeless symbol of love and passion, the Eternal Red Rose Single in Glass cap…" at bounding box center [306, 246] width 96 height 52
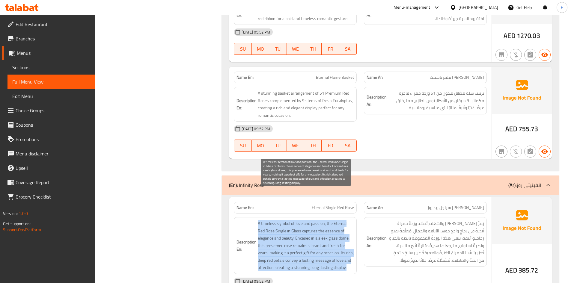
click at [320, 220] on span "A timeless symbol of love and passion, the Eternal Red Rose Single in Glass cap…" at bounding box center [306, 246] width 96 height 52
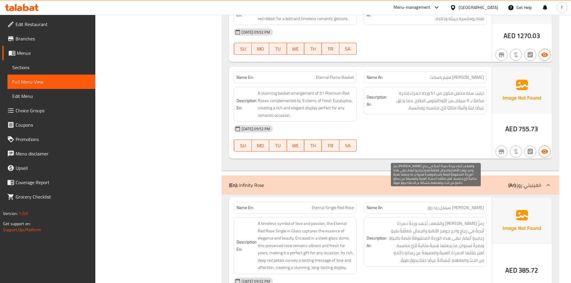
click at [447, 226] on span "رمزٌ [PERSON_NAME] والشغف، تُجسّد وردةٌ حمراءٌ أبديةٌ في زجاجٍ واحدٍ جوهرَ الأن…" at bounding box center [436, 242] width 96 height 44
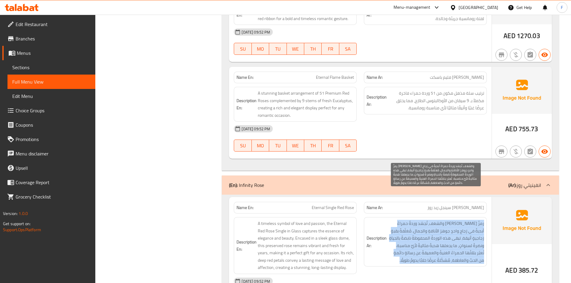
click at [447, 226] on span "رمزٌ [PERSON_NAME] والشغف، تُجسّد وردةٌ حمراءٌ أبديةٌ في زجاجٍ واحدٍ جوهرَ الأن…" at bounding box center [436, 242] width 96 height 44
click at [435, 232] on span "رمزٌ [PERSON_NAME] والشغف، تُجسّد وردةٌ حمراءٌ أبديةٌ في زجاجٍ واحدٍ جوهرَ الأن…" at bounding box center [436, 242] width 96 height 44
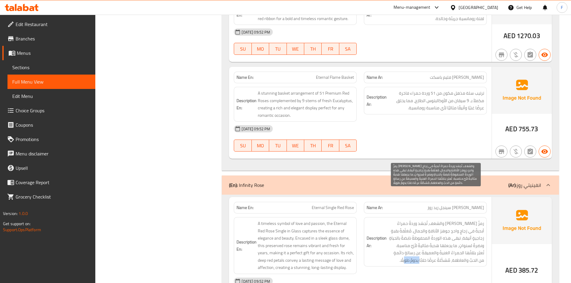
drag, startPoint x: 431, startPoint y: 233, endPoint x: 418, endPoint y: 232, distance: 13.5
click at [418, 232] on span "رمزٌ [PERSON_NAME] والشغف، تُجسّد وردةٌ حمراءٌ أبديةٌ في زجاجٍ واحدٍ جوهرَ الأن…" at bounding box center [436, 242] width 96 height 44
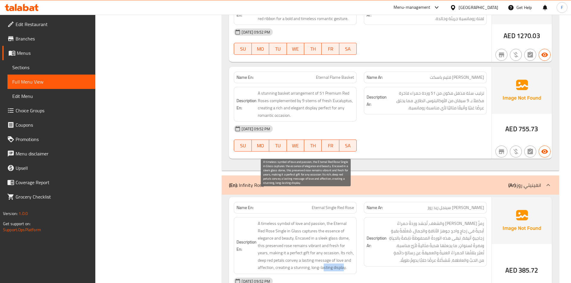
drag, startPoint x: 324, startPoint y: 240, endPoint x: 343, endPoint y: 239, distance: 18.6
click at [343, 239] on span "A timeless symbol of love and passion, the Eternal Red Rose Single in Glass cap…" at bounding box center [306, 246] width 96 height 52
drag, startPoint x: 264, startPoint y: 194, endPoint x: 308, endPoint y: 196, distance: 44.4
click at [308, 220] on span "A timeless symbol of love and passion, the Eternal Red Rose Single in Glass cap…" at bounding box center [306, 246] width 96 height 52
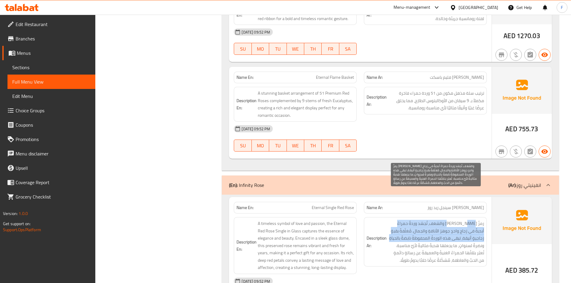
drag, startPoint x: 464, startPoint y: 198, endPoint x: 409, endPoint y: 207, distance: 55.4
click at [409, 220] on span "رمزٌ [PERSON_NAME] والشغف، تُجسّد وردةٌ حمراءٌ أبديةٌ في زجاجٍ واحدٍ جوهرَ الأن…" at bounding box center [436, 242] width 96 height 44
click at [423, 220] on span "رمزٌ [PERSON_NAME] والشغف، تُجسّد وردةٌ حمراءٌ أبديةٌ في زجاجٍ واحدٍ جوهرَ الأن…" at bounding box center [436, 242] width 96 height 44
drag, startPoint x: 394, startPoint y: 193, endPoint x: 389, endPoint y: 205, distance: 12.5
click at [389, 220] on span "رمزٌ [PERSON_NAME] والشغف، تُجسّد وردةٌ حمراءٌ أبديةٌ في زجاجٍ واحدٍ جوهرَ الأن…" at bounding box center [436, 242] width 96 height 44
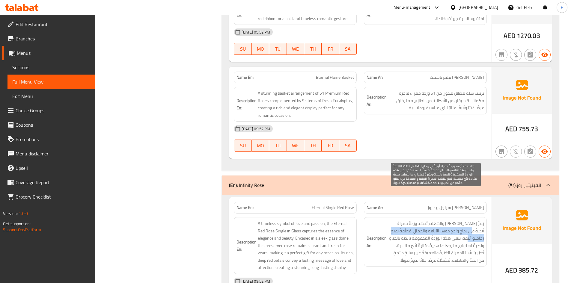
click at [468, 220] on span "رمزٌ [PERSON_NAME] والشغف، تُجسّد وردةٌ حمراءٌ أبديةٌ في زجاجٍ واحدٍ جوهرَ الأن…" at bounding box center [436, 242] width 96 height 44
drag, startPoint x: 472, startPoint y: 202, endPoint x: 396, endPoint y: 220, distance: 77.6
click at [396, 220] on span "رمزٌ [PERSON_NAME] والشغف، تُجسّد وردةٌ حمراءٌ أبديةٌ في زجاجٍ واحدٍ جوهرَ الأن…" at bounding box center [436, 242] width 96 height 44
click at [415, 220] on span "رمزٌ [PERSON_NAME] والشغف، تُجسّد وردةٌ حمراءٌ أبديةٌ في زجاجٍ واحدٍ جوهرَ الأن…" at bounding box center [436, 242] width 96 height 44
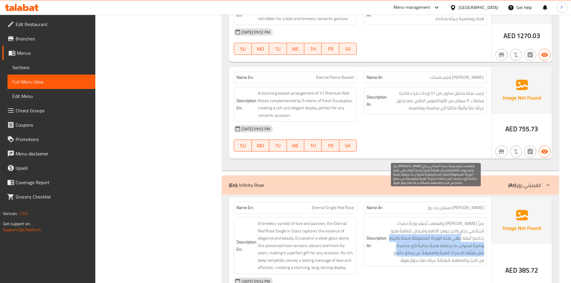
drag, startPoint x: 479, startPoint y: 212, endPoint x: 415, endPoint y: 222, distance: 65.5
click at [415, 222] on span "رمزٌ [PERSON_NAME] والشغف، تُجسّد وردةٌ حمراءٌ أبديةٌ في زجاجٍ واحدٍ جوهرَ الأن…" at bounding box center [436, 242] width 96 height 44
click at [419, 220] on span "رمزٌ [PERSON_NAME] والشغف، تُجسّد وردةٌ حمراءٌ أبديةٌ في زجاجٍ واحدٍ جوهرَ الأن…" at bounding box center [436, 242] width 96 height 44
drag, startPoint x: 421, startPoint y: 208, endPoint x: 408, endPoint y: 224, distance: 20.7
click at [408, 224] on span "رمزٌ [PERSON_NAME] والشغف، تُجسّد وردةٌ حمراءٌ أبديةٌ في زجاجٍ واحدٍ جوهرَ الأن…" at bounding box center [436, 242] width 96 height 44
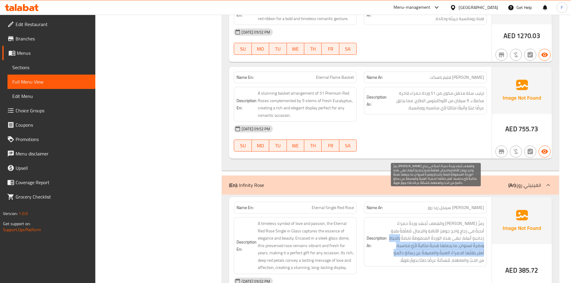
drag, startPoint x: 461, startPoint y: 221, endPoint x: 475, endPoint y: 219, distance: 13.3
click at [462, 221] on span "رمزٌ [PERSON_NAME] والشغف، تُجسّد وردةٌ حمراءٌ أبديةٌ في زجاجٍ واحدٍ جوهرَ الأن…" at bounding box center [436, 242] width 96 height 44
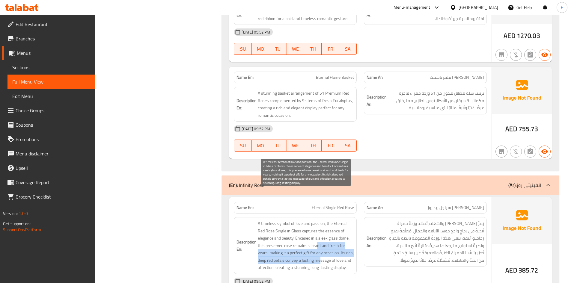
drag, startPoint x: 309, startPoint y: 218, endPoint x: 312, endPoint y: 232, distance: 14.8
click at [312, 232] on span "A timeless symbol of love and passion, the Eternal Red Rose Single in Glass cap…" at bounding box center [306, 246] width 96 height 52
click at [320, 222] on span "A timeless symbol of love and passion, the Eternal Red Rose Single in Glass cap…" at bounding box center [306, 246] width 96 height 52
click at [352, 220] on span "A timeless symbol of love and passion, the Eternal Red Rose Single in Glass cap…" at bounding box center [306, 246] width 96 height 52
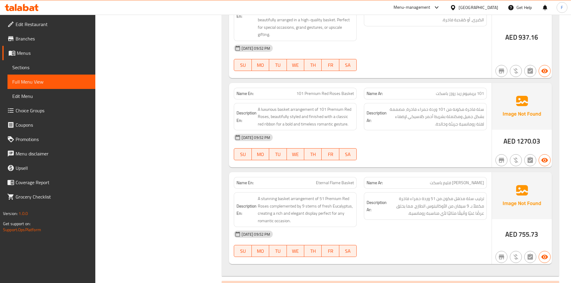
scroll to position [13520, 0]
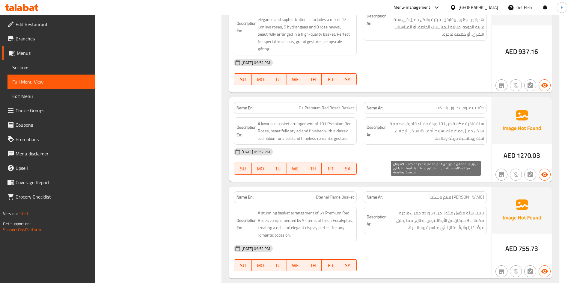
click at [438, 210] on span "ترتيب سلة مذهل مكون من 51 وردة حمراء فاخرة مكملاً بـ 9 سيقان من الأوكالبتوس الط…" at bounding box center [436, 221] width 96 height 22
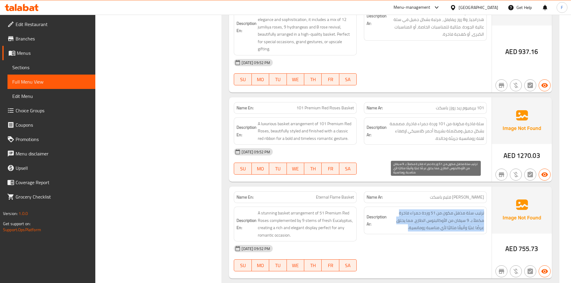
click at [438, 210] on span "ترتيب سلة مذهل مكون من 51 وردة حمراء فاخرة مكملاً بـ 9 سيقان من الأوكالبتوس الط…" at bounding box center [436, 221] width 96 height 22
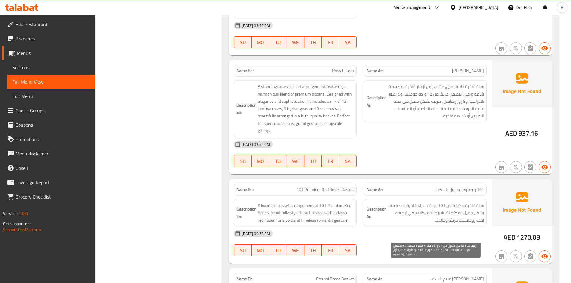
scroll to position [13430, 0]
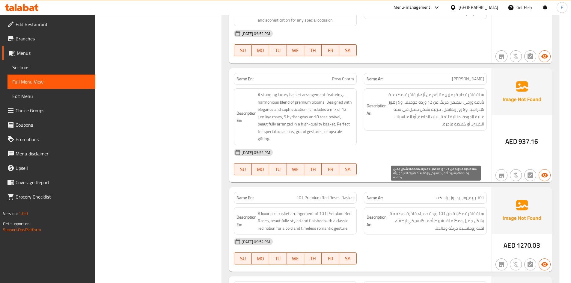
click at [448, 210] on span "سلة فاخرة مكونة من 101 وردة حمراء فاخرة، مصممة بشكل جميل ومكتملة بشريط أحمر كلا…" at bounding box center [436, 221] width 96 height 22
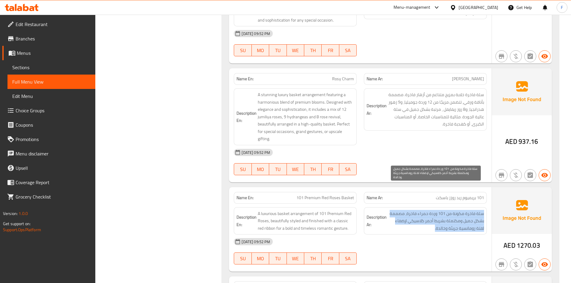
click at [448, 210] on span "سلة فاخرة مكونة من 101 وردة حمراء فاخرة، مصممة بشكل جميل ومكتملة بشريط أحمر كلا…" at bounding box center [436, 221] width 96 height 22
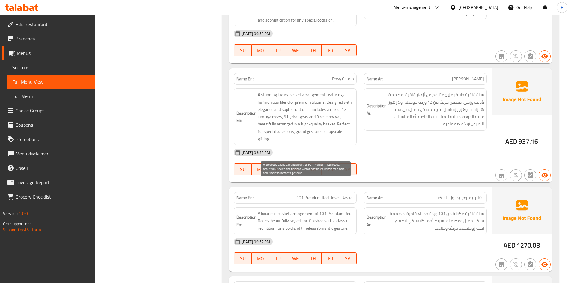
click at [296, 210] on span "A luxurious basket arrangement of 101 Premium Red Roses, beautifully styled and…" at bounding box center [306, 221] width 96 height 22
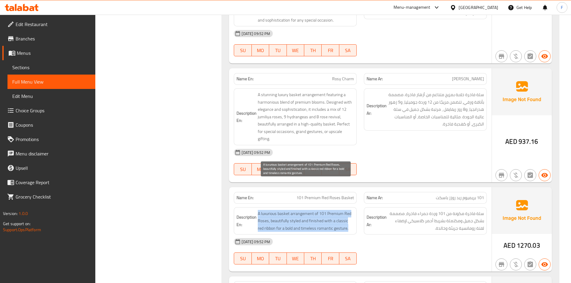
click at [296, 210] on span "A luxurious basket arrangement of 101 Premium Red Roses, beautifully styled and…" at bounding box center [306, 221] width 96 height 22
click at [320, 210] on span "A luxurious basket arrangement of 101 Premium Red Roses, beautifully styled and…" at bounding box center [306, 221] width 96 height 22
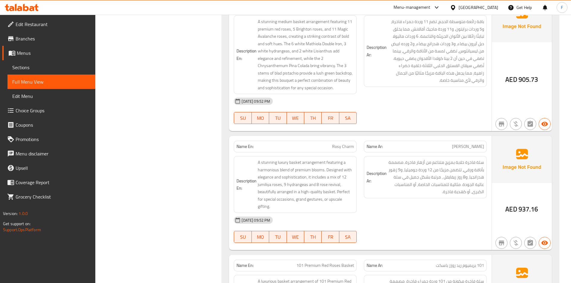
scroll to position [13340, 0]
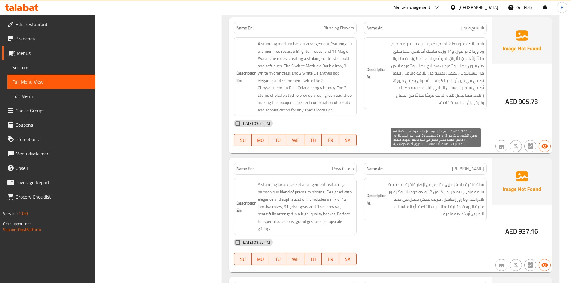
click at [469, 181] on span "سلة فاخرة خلابة بمزيج متناغم من أزهار فاخرة. مصممة بأناقة ورقي، تتضمن مزيجًا من…" at bounding box center [436, 199] width 96 height 37
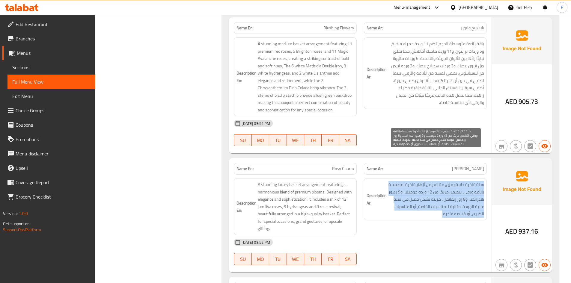
click at [469, 181] on span "سلة فاخرة خلابة بمزيج متناغم من أزهار فاخرة. مصممة بأناقة ورقي، تتضمن مزيجًا من…" at bounding box center [436, 199] width 96 height 37
click at [446, 182] on span "سلة فاخرة خلابة بمزيج متناغم من أزهار فاخرة. مصممة بأناقة ورقي، تتضمن مزيجًا من…" at bounding box center [436, 199] width 96 height 37
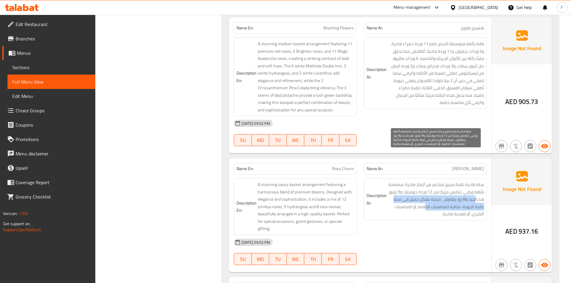
drag, startPoint x: 477, startPoint y: 171, endPoint x: 427, endPoint y: 176, distance: 50.0
click at [427, 181] on span "سلة فاخرة خلابة بمزيج متناغم من أزهار فاخرة. مصممة بأناقة ورقي، تتضمن مزيجًا من…" at bounding box center [436, 199] width 96 height 37
click at [462, 181] on span "سلة فاخرة خلابة بمزيج متناغم من أزهار فاخرة. مصممة بأناقة ورقي، تتضمن مزيجًا من…" at bounding box center [436, 199] width 96 height 37
click at [467, 181] on span "سلة فاخرة خلابة بمزيج متناغم من أزهار فاخرة. مصممة بأناقة ورقي، تتضمن مزيجًا من…" at bounding box center [436, 199] width 96 height 37
click at [469, 181] on span "سلة فاخرة خلابة بمزيج متناغم من أزهار فاخرة. مصممة بأناقة ورقي، تتضمن مزيجًا من…" at bounding box center [436, 199] width 96 height 37
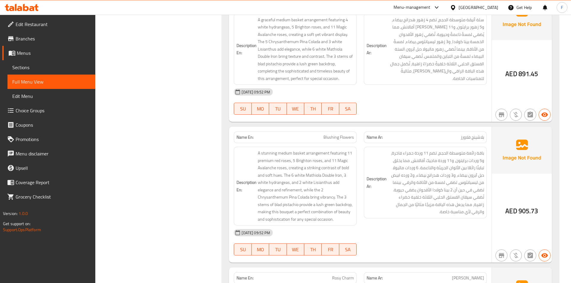
scroll to position [13190, 0]
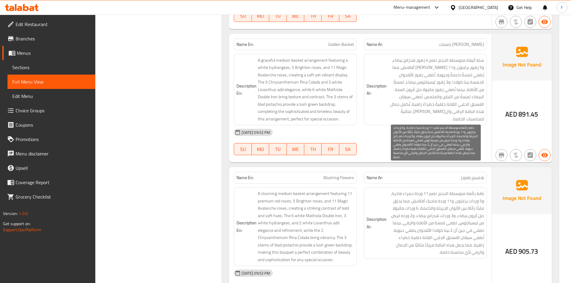
click at [414, 190] on span "باقة رائعة متوسطة الحجم، تضم 11 وردة حمراء فاخرة، و5 وردات برايتون، و11 وردة ما…" at bounding box center [436, 223] width 96 height 66
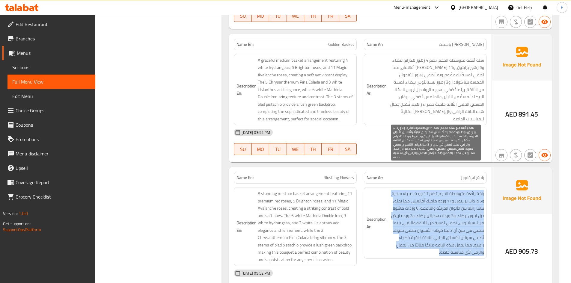
click at [414, 190] on span "باقة رائعة متوسطة الحجم، تضم 11 وردة حمراء فاخرة، و5 وردات برايتون، و11 وردة ما…" at bounding box center [436, 223] width 96 height 66
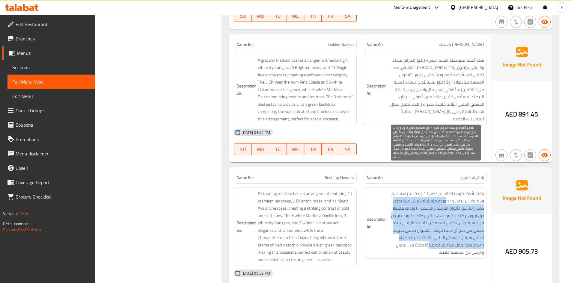
drag, startPoint x: 446, startPoint y: 173, endPoint x: 429, endPoint y: 216, distance: 46.2
click at [429, 216] on span "باقة رائعة متوسطة الحجم، تضم 11 وردة حمراء فاخرة، و5 وردات برايتون، و11 وردة ما…" at bounding box center [436, 223] width 96 height 66
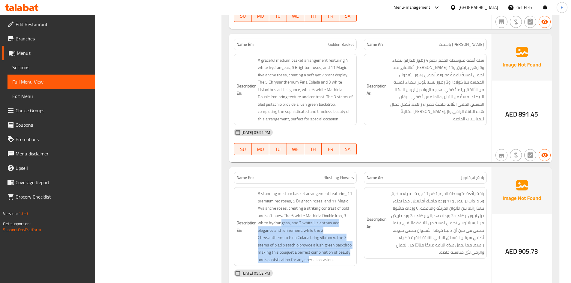
drag, startPoint x: 280, startPoint y: 196, endPoint x: 317, endPoint y: 231, distance: 50.3
click at [301, 236] on div "Description En: A stunning medium basket arrangement featuring 11 premium red r…" at bounding box center [295, 226] width 123 height 79
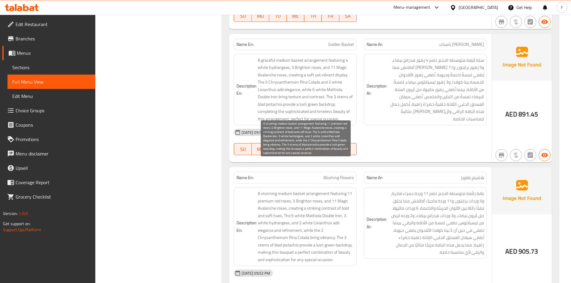
click at [317, 231] on span "A stunning medium basket arrangement featuring 11 premium red roses, 5 Brighton…" at bounding box center [306, 226] width 96 height 73
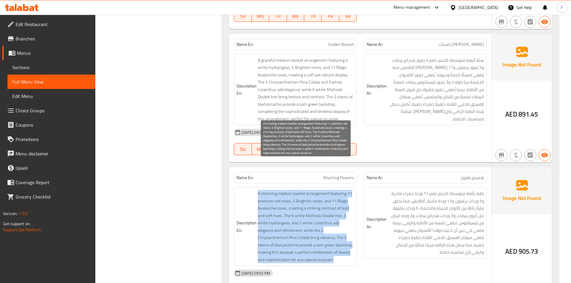
click at [317, 231] on span "A stunning medium basket arrangement featuring 11 premium red roses, 5 Brighton…" at bounding box center [306, 226] width 96 height 73
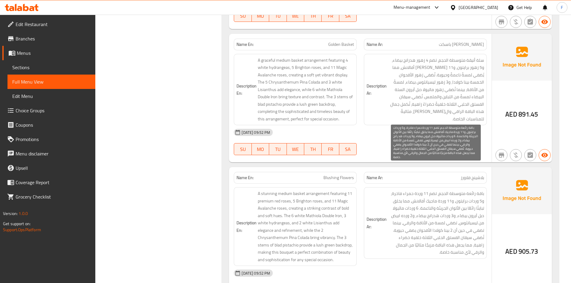
click at [412, 227] on span "باقة رائعة متوسطة الحجم، تضم 11 وردة حمراء فاخرة، و5 وردات برايتون، و11 وردة ما…" at bounding box center [436, 223] width 96 height 66
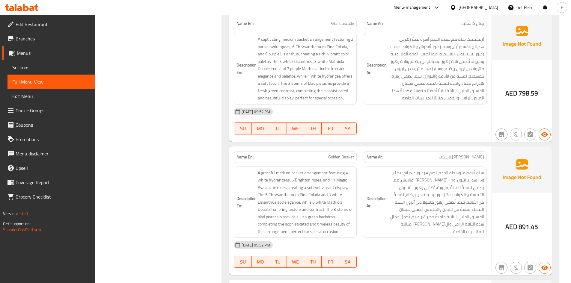
scroll to position [13070, 0]
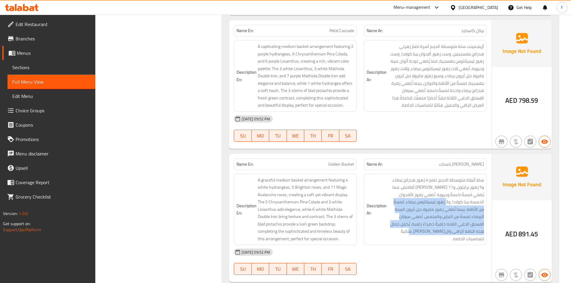
drag, startPoint x: 458, startPoint y: 177, endPoint x: 438, endPoint y: 210, distance: 39.2
click at [438, 210] on div "Description Ar: سلة أنيقة متوسطة الحجم، تضم 4 زهور هدرانج بيضاء، و5 زهور برايتو…" at bounding box center [426, 209] width 130 height 79
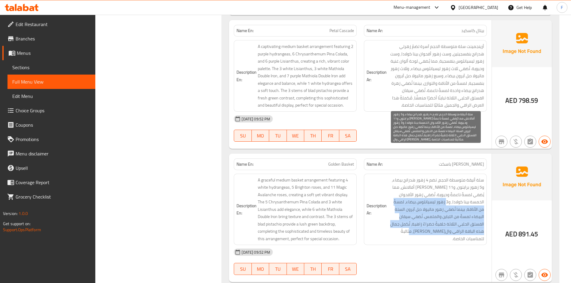
click at [435, 177] on span "سلة أنيقة متوسطة الحجم، تضم 4 زهور هدرانج بيضاء، و5 زهور برايتون، و11 [PERSON_N…" at bounding box center [436, 210] width 96 height 66
drag, startPoint x: 430, startPoint y: 166, endPoint x: 411, endPoint y: 199, distance: 38.1
click at [411, 199] on span "سلة أنيقة متوسطة الحجم، تضم 4 زهور هدرانج بيضاء، و5 زهور برايتون، و11 [PERSON_N…" at bounding box center [436, 210] width 96 height 66
click at [425, 177] on span "سلة أنيقة متوسطة الحجم، تضم 4 زهور هدرانج بيضاء، و5 زهور برايتون، و11 [PERSON_N…" at bounding box center [436, 210] width 96 height 66
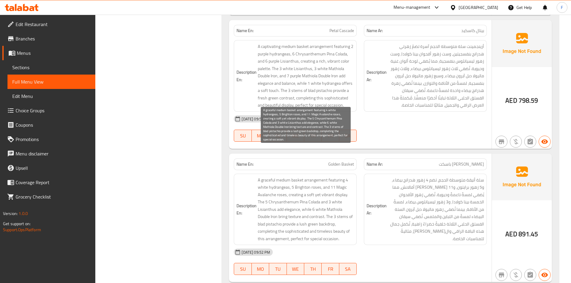
click at [271, 178] on span "A graceful medium basket arrangement featuring 4 white hydrangeas, 5 Brighton r…" at bounding box center [306, 210] width 96 height 66
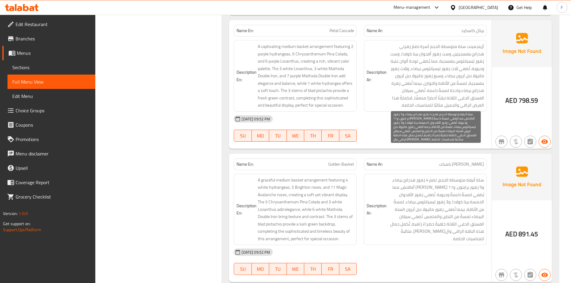
click at [430, 198] on span "سلة أنيقة متوسطة الحجم، تضم 4 زهور هدرانج بيضاء، و5 زهور برايتون، و11 [PERSON_N…" at bounding box center [436, 210] width 96 height 66
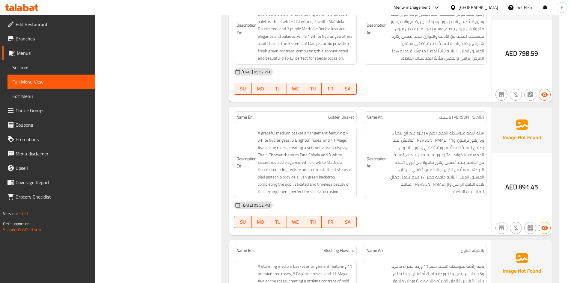
scroll to position [13100, 0]
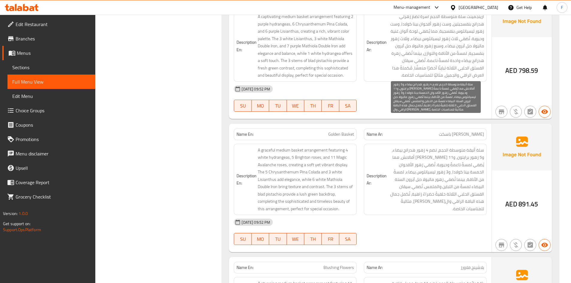
click at [436, 175] on span "سلة أنيقة متوسطة الحجم، تضم 4 زهور هدرانج بيضاء، و5 زهور برايتون، و11 [PERSON_N…" at bounding box center [436, 180] width 96 height 66
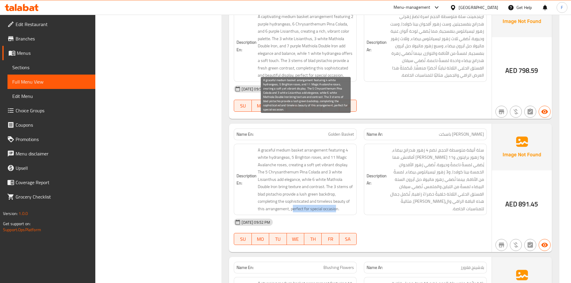
drag, startPoint x: 292, startPoint y: 180, endPoint x: 337, endPoint y: 180, distance: 45.0
click at [337, 180] on span "A graceful medium basket arrangement featuring 4 white hydrangeas, 5 Brighton r…" at bounding box center [306, 180] width 96 height 66
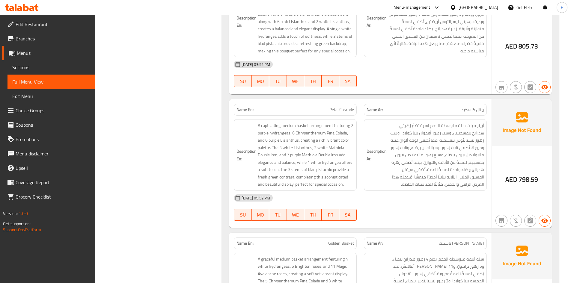
scroll to position [12980, 0]
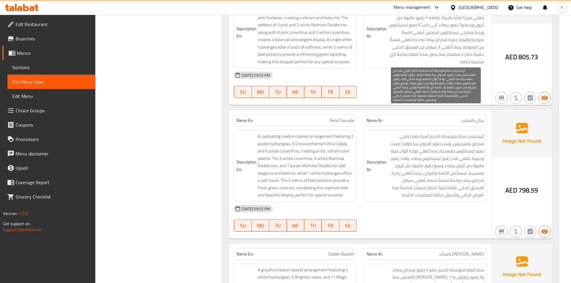
click at [471, 133] on span "أرينجمينت سلة متوسطة الحجم آسرة تضمّ زهرتي هدرانج بنفسجيتين، وست زهور أقحوان بي…" at bounding box center [436, 166] width 96 height 66
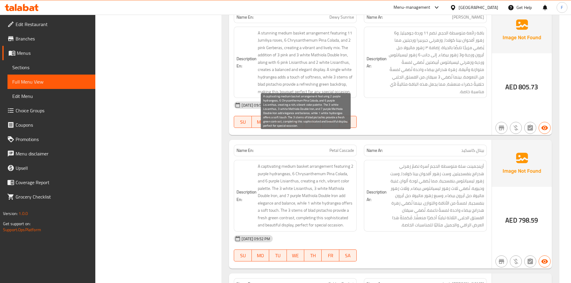
click at [307, 163] on span "A captivating medium basket arrangement featuring 2 purple hydrangeas, 6 Chrysa…" at bounding box center [306, 196] width 96 height 66
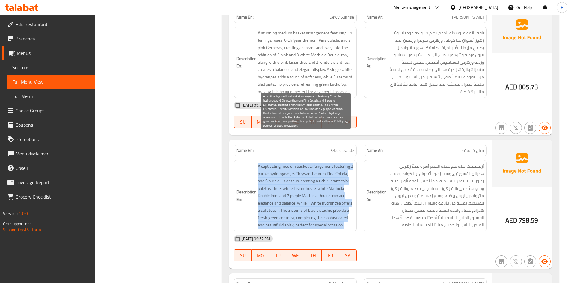
click at [307, 163] on span "A captivating medium basket arrangement featuring 2 purple hydrangeas, 6 Chrysa…" at bounding box center [306, 196] width 96 height 66
click at [309, 163] on span "A captivating medium basket arrangement featuring 2 purple hydrangeas, 6 Chrysa…" at bounding box center [306, 196] width 96 height 66
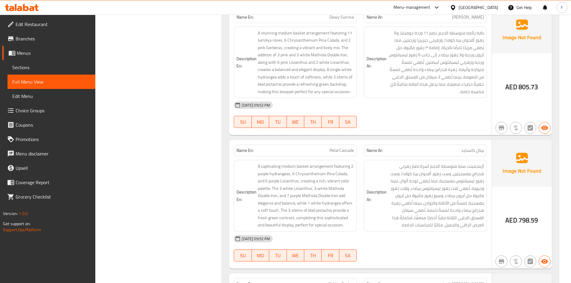
click at [330, 148] on span "Petal Cascade" at bounding box center [342, 151] width 25 height 6
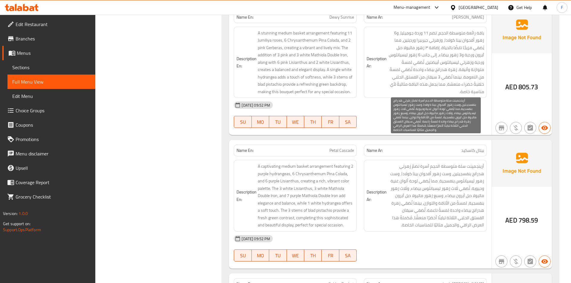
click at [444, 180] on span "أرينجمينت سلة متوسطة الحجم آسرة تضمّ زهرتي هدرانج بنفسجيتين، وست زهور أقحوان بي…" at bounding box center [436, 196] width 96 height 66
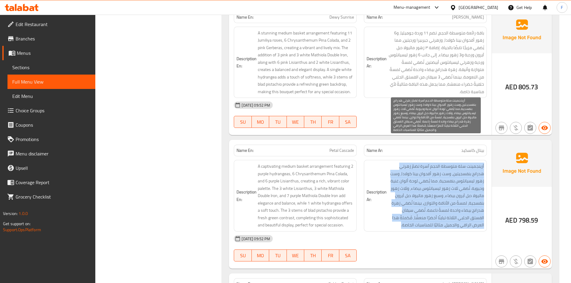
click at [444, 180] on span "أرينجمينت سلة متوسطة الحجم آسرة تضمّ زهرتي هدرانج بنفسجيتين، وست زهور أقحوان بي…" at bounding box center [436, 196] width 96 height 66
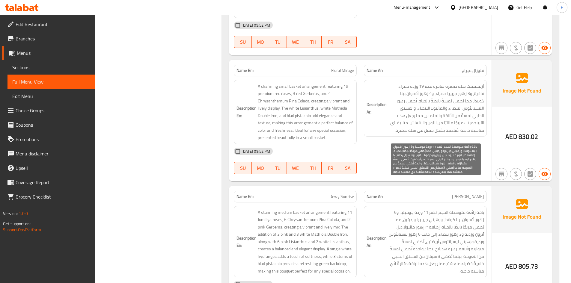
scroll to position [12770, 0]
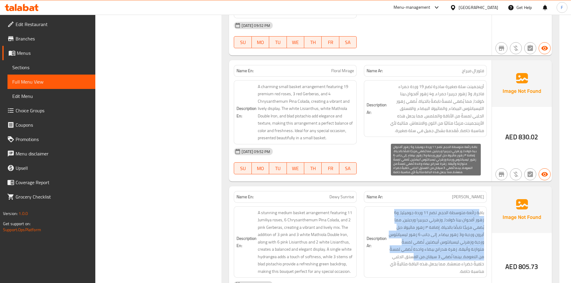
drag, startPoint x: 479, startPoint y: 186, endPoint x: 412, endPoint y: 231, distance: 80.9
click at [412, 231] on span "باقة رائعة متوسطة الحجم، تضم 11 وردة جوميليا، و6 زهور أقحوان بينا كولادا، وزهرت…" at bounding box center [436, 242] width 96 height 66
click at [421, 209] on span "باقة رائعة متوسطة الحجم، تضم 11 وردة جوميليا، و6 زهور أقحوان بينا كولادا، وزهرت…" at bounding box center [436, 242] width 96 height 66
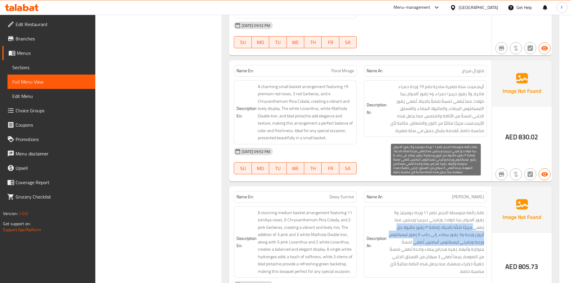
drag, startPoint x: 474, startPoint y: 201, endPoint x: 414, endPoint y: 216, distance: 61.6
click at [414, 216] on span "باقة رائعة متوسطة الحجم، تضم 11 وردة جوميليا، و6 زهور أقحوان بينا كولادا، وزهرت…" at bounding box center [436, 242] width 96 height 66
click at [413, 209] on span "باقة رائعة متوسطة الحجم، تضم 11 وردة جوميليا، و6 زهور أقحوان بينا كولادا، وزهرت…" at bounding box center [436, 242] width 96 height 66
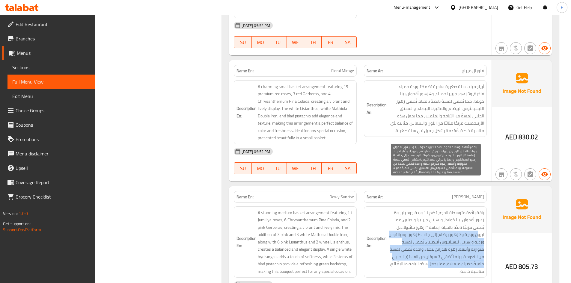
drag, startPoint x: 478, startPoint y: 206, endPoint x: 429, endPoint y: 235, distance: 56.2
click at [429, 235] on span "باقة رائعة متوسطة الحجم، تضم 11 وردة جوميليا، و6 زهور أقحوان بينا كولادا، وزهرت…" at bounding box center [436, 242] width 96 height 66
click at [418, 213] on span "باقة رائعة متوسطة الحجم، تضم 11 وردة جوميليا، و6 زهور أقحوان بينا كولادا، وزهرت…" at bounding box center [436, 242] width 96 height 66
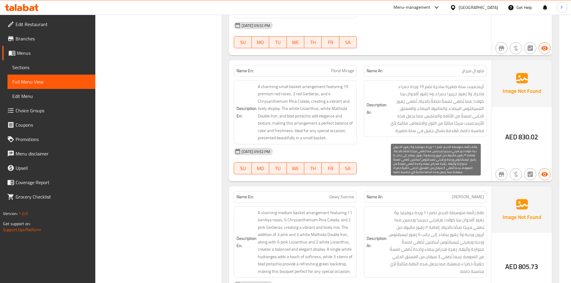
click at [427, 209] on span "باقة رائعة متوسطة الحجم، تضم 11 وردة جوميليا، و6 زهور أقحوان بينا كولادا، وزهرت…" at bounding box center [436, 242] width 96 height 66
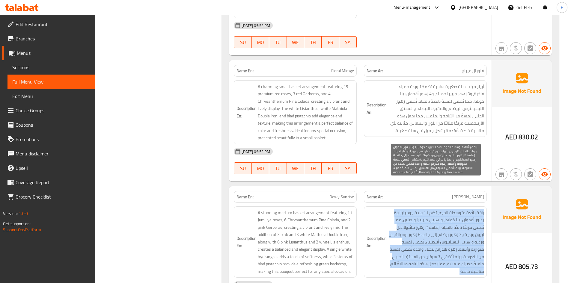
click at [427, 209] on span "باقة رائعة متوسطة الحجم، تضم 11 وردة جوميليا، و6 زهور أقحوان بينا كولادا، وزهرت…" at bounding box center [436, 242] width 96 height 66
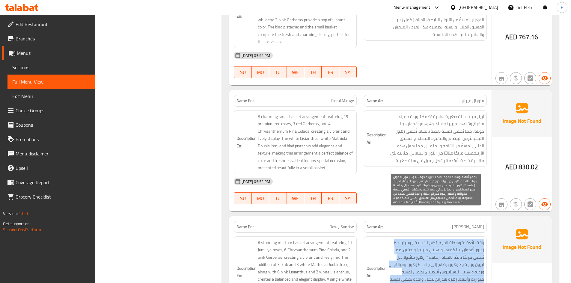
click at [417, 239] on span "باقة رائعة متوسطة الحجم، تضم 11 وردة جوميليا، و6 زهور أقحوان بينا كولادا، وزهرت…" at bounding box center [436, 272] width 96 height 66
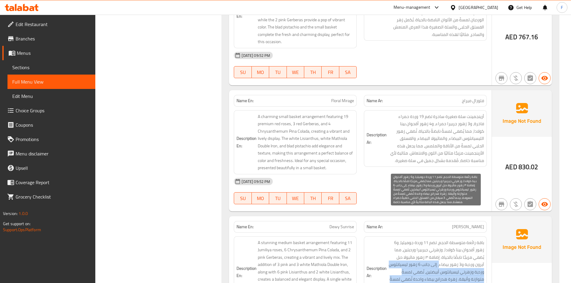
drag, startPoint x: 440, startPoint y: 236, endPoint x: 417, endPoint y: 273, distance: 43.2
click at [417, 273] on span "باقة رائعة متوسطة الحجم، تضم 11 وردة جوميليا، و6 زهور أقحوان بينا كولادا، وزهرت…" at bounding box center [436, 272] width 96 height 66
click at [422, 239] on span "باقة رائعة متوسطة الحجم، تضم 11 وردة جوميليا، و6 زهور أقحوان بينا كولادا، وزهرت…" at bounding box center [436, 272] width 96 height 66
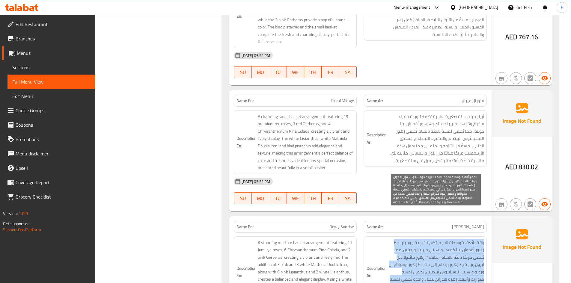
click at [422, 239] on span "باقة رائعة متوسطة الحجم، تضم 11 وردة جوميليا، و6 زهور أقحوان بينا كولادا، وزهرت…" at bounding box center [436, 272] width 96 height 66
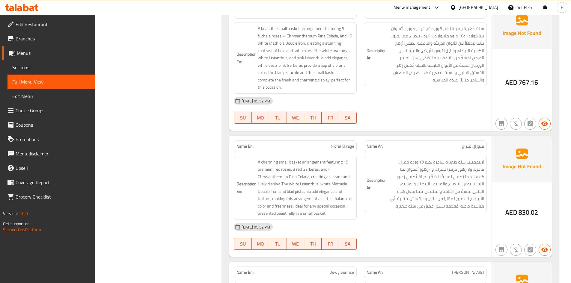
scroll to position [12680, 0]
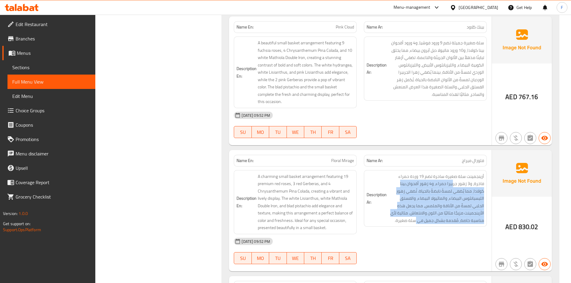
drag, startPoint x: 465, startPoint y: 158, endPoint x: 441, endPoint y: 199, distance: 47.6
click at [441, 199] on div "Description Ar: أرينجمينت سلة صغيرة ساحرة تضم 19 وردة حمراء فاخرة، و3 زهور جربي…" at bounding box center [426, 202] width 130 height 71
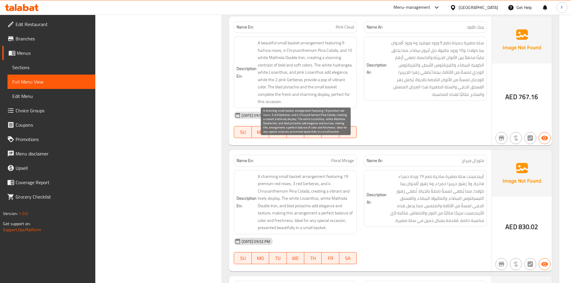
click at [313, 179] on span "A charming small basket arrangement featuring 19 premium red roses, 3 red Gerbe…" at bounding box center [306, 202] width 96 height 59
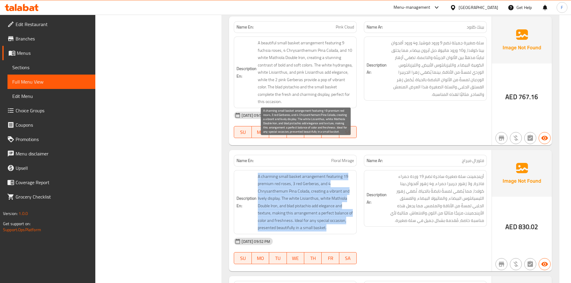
click at [313, 179] on span "A charming small basket arrangement featuring 19 premium red roses, 3 red Gerbe…" at bounding box center [306, 202] width 96 height 59
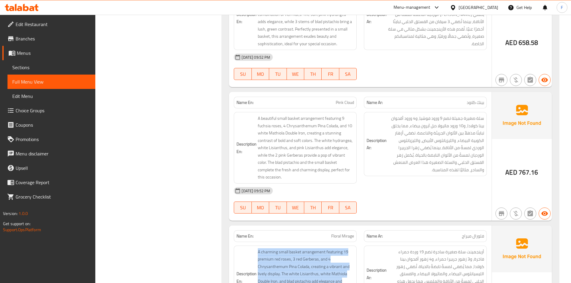
scroll to position [12590, 0]
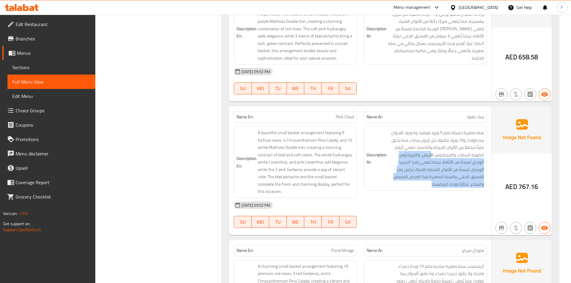
drag, startPoint x: 432, startPoint y: 128, endPoint x: 419, endPoint y: 161, distance: 36.2
click at [419, 161] on div "Description Ar: سلة صغيرة جميلة تضم 9 ورود فوشيا، و4 ورود أقحوان بينا كولادا، و…" at bounding box center [425, 159] width 123 height 64
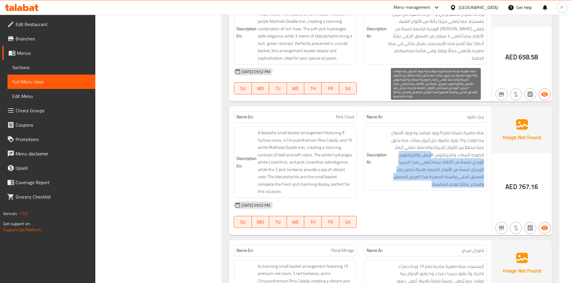
click at [433, 143] on span "سلة صغيرة جميلة تضم 9 ورود فوشيا، و4 ورود أقحوان بينا كولادا، و10 ورود ماتيولا …" at bounding box center [436, 158] width 96 height 59
drag, startPoint x: 432, startPoint y: 131, endPoint x: 398, endPoint y: 156, distance: 41.9
click at [398, 156] on span "سلة صغيرة جميلة تضم 9 ورود فوشيا، و4 ورود أقحوان بينا كولادا، و10 ورود ماتيولا …" at bounding box center [436, 158] width 96 height 59
click at [460, 142] on span "سلة صغيرة جميلة تضم 9 ورود فوشيا، و4 ورود أقحوان بينا كولادا، و10 ورود ماتيولا …" at bounding box center [436, 158] width 96 height 59
drag, startPoint x: 462, startPoint y: 142, endPoint x: 397, endPoint y: 154, distance: 66.0
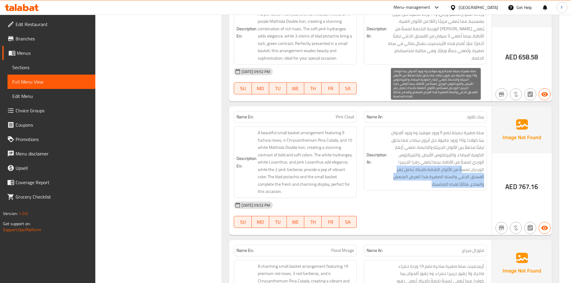
click at [397, 154] on span "سلة صغيرة جميلة تضم 9 ورود فوشيا، و4 ورود أقحوان بينا كولادا، و10 ورود ماتيولا …" at bounding box center [436, 158] width 96 height 59
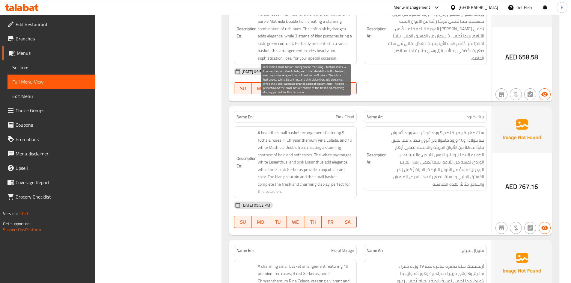
click at [330, 143] on span "A beautiful small basket arrangement featuring 9 fuchsia roses, 4 Chrysanthemum…" at bounding box center [306, 162] width 96 height 66
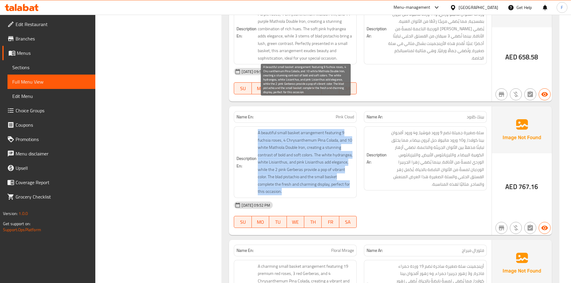
click at [330, 143] on span "A beautiful small basket arrangement featuring 9 fuchsia roses, 4 Chrysanthemum…" at bounding box center [306, 162] width 96 height 66
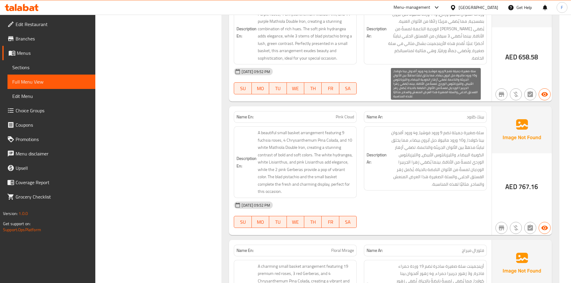
click at [433, 145] on span "سلة صغيرة جميلة تضم 9 ورود فوشيا، و4 ورود أقحوان بينا كولادا، و10 ورود ماتيولا …" at bounding box center [436, 158] width 96 height 59
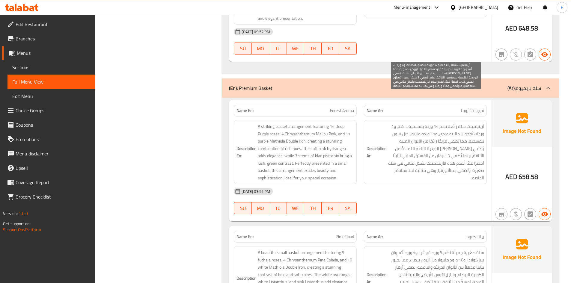
scroll to position [12440, 0]
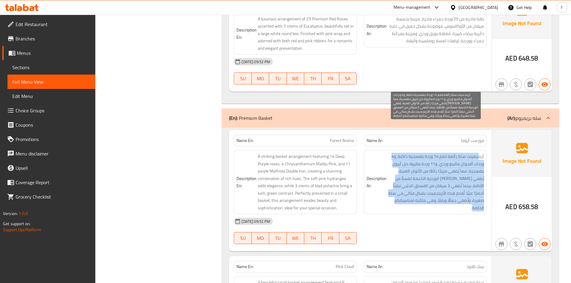
drag, startPoint x: 480, startPoint y: 126, endPoint x: 408, endPoint y: 178, distance: 88.1
click at [408, 178] on span "أرينجمينت سلة رائعة تضم 14 وردة بنفسجية داكنة، و4 وردات أقحوان ماليبو وردي، و11…" at bounding box center [436, 182] width 96 height 59
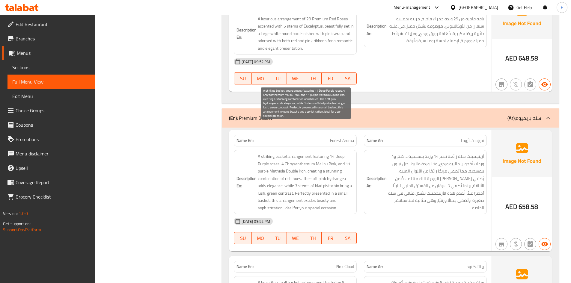
click at [273, 153] on span "A striking basket arrangement featuring 14 Deep Purple roses, 4 Chrysanthemum M…" at bounding box center [306, 182] width 96 height 59
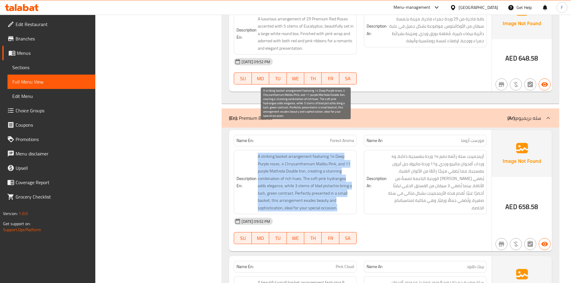
click at [273, 153] on span "A striking basket arrangement featuring 14 Deep Purple roses, 4 Chrysanthemum M…" at bounding box center [306, 182] width 96 height 59
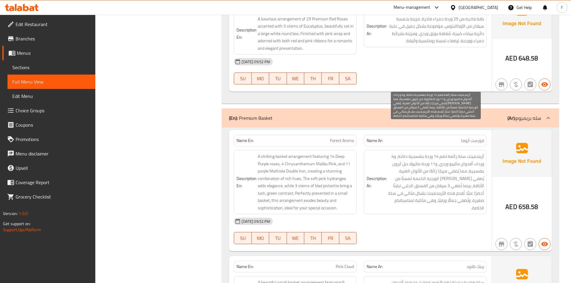
click at [419, 153] on span "أرينجمينت سلة رائعة تضم 14 وردة بنفسجية داكنة، و4 وردات أقحوان ماليبو وردي، و11…" at bounding box center [436, 182] width 96 height 59
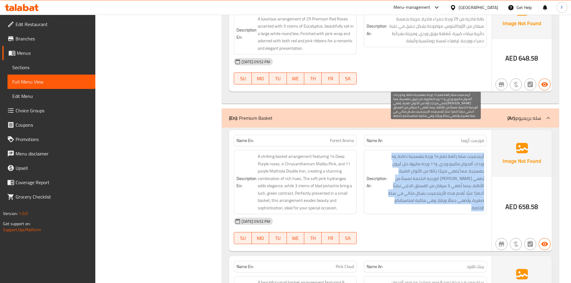
click at [419, 153] on span "أرينجمينت سلة رائعة تضم 14 وردة بنفسجية داكنة، و4 وردات أقحوان ماليبو وردي، و11…" at bounding box center [436, 182] width 96 height 59
drag, startPoint x: 424, startPoint y: 137, endPoint x: 391, endPoint y: 172, distance: 47.5
click at [391, 172] on span "أرينجمينت سلة رائعة تضم 14 وردة بنفسجية داكنة، و4 وردات أقحوان ماليبو وردي، و11…" at bounding box center [436, 182] width 96 height 59
click at [422, 153] on span "أرينجمينت سلة رائعة تضم 14 وردة بنفسجية داكنة، و4 وردات أقحوان ماليبو وردي، و11…" at bounding box center [436, 182] width 96 height 59
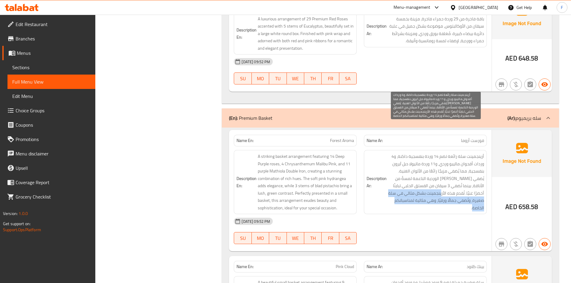
drag, startPoint x: 452, startPoint y: 163, endPoint x: 448, endPoint y: 180, distance: 16.6
click at [448, 180] on span "أرينجمينت سلة رائعة تضم 14 وردة بنفسجية داكنة، و4 وردات أقحوان ماليبو وردي، و11…" at bounding box center [436, 182] width 96 height 59
click at [417, 174] on span "أرينجمينت سلة رائعة تضم 14 وردة بنفسجية داكنة، و4 وردات أقحوان ماليبو وردي، و11…" at bounding box center [436, 182] width 96 height 59
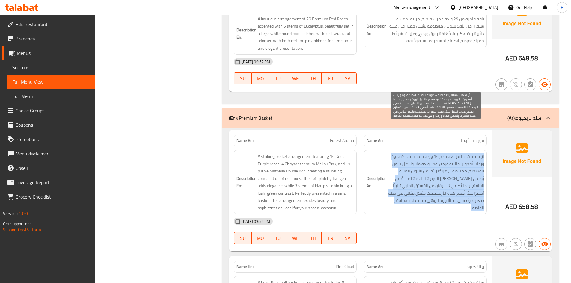
click at [417, 174] on span "أرينجمينت سلة رائعة تضم 14 وردة بنفسجية داكنة، و4 وردات أقحوان ماليبو وردي، و11…" at bounding box center [436, 182] width 96 height 59
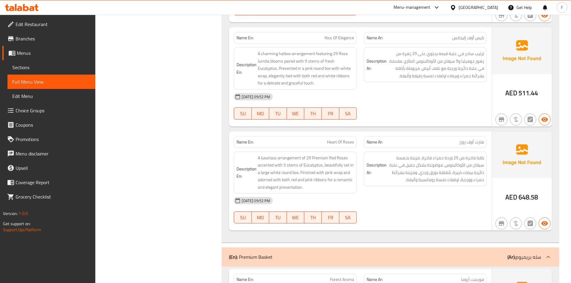
scroll to position [12290, 0]
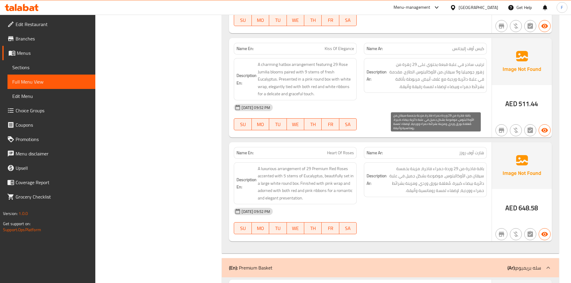
click at [434, 165] on span "باقة فاخرة من 29 وردة حمراء فاخرة، مزينة بخمسة سيقان من الأوكالبتوس، موضوعة بشك…" at bounding box center [436, 179] width 96 height 29
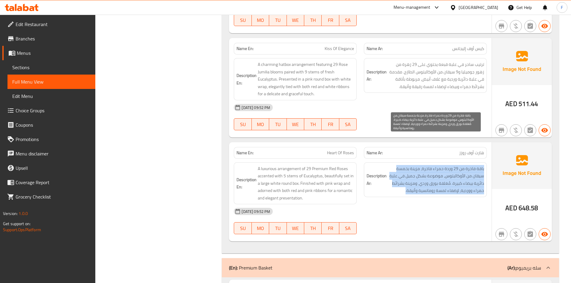
click at [434, 165] on span "باقة فاخرة من 29 وردة حمراء فاخرة، مزينة بخمسة سيقان من الأوكالبتوس، موضوعة بشك…" at bounding box center [436, 179] width 96 height 29
click at [449, 165] on span "باقة فاخرة من 29 وردة حمراء فاخرة، مزينة بخمسة سيقان من الأوكالبتوس، موضوعة بشك…" at bounding box center [436, 179] width 96 height 29
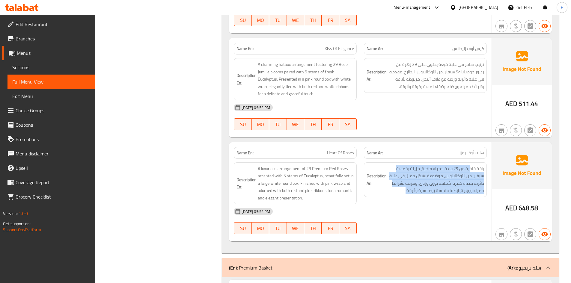
drag, startPoint x: 470, startPoint y: 141, endPoint x: 398, endPoint y: 166, distance: 76.5
click at [398, 166] on div "Description Ar: باقة فاخرة من 29 وردة حمراء فاخرة، مزينة بخمسة سيقان من الأوكال…" at bounding box center [425, 180] width 123 height 35
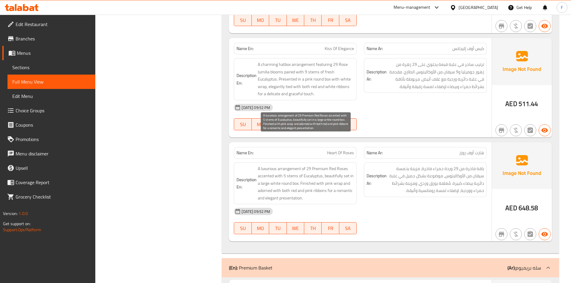
click at [322, 165] on span "A luxurious arrangement of 29 Premium Red Roses accented with 5 stems of Eucaly…" at bounding box center [306, 183] width 96 height 37
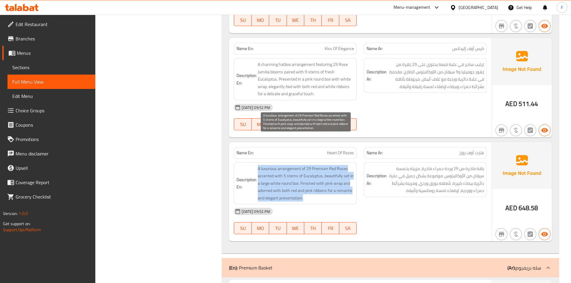
click at [322, 165] on span "A luxurious arrangement of 29 Premium Red Roses accented with 5 stems of Eucaly…" at bounding box center [306, 183] width 96 height 37
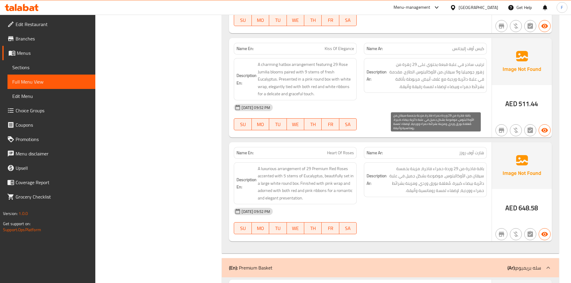
click at [421, 165] on span "باقة فاخرة من 29 وردة حمراء فاخرة، مزينة بخمسة سيقان من الأوكالبتوس، موضوعة بشك…" at bounding box center [436, 179] width 96 height 29
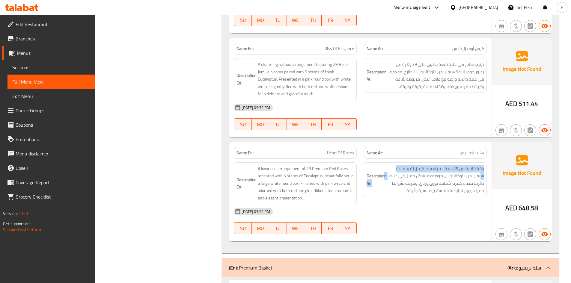
drag, startPoint x: 481, startPoint y: 149, endPoint x: 385, endPoint y: 144, distance: 95.8
click at [385, 165] on h6 "Description Ar: باقة فاخرة من 29 وردة حمراء فاخرة، مزينة بخمسة سيقان من الأوكال…" at bounding box center [426, 179] width 118 height 29
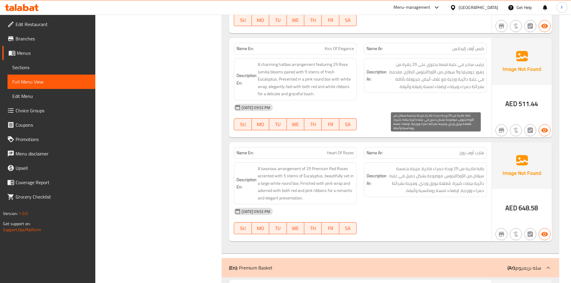
click at [406, 165] on span "باقة فاخرة من 29 وردة حمراء فاخرة، مزينة بخمسة سيقان من الأوكالبتوس، موضوعة بشك…" at bounding box center [436, 179] width 96 height 29
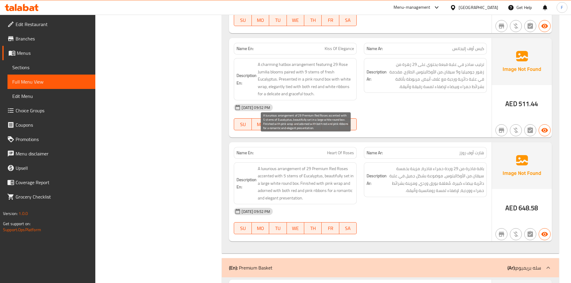
click at [313, 165] on span "A luxurious arrangement of 29 Premium Red Roses accented with 5 stems of Eucaly…" at bounding box center [306, 183] width 96 height 37
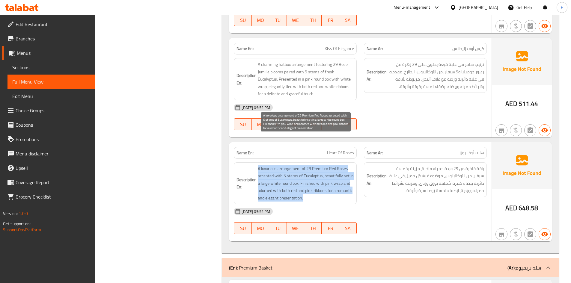
click at [313, 165] on span "A luxurious arrangement of 29 Premium Red Roses accented with 5 stems of Eucaly…" at bounding box center [306, 183] width 96 height 37
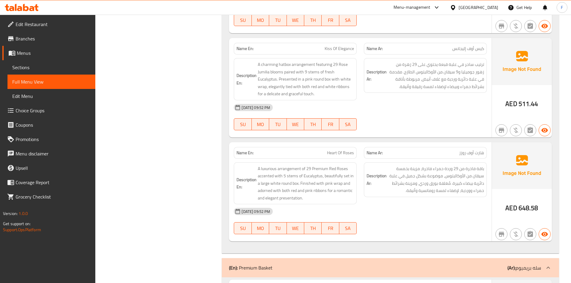
click at [335, 150] on span "Heart Of Roses" at bounding box center [340, 153] width 27 height 6
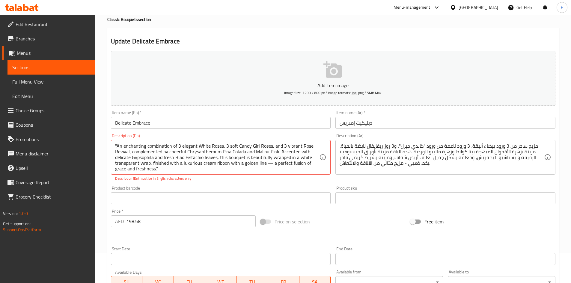
scroll to position [1, 0]
click at [26, 67] on span "Sections" at bounding box center [51, 67] width 78 height 7
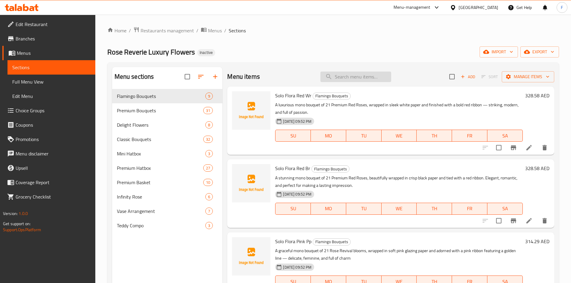
click at [343, 77] on input "search" at bounding box center [356, 77] width 71 height 10
paste input "Solo Flora Peach Wc"
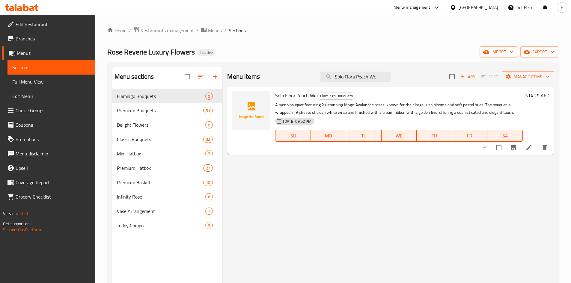
type input "Solo Flora Peach Wc"
click at [529, 147] on icon at bounding box center [529, 147] width 5 height 5
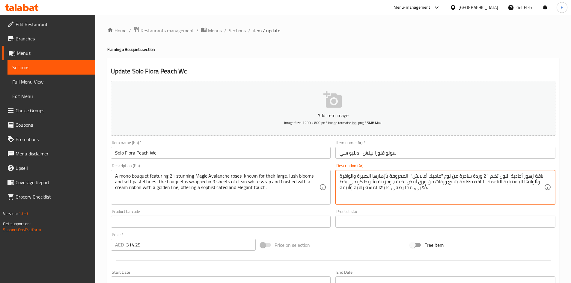
drag, startPoint x: 458, startPoint y: 183, endPoint x: 448, endPoint y: 181, distance: 9.5
click at [453, 180] on textarea "باقة زهور أحادية اللون تضم 21 وردة ساحرة من نوع "ماجيك أفالانش"، المعروفة بأزها…" at bounding box center [442, 187] width 205 height 28
click at [457, 183] on textarea "باقة زهور أحادية اللون تضم 21 وردة ساحرة من نوع "ماجيك أفالانش"، المعروفة بأزها…" at bounding box center [442, 187] width 205 height 28
drag, startPoint x: 456, startPoint y: 182, endPoint x: 448, endPoint y: 182, distance: 7.5
click at [448, 182] on textarea "باقة زهور أحادية اللون تضم 21 وردة ساحرة من نوع "ماجيك أفالانش"، المعروفة بأزها…" at bounding box center [442, 187] width 205 height 28
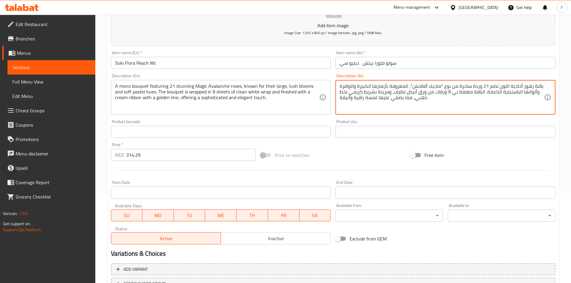
scroll to position [140, 0]
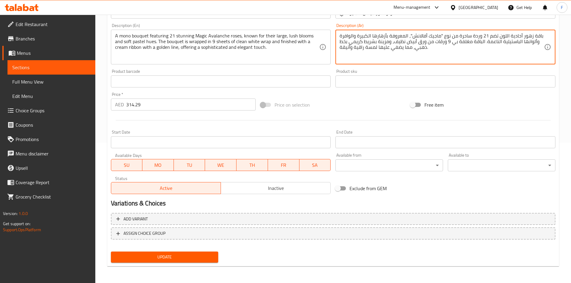
type textarea "باقة زهور أحادية اللون تضم 21 وردة ساحرة من نوع "ماجيك أفالانش"، المعروفة بأزها…"
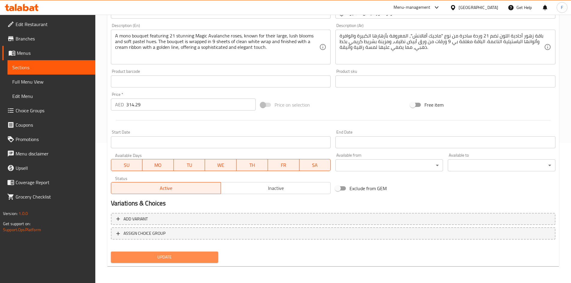
click at [192, 255] on span "Update" at bounding box center [165, 257] width 98 height 7
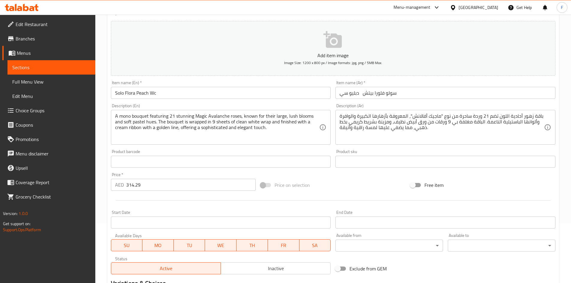
scroll to position [0, 0]
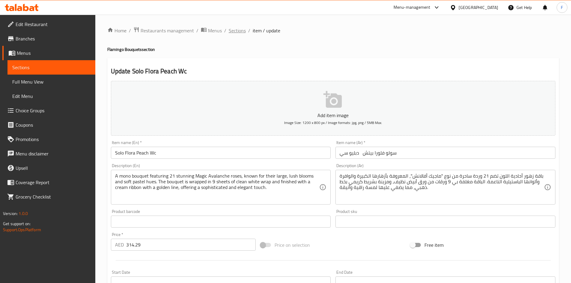
click at [242, 31] on span "Sections" at bounding box center [237, 30] width 17 height 7
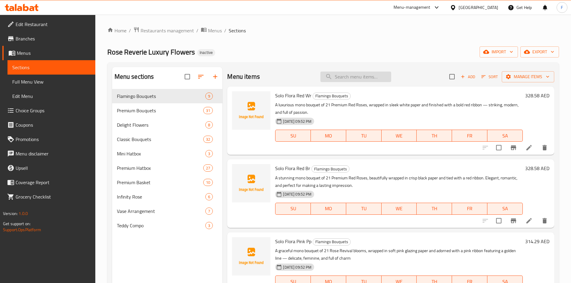
paste input "Solo Flora Yellow Wc"
type input "Solo Flora Yellow Wc"
click at [358, 78] on input "Solo Flora Yellow Wc" at bounding box center [356, 77] width 71 height 10
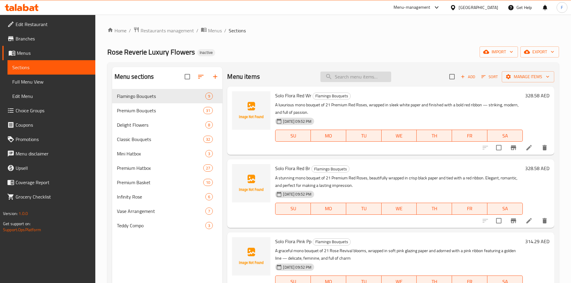
paste input "Solo Flora Yellow Wc"
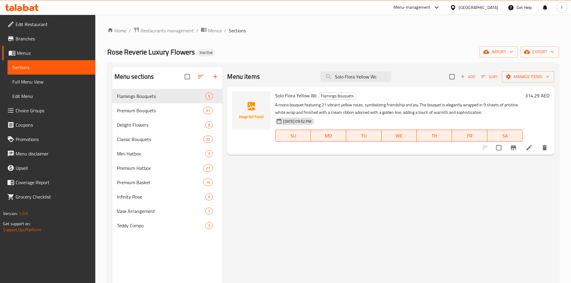
type input "Solo Flora Yellow Wc"
click at [532, 145] on icon at bounding box center [529, 147] width 7 height 7
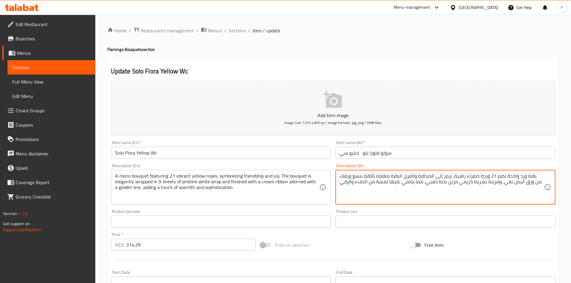
drag, startPoint x: 370, startPoint y: 177, endPoint x: 360, endPoint y: 175, distance: 10.5
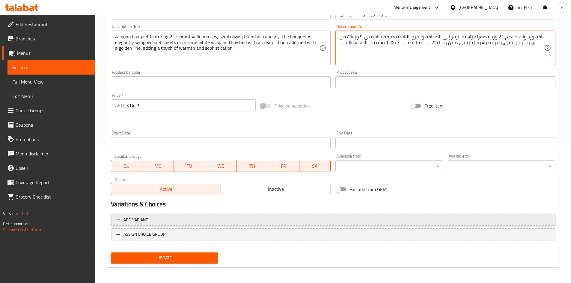
scroll to position [140, 0]
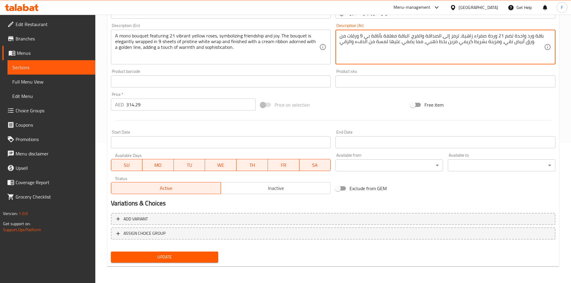
type textarea "باقة ورد واحدة تضم 21 وردة صفراء زاهية، ترمز إلى الصداقة والفرح. الباقة مغلفة ب…"
click at [190, 256] on span "Update" at bounding box center [165, 257] width 98 height 7
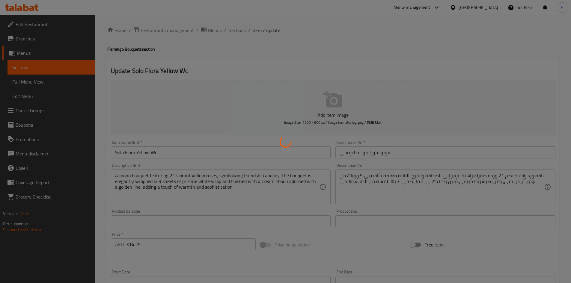
scroll to position [0, 0]
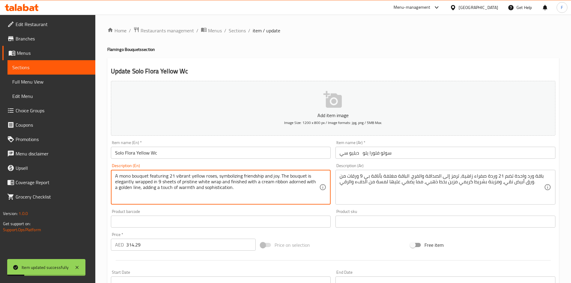
click at [207, 183] on textarea "A mono bouquet featuring 21 vibrant yellow roses, symbolizing friendship and jo…" at bounding box center [217, 187] width 205 height 28
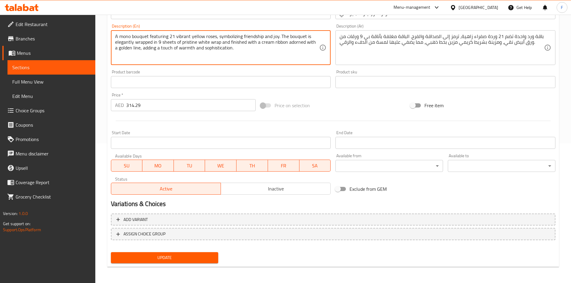
scroll to position [140, 0]
click at [187, 259] on span "Update" at bounding box center [165, 257] width 98 height 7
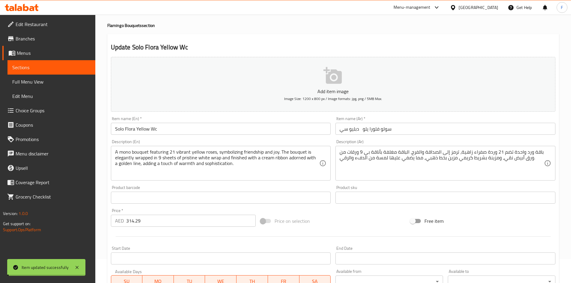
scroll to position [0, 0]
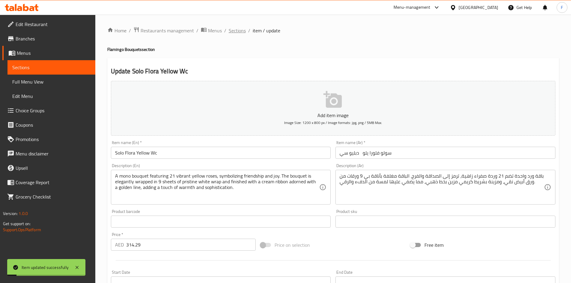
click at [238, 31] on span "Sections" at bounding box center [237, 30] width 17 height 7
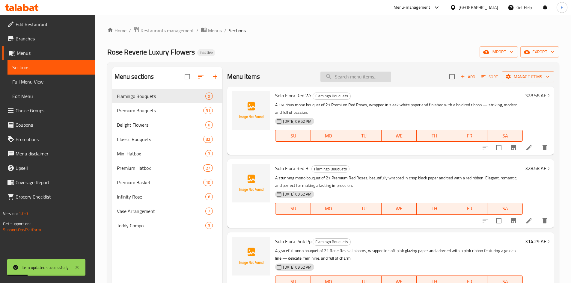
click at [329, 79] on input "search" at bounding box center [356, 77] width 71 height 10
paste input "Arctic Elegance"
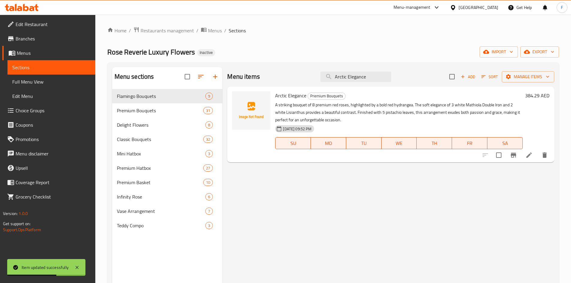
type input "Arctic Elegance"
click at [531, 157] on icon at bounding box center [529, 155] width 7 height 7
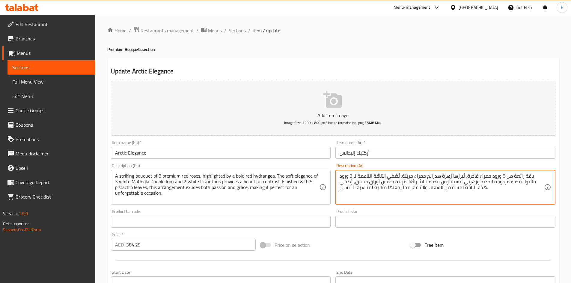
drag, startPoint x: 486, startPoint y: 184, endPoint x: 474, endPoint y: 182, distance: 12.5
click at [389, 183] on textarea "باقة رائعة من 8 ورود حمراء فاخرة، تُبرزها زهرة هدرانج حمراء جريئة. تُضفي الأناق…" at bounding box center [442, 187] width 205 height 28
click at [393, 184] on textarea "باقة رائعة من 8 ورود حمراء فاخرة، تُبرزها زهرة هدرانج حمراء جريئة. تُضفي الأناق…" at bounding box center [442, 187] width 205 height 28
click at [374, 182] on textarea "باقة رائعة من 8 ورود حمراء فاخرة، تُبرزها زهرة هدرانج حمراء جريئة. تُضفي الأناق…" at bounding box center [442, 187] width 205 height 28
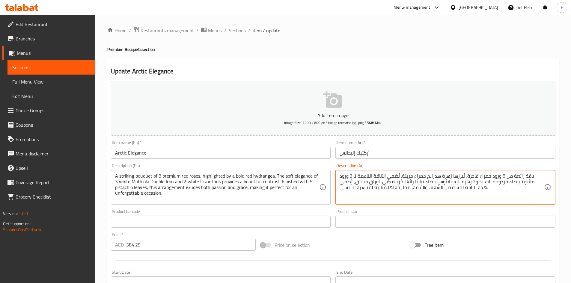
click at [374, 182] on textarea "باقة رائعة من 8 ورود حمراء فاخرة، تُبرزها زهرة هدرانج حمراء جريئة. تُضفي الأناق…" at bounding box center [442, 187] width 205 height 28
click at [410, 187] on textarea "باقة رائعة من 8 ورود حمراء فاخرة، تُبرزها زهرة هدرانج حمراء جريئة. تُضفي الأناق…" at bounding box center [442, 187] width 205 height 28
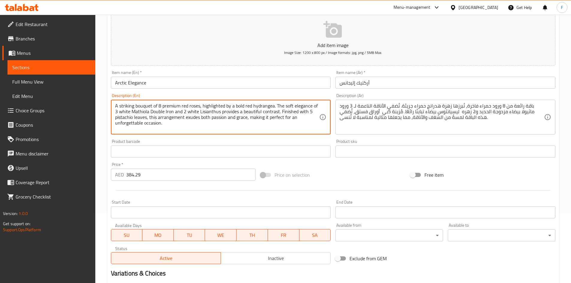
scroll to position [140, 0]
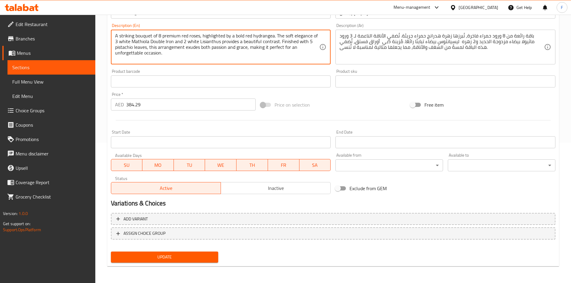
click at [204, 256] on span "Update" at bounding box center [165, 257] width 98 height 7
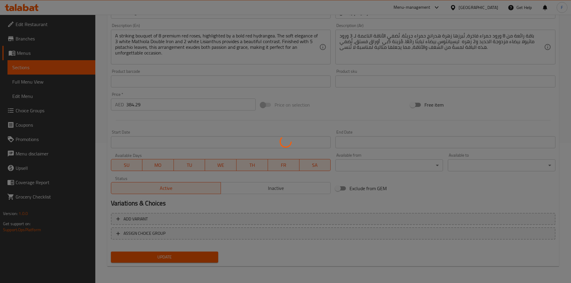
scroll to position [20, 0]
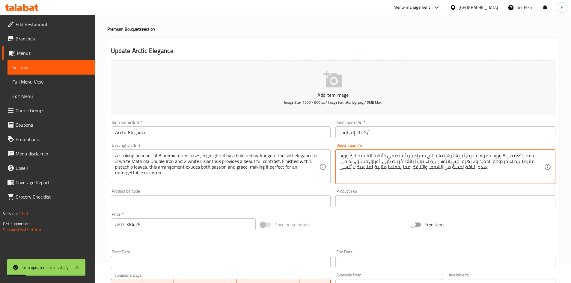
click at [350, 164] on textarea "باقة رائعة من 8 ورود حمراء فاخرة، تُبرزها زهرة هدرانج حمراء جريئة. تُضفي الأناق…" at bounding box center [442, 167] width 205 height 28
click at [149, 134] on input "Arctic Elegance" at bounding box center [221, 133] width 220 height 12
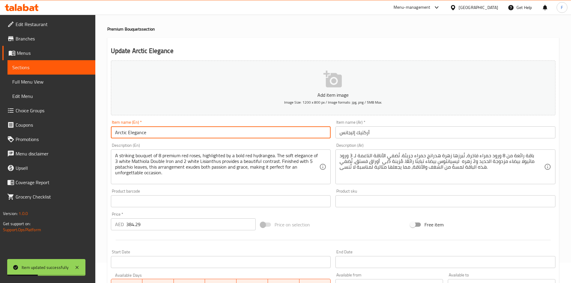
click at [149, 134] on input "Arctic Elegance" at bounding box center [221, 133] width 220 height 12
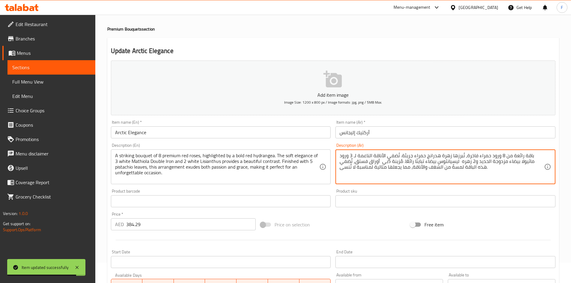
click at [374, 168] on textarea "باقة رائعة من 8 ورود حمراء فاخرة، تُبرزها زهرة هدرانج حمراء جريئة. تُضفي الأناق…" at bounding box center [442, 167] width 205 height 28
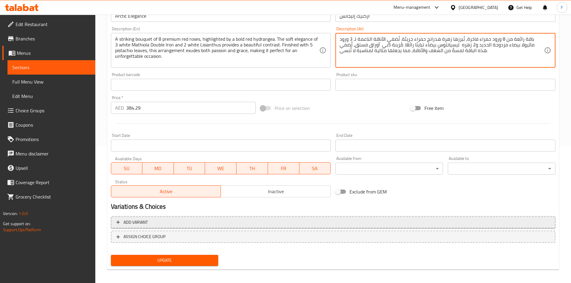
scroll to position [140, 0]
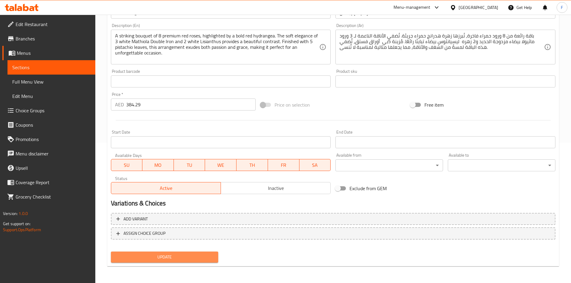
click at [172, 259] on span "Update" at bounding box center [165, 257] width 98 height 7
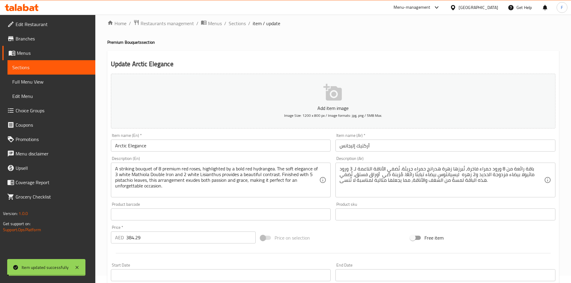
scroll to position [0, 0]
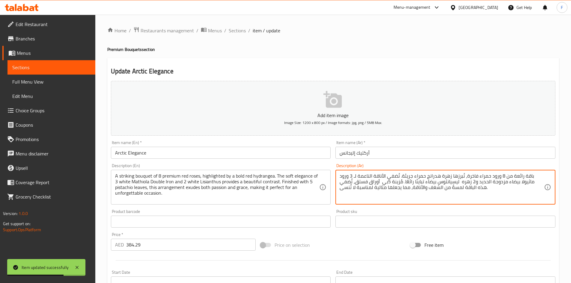
click at [393, 193] on textarea "باقة رائعة من 8 ورود حمراء فاخرة، تُبرزها زهرة هدرانج حمراء جريئة. تُضفي الأناق…" at bounding box center [442, 187] width 205 height 28
drag, startPoint x: 397, startPoint y: 182, endPoint x: 393, endPoint y: 181, distance: 4.3
click at [393, 181] on textarea "باقة رائعة من 8 ورود حمراء فاخرة، تُبرزها زهرة هدرانج حمراء جريئة. تُضفي الأناق…" at bounding box center [442, 187] width 205 height 28
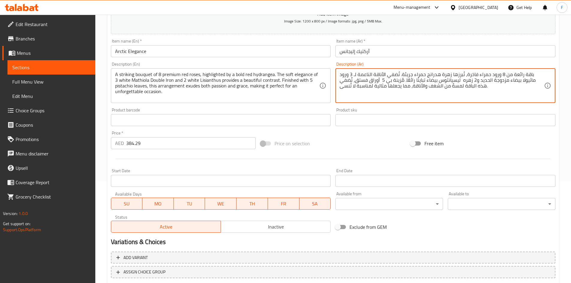
scroll to position [120, 0]
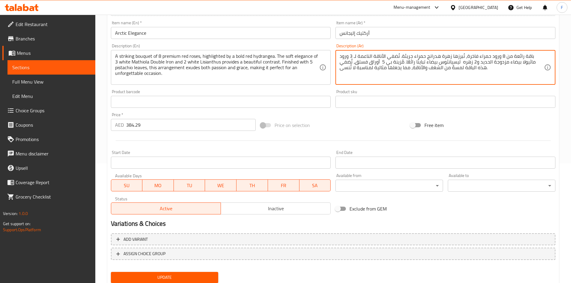
type textarea "باقة رائعة من 8 ورود حمراء فاخرة، تُبرزها زهرة هدرانج حمراء جريئة. تُضفي الأناق…"
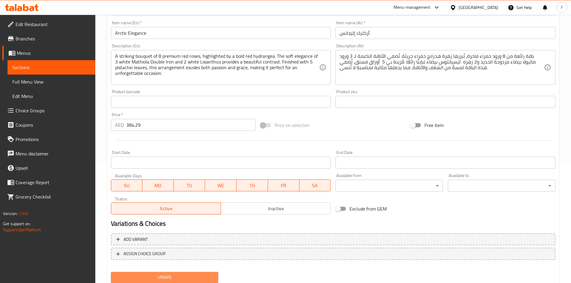
click at [147, 275] on span "Update" at bounding box center [165, 277] width 98 height 7
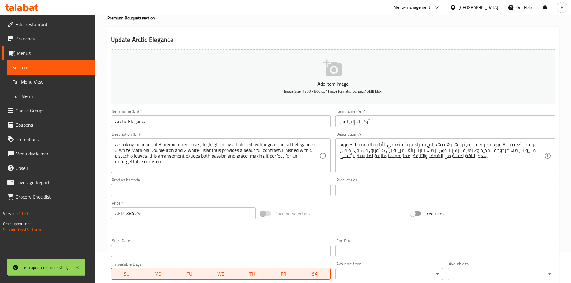
scroll to position [30, 0]
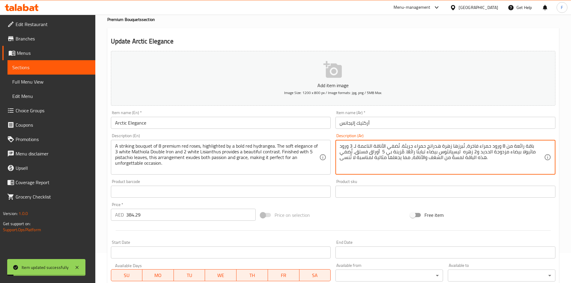
click at [382, 157] on textarea "باقة رائعة من 8 ورود حمراء فاخرة، تُبرزها زهرة هدرانج حمراء جريئة. تُضفي الأناق…" at bounding box center [442, 157] width 205 height 28
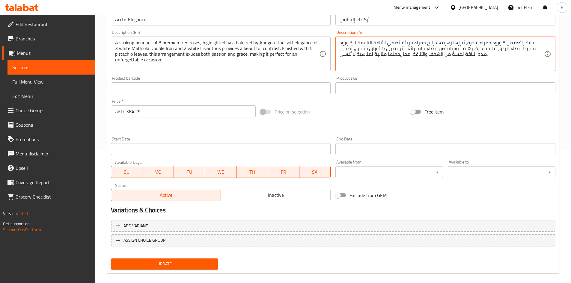
scroll to position [140, 0]
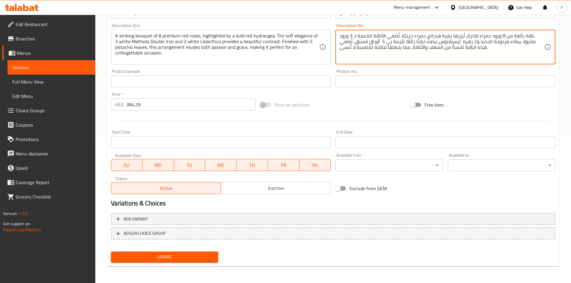
click at [183, 259] on span "Update" at bounding box center [165, 257] width 98 height 7
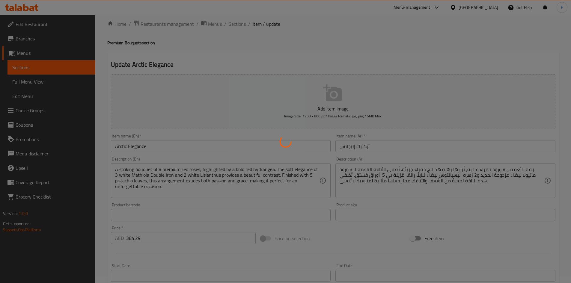
scroll to position [0, 0]
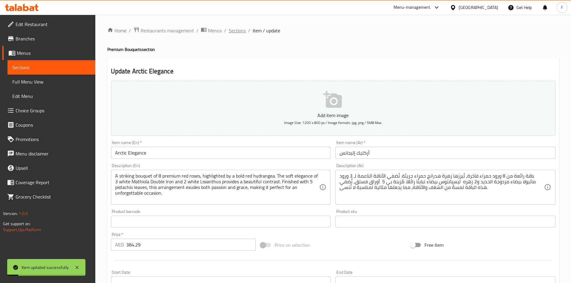
click at [231, 32] on span "Sections" at bounding box center [237, 30] width 17 height 7
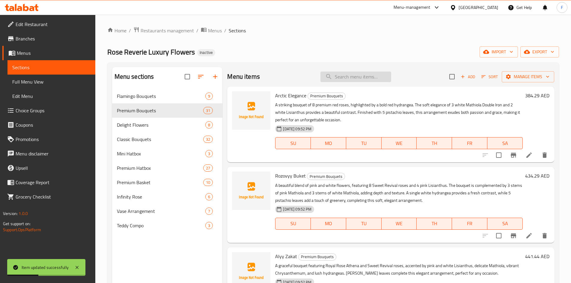
paste input "Rozovyy Buket"
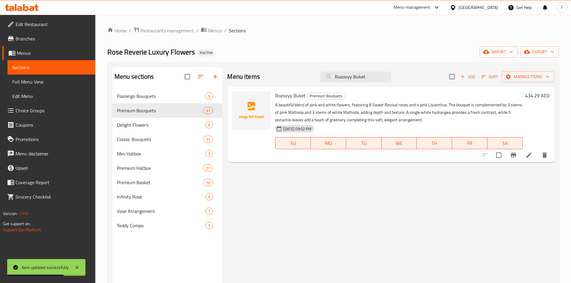
type input "Rozovyy Buket"
click at [529, 160] on li at bounding box center [529, 155] width 17 height 11
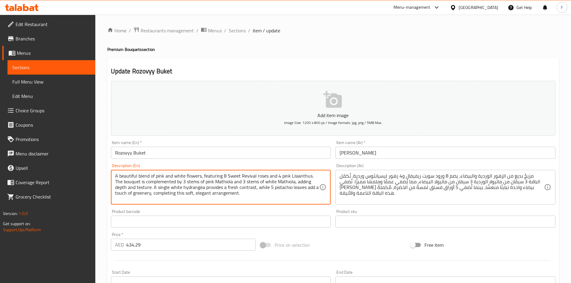
click at [279, 181] on textarea "A beautiful blend of pink and white flowers, featuring 8 Sweet Revival roses an…" at bounding box center [217, 187] width 205 height 28
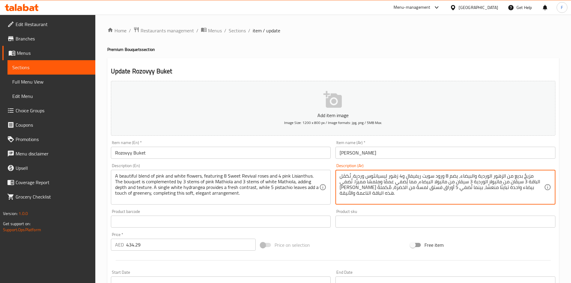
click at [414, 177] on textarea "مزيجٌ بديع من الزهور الوردية والبيضاء، يضم 8 ورود سويت ريفيفال و4 زهور ليسيانثو…" at bounding box center [442, 187] width 205 height 28
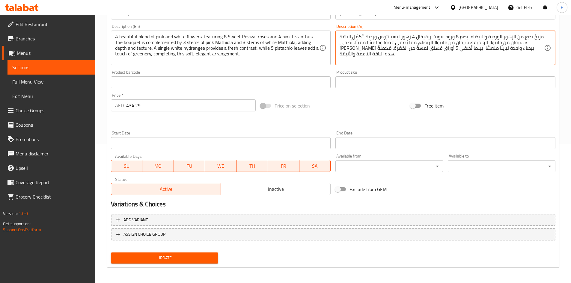
scroll to position [140, 0]
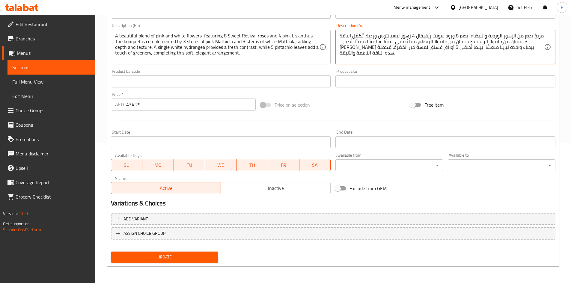
type textarea "مزيجٌ بديع من الزهور الوردية والبيضاء، يضم 8 ورود سويت ريفيفال 4 زهور ليسيانثوس…"
click at [194, 261] on span "Update" at bounding box center [165, 257] width 98 height 7
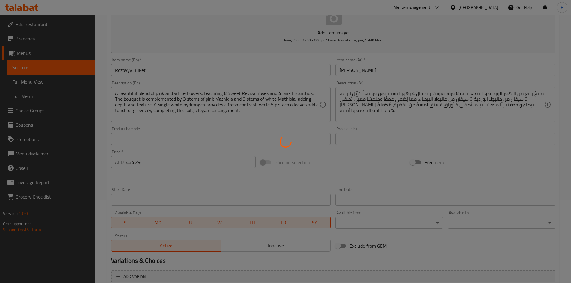
scroll to position [20, 0]
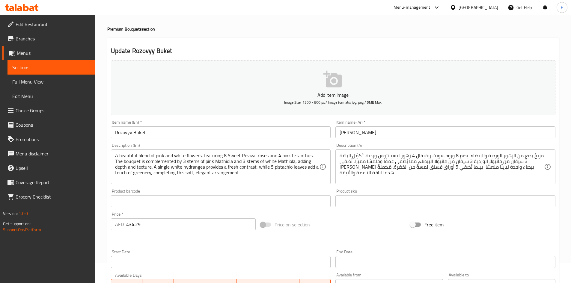
click at [177, 132] on input "Rozovyy Buket" at bounding box center [221, 133] width 220 height 12
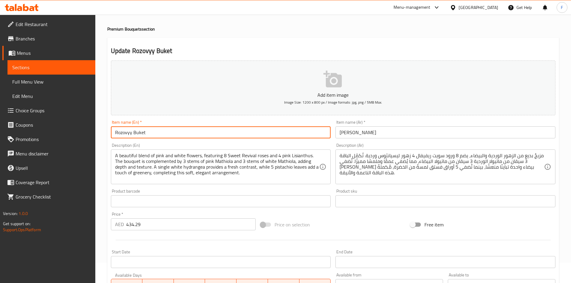
click at [177, 132] on input "Rozovyy Buket" at bounding box center [221, 133] width 220 height 12
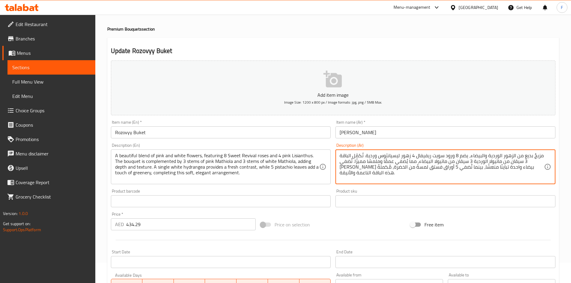
click at [365, 166] on textarea "مزيجٌ بديع من الزهور الوردية والبيضاء، يضم 8 ورود سويت ريفيفال 4 زهور ليسيانثوس…" at bounding box center [442, 167] width 205 height 28
click at [436, 174] on textarea "مزيجٌ بديع من الزهور الوردية والبيضاء، يضم 8 ورود سويت ريفيفال 4 زهور ليسيانثوس…" at bounding box center [442, 167] width 205 height 28
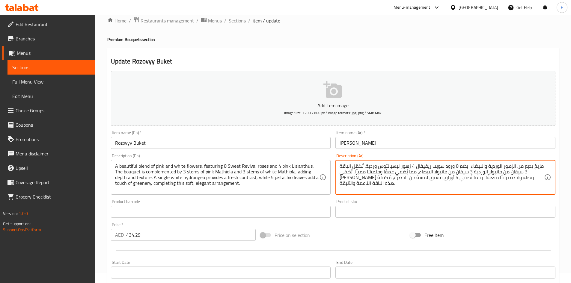
scroll to position [0, 0]
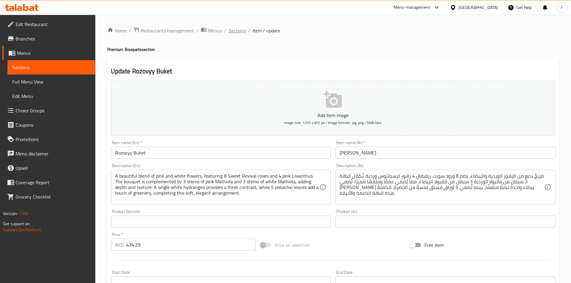
click at [239, 31] on span "Sections" at bounding box center [237, 30] width 17 height 7
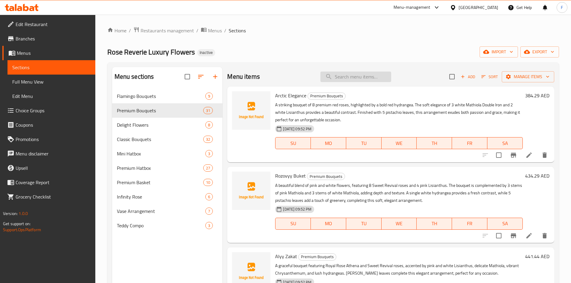
click at [331, 76] on input "search" at bounding box center [356, 77] width 71 height 10
paste input "Pearl Essence"
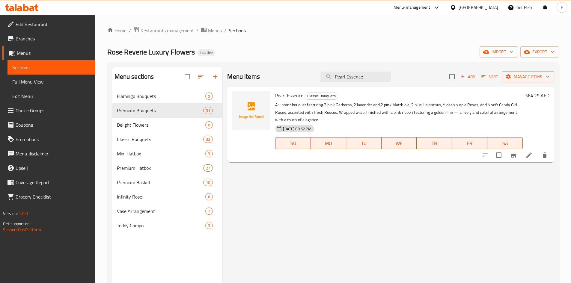
type input "Pearl Essence"
click at [531, 153] on icon at bounding box center [529, 155] width 7 height 7
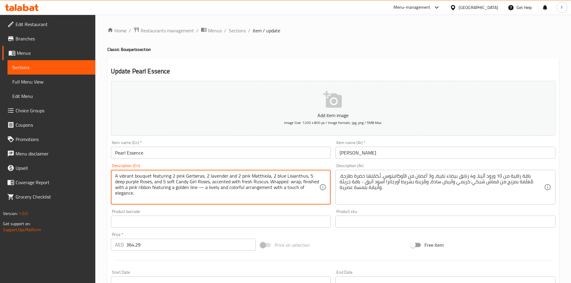
click at [145, 190] on textarea "A vibrant bouquet featuring 2 pink Gerberas, 2 lavender and 2 pink Matthiola, 2…" at bounding box center [217, 187] width 205 height 28
paste textarea ""A vibrant bouquet featuring 2 pink Gerberas, 2 lavender and 2 pink Matthiola, …"
type textarea ""A vibrant bouquet featuring 2 pink Gerberas, 2 lavender and 2 pink Matthiola, …"
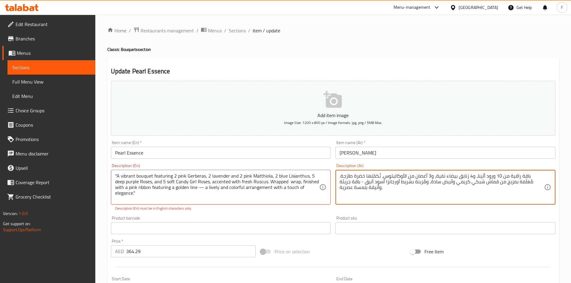
click at [355, 184] on textarea "باقة راقية من 10 ورود أثينا، و4 زنابق بيضاء نقية، و3 أغصان من الأوكالبتوس، تُكم…" at bounding box center [442, 187] width 205 height 28
paste textarea "نابضة بالحياة تضمّ 2 زهرة من جربيرا وردية، و2 زهرة من لافندر، و2 زهرة من ماثيول…"
type textarea "باقة نابضة بالحياة تضمّ 2 زهرة من جربيرا وردية، و2 زهرة من لافندر، و2 زهرة من م…"
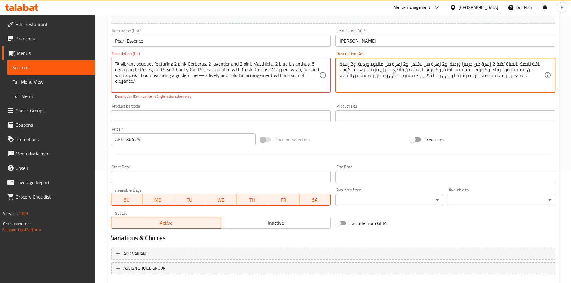
scroll to position [147, 0]
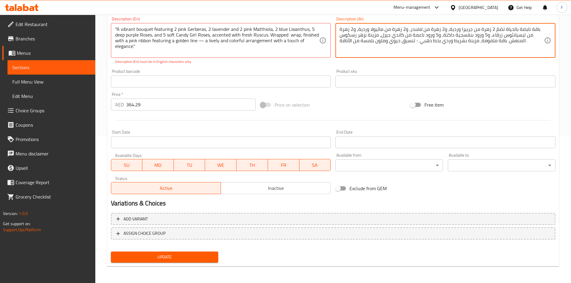
click at [188, 257] on span "Update" at bounding box center [165, 257] width 98 height 7
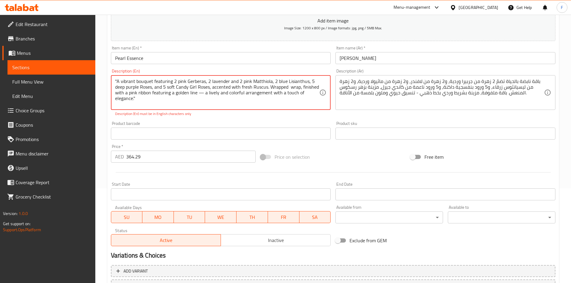
scroll to position [87, 0]
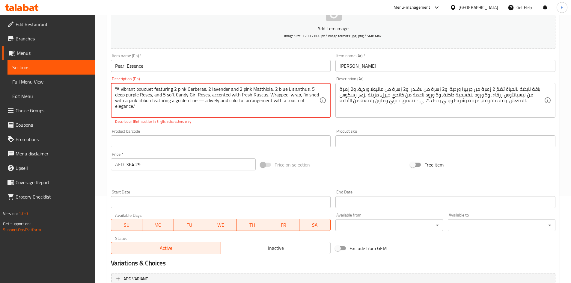
drag, startPoint x: 204, startPoint y: 101, endPoint x: 196, endPoint y: 100, distance: 7.4
click at [196, 100] on textarea ""A vibrant bouquet featuring 2 pink Gerberas, 2 lavender and 2 pink Matthiola, …" at bounding box center [217, 100] width 205 height 28
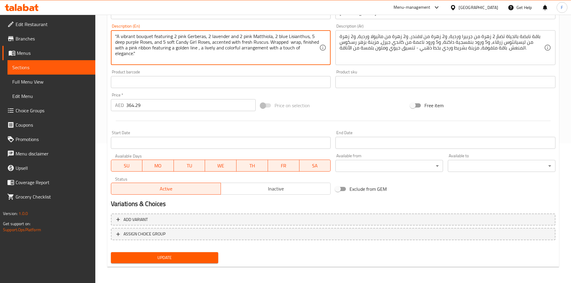
scroll to position [140, 0]
type textarea ""A vibrant bouquet featuring 2 pink Gerberas, 2 lavender and 2 pink Matthiola, …"
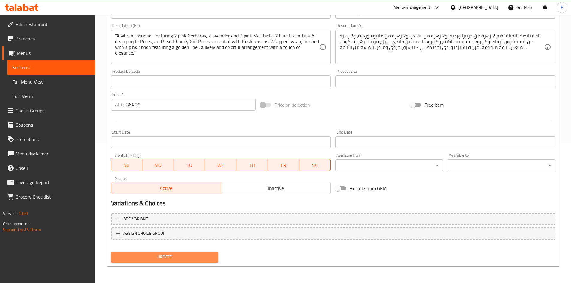
click at [171, 259] on span "Update" at bounding box center [165, 257] width 98 height 7
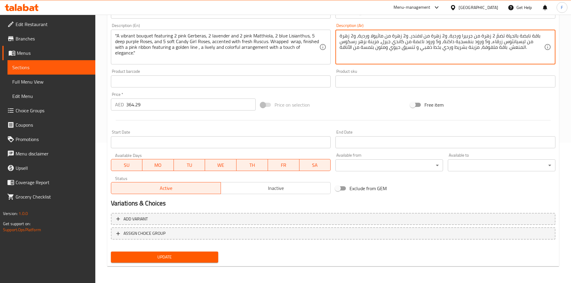
type textarea "باقة نابضة بالحياة تضمّ 2 زهرة من جربيرا وردية، و2 زهرة من لافندر، و2 زهرة من م…"
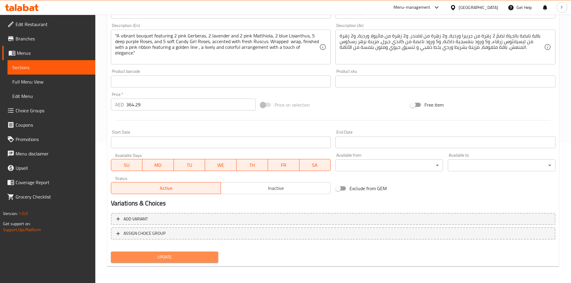
click at [194, 257] on span "Update" at bounding box center [165, 257] width 98 height 7
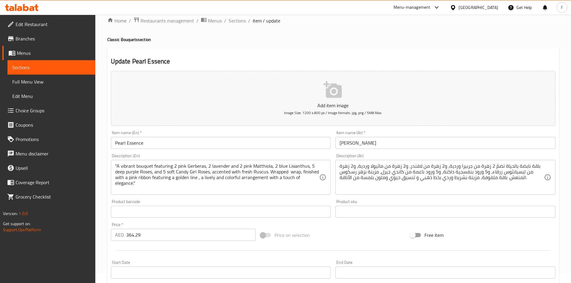
scroll to position [0, 0]
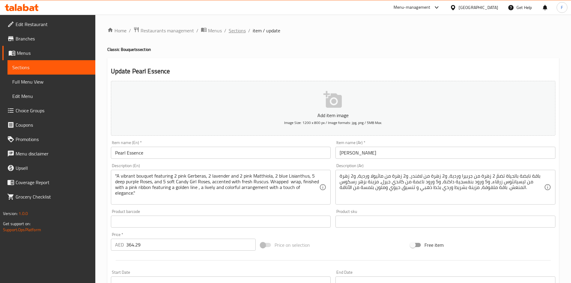
click at [241, 31] on span "Sections" at bounding box center [237, 30] width 17 height 7
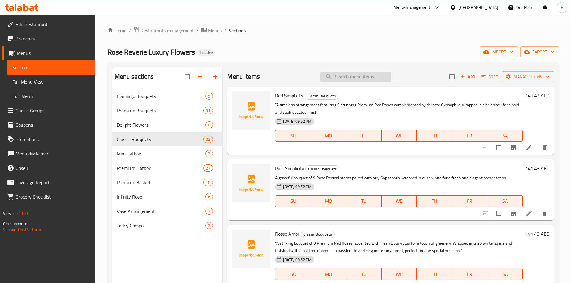
click at [339, 82] on input "search" at bounding box center [356, 77] width 71 height 10
paste input "Luxy Red Rose"
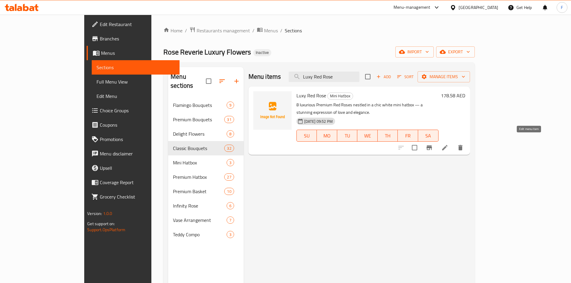
type input "Luxy Red Rose"
click at [449, 144] on icon at bounding box center [445, 147] width 7 height 7
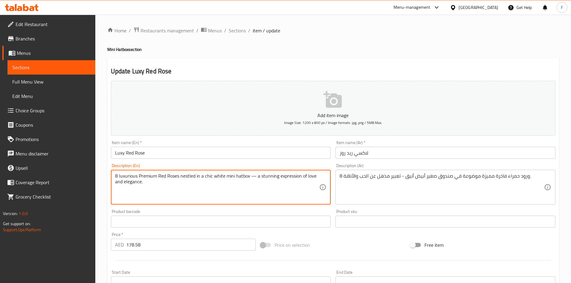
drag, startPoint x: 201, startPoint y: 176, endPoint x: 249, endPoint y: 178, distance: 48.3
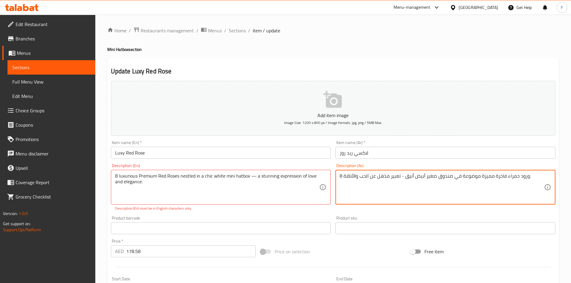
drag, startPoint x: 426, startPoint y: 179, endPoint x: 452, endPoint y: 178, distance: 26.1
paste textarea "في ميني هات بوكس"
type textarea "8 ورود حمراء فاخرة مميزة موضوعة في في ميني هات بوكس أبيض أنيق - تعبير مذهل عن ا…"
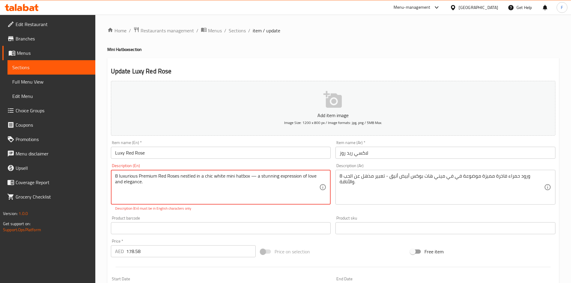
drag, startPoint x: 255, startPoint y: 176, endPoint x: 252, endPoint y: 176, distance: 3.3
type textarea "8 luxurious Premium Red Roses nestled in a chic white mini hatbox , a stunning …"
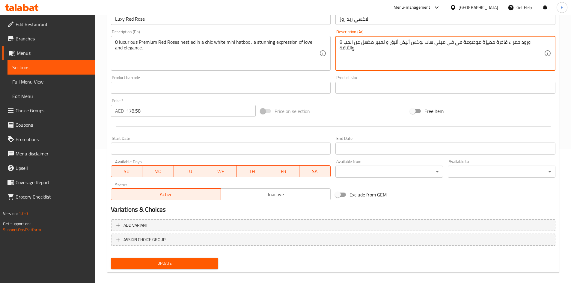
scroll to position [140, 0]
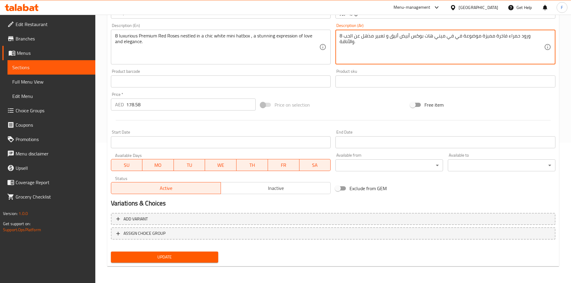
type textarea "8 ورود حمراء فاخرة مميزة موضوعة في في ميني هات بوكس أبيض أنيق و تعبير مذهل عن ا…"
click at [194, 258] on span "Update" at bounding box center [165, 257] width 98 height 7
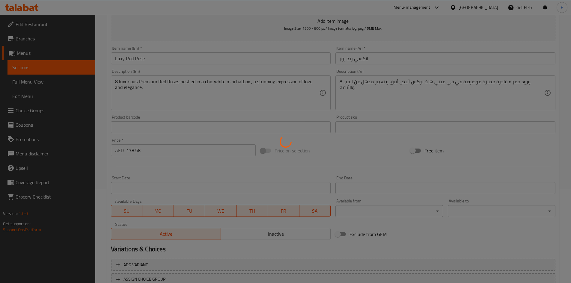
scroll to position [0, 0]
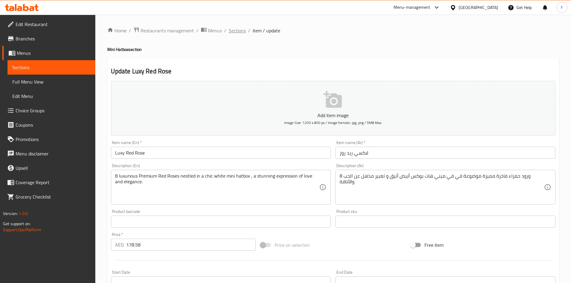
click at [241, 32] on span "Sections" at bounding box center [237, 30] width 17 height 7
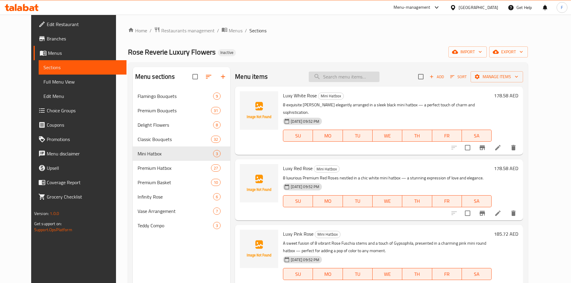
click at [344, 81] on input "search" at bounding box center [344, 77] width 71 height 10
paste input "Pearl Essence"
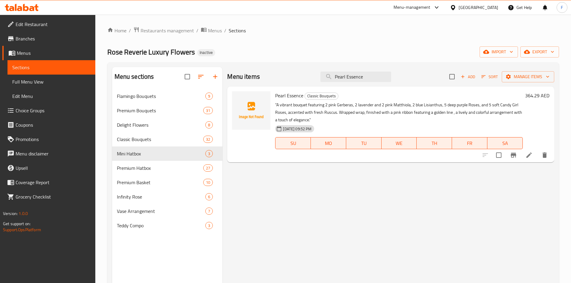
type input "Pearl Essence"
click at [528, 159] on icon at bounding box center [529, 155] width 7 height 7
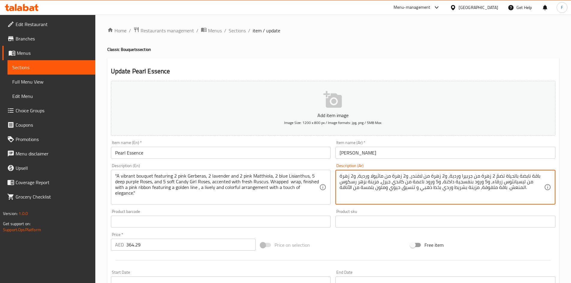
click at [378, 191] on textarea "باقة نابضة بالحياة تضمّ 2 زهرة من جربيرا وردية، و2 زهرة من لافندر، و2 زهرة من م…" at bounding box center [442, 187] width 205 height 28
click at [412, 190] on textarea "باقة نابضة بالحياة تضمّ 2 زهرة من جربيرا وردية، و2 زهرة من لافندر، و2 زهرة من م…" at bounding box center [442, 187] width 205 height 28
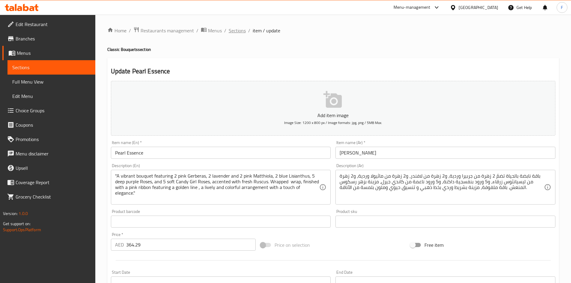
click at [237, 27] on span "Sections" at bounding box center [237, 30] width 17 height 7
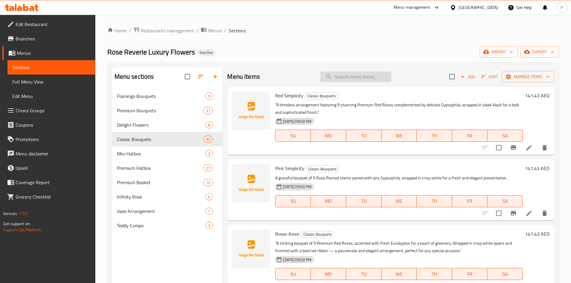
click at [349, 81] on input "search" at bounding box center [356, 77] width 71 height 10
paste input "Pushkins [MEDICAL_DATA]"
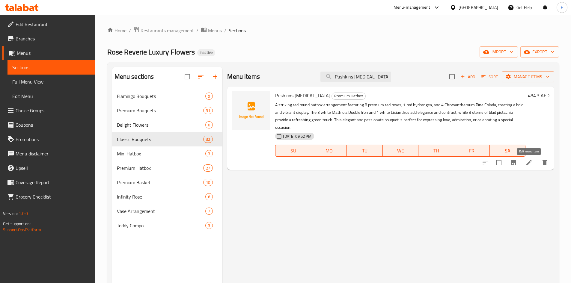
type input "Pushkins [MEDICAL_DATA]"
click at [528, 163] on icon at bounding box center [529, 162] width 7 height 7
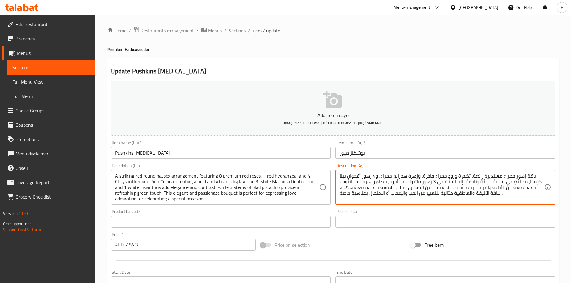
drag, startPoint x: 394, startPoint y: 188, endPoint x: 446, endPoint y: 190, distance: 52.5
paste textarea "ليد بيستاشيو"
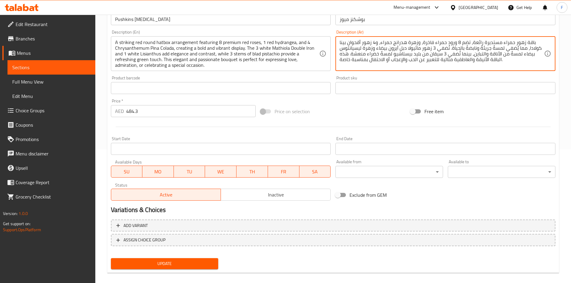
scroll to position [140, 0]
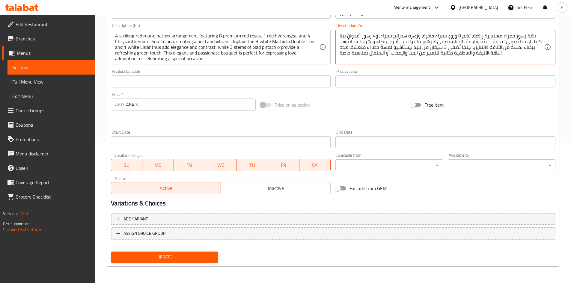
type textarea "باقة زهور حمراء مستديرة رائعة، تضم 8 ورود حمراء فاخرة، وزهرة هدرانج حمراء، و4 ز…"
click at [183, 259] on span "Update" at bounding box center [165, 257] width 98 height 7
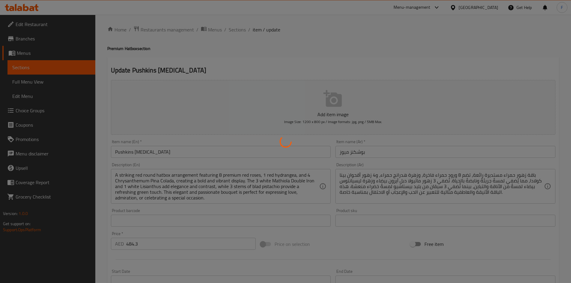
scroll to position [0, 0]
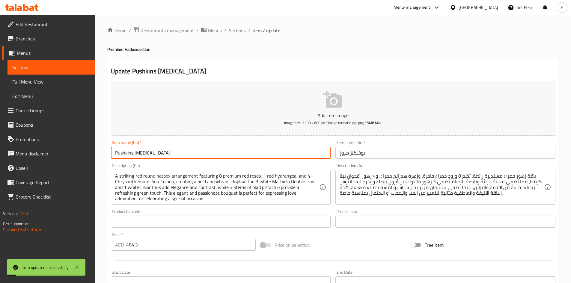
click at [197, 158] on input "Pushkins [MEDICAL_DATA]" at bounding box center [221, 153] width 220 height 12
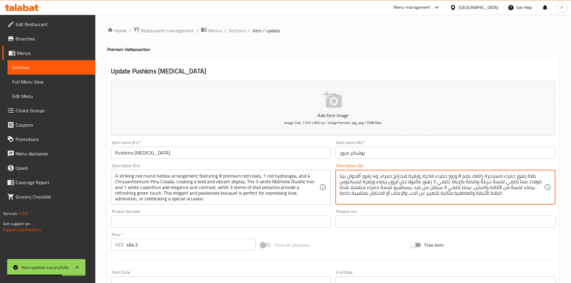
click at [391, 195] on textarea "باقة زهور حمراء مستديرة رائعة، تضم 8 ورود حمراء فاخرة، وزهرة هدرانج حمراء، و4 ز…" at bounding box center [442, 187] width 205 height 28
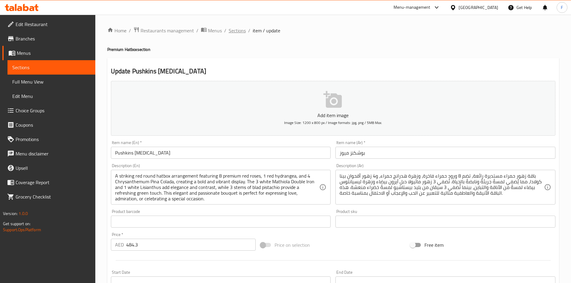
click at [231, 30] on span "Sections" at bounding box center [237, 30] width 17 height 7
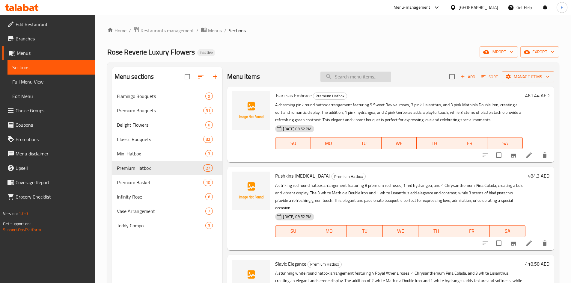
click at [330, 75] on input "search" at bounding box center [356, 77] width 71 height 10
paste input "Slavic Elegance"
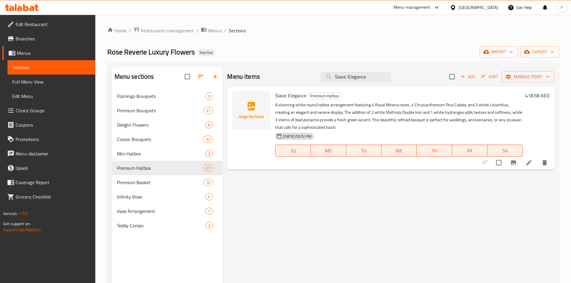
type input "Slavic Elegance"
click at [533, 160] on li at bounding box center [529, 162] width 17 height 11
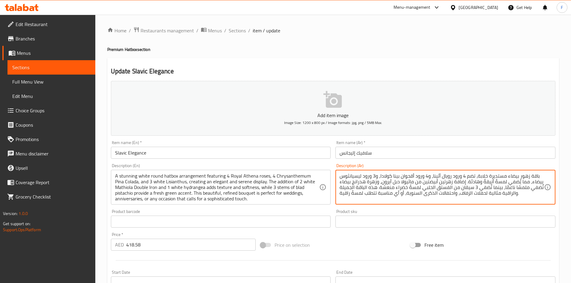
drag, startPoint x: 476, startPoint y: 187, endPoint x: 422, endPoint y: 188, distance: 54.0
paste textarea "3 سيقان من بليد بيستاشيو"
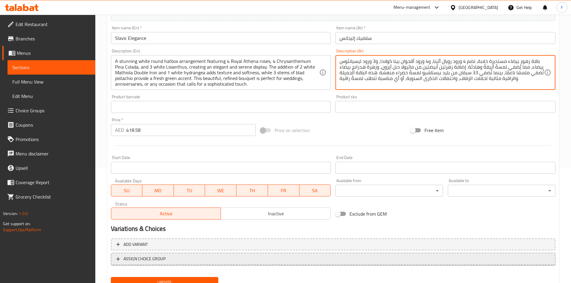
scroll to position [140, 0]
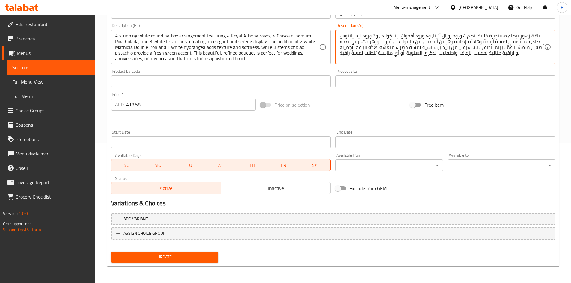
type textarea "باقة زهور بيضاء مستديرة خلابة، تضم 4 ورود رويال أثينا، و4 ورود أقحوان بينا كولا…"
click at [187, 254] on span "Update" at bounding box center [165, 257] width 98 height 7
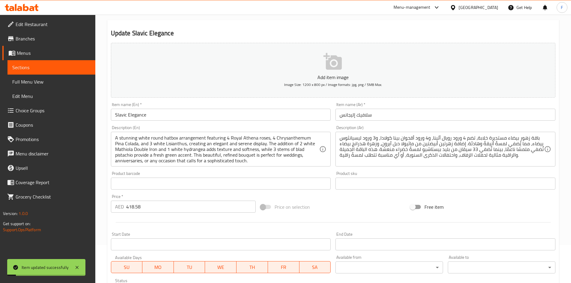
scroll to position [20, 0]
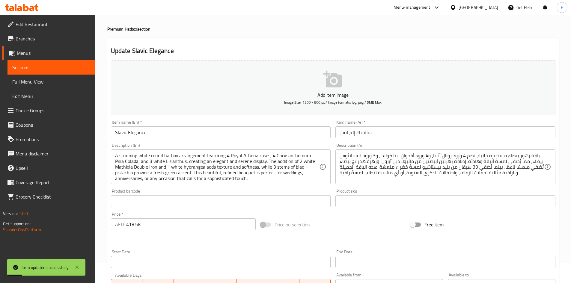
click at [169, 135] on input "Slavic Elegance" at bounding box center [221, 133] width 220 height 12
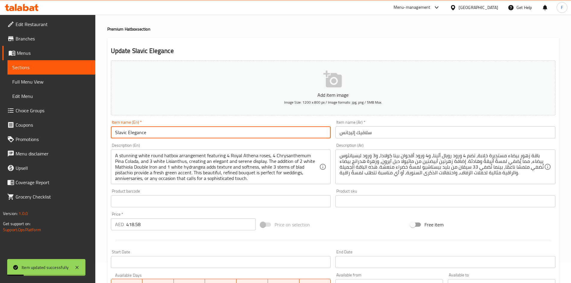
click at [169, 135] on input "Slavic Elegance" at bounding box center [221, 133] width 220 height 12
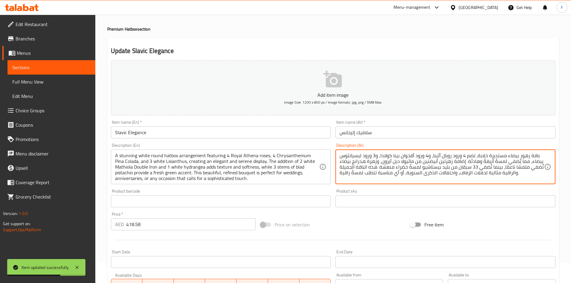
click at [402, 171] on textarea "باقة زهور بيضاء مستديرة خلابة، تضم 4 ورود رويال أثينا، و4 ورود أقحوان بينا كولا…" at bounding box center [442, 167] width 205 height 28
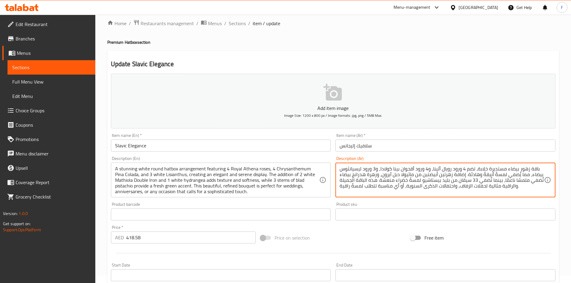
scroll to position [0, 0]
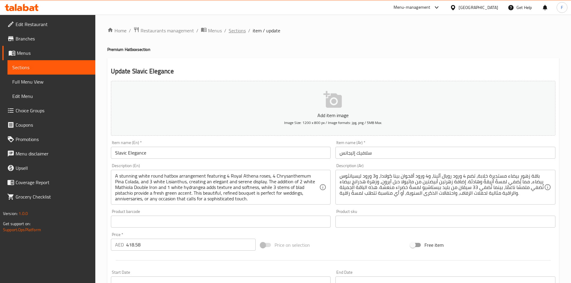
click at [241, 29] on span "Sections" at bounding box center [237, 30] width 17 height 7
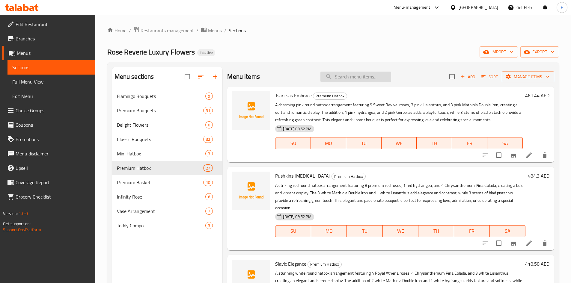
paste input "Slavic Elegance"
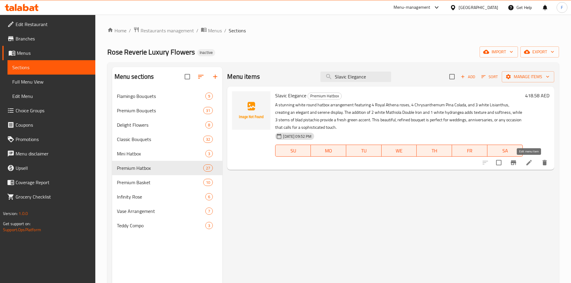
type input "Slavic Elegance"
click at [530, 164] on icon at bounding box center [529, 162] width 7 height 7
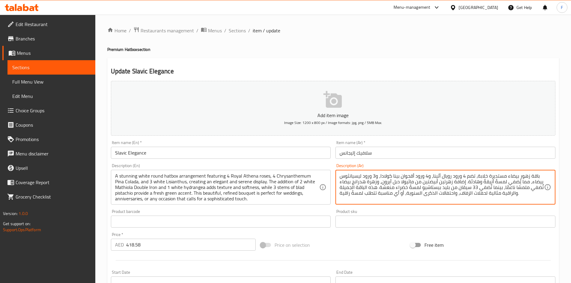
click at [433, 188] on textarea "باقة زهور بيضاء مستديرة خلابة، تضم 4 ورود رويال أثينا، و4 ورود أقحوان بينا كولا…" at bounding box center [442, 187] width 205 height 28
click at [234, 31] on span "Sections" at bounding box center [237, 30] width 17 height 7
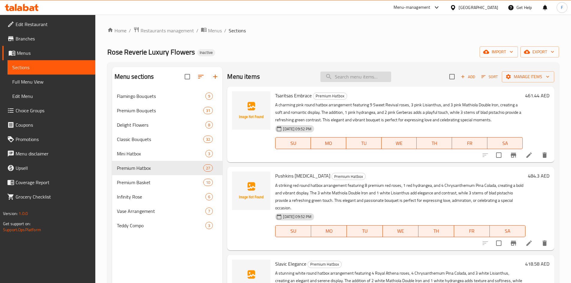
paste input "Kremlin Treasure"
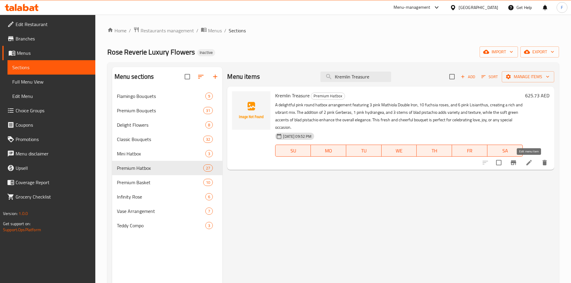
type input "Kremlin Treasure"
click at [526, 163] on icon at bounding box center [529, 162] width 7 height 7
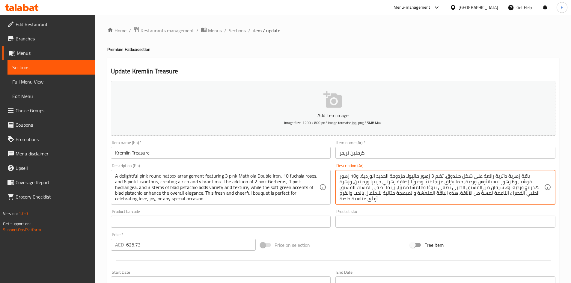
drag, startPoint x: 506, startPoint y: 186, endPoint x: 452, endPoint y: 189, distance: 54.1
paste textarea "3 سيقان من بليد بيستاشيو"
click at [503, 187] on textarea "باقة زهرية دائرية رائعة على شكل صندوق، تضم 3 زهور ماثيولا مزدوجة الحديد الوردية…" at bounding box center [442, 187] width 205 height 28
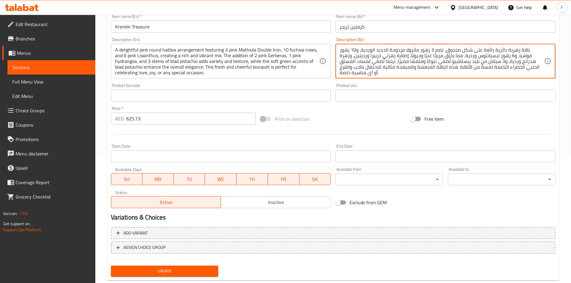
scroll to position [140, 0]
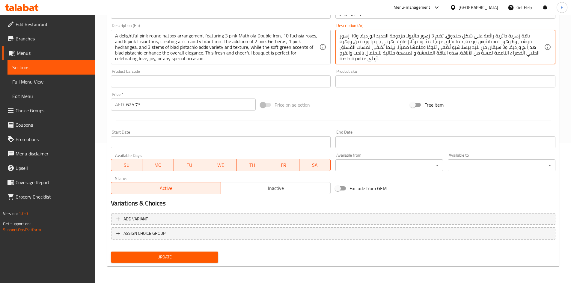
type textarea "باقة زهرية دائرية رائعة على شكل صندوق، تضم 3 زهور ماثيولا مزدوجة الحديد الوردية…"
click at [152, 261] on span "Update" at bounding box center [165, 257] width 98 height 7
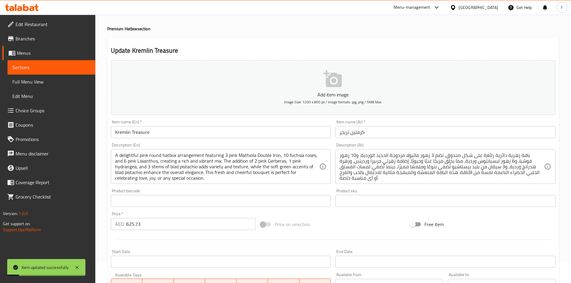
scroll to position [20, 0]
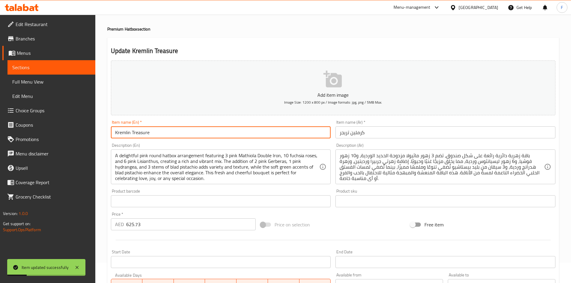
click at [168, 132] on input "Kremlin Treasure" at bounding box center [221, 133] width 220 height 12
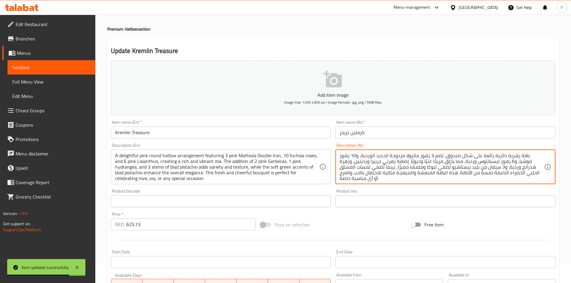
click at [397, 180] on textarea "باقة زهرية دائرية رائعة على شكل صندوق، تضم 3 زهور ماثيولا مزدوجة الحديد الوردية…" at bounding box center [442, 167] width 205 height 28
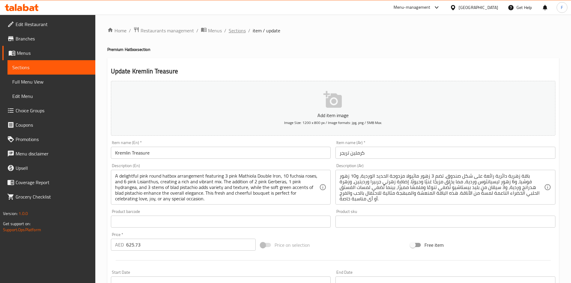
click at [238, 31] on span "Sections" at bounding box center [237, 30] width 17 height 7
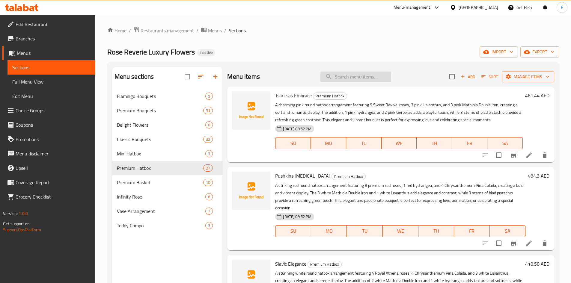
paste input "Cuddle Bloom"
type input "Cuddle Bloom"
click at [358, 80] on input "Cuddle Bloom" at bounding box center [356, 77] width 71 height 10
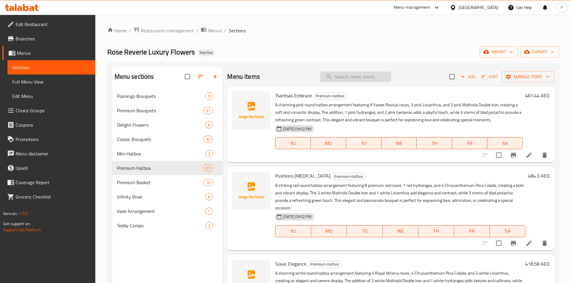
paste input "Cuddle Bloom"
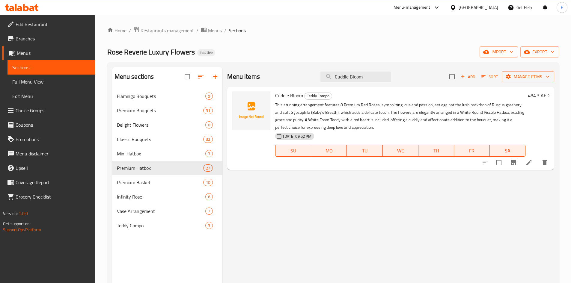
type input "Cuddle Bloom"
click at [527, 162] on icon at bounding box center [529, 162] width 7 height 7
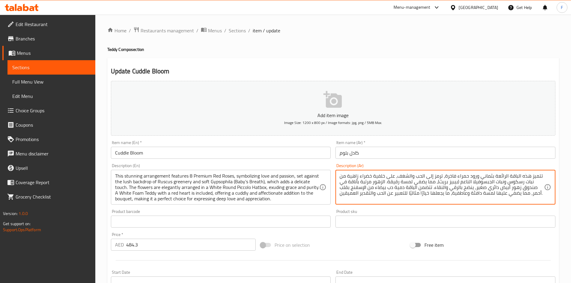
click at [485, 176] on textarea "تتميز هذه الباقة الرائعة بثماني ورود حمراء فاخرة، ترمز إلى الحب والشغف، على خلف…" at bounding box center [442, 187] width 205 height 28
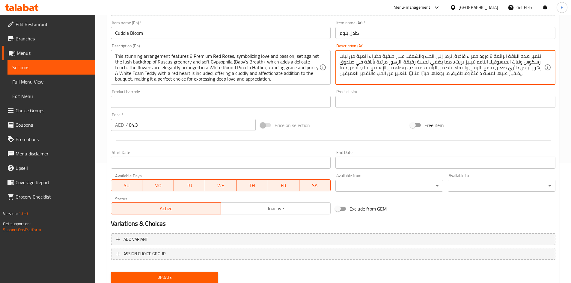
scroll to position [140, 0]
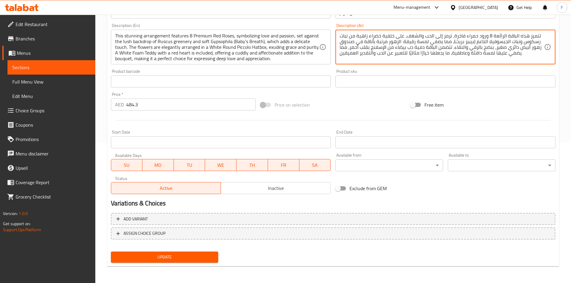
type textarea "تتميز هذه الباقة الرائعة 8 ورود حمراء فاخرة، ترمز إلى الحب والشغف، على خلفية خض…"
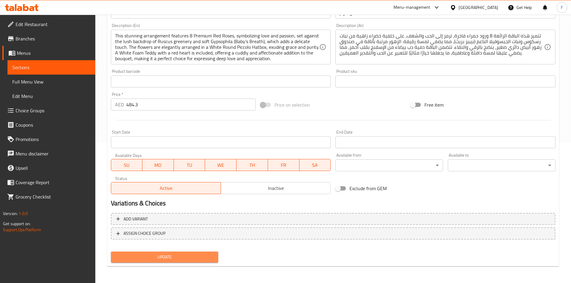
click at [174, 254] on span "Update" at bounding box center [165, 257] width 98 height 7
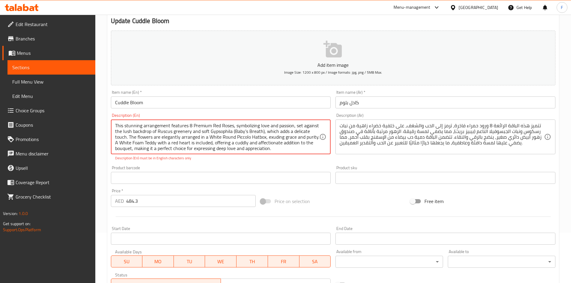
scroll to position [1, 0]
click at [269, 141] on textarea "This stunning arrangement features 8 Premium Red Roses, symbolizing love and pa…" at bounding box center [217, 137] width 205 height 28
click at [184, 130] on textarea "This stunning arrangement features 8 Premium Red Roses, symbolizing love and pa…" at bounding box center [217, 137] width 205 height 28
drag, startPoint x: 301, startPoint y: 147, endPoint x: 120, endPoint y: 121, distance: 183.0
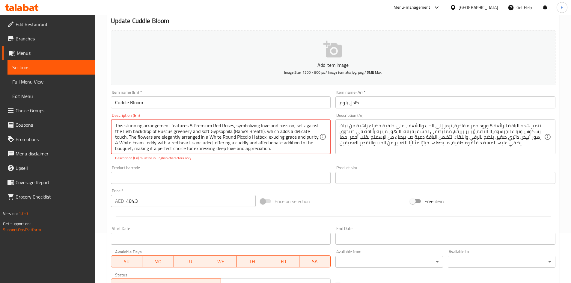
click at [120, 121] on div "This stunning arrangement features 8 Premium Red Roses, symbolizing love and pa…" at bounding box center [221, 137] width 220 height 35
click at [215, 136] on textarea "This stunning arrangement features 8 Premium Red Roses, symbolizing love and pa…" at bounding box center [217, 137] width 205 height 28
click at [249, 131] on textarea "This stunning arrangement features 8 Premium Red Roses, symbolizing love and pa…" at bounding box center [217, 137] width 205 height 28
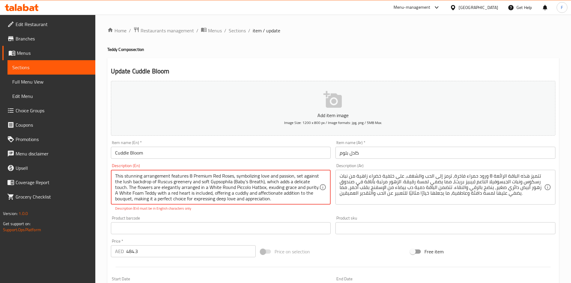
click at [241, 181] on textarea "This stunning arrangement features 8 Premium Red Roses, symbolizing love and pa…" at bounding box center [217, 187] width 205 height 28
click at [131, 151] on input "Cuddle Bloom" at bounding box center [221, 153] width 220 height 12
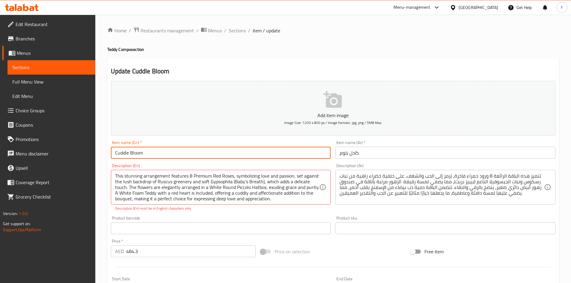
click at [131, 151] on input "Cuddle Bloom" at bounding box center [221, 153] width 220 height 12
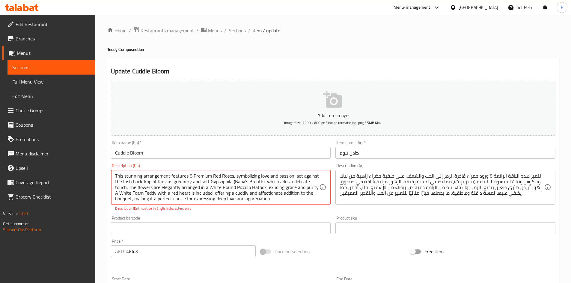
click at [248, 194] on textarea "This stunning arrangement features 8 Premium Red Roses, symbolizing love and pa…" at bounding box center [217, 187] width 205 height 28
click at [236, 32] on span "Sections" at bounding box center [237, 30] width 17 height 7
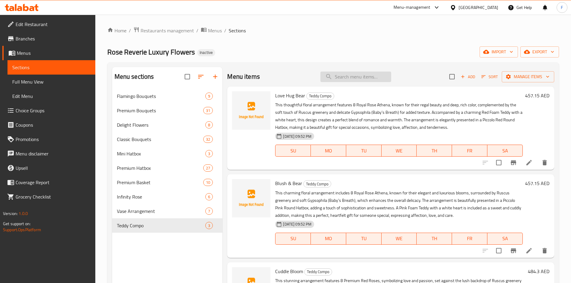
click at [349, 75] on input "search" at bounding box center [356, 77] width 71 height 10
paste input "Royal Pink"
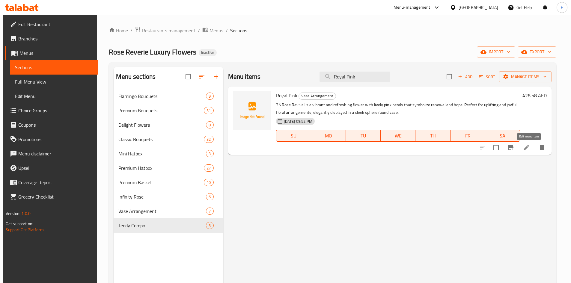
type input "Royal Pink"
click at [530, 149] on icon at bounding box center [526, 147] width 7 height 7
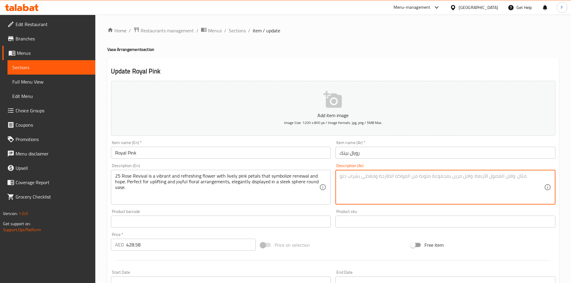
click at [349, 189] on textarea at bounding box center [442, 187] width 205 height 28
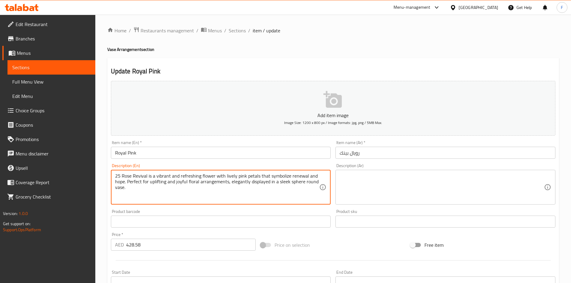
click at [128, 156] on input "Royal Pink" at bounding box center [221, 153] width 220 height 12
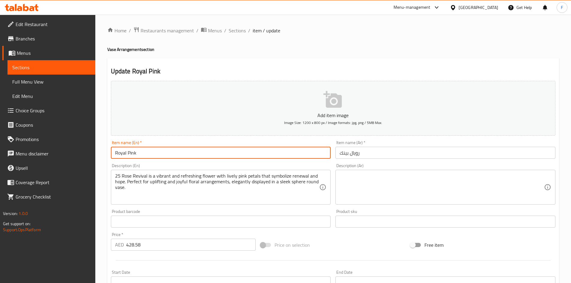
click at [128, 156] on input "Royal Pink" at bounding box center [221, 153] width 220 height 12
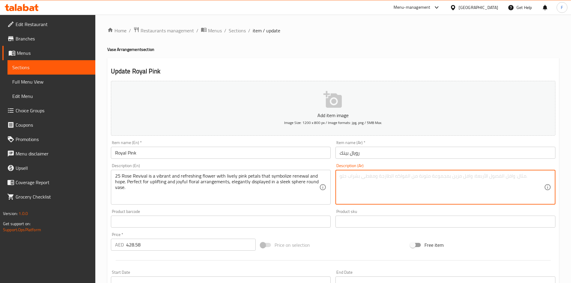
paste textarea "روز ريفايفال الـ 25 وردة نابضة بالحياة ومنعشة، بيتالز وردية زاهية ترمز إلى التج…"
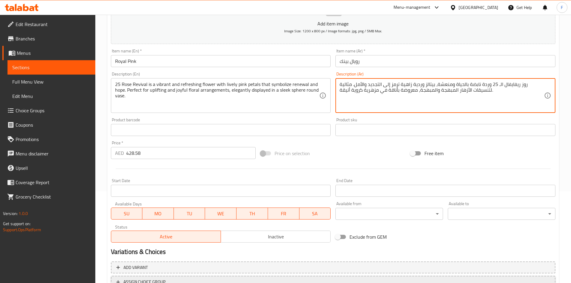
scroll to position [140, 0]
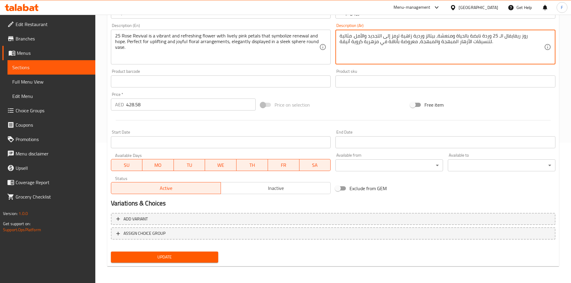
type textarea "روز ريفايفال الـ 25 وردة نابضة بالحياة ومنعشة، بيتالز وردية زاهية ترمز إلى التج…"
click at [201, 253] on button "Update" at bounding box center [165, 257] width 108 height 11
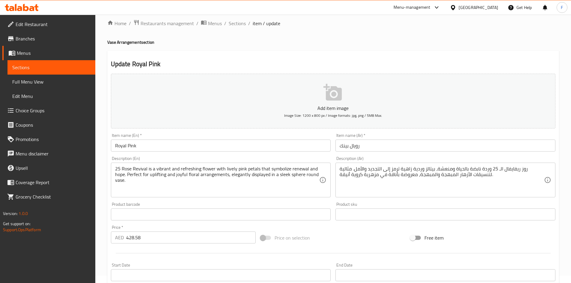
scroll to position [0, 0]
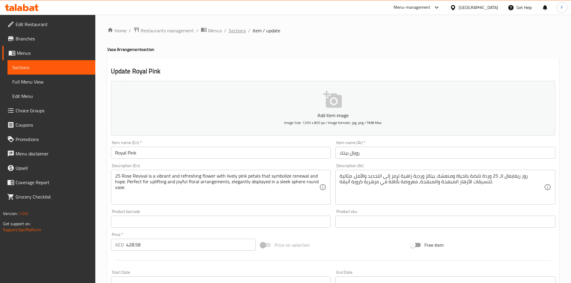
click at [236, 31] on span "Sections" at bounding box center [237, 30] width 17 height 7
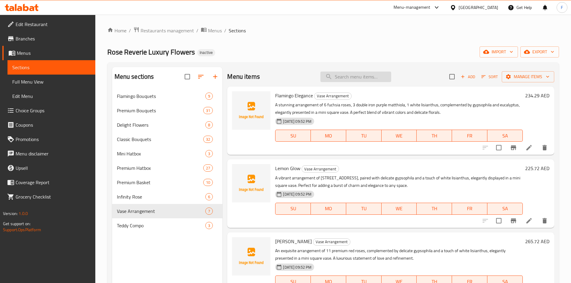
paste input "Flamingo Elegance"
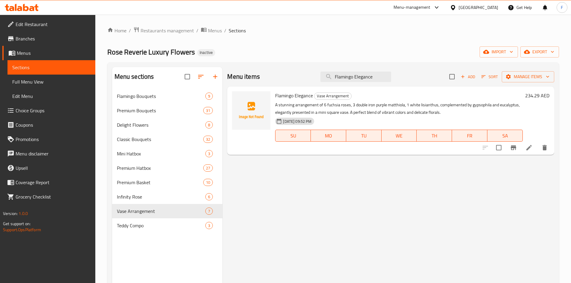
type input "Flamingo Elegance"
click at [528, 149] on icon at bounding box center [529, 147] width 5 height 5
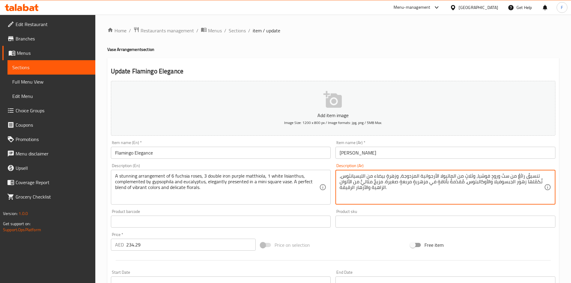
click at [376, 188] on textarea "تنسيقٌ رائعٌ من ستّ ورودٍ فوشيا، وثلاثٍ من الماتيولا الأرجوانية المزدوجة، وزهرة…" at bounding box center [442, 187] width 205 height 28
click at [444, 174] on textarea "تنسيقٌ رائعٌ من ستّ ورودٍ فوشيا، وثلاثٍ من الماتيولا الأرجوانية المزدوجة، وزهرة…" at bounding box center [442, 187] width 205 height 28
click at [489, 182] on textarea "تنسيقٌ رائعٌ من ستّ ورودٍ فوشيا، وثلاثٍ من الماتيولا الأرجوانية المزدوجة، وزهرة…" at bounding box center [442, 187] width 205 height 28
click at [505, 177] on textarea "تنسيقٌ رائعٌ من ستّ ورودٍ فوشيا، وثلاثٍ من الماتيولا الأرجوانية المزدوجة، وزهرة…" at bounding box center [442, 187] width 205 height 28
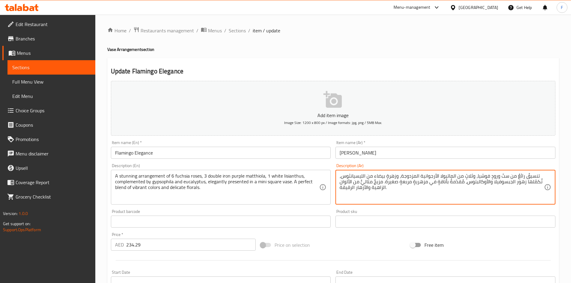
click at [505, 177] on textarea "تنسيقٌ رائعٌ من ستّ ورودٍ فوشيا، وثلاثٍ من الماتيولا الأرجوانية المزدوجة، وزهرة…" at bounding box center [442, 187] width 205 height 28
click at [467, 176] on textarea "تنسيقٌ رائعٌ من 6 ورودٍ فوشيا، وثلاثٍ من الماتيولا الأرجوانية المزدوجة، وزهرةٍ …" at bounding box center [442, 187] width 205 height 28
click at [420, 177] on textarea "تنسيقٌ رائعٌ من 6 ورودٍ فوشيا، 3من الماتيولا الأرجوانية المزدوجة، وزهرةٍ بيضاء …" at bounding box center [442, 187] width 205 height 28
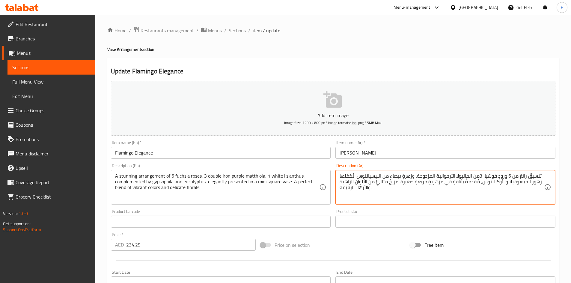
click at [450, 175] on textarea "تنسيقٌ رائعٌ من 6 ورودٍ فوشيا، 3من الماتيولا الأرجوانية المزدوجة، وزهرةٍ بيضاء …" at bounding box center [442, 187] width 205 height 28
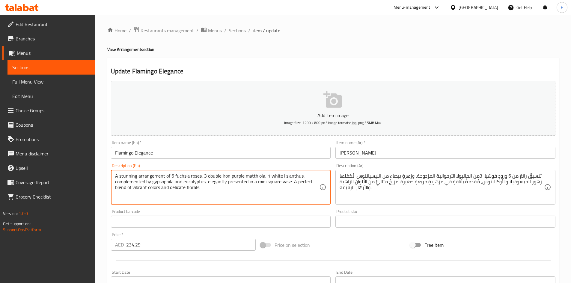
drag, startPoint x: 207, startPoint y: 177, endPoint x: 263, endPoint y: 176, distance: 56.1
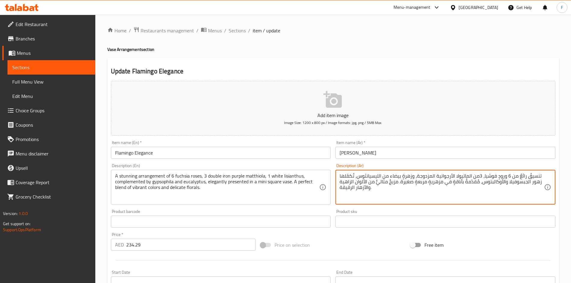
drag, startPoint x: 478, startPoint y: 177, endPoint x: 455, endPoint y: 177, distance: 23.1
click at [423, 176] on textarea "تنسيقٌ رائعٌ من 6 ورودٍ فوشيا، 3من الماتيولا الأرجوانية المزدوجة، وزهرةٍ بيضاء …" at bounding box center [442, 187] width 205 height 28
drag, startPoint x: 416, startPoint y: 176, endPoint x: 471, endPoint y: 179, distance: 54.4
click at [471, 179] on textarea "تنسيقٌ رائعٌ من 6 ورودٍ فوشيا، 3من الماتيولا الأرجوانية المزدوجة، وزهرةٍ بيضاء …" at bounding box center [442, 187] width 205 height 28
paste textarea "ماثيولا أيرون دبل الأرجواني"
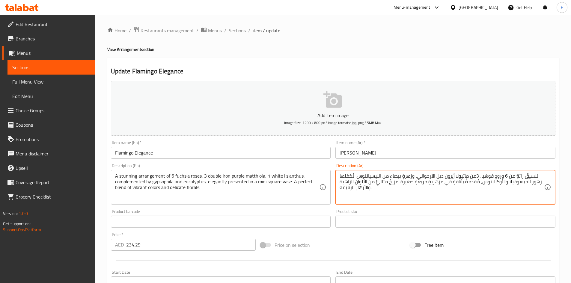
click at [476, 176] on textarea "تنسيقٌ رائعٌ من 6 ورودٍ فوشيا، 3من ماثيولا أيرون دبل الأرجواني، وزهرةٍ بيضاء من…" at bounding box center [442, 187] width 205 height 28
click at [477, 177] on textarea "تنسيقٌ رائعٌ من 6 ورودٍ فوشيا، 3من ماثيولا أيرون دبل الأرجواني، وزهرةٍ بيضاء من…" at bounding box center [442, 187] width 205 height 28
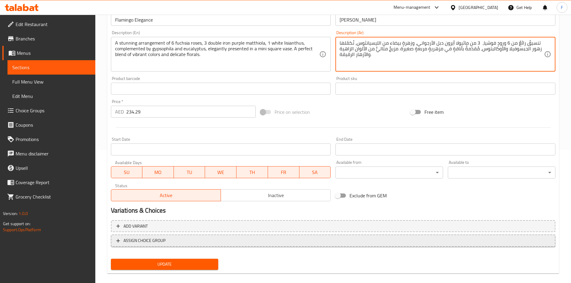
scroll to position [140, 0]
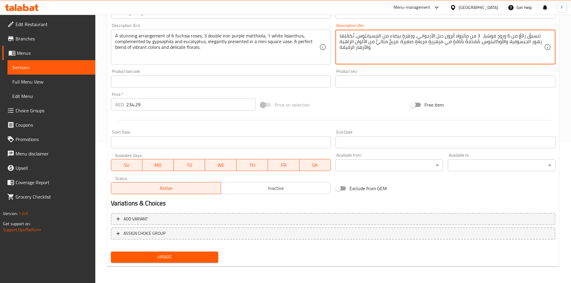
type textarea "تنسيقٌ رائعٌ من 6 ورودٍ فوشيا، 3 من ماثيولا أيرون دبل الأرجواني، وزهرةٍ بيضاء م…"
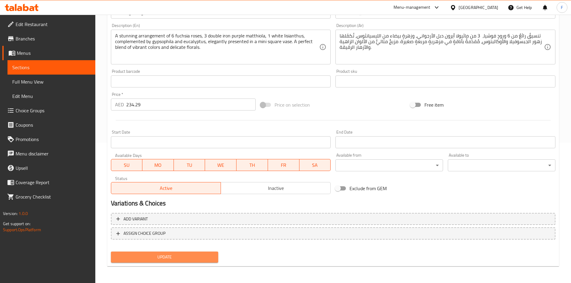
click at [187, 257] on span "Update" at bounding box center [165, 257] width 98 height 7
click at [172, 257] on span "Update" at bounding box center [165, 257] width 98 height 7
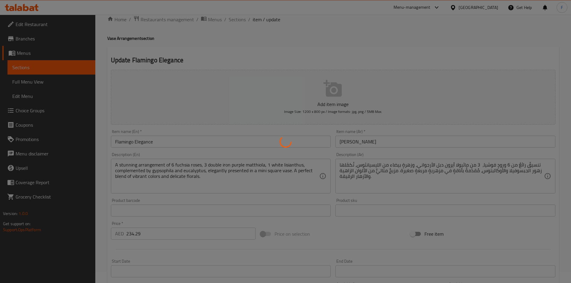
scroll to position [0, 0]
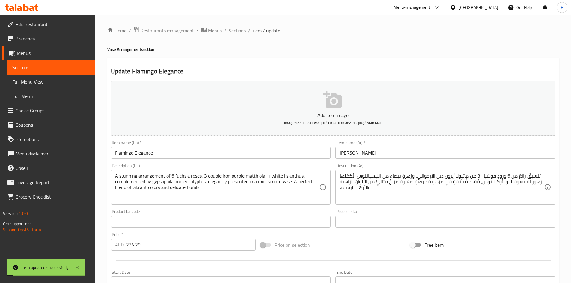
click at [170, 155] on input "Flamingo Elegance" at bounding box center [221, 153] width 220 height 12
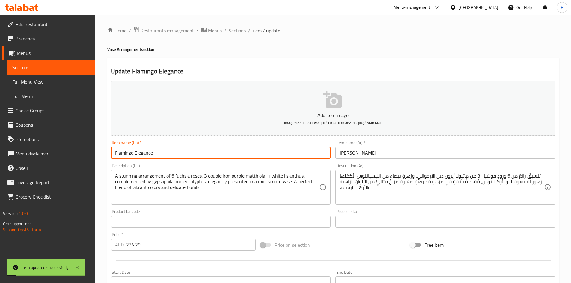
click at [170, 155] on input "Flamingo Elegance" at bounding box center [221, 153] width 220 height 12
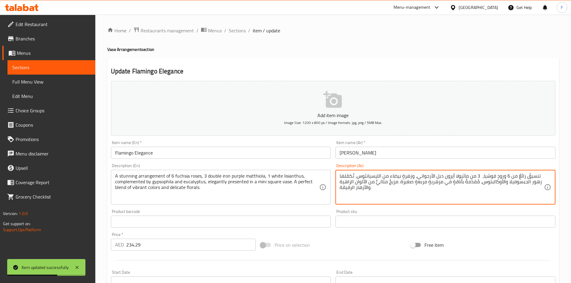
click at [389, 181] on textarea "تنسيقٌ رائعٌ من 6 ورودٍ فوشيا، 3 من ماثيولا أيرون دبل الأرجواني، وزهرةٍ بيضاء م…" at bounding box center [442, 187] width 205 height 28
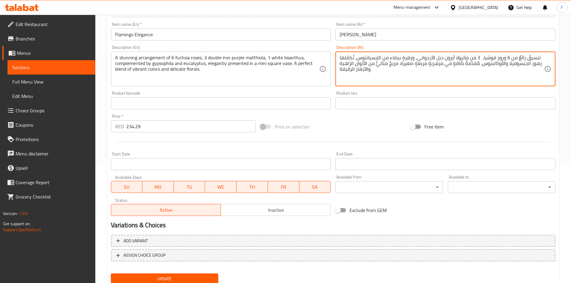
scroll to position [120, 0]
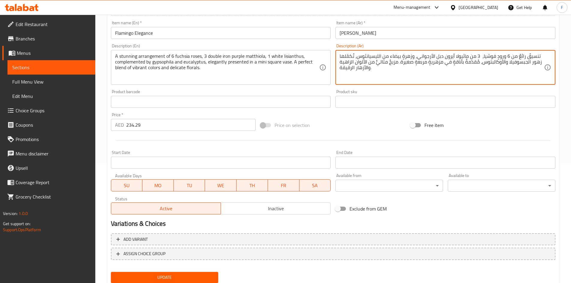
click at [193, 279] on span "Update" at bounding box center [165, 277] width 98 height 7
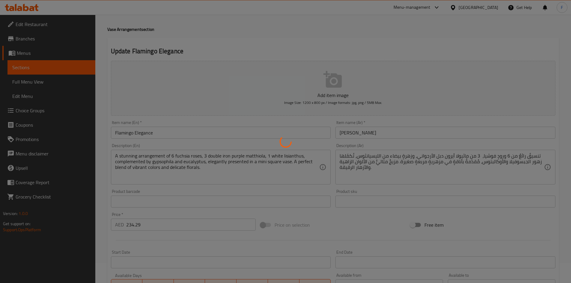
scroll to position [0, 0]
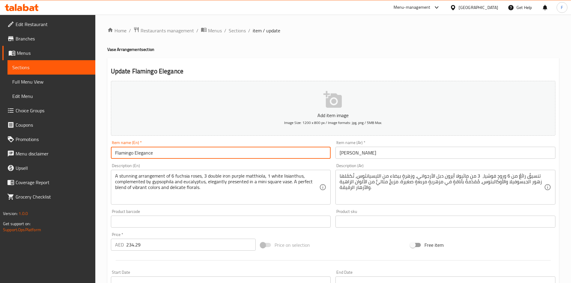
click at [190, 159] on input "Flamingo Elegance" at bounding box center [221, 153] width 220 height 12
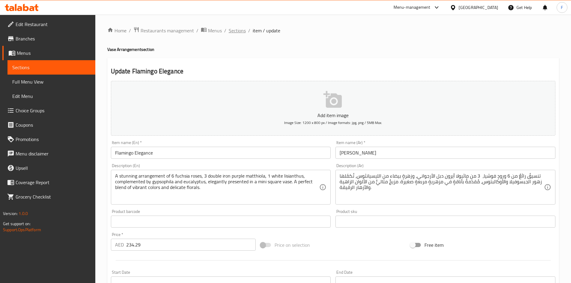
click at [241, 32] on span "Sections" at bounding box center [237, 30] width 17 height 7
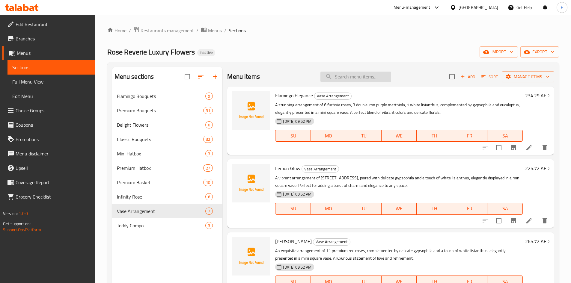
paste input "Eternal Rose Pink 3 Heads"
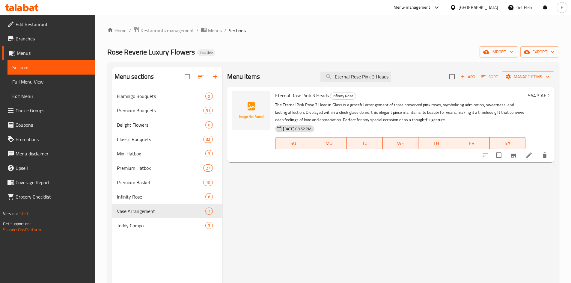
type input "Eternal Rose Pink 3 Heads"
click at [529, 156] on icon at bounding box center [529, 155] width 5 height 5
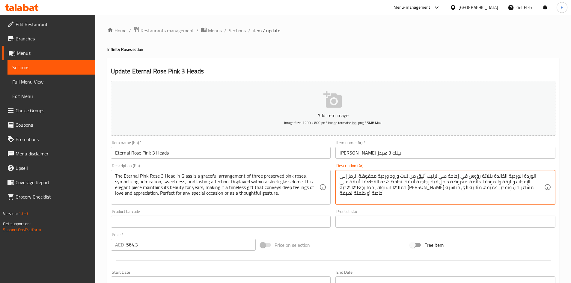
click at [487, 177] on textarea "الوردة الوردية الخالدة بثلاثة رؤوس في زجاجة هي ترتيب أنيق من ثلاث ورود وردية مح…" at bounding box center [442, 187] width 205 height 28
click at [421, 177] on textarea "الوردة الوردية الخالدة 3 رؤوس في زجاجة هي ترتيب أنيق من ثلاث ورود وردية محفوظة،…" at bounding box center [442, 187] width 205 height 28
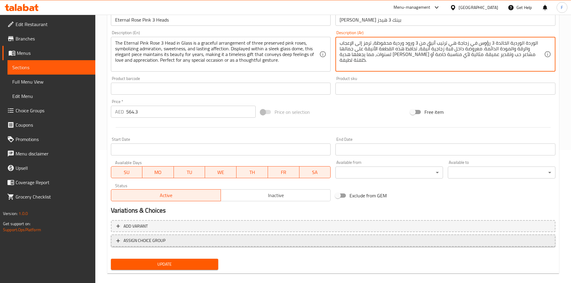
scroll to position [140, 0]
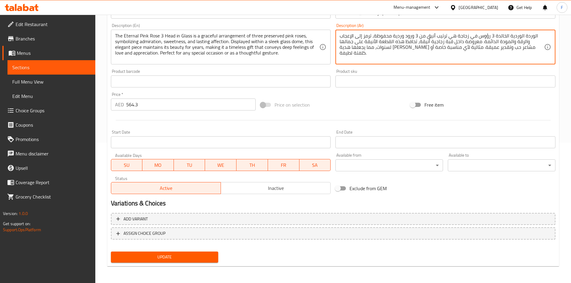
type textarea "الوردة الوردية الخالدة 3 رؤوس في زجاجة هي ترتيب أنيق من 3 ورود وردية محفوظة، تر…"
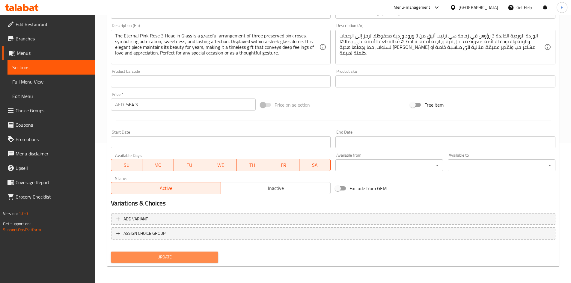
click at [166, 255] on span "Update" at bounding box center [165, 257] width 98 height 7
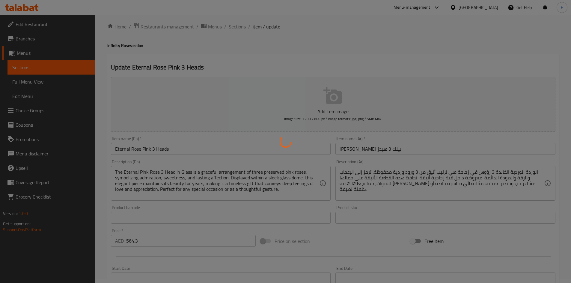
scroll to position [0, 0]
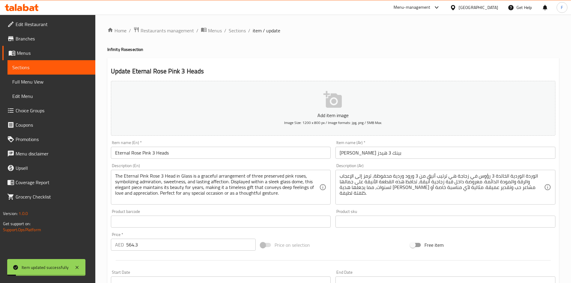
click at [160, 155] on input "Eternal Rose Pink 3 Heads" at bounding box center [221, 153] width 220 height 12
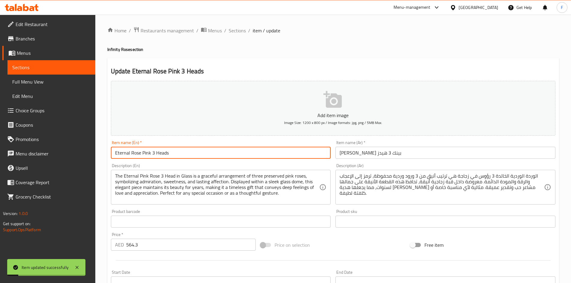
click at [160, 155] on input "Eternal Rose Pink 3 Heads" at bounding box center [221, 153] width 220 height 12
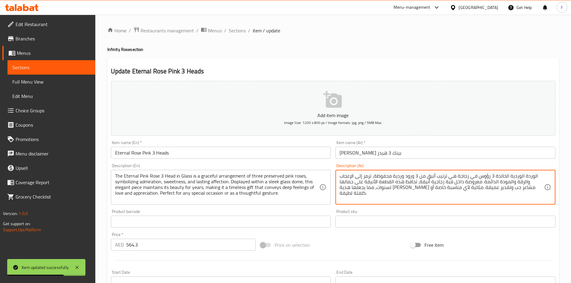
click at [413, 184] on textarea "الوردة الوردية الخالدة 3 رؤوس في زجاجة هي ترتيب أنيق من 3 ورود وردية محفوظة، تر…" at bounding box center [442, 187] width 205 height 28
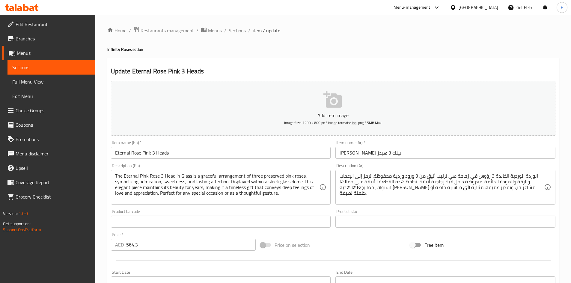
click at [238, 33] on span "Sections" at bounding box center [237, 30] width 17 height 7
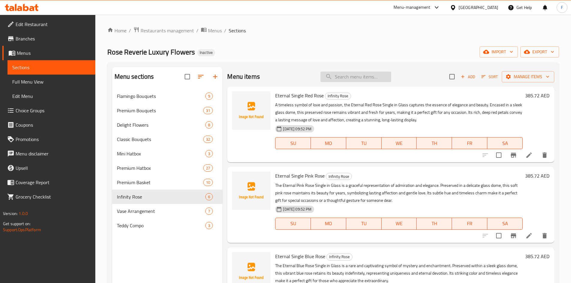
paste input "Petal Cascade"
type input "Petal Cascade"
click at [352, 77] on input "Petal Cascade" at bounding box center [356, 77] width 71 height 10
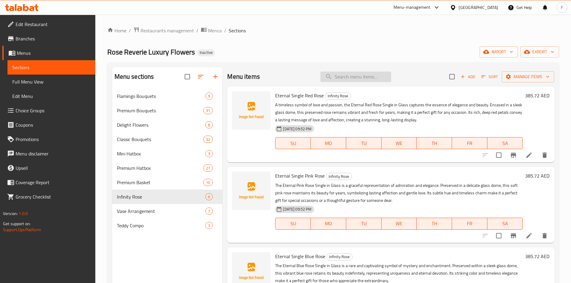
paste input "Petal Cascade"
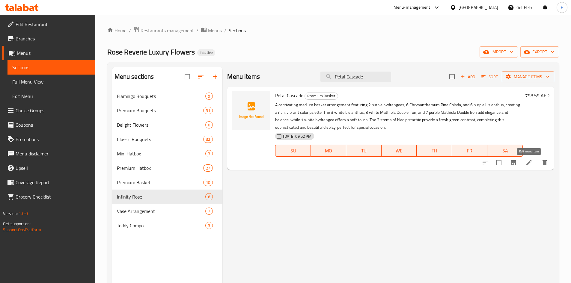
type input "Petal Cascade"
click at [526, 162] on icon at bounding box center [529, 162] width 7 height 7
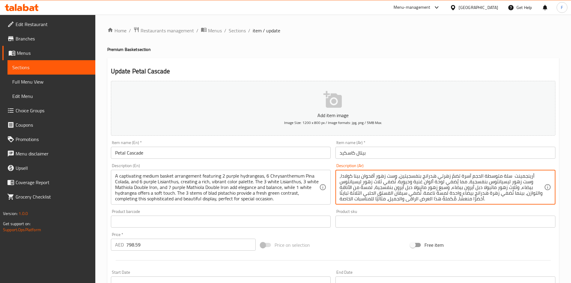
click at [447, 176] on textarea "أرينجمينت سلة متوسطة الحجم آسرة تضمّ زهرتي هدرانج بنفسجيتين، وست زهور أقحوان بي…" at bounding box center [442, 187] width 205 height 28
click at [434, 177] on textarea "أرينجمينت سلة متوسطة الحجم آسرة تضمّ 2 زهره هدرانج بنفسجيتين، وست زهور أقحوان ب…" at bounding box center [442, 187] width 205 height 28
click at [394, 175] on textarea "أرينجمينت سلة متوسطة الحجم آسرة تضمّ 2 زهره هدرانج بنفسجيتين، وست زهور أقحوان ب…" at bounding box center [442, 187] width 205 height 28
click at [391, 175] on textarea "أرينجمينت سلة متوسطة الحجم آسرة تضمّ 2 زهره هدرانج بنفسجيتين، وست زهور أقحوان ب…" at bounding box center [442, 187] width 205 height 28
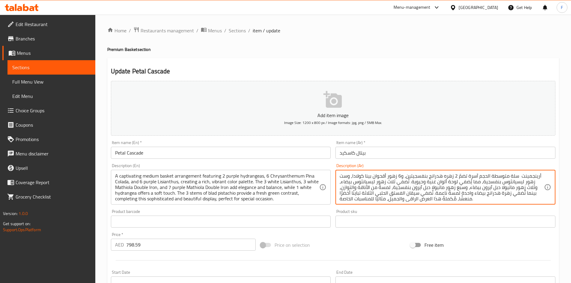
click at [524, 184] on textarea "أرينجمينت سلة متوسطة الحجم آسرة تضمّ 2 زهره هدرانج بنفسجيتين، و6 زهور أقحوان بي…" at bounding box center [442, 187] width 205 height 28
click at [392, 182] on textarea "أرينجمينت سلة متوسطة الحجم آسرة تضمّ 2 زهره هدرانج بنفسجيتين، و6 زهور أقحوان بي…" at bounding box center [442, 187] width 205 height 28
click at [396, 183] on textarea "أرينجمينت سلة متوسطة الحجم آسرة تضمّ 2 زهره هدرانج بنفسجيتين، و6 زهور أقحوان بي…" at bounding box center [442, 187] width 205 height 28
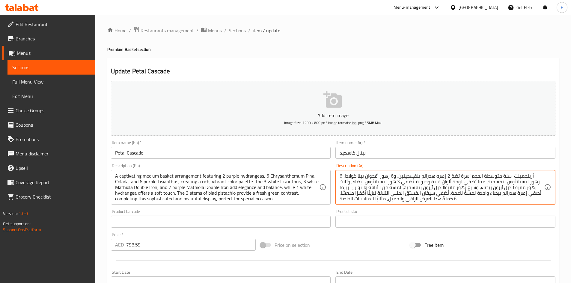
drag, startPoint x: 348, startPoint y: 182, endPoint x: 340, endPoint y: 182, distance: 7.8
click at [340, 182] on textarea "أرينجمينت سلة متوسطة الحجم آسرة تضمّ 2 زهره هدرانج بنفسجيتين، و6 زهور أقحوان بي…" at bounding box center [442, 187] width 205 height 28
click at [343, 184] on textarea "أرينجمينت سلة متوسطة الحجم آسرة تضمّ 2 زهره هدرانج بنفسجيتين، و6 زهور أقحوان بي…" at bounding box center [442, 187] width 205 height 28
click at [345, 181] on textarea "أرينجمينت سلة متوسطة الحجم آسرة تضمّ 2 زهره هدرانج بنفسجيتين، و6 زهور أقحوان بي…" at bounding box center [442, 187] width 205 height 28
click at [343, 183] on textarea "أرينجمينت سلة متوسطة الحجم آسرة تضمّ 2 زهره هدرانج بنفسجيتين، و6 زهور أقحوان بي…" at bounding box center [442, 187] width 205 height 28
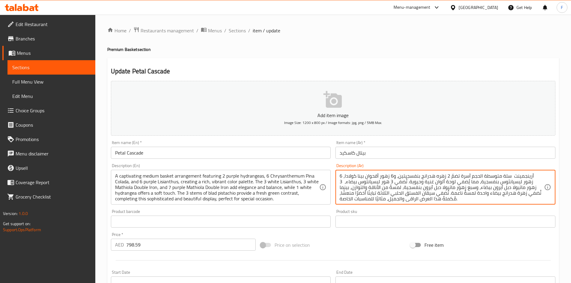
click at [468, 188] on textarea "أرينجمينت سلة متوسطة الحجم آسرة تضمّ 2 زهره هدرانج بنفسجيتين، و6 زهور أقحوان بي…" at bounding box center [442, 187] width 205 height 28
click at [478, 189] on textarea "أرينجمينت سلة متوسطة الحجم آسرة تضمّ 2 زهره هدرانج بنفسجيتين، و6 زهور أقحوان بي…" at bounding box center [442, 187] width 205 height 28
click at [448, 196] on textarea "أرينجمينت سلة متوسطة الحجم آسرة تضمّ 2 زهره هدرانج بنفسجيتين، و6 زهور أقحوان بي…" at bounding box center [442, 187] width 205 height 28
click at [385, 193] on textarea "أرينجمينت سلة متوسطة الحجم آسرة تضمّ 2 زهره هدرانج بنفسجيتين، و6 زهور أقحوان بي…" at bounding box center [442, 187] width 205 height 28
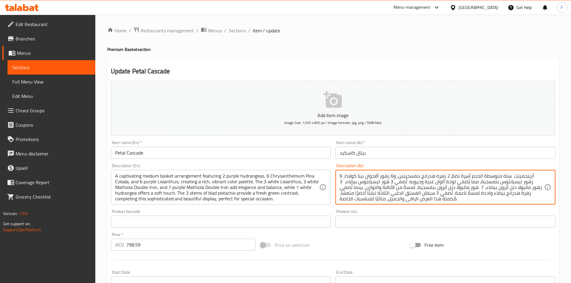
click at [385, 193] on textarea "أرينجمينت سلة متوسطة الحجم آسرة تضمّ 2 زهره هدرانج بنفسجيتين، و6 زهور أقحوان بي…" at bounding box center [442, 187] width 205 height 28
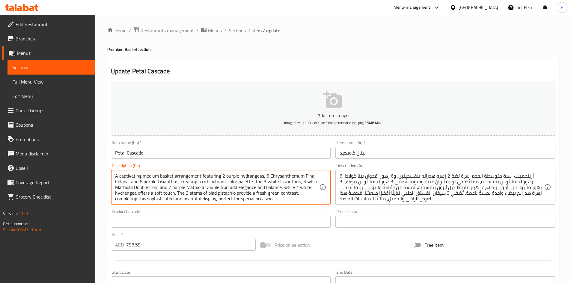
drag, startPoint x: 207, startPoint y: 193, endPoint x: 235, endPoint y: 195, distance: 28.6
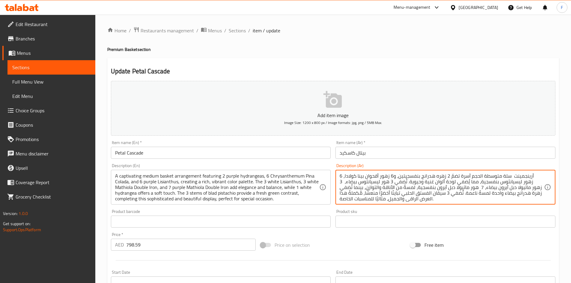
drag, startPoint x: 402, startPoint y: 195, endPoint x: 428, endPoint y: 195, distance: 26.4
click at [428, 195] on textarea "أرينجمينت سلة متوسطة الحجم آسرة تضمّ 2 زهره هدرانج بنفسجيتين، و6 زهور أقحوان بي…" at bounding box center [442, 187] width 205 height 28
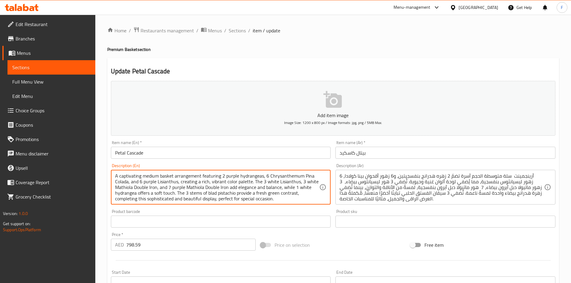
click at [222, 195] on textarea "A captivating medium basket arrangement featuring 2 purple hydrangeas, 6 Chrysa…" at bounding box center [217, 187] width 205 height 28
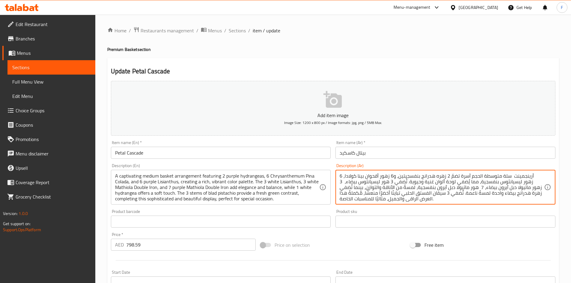
drag, startPoint x: 430, startPoint y: 193, endPoint x: 403, endPoint y: 192, distance: 26.7
drag, startPoint x: 406, startPoint y: 193, endPoint x: 427, endPoint y: 193, distance: 21.0
click at [406, 193] on textarea "أرينجمينت سلة متوسطة الحجم آسرة تضمّ 2 زهره هدرانج بنفسجيتين، و6 زهور أقحوان بي…" at bounding box center [442, 187] width 205 height 28
click at [436, 193] on textarea "أرينجمينت سلة متوسطة الحجم آسرة تضمّ 2 زهره هدرانج بنفسجيتين، و6 زهور أقحوان بي…" at bounding box center [442, 187] width 205 height 28
drag, startPoint x: 430, startPoint y: 192, endPoint x: 422, endPoint y: 193, distance: 8.8
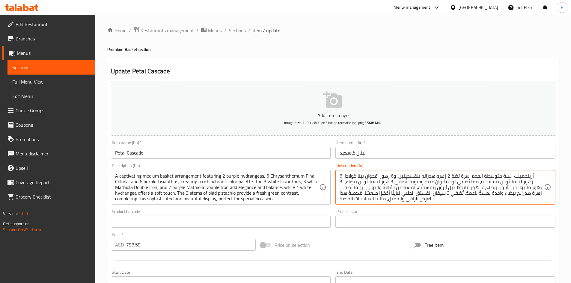
click at [422, 193] on textarea "أرينجمينت سلة متوسطة الحجم آسرة تضمّ 2 زهره هدرانج بنفسجيتين، و6 زهور أقحوان بي…" at bounding box center [442, 187] width 205 height 28
click at [418, 196] on textarea "أرينجمينت سلة متوسطة الحجم آسرة تضمّ 2 زهره هدرانج بنفسجيتين، و6 زهور أقحوان بي…" at bounding box center [442, 187] width 205 height 28
drag, startPoint x: 430, startPoint y: 193, endPoint x: 402, endPoint y: 192, distance: 28.2
click at [402, 192] on textarea "أرينجمينت سلة متوسطة الحجم آسرة تضمّ 2 زهره هدرانج بنفسجيتين، و6 زهور أقحوان بي…" at bounding box center [442, 187] width 205 height 28
paste textarea "بيستاشيو"
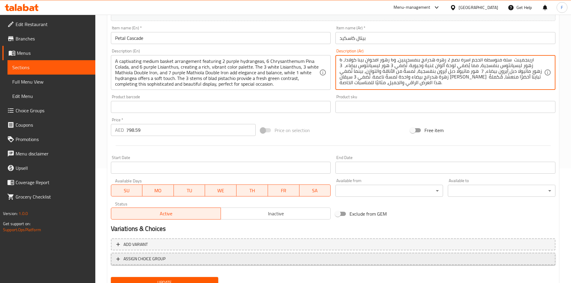
scroll to position [140, 0]
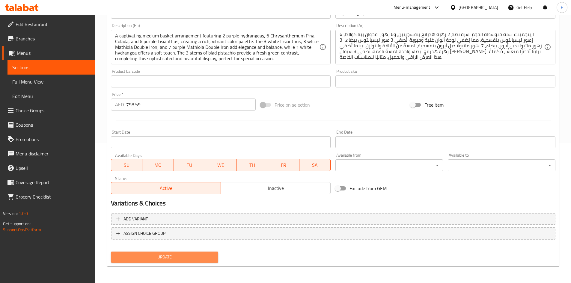
click at [178, 261] on span "Update" at bounding box center [165, 257] width 98 height 7
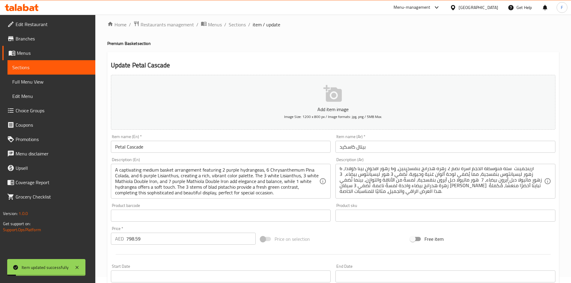
scroll to position [0, 0]
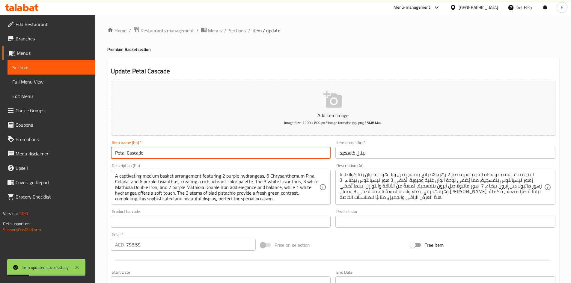
click at [133, 151] on input "Petal Cascade" at bounding box center [221, 153] width 220 height 12
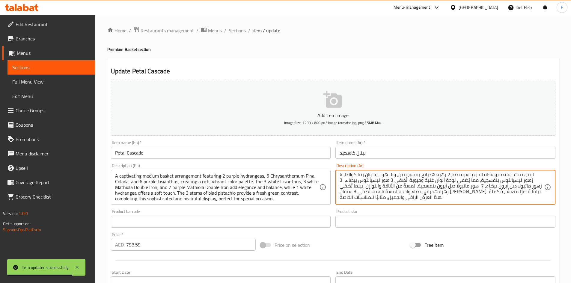
click at [363, 184] on textarea "أرينجمينت سلة متوسطة الحجم آسرة تضمّ 2 زهره هدرانج بنفسجيتين، و6 زهور أقحوان بي…" at bounding box center [442, 187] width 205 height 28
click at [431, 185] on textarea "أرينجمينت سلة متوسطة الحجم آسرة تضمّ 2 زهره هدرانج بنفسجيتين، و6 زهور أقحوان بي…" at bounding box center [442, 187] width 205 height 28
click at [477, 185] on textarea "أرينجمينت سلة متوسطة الحجم آسرة تضمّ 2 زهره هدرانج بنفسجيتين، و6 زهور أقحوان بي…" at bounding box center [442, 187] width 205 height 28
click at [389, 181] on textarea "أرينجمينت سلة متوسطة الحجم آسرة تضمّ 2 زهره هدرانج بنفسجيتين، و6 زهور أقحوان بي…" at bounding box center [442, 187] width 205 height 28
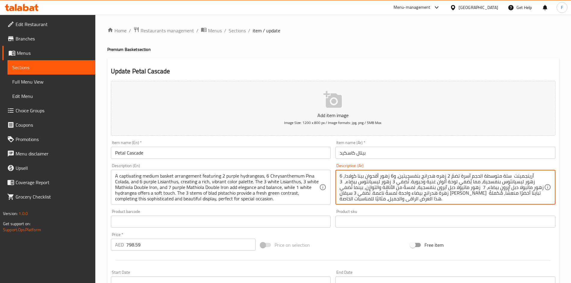
click at [395, 177] on textarea "أرينجمينت سلة متوسطة الحجم آسرة تضمّ 2 زهره هدرانج بنفسجيتين، و6 زهور أقحوان بي…" at bounding box center [442, 187] width 205 height 28
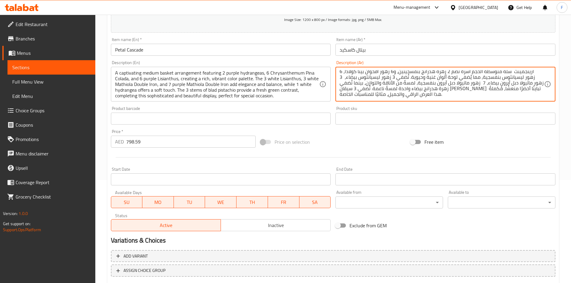
scroll to position [120, 0]
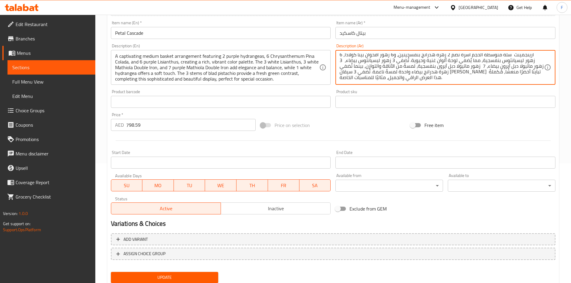
type textarea "أرينجمينت سلة متوسطة الحجم آسرة تضمّ 2 زهره هدرانج بنفسجيتين، و6 زهور أقحوان بي…"
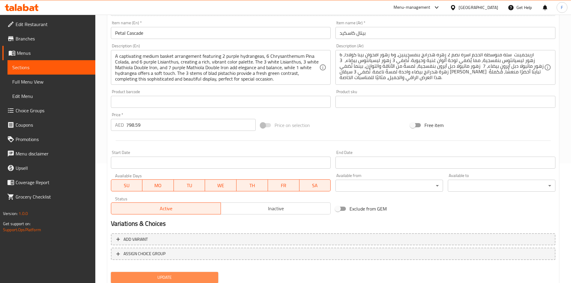
click at [164, 276] on span "Update" at bounding box center [165, 277] width 98 height 7
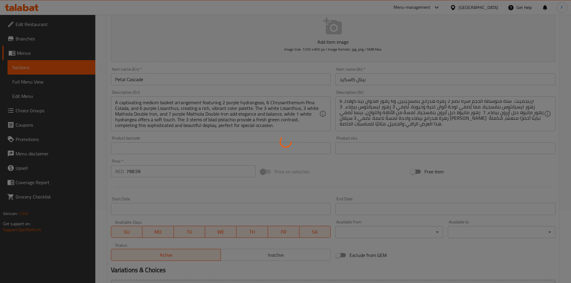
scroll to position [0, 0]
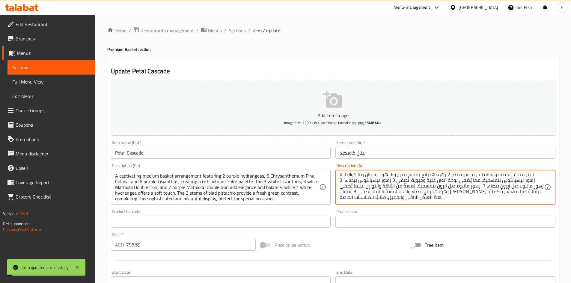
click at [358, 187] on textarea "أرينجمينت سلة متوسطة الحجم آسرة تضمّ 2 زهره هدرانج بنفسجيتين، و6 زهور أقحوان بي…" at bounding box center [442, 187] width 205 height 28
click at [230, 27] on span "Sections" at bounding box center [237, 30] width 17 height 7
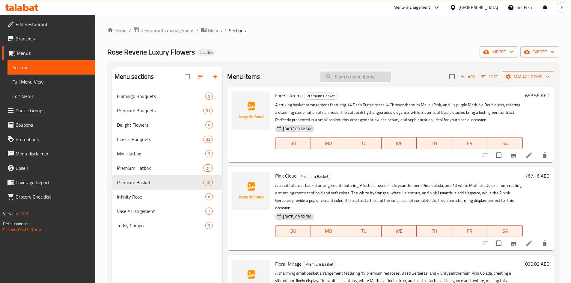
paste input "Heart Of Roses"
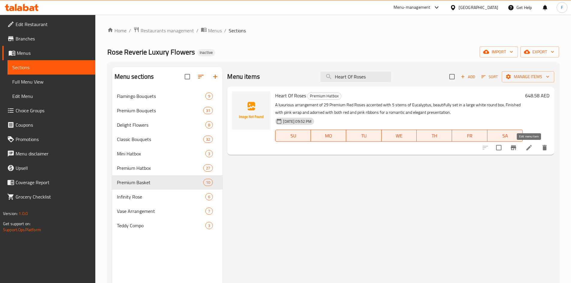
type input "Heart Of Roses"
click at [528, 147] on icon at bounding box center [529, 147] width 7 height 7
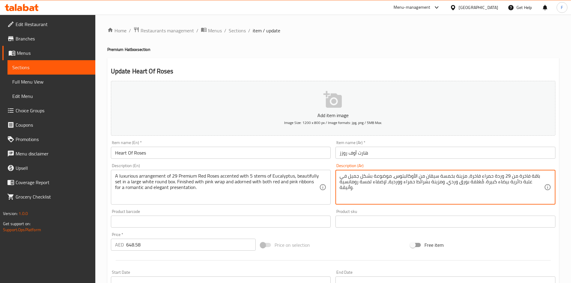
click at [445, 175] on textarea "باقة فاخرة من 29 وردة حمراء فاخرة، مزينة بخمسة سيقان من الأوكالبتوس، موضوعة بشك…" at bounding box center [442, 187] width 205 height 28
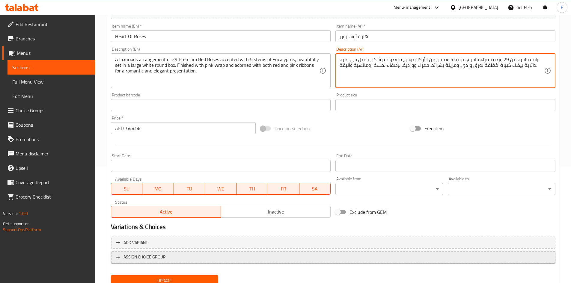
scroll to position [140, 0]
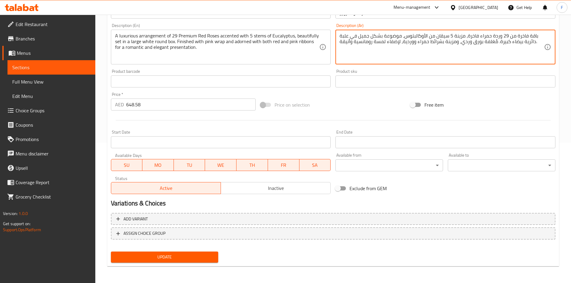
type textarea "باقة فاخرة من 29 وردة حمراء فاخرة، مزينة 5 سيقان من الأوكالبتوس، موضوعة بشكل جم…"
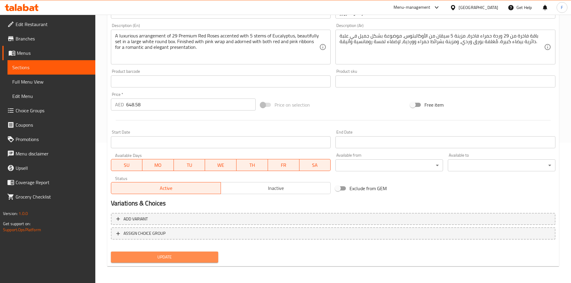
click at [169, 254] on span "Update" at bounding box center [165, 257] width 98 height 7
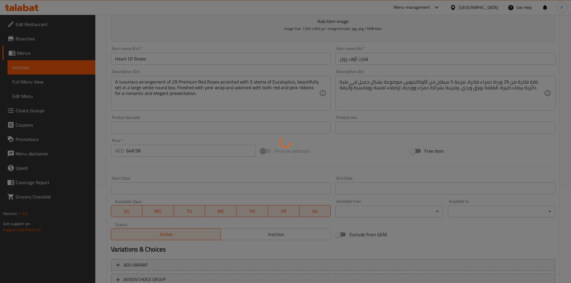
scroll to position [20, 0]
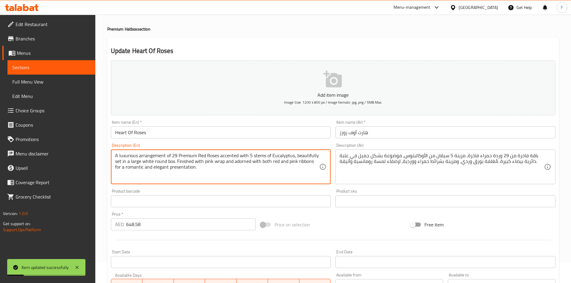
click at [172, 162] on textarea "A luxurious arrangement of 29 Premium Red Roses accented with 5 stems of Eucaly…" at bounding box center [217, 167] width 205 height 28
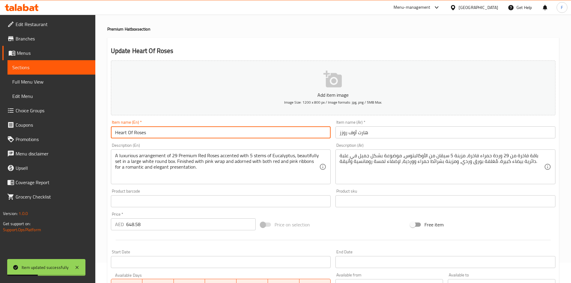
click at [141, 139] on input "Heart Of Roses" at bounding box center [221, 133] width 220 height 12
click at [141, 138] on input "Heart Of Roses" at bounding box center [221, 133] width 220 height 12
click at [144, 130] on input "Heart Of Roses" at bounding box center [221, 133] width 220 height 12
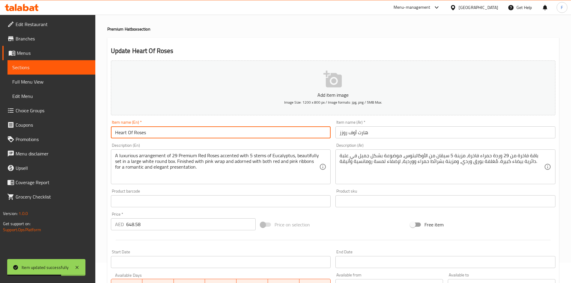
click at [144, 130] on input "Heart Of Roses" at bounding box center [221, 133] width 220 height 12
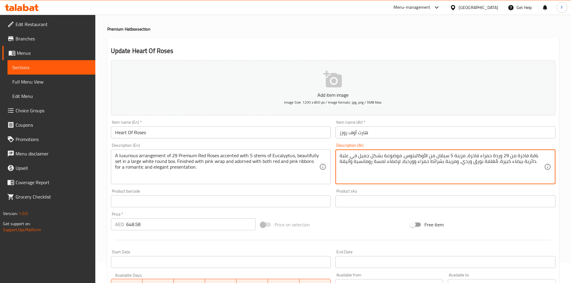
click at [354, 158] on textarea "باقة فاخرة من 29 وردة حمراء فاخرة، مزينة 5 سيقان من الأوكالبتوس، موضوعة بشكل جم…" at bounding box center [442, 167] width 205 height 28
